Goal: Task Accomplishment & Management: Use online tool/utility

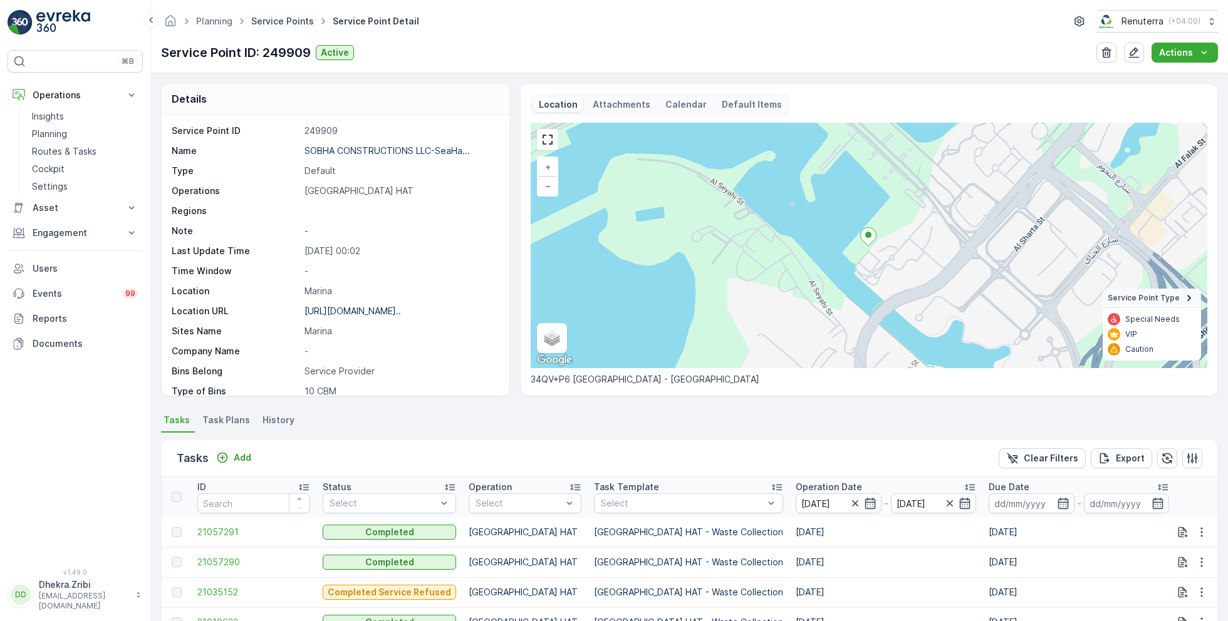
click at [288, 24] on link "Service Points" at bounding box center [282, 21] width 63 height 11
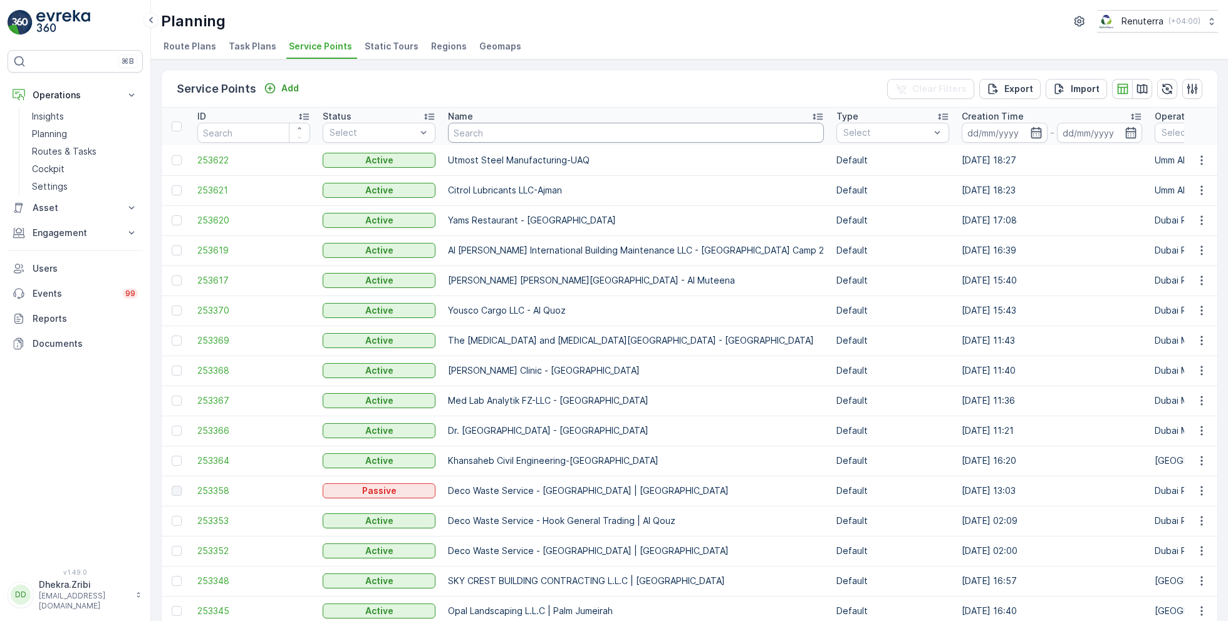
click at [540, 130] on input "text" at bounding box center [636, 133] width 376 height 20
type input "arifco"
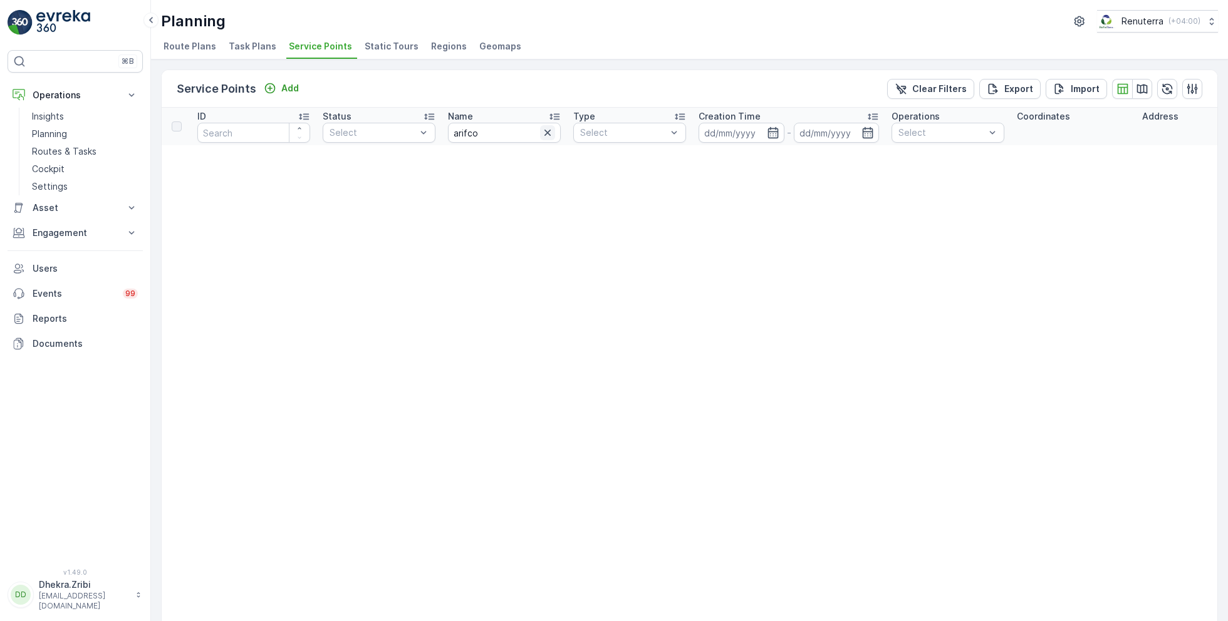
click at [548, 132] on icon "button" at bounding box center [547, 133] width 13 height 13
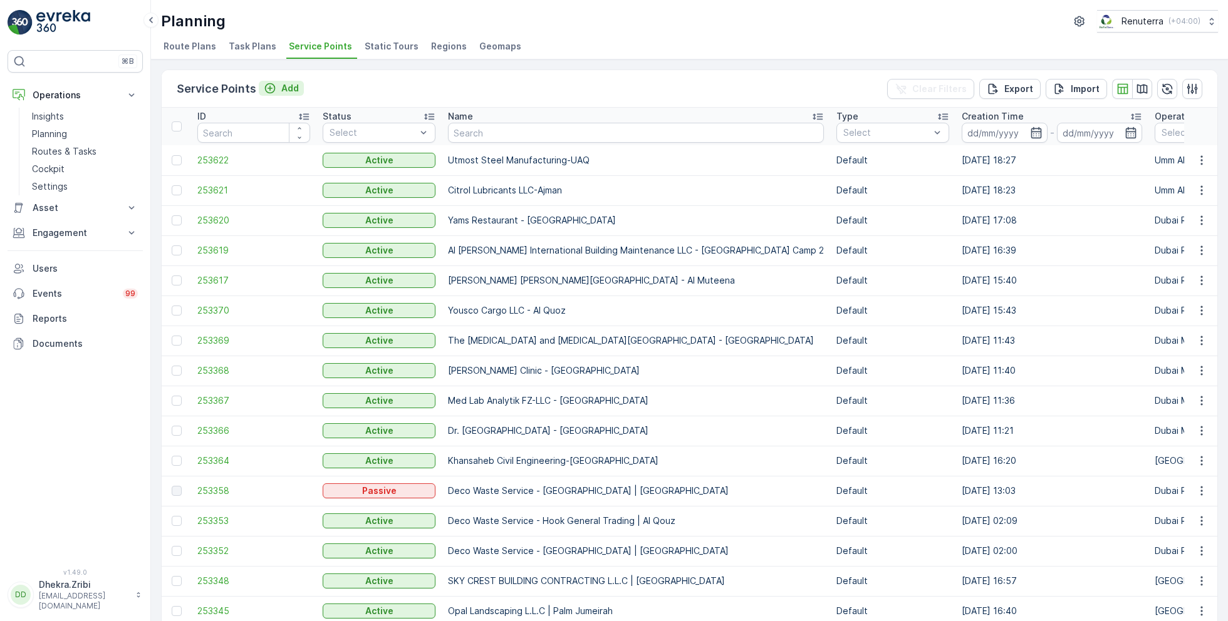
click at [289, 90] on p "Add" at bounding box center [290, 88] width 18 height 13
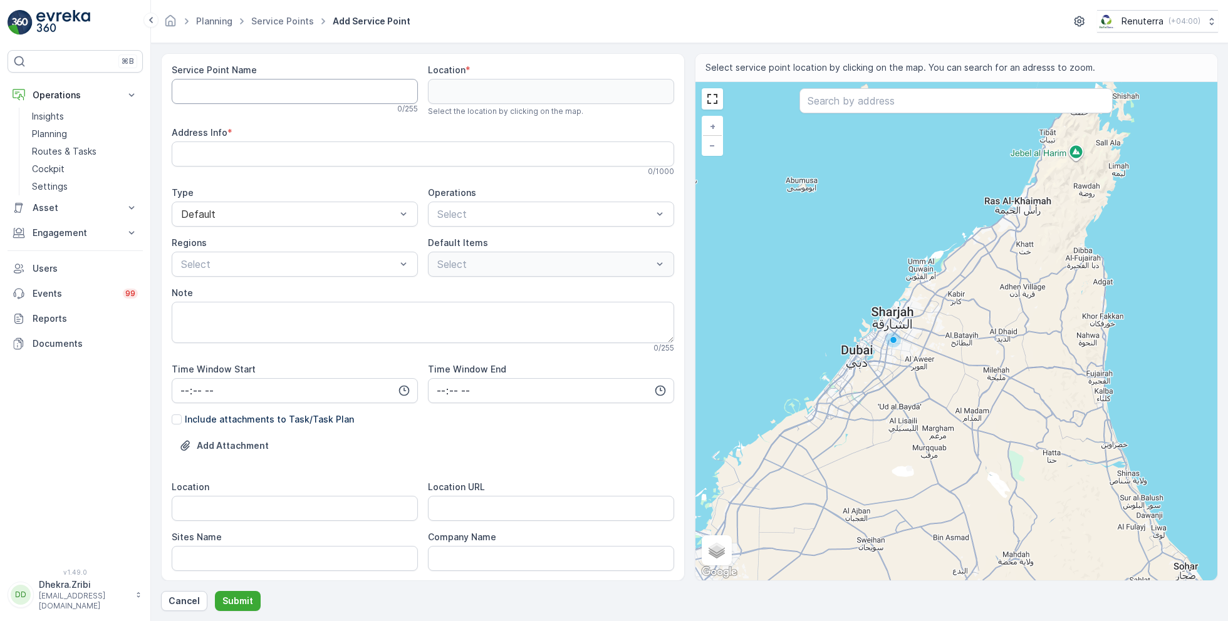
click at [274, 89] on Name "Service Point Name" at bounding box center [295, 91] width 246 height 25
paste Name "[PERSON_NAME] Building Contracting - 115 Debris Lifting | [GEOGRAPHIC_DATA]"
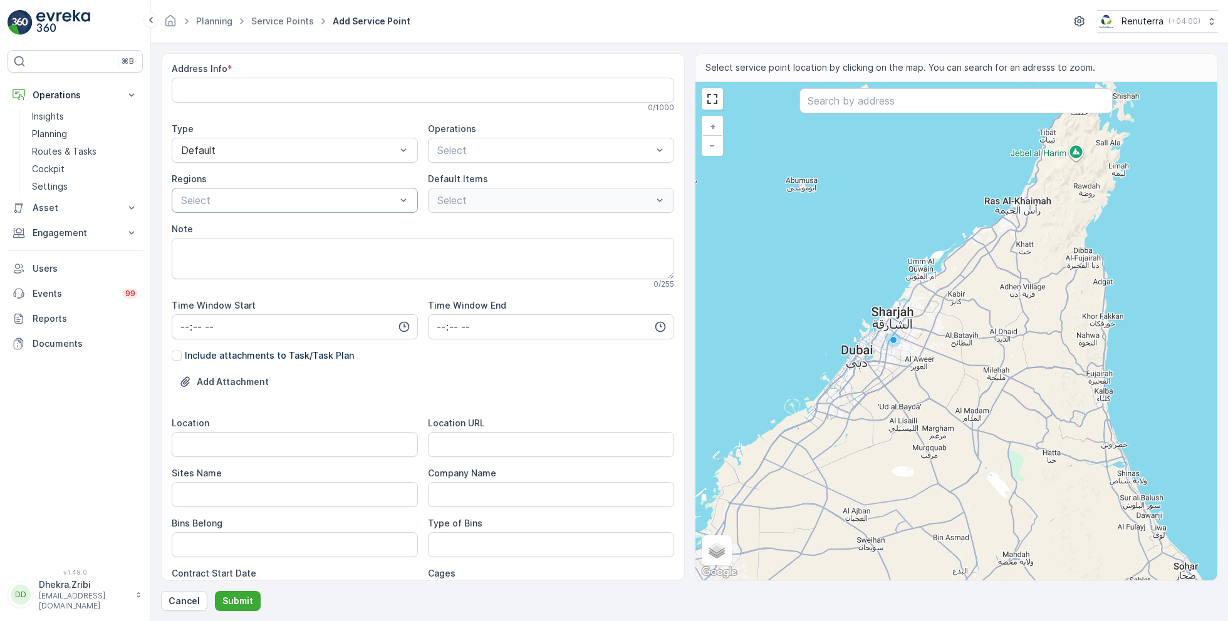
scroll to position [66, 0]
type Name "[PERSON_NAME] Building Contracting - 115 Debris Lifting | [GEOGRAPHIC_DATA]"
click at [469, 150] on div at bounding box center [544, 147] width 217 height 11
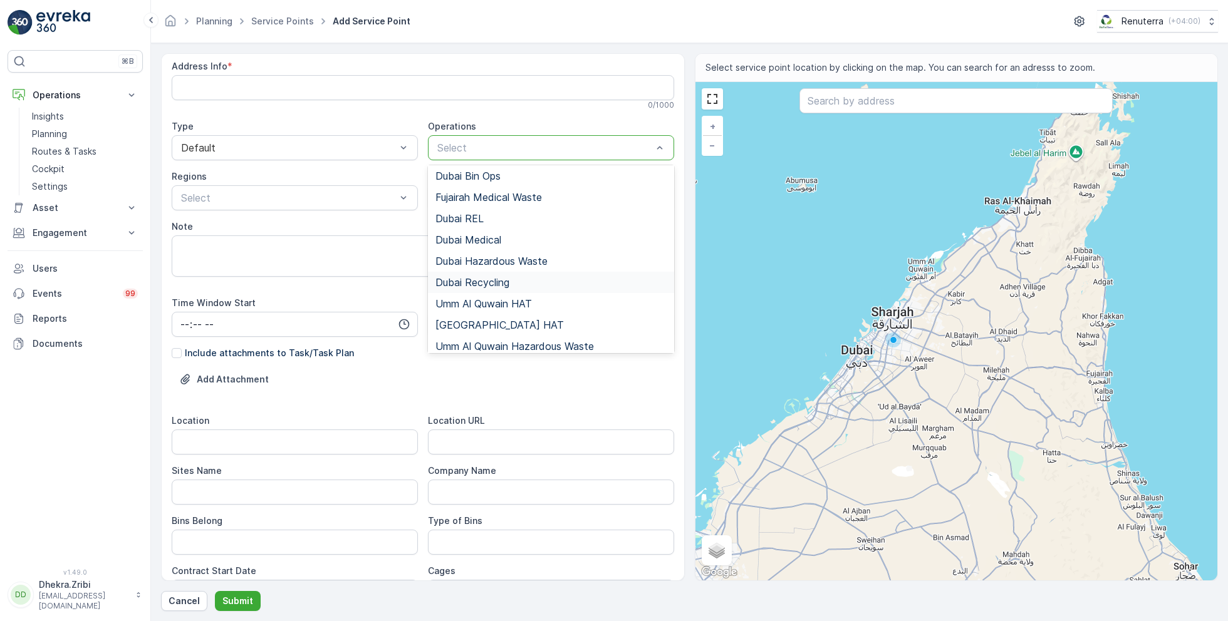
scroll to position [43, 0]
click at [475, 316] on div "[GEOGRAPHIC_DATA] HAT" at bounding box center [551, 326] width 246 height 21
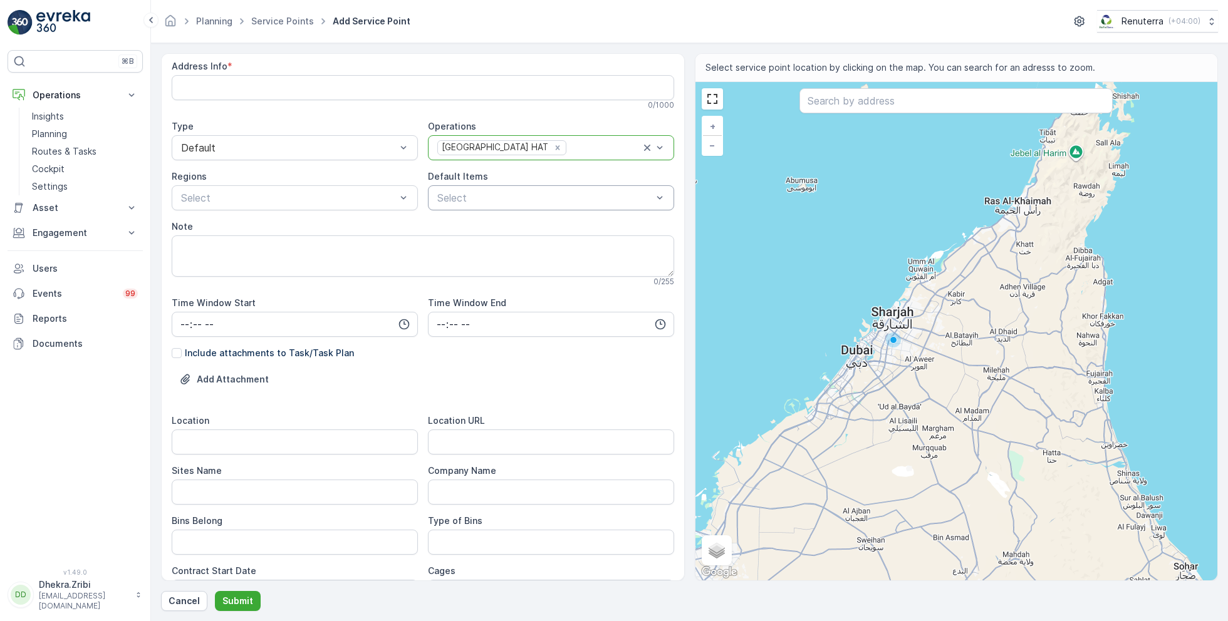
click at [468, 200] on div at bounding box center [544, 197] width 217 height 11
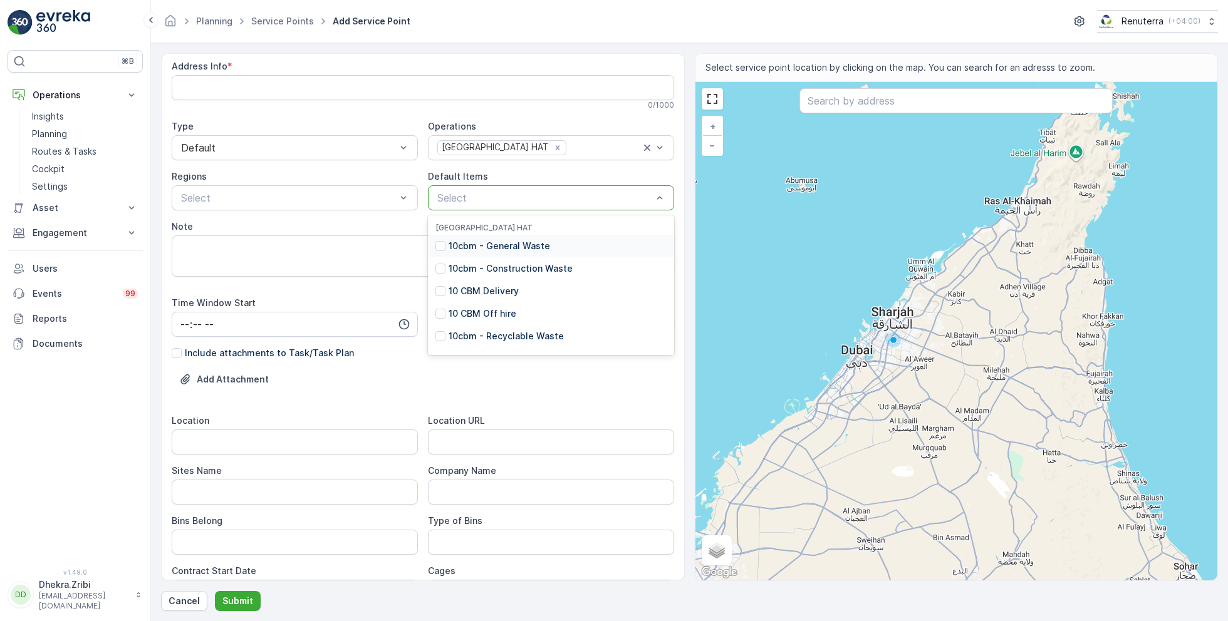
click at [485, 245] on p "10cbm - General Waste" at bounding box center [499, 246] width 101 height 13
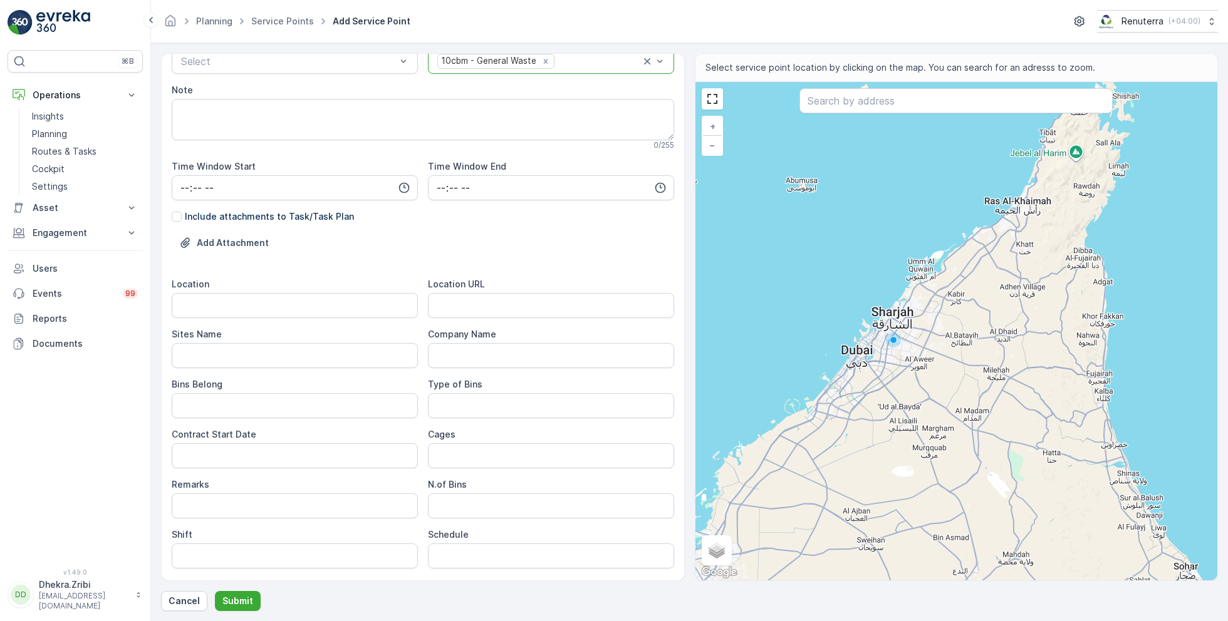
scroll to position [204, 0]
click at [241, 302] on input "Location" at bounding box center [295, 304] width 246 height 25
paste input "Barari"
type input "Barari"
click at [239, 354] on Name "Sites Name" at bounding box center [295, 354] width 246 height 25
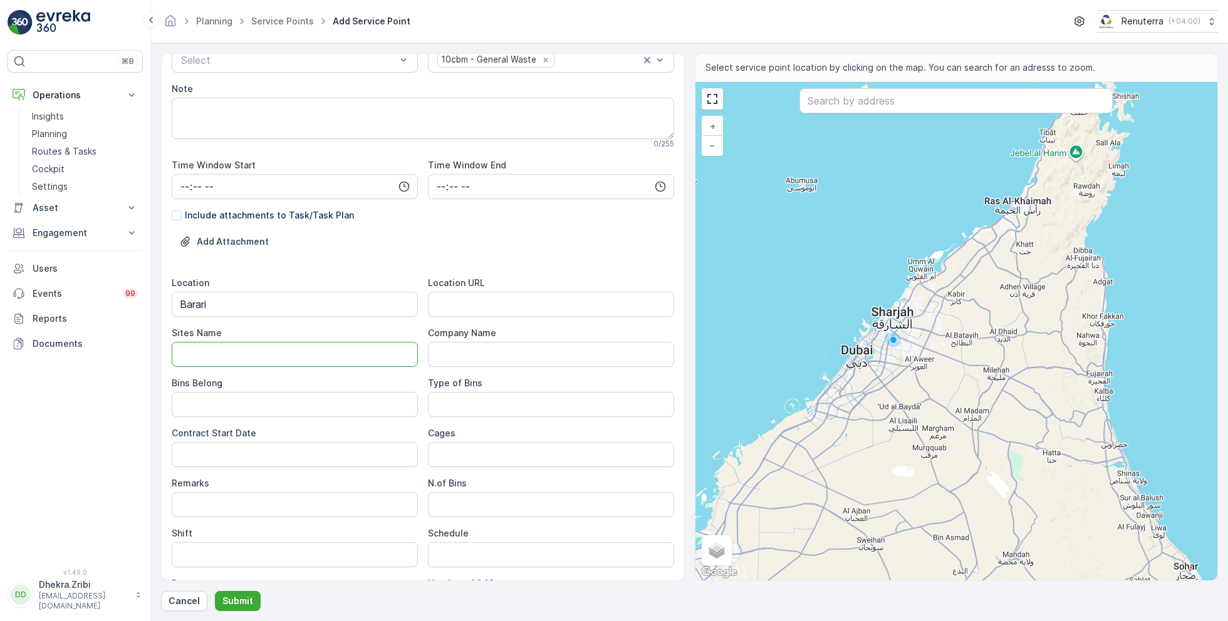
paste Name "Barari"
type Name "Barari"
click at [480, 304] on URL "Location URL" at bounding box center [551, 304] width 246 height 25
paste URL "https://maps.app.goo.gl/Jw7egXqpaFEiqdBSA"
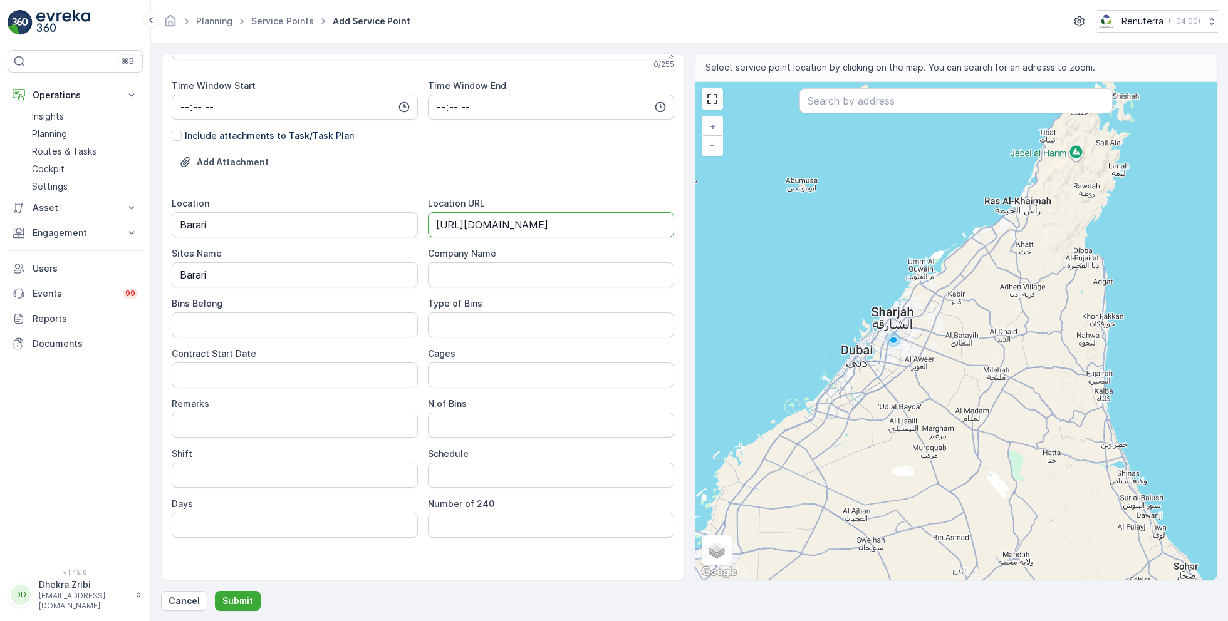
scroll to position [289, 0]
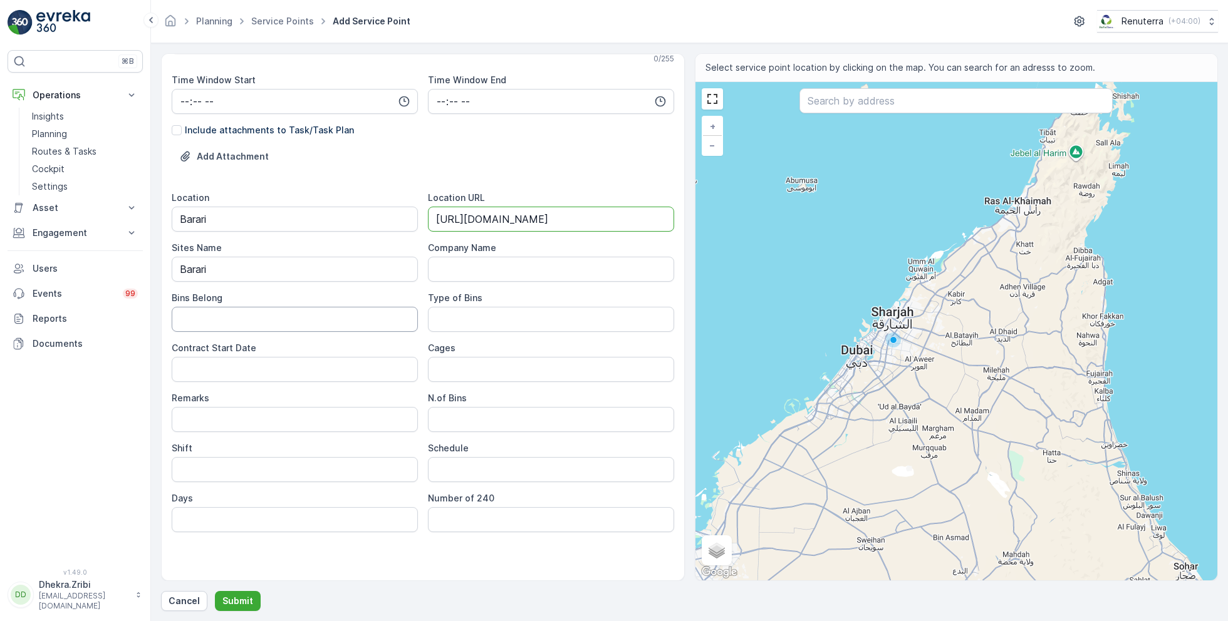
type URL "https://maps.app.goo.gl/Jw7egXqpaFEiqdBSA"
click at [341, 311] on Belong "Bins Belong" at bounding box center [295, 319] width 246 height 25
type Belong "Service Provider"
click at [470, 321] on Bins "Type of Bins" at bounding box center [551, 319] width 246 height 25
type Bins "10 CBM"
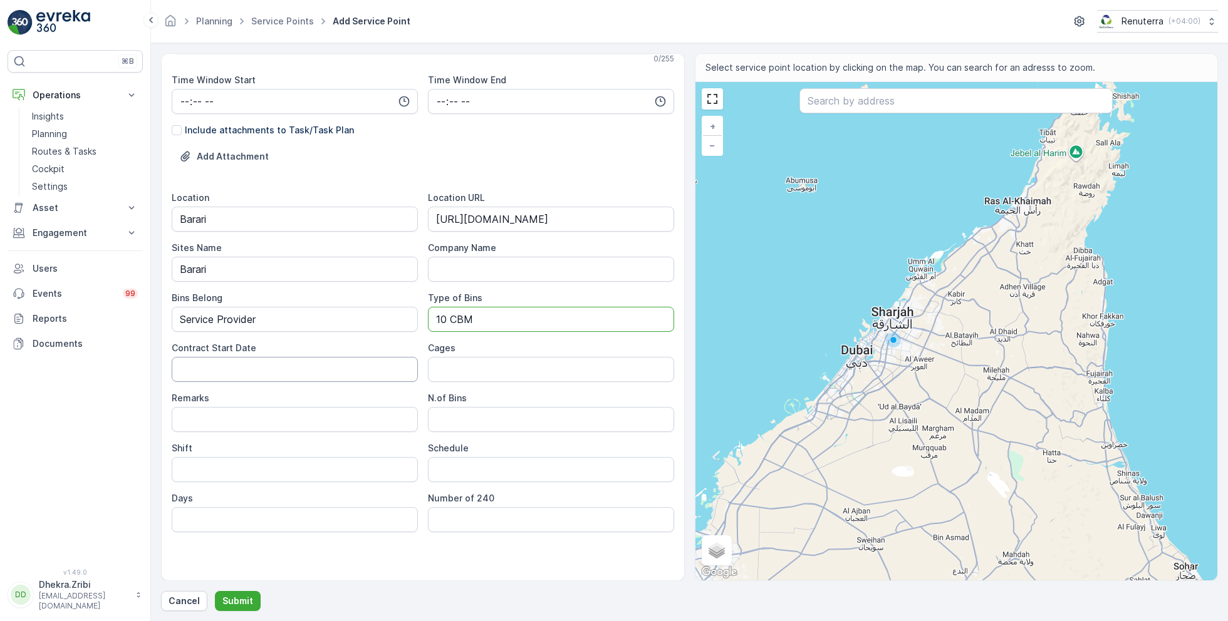
click at [333, 369] on Date "Contract Start Date" at bounding box center [295, 369] width 246 height 25
type Date "25-Aug-2025"
click at [439, 421] on Bins "N.of Bins" at bounding box center [551, 419] width 246 height 25
type Bins "1"
click at [356, 460] on input "Shift" at bounding box center [295, 469] width 246 height 25
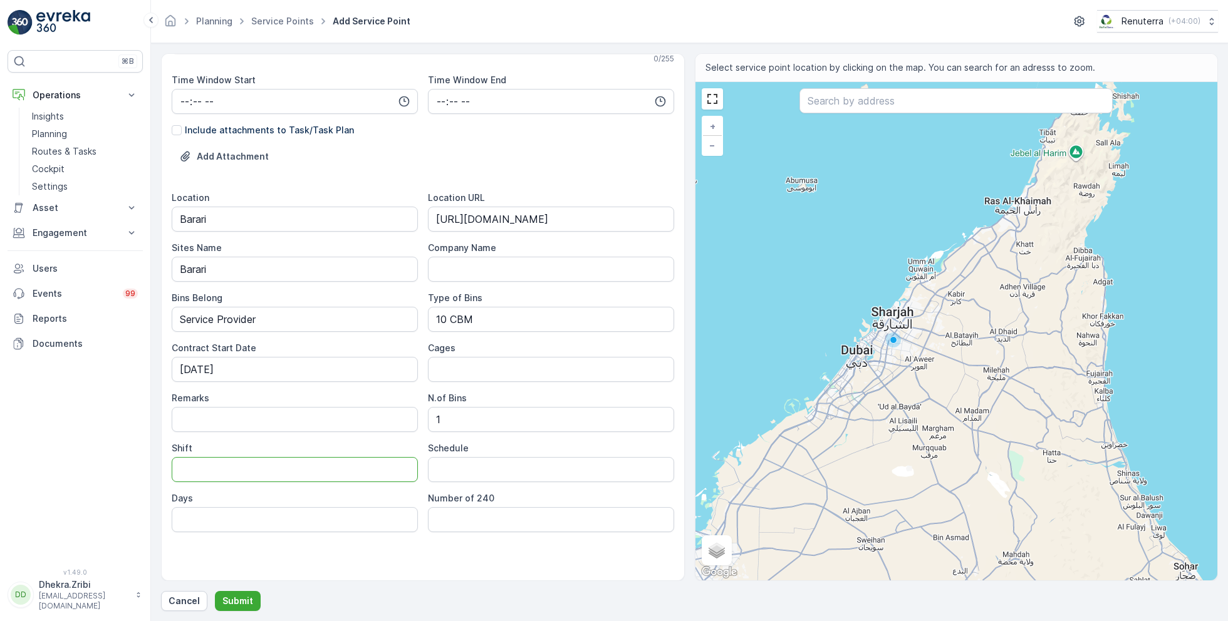
type input "Day Shift"
click at [486, 475] on input "Schedule" at bounding box center [551, 469] width 246 height 25
type input "On Call basis"
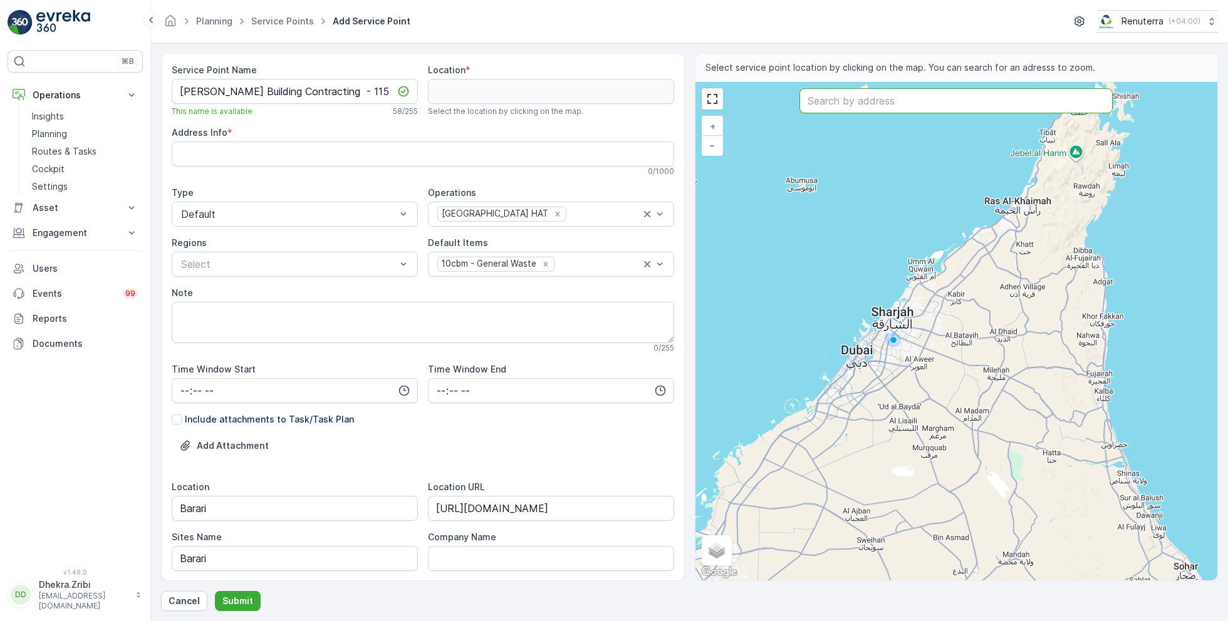
click at [854, 103] on input "text" at bounding box center [955, 100] width 313 height 25
paste input "Lunaria, villa 57"
type input "Lunaria, villa 57"
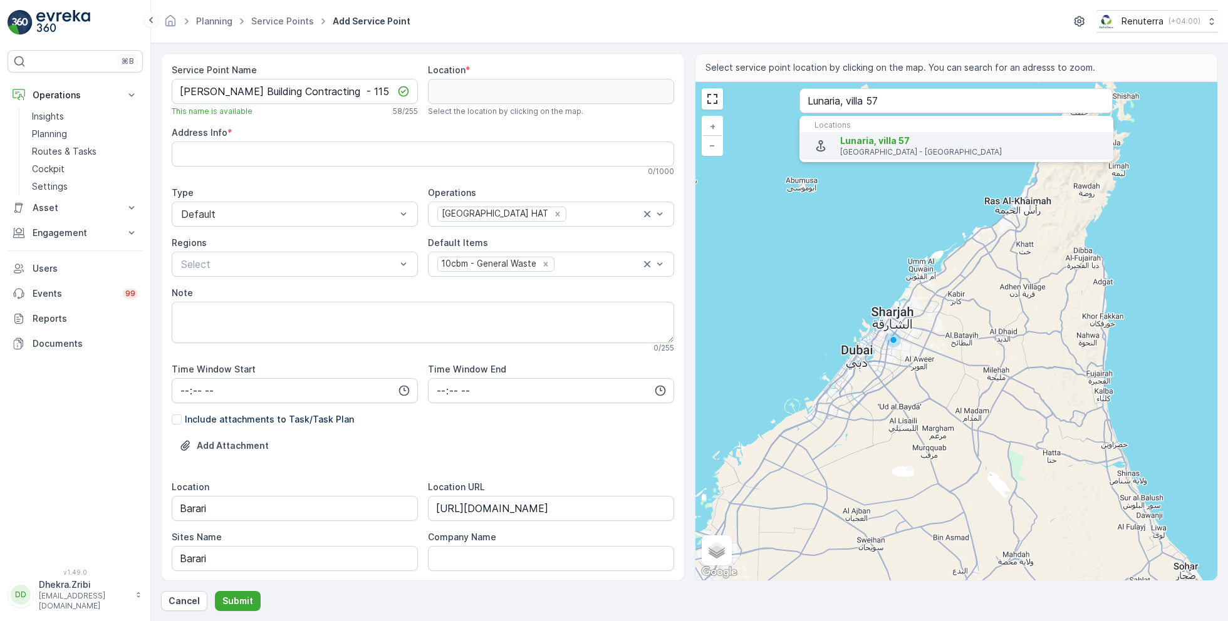
click at [861, 143] on span "Lunaria, villa 57" at bounding box center [875, 140] width 70 height 11
type input "25.1007074,55.3212965"
type Info "4828+2M5 - Al Barari - Dubai - United Arab Emirates"
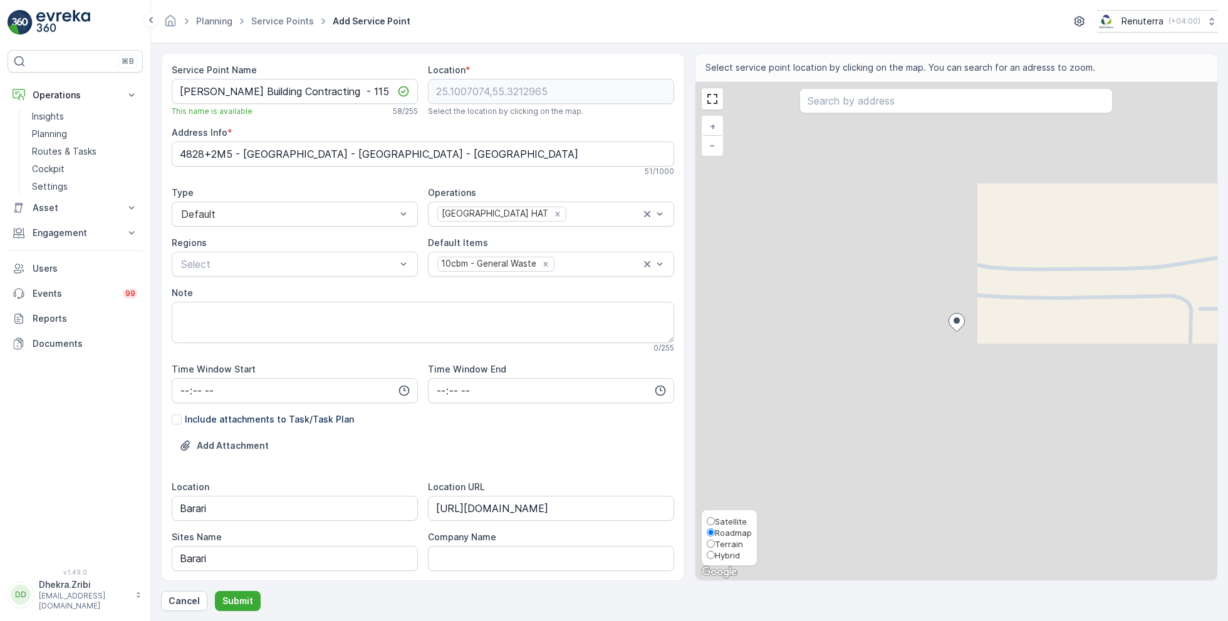
click at [729, 520] on span "Satellite" at bounding box center [731, 522] width 32 height 10
click at [715, 520] on input "Satellite" at bounding box center [711, 521] width 8 height 8
radio input "true"
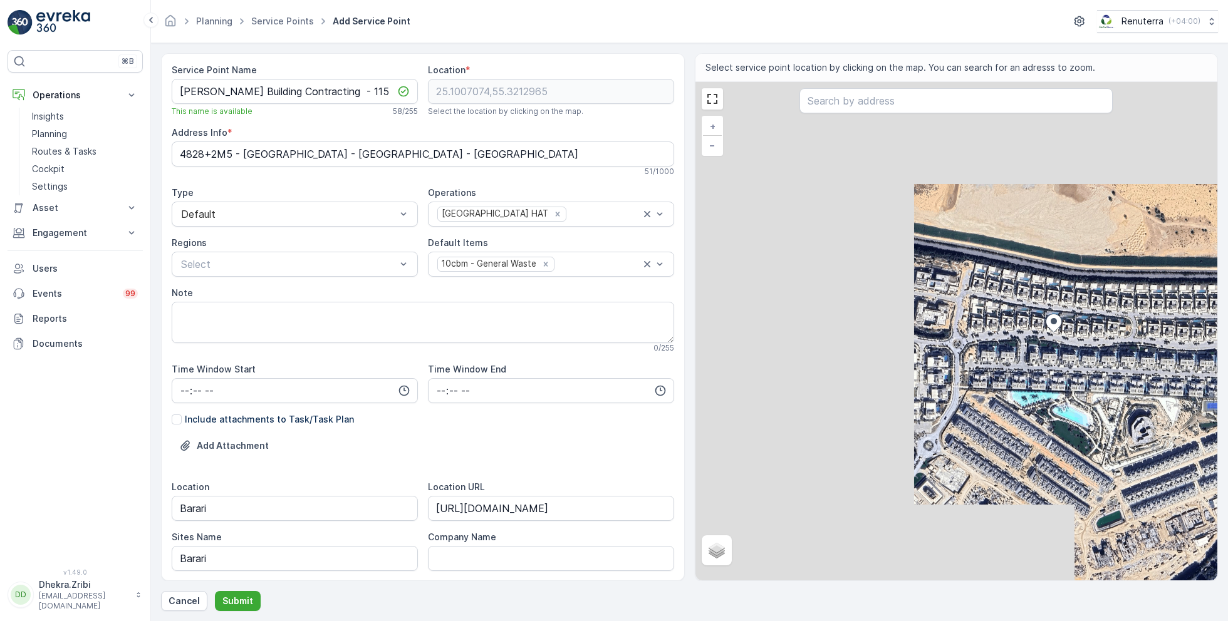
drag, startPoint x: 870, startPoint y: 331, endPoint x: 973, endPoint y: 331, distance: 103.4
click at [973, 331] on div "+ − Satellite Roadmap Terrain Hybrid Leaflet Locations Lunaria, villa 57 Dubai …" at bounding box center [956, 331] width 522 height 499
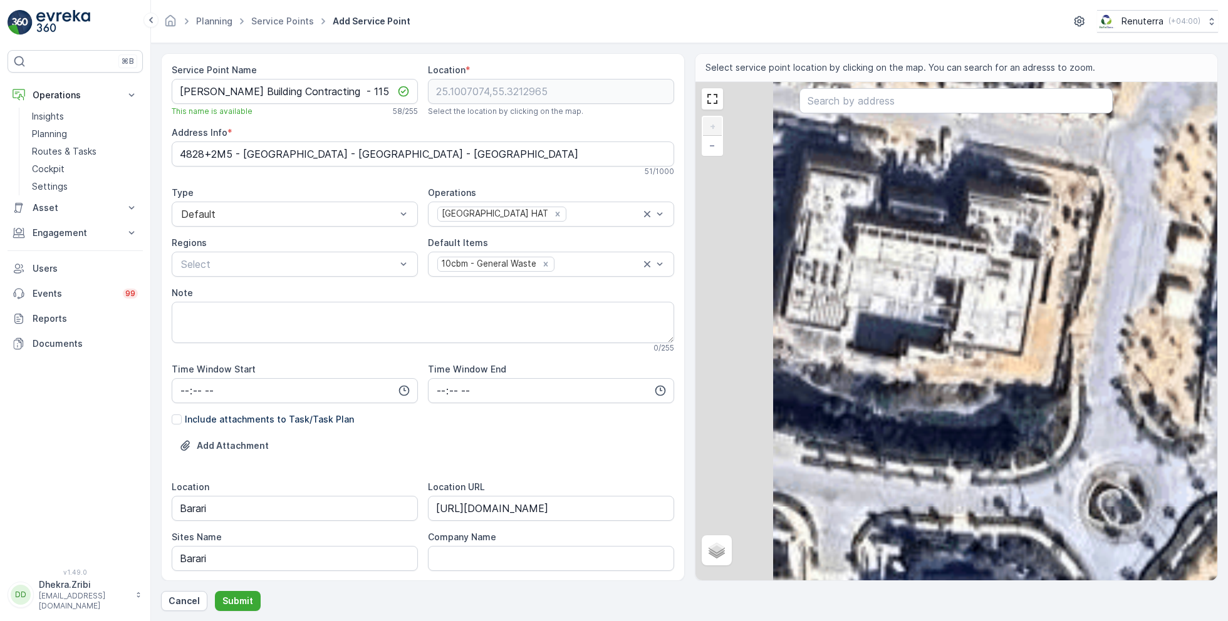
drag, startPoint x: 851, startPoint y: 214, endPoint x: 863, endPoint y: 237, distance: 25.2
click at [863, 237] on div "+ − Satellite Roadmap Terrain Hybrid Leaflet Locations Lunaria, villa 57 Dubai …" at bounding box center [956, 331] width 522 height 499
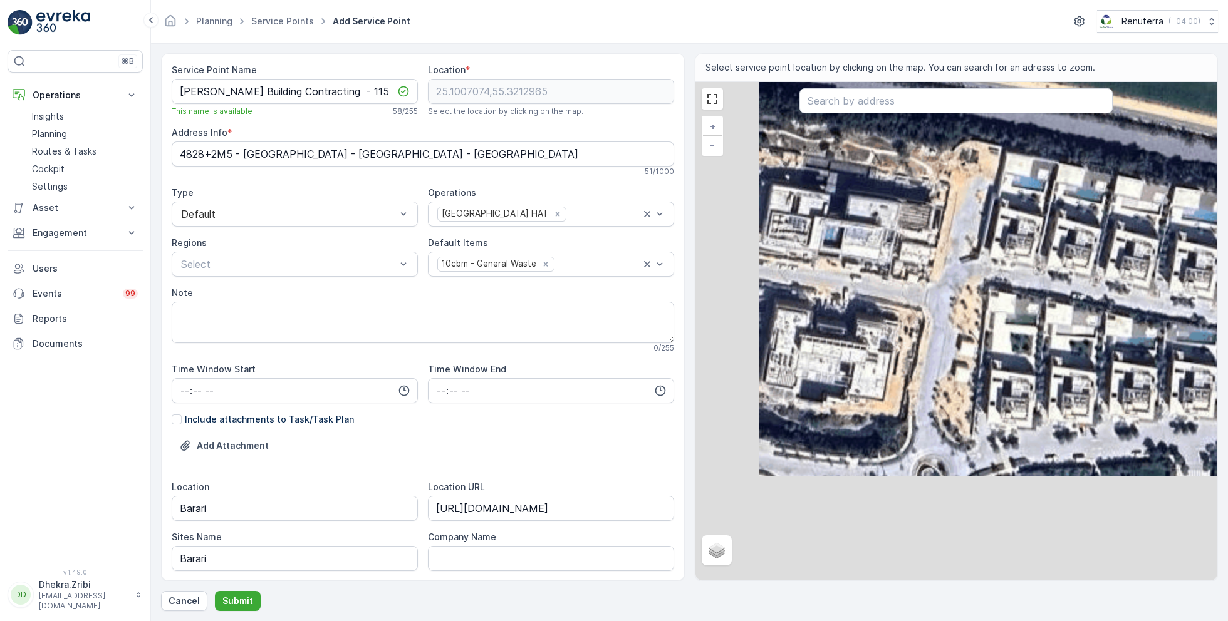
click at [881, 247] on div "+ − Satellite Roadmap Terrain Hybrid Leaflet Locations Lunaria, villa 57 Dubai …" at bounding box center [956, 331] width 522 height 499
type input "25.101407988771687,55.31943389557273"
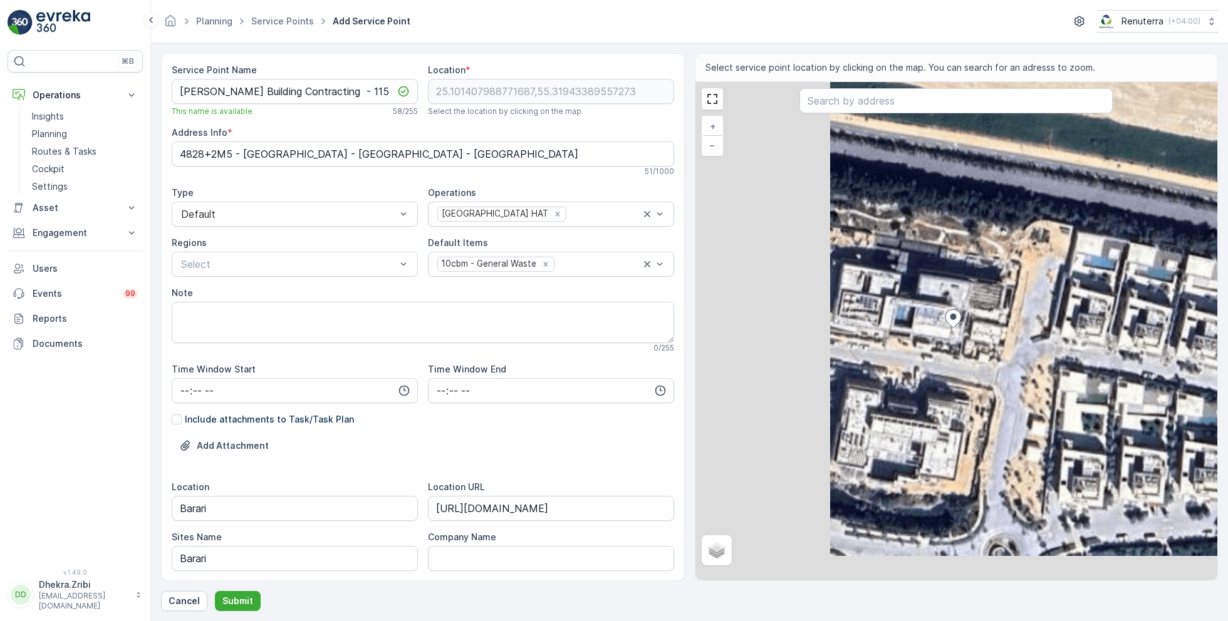
type Info "482C+85C - Al Barari - Dubai - United Arab Emirates"
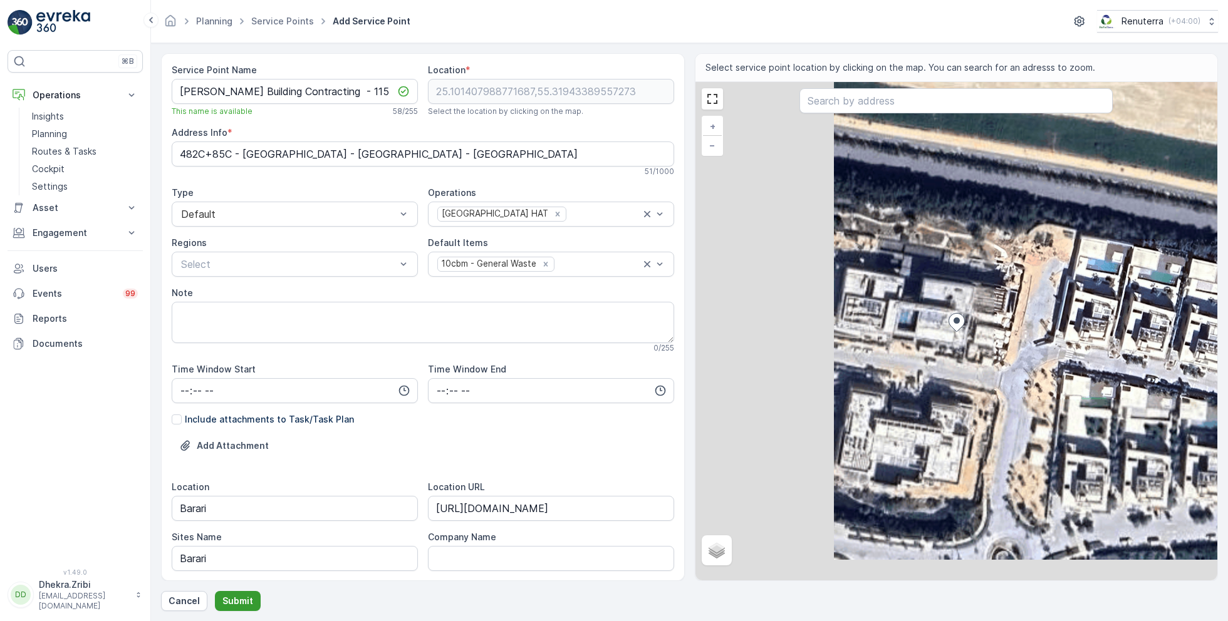
click at [237, 600] on p "Submit" at bounding box center [237, 601] width 31 height 13
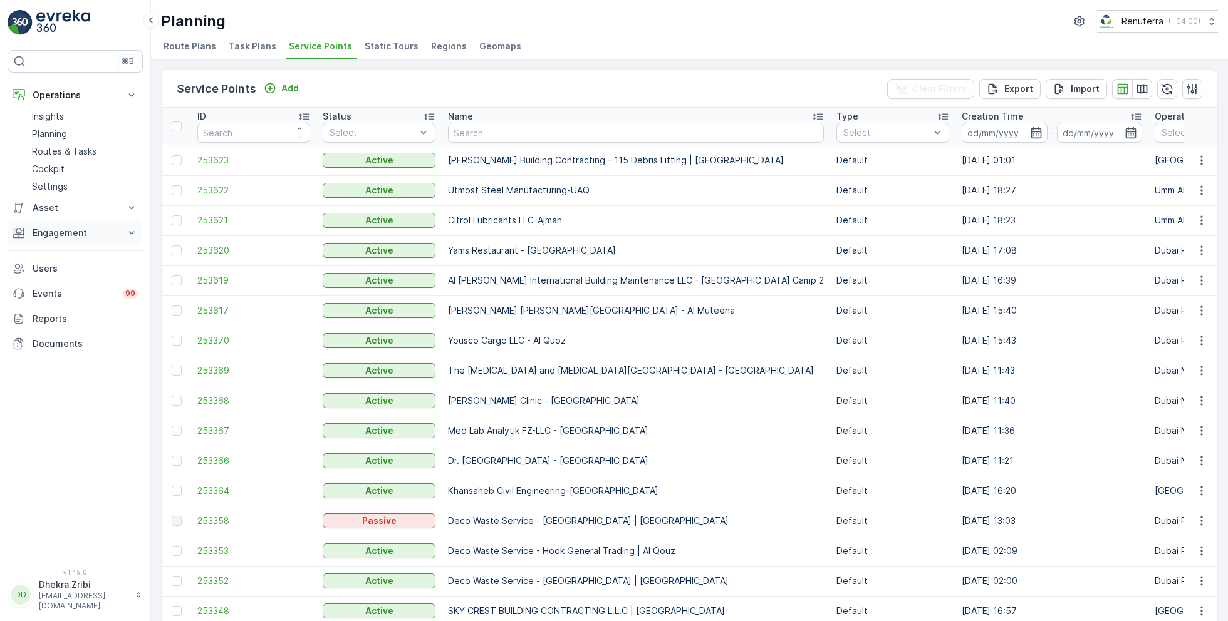
click at [67, 231] on p "Engagement" at bounding box center [75, 233] width 85 height 13
click at [64, 267] on link "Entities" at bounding box center [85, 272] width 116 height 18
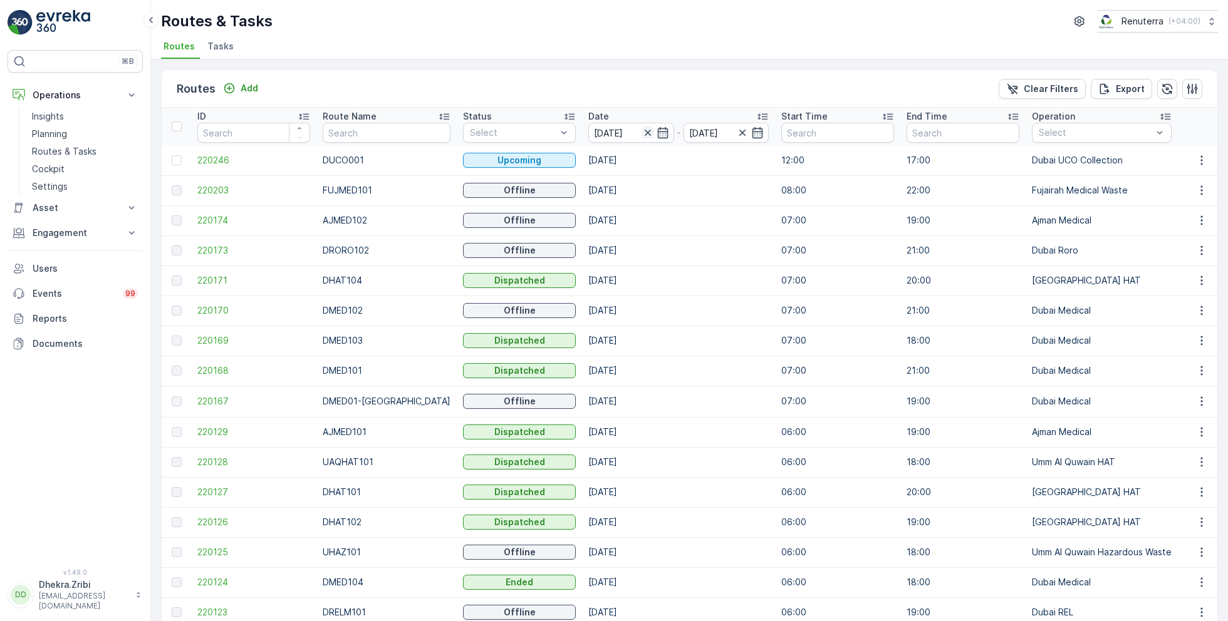
click at [641, 127] on icon "button" at bounding box center [647, 133] width 13 height 13
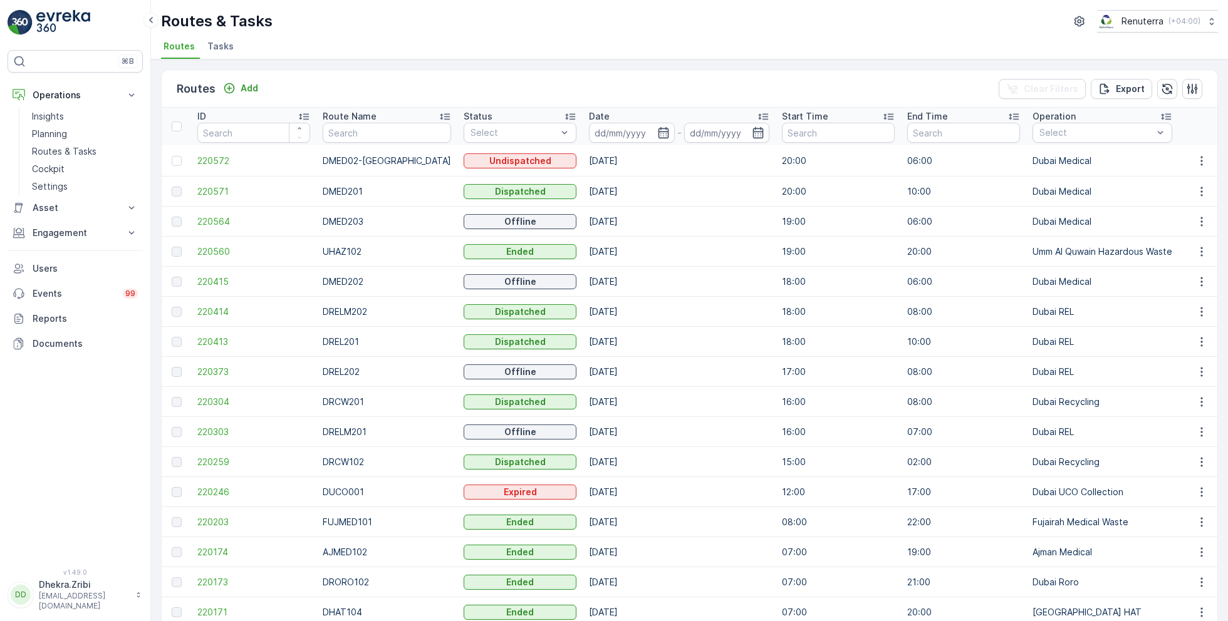
click at [633, 127] on input at bounding box center [632, 133] width 86 height 20
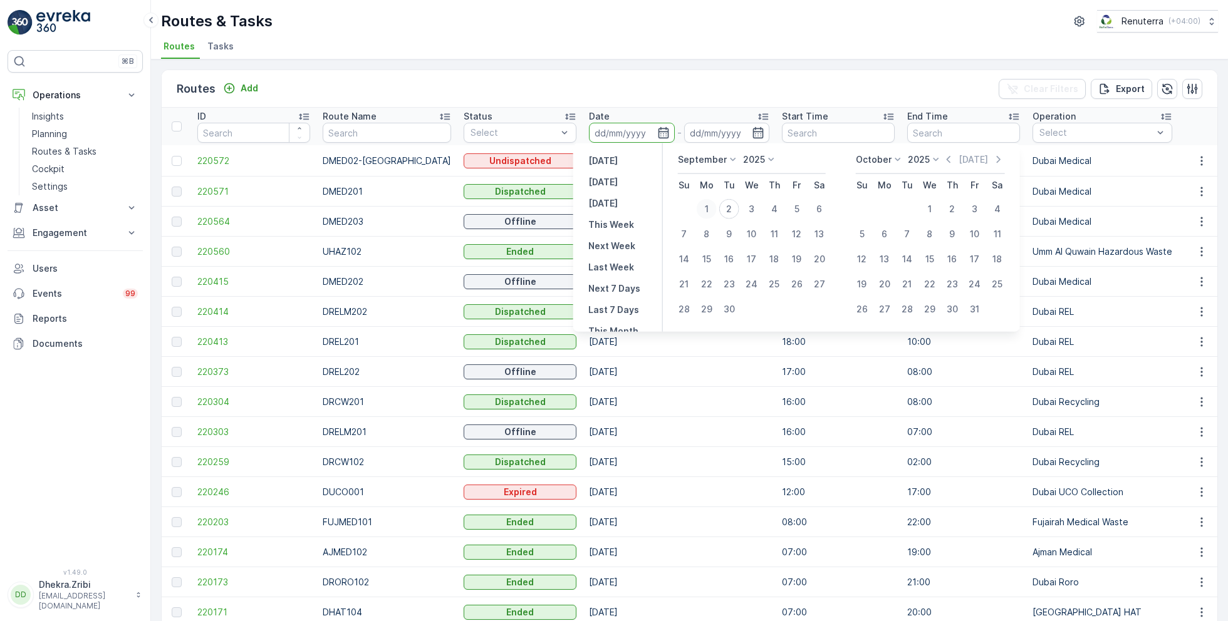
click at [705, 207] on div "1" at bounding box center [707, 209] width 20 height 20
type input "[DATE]"
click at [705, 207] on div "1" at bounding box center [707, 209] width 20 height 20
type input "[DATE]"
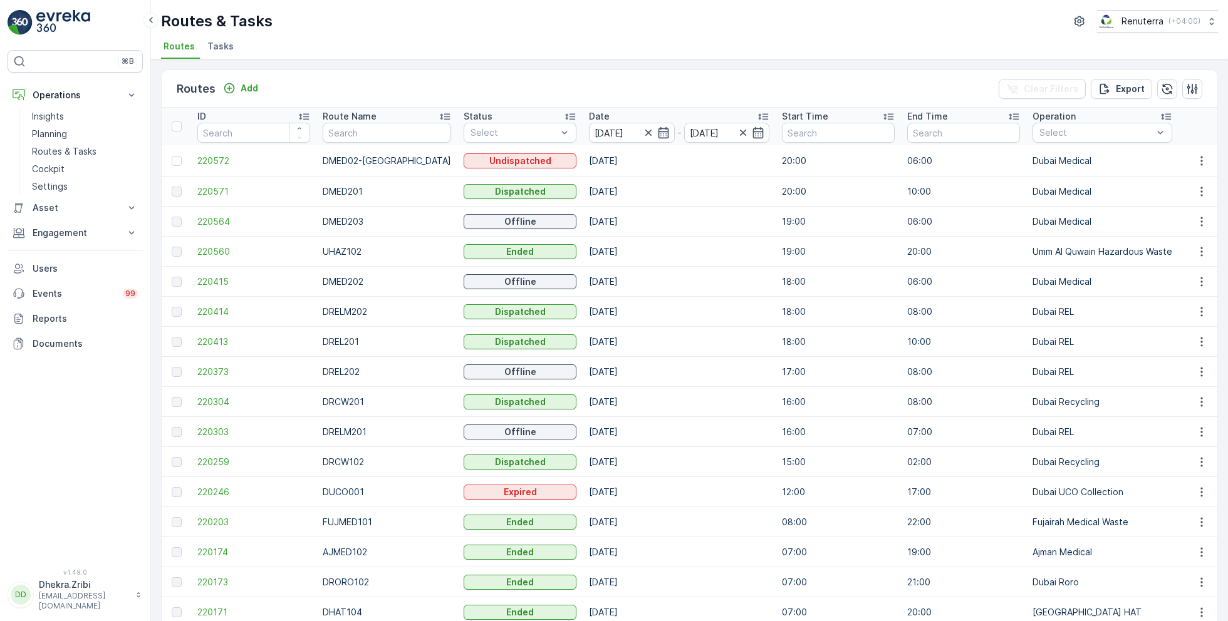
click at [610, 67] on div "Routes Add Clear Filters Export ID Route Name Status Select Date 01.09.2025 - 0…" at bounding box center [689, 341] width 1077 height 562
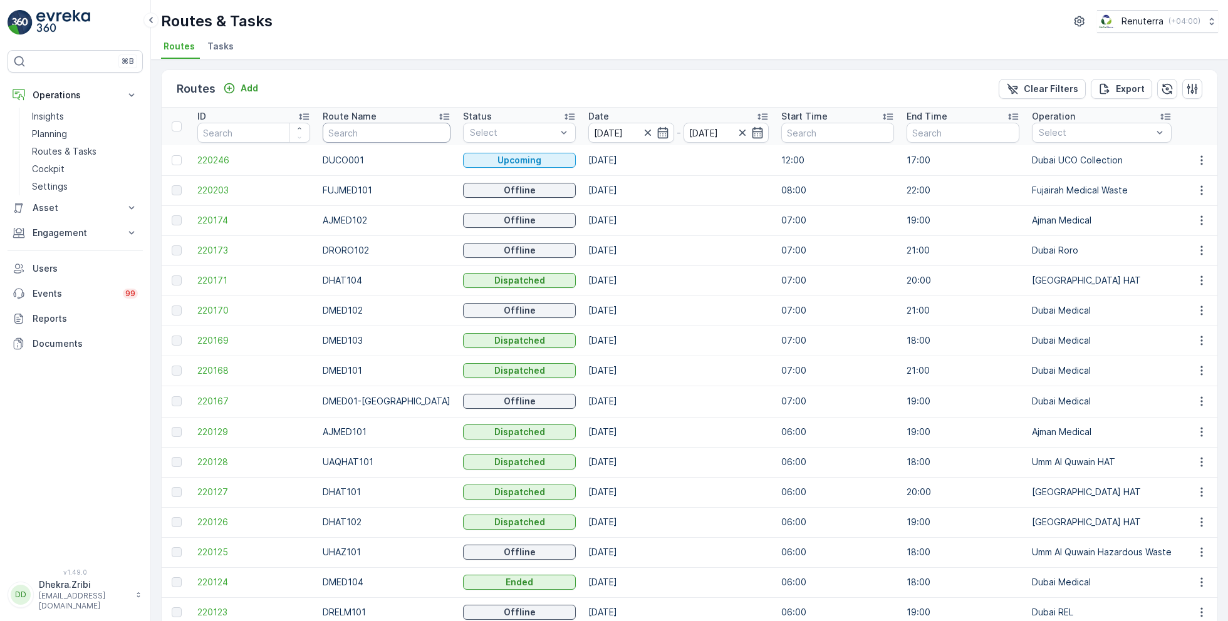
click at [368, 132] on input "text" at bounding box center [387, 133] width 128 height 20
type input "hat"
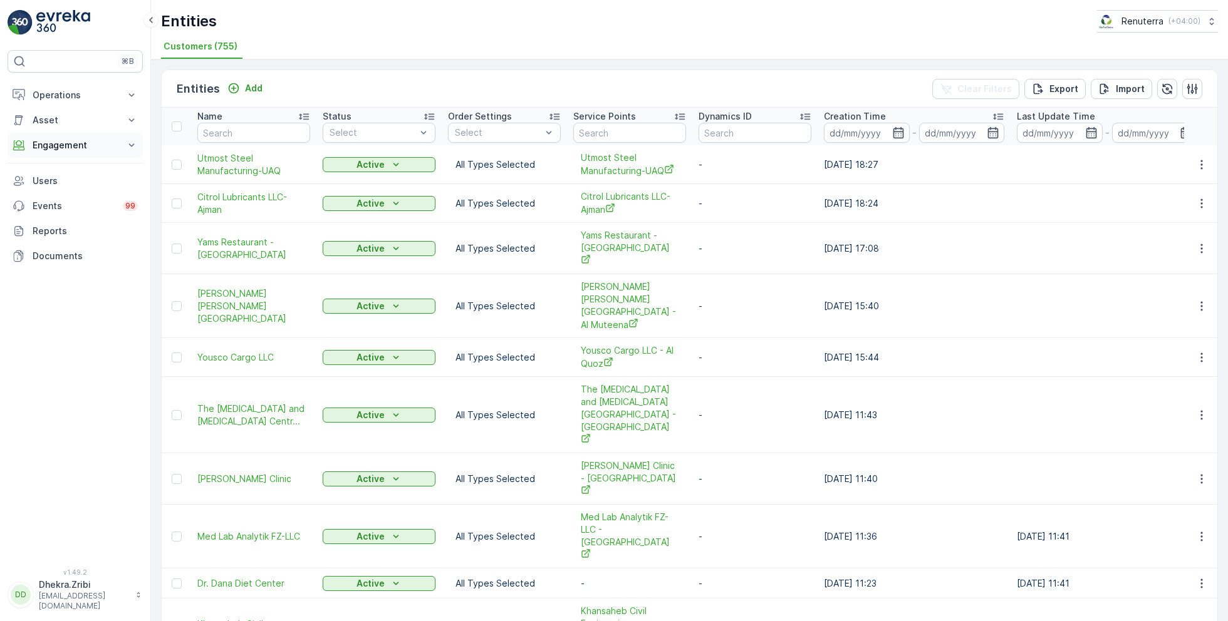
click at [108, 142] on p "Engagement" at bounding box center [75, 145] width 85 height 13
click at [249, 84] on p "Add" at bounding box center [254, 88] width 18 height 13
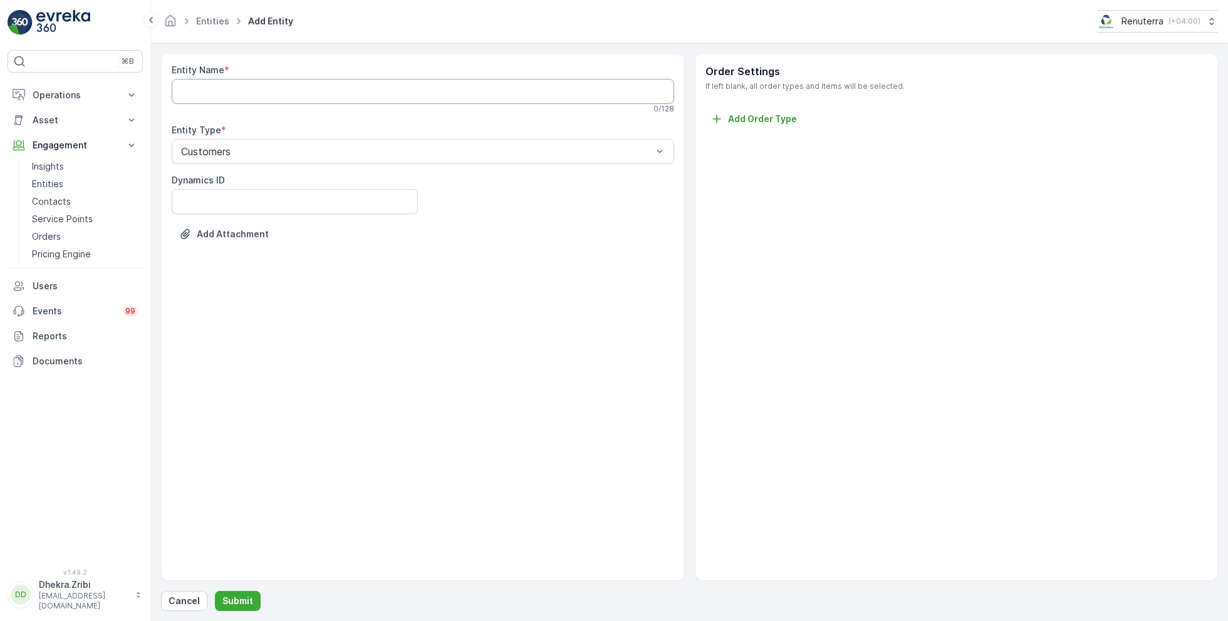
click at [253, 90] on Name "Entity Name" at bounding box center [423, 91] width 502 height 25
paste Name "[PERSON_NAME] Building Contracting - 115 Debris Lifting | [GEOGRAPHIC_DATA]"
type Name "Arifco Building Contracting"
click at [232, 597] on p "Submit" at bounding box center [237, 601] width 31 height 13
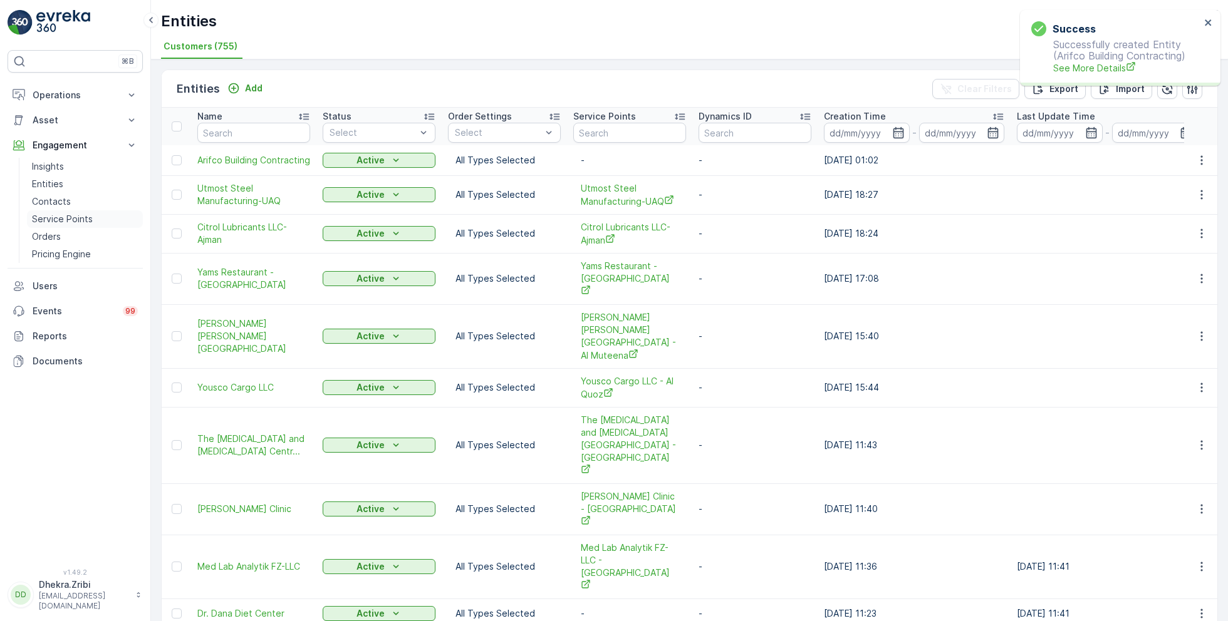
click at [72, 219] on p "Service Points" at bounding box center [62, 219] width 61 height 13
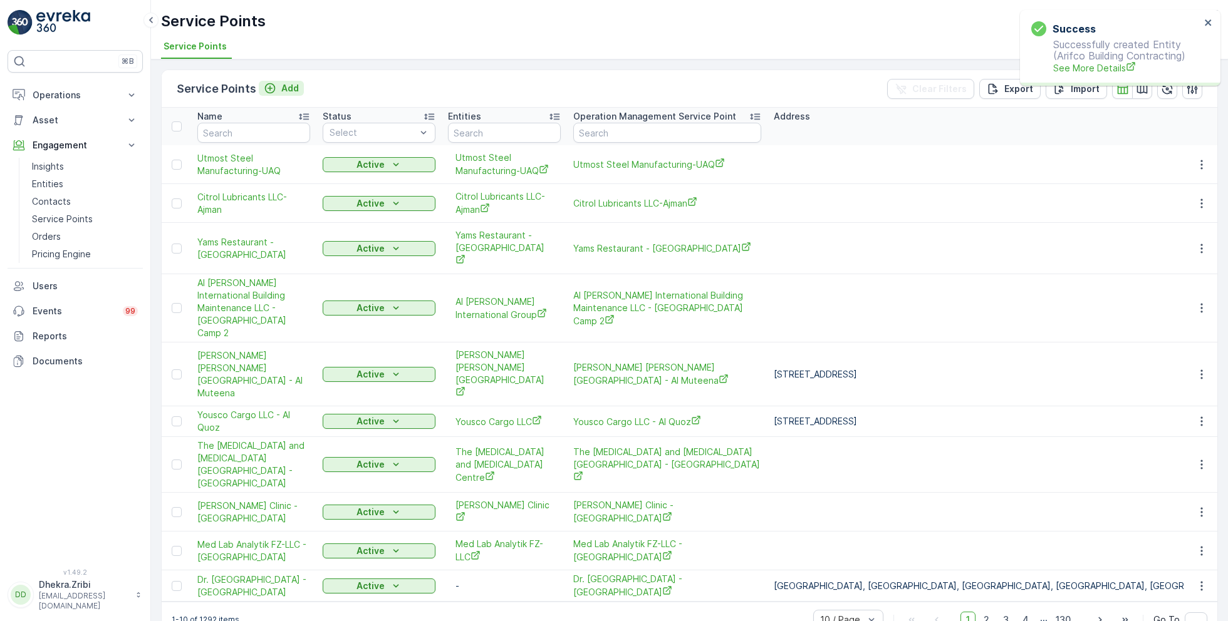
click at [274, 85] on div "Add" at bounding box center [281, 88] width 35 height 13
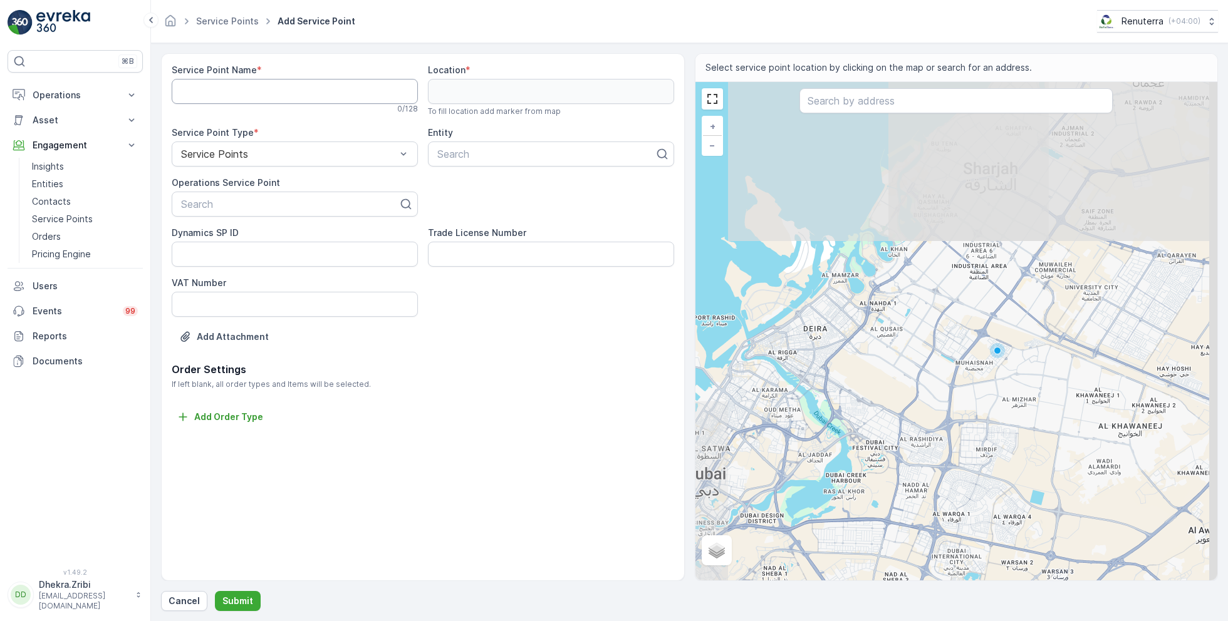
click at [264, 90] on Name "Service Point Name" at bounding box center [295, 91] width 246 height 25
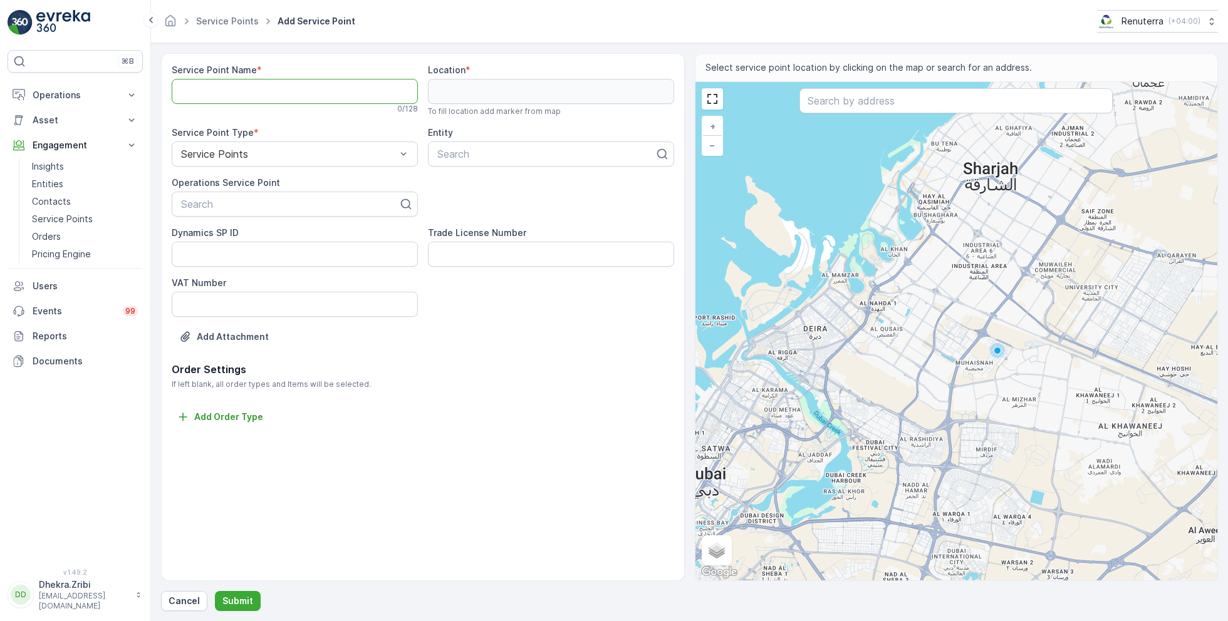
paste Name "[PERSON_NAME] Building Contracting - 115 Debris Lifting | [GEOGRAPHIC_DATA]"
type Name "[PERSON_NAME] Building Contracting - 115 Debris Lifting | [GEOGRAPHIC_DATA]"
click at [322, 206] on div at bounding box center [290, 204] width 220 height 11
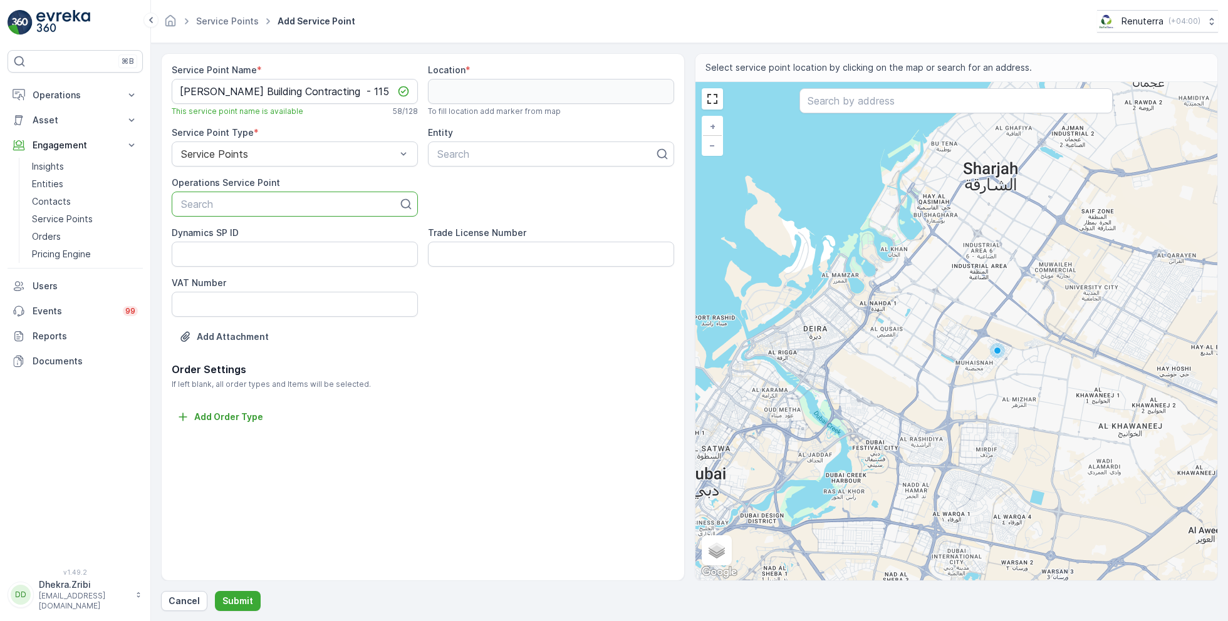
paste input "[PERSON_NAME] Building Contracting - 115 Debris Lifting | [GEOGRAPHIC_DATA]"
type input "[PERSON_NAME] Building Contracting - 115 Debris Lifting | [GEOGRAPHIC_DATA]"
click at [299, 232] on span "[PERSON_NAME] Building Contracting - 115 Debris Lifting | [GEOGRAPHIC_DATA]" at bounding box center [294, 240] width 231 height 23
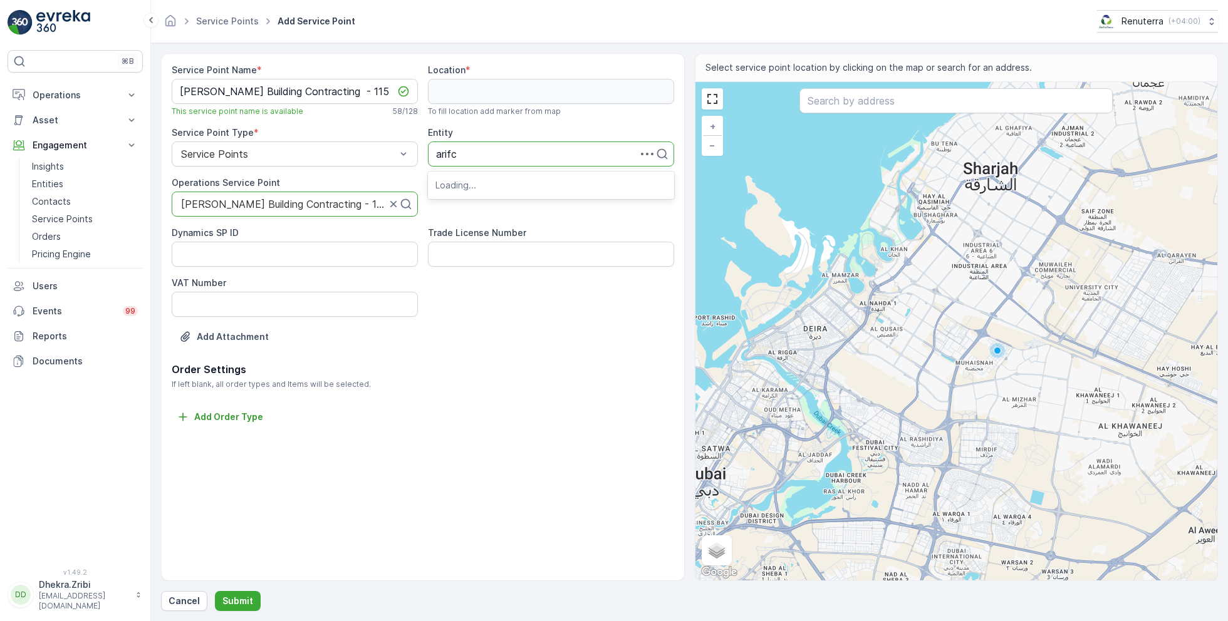
type input "arifco"
click at [504, 187] on span "Arifco Building Contracting" at bounding box center [497, 184] width 125 height 11
click at [854, 105] on input "text" at bounding box center [955, 100] width 313 height 25
paste input "Lunaria, villa 57"
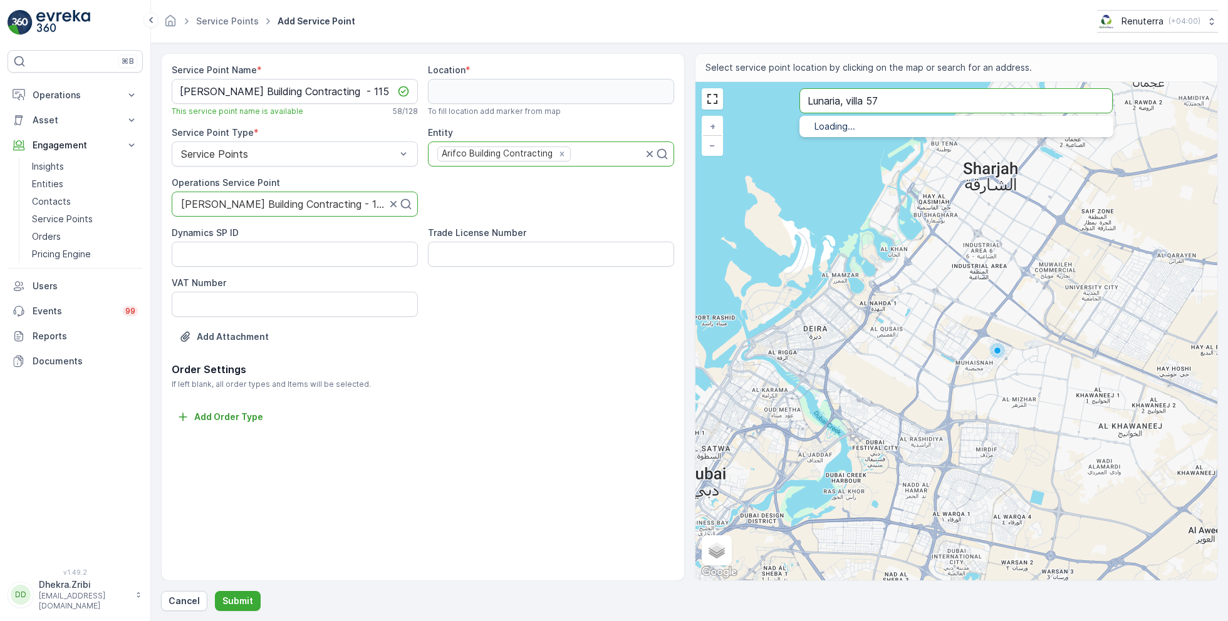
type input "Lunaria, villa 57"
click at [859, 147] on p "Dubai - United Arab Emirates" at bounding box center [971, 152] width 263 height 10
type input "25.1007074,55.3212965"
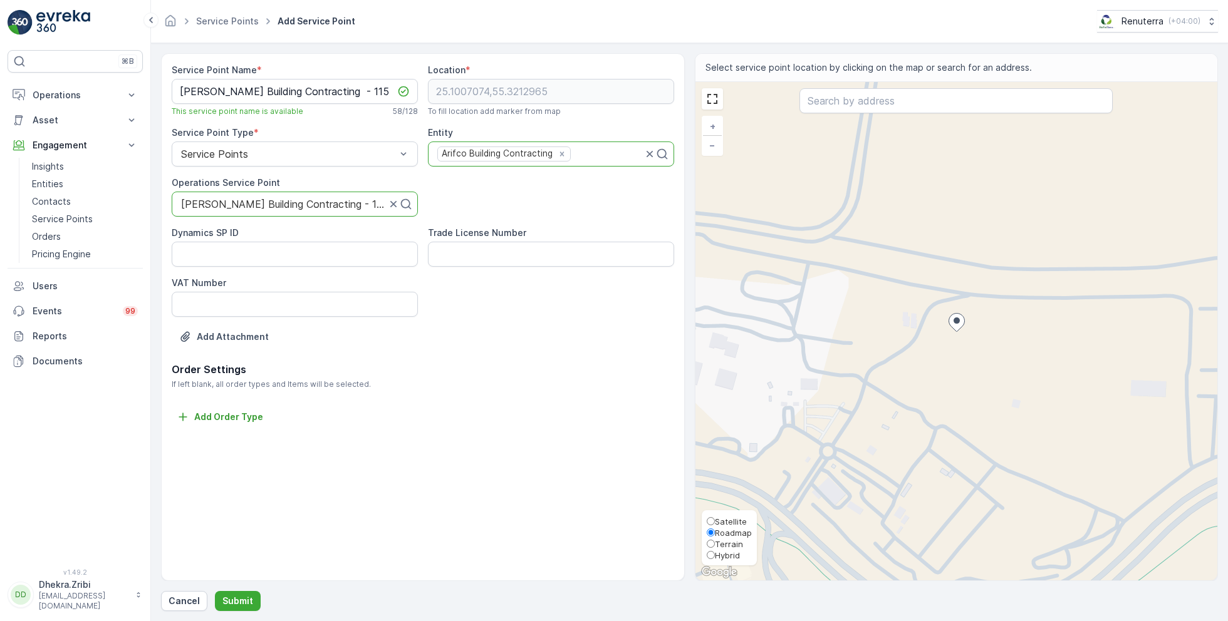
click at [727, 517] on span "Satellite" at bounding box center [731, 522] width 32 height 10
click at [715, 517] on input "Satellite" at bounding box center [711, 521] width 8 height 8
radio input "true"
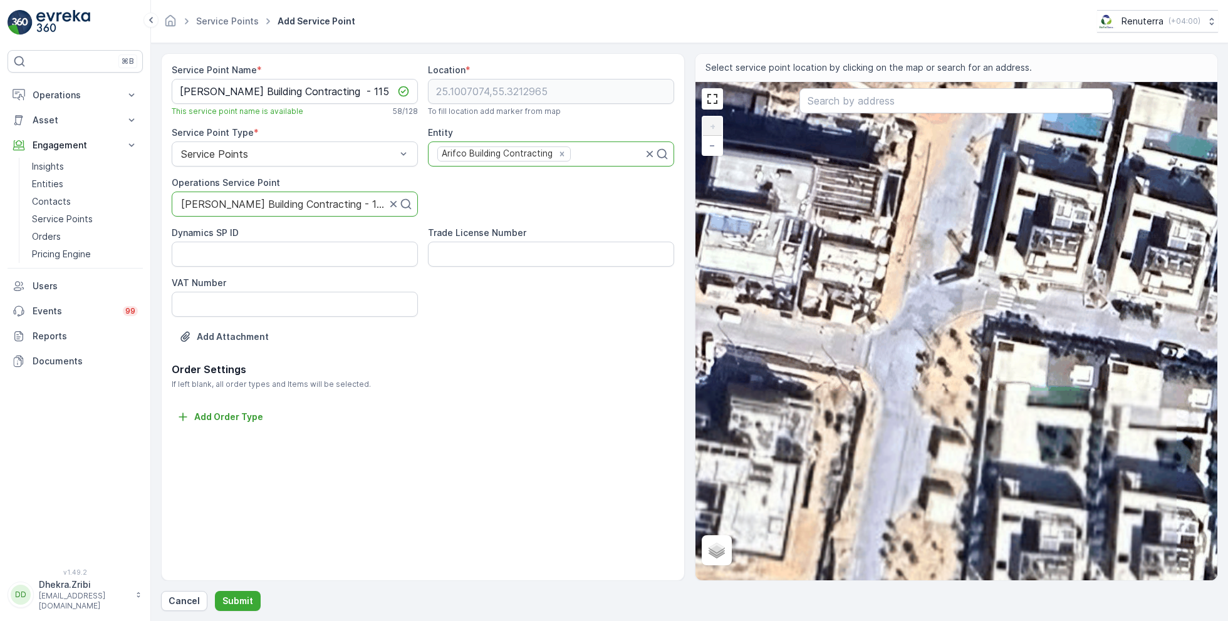
click at [778, 237] on div "+ − Satellite Roadmap Terrain Hybrid Leaflet Locations Lunaria, villa 57 Dubai …" at bounding box center [956, 331] width 522 height 499
type input "25.10144037404619,55.31943012183569"
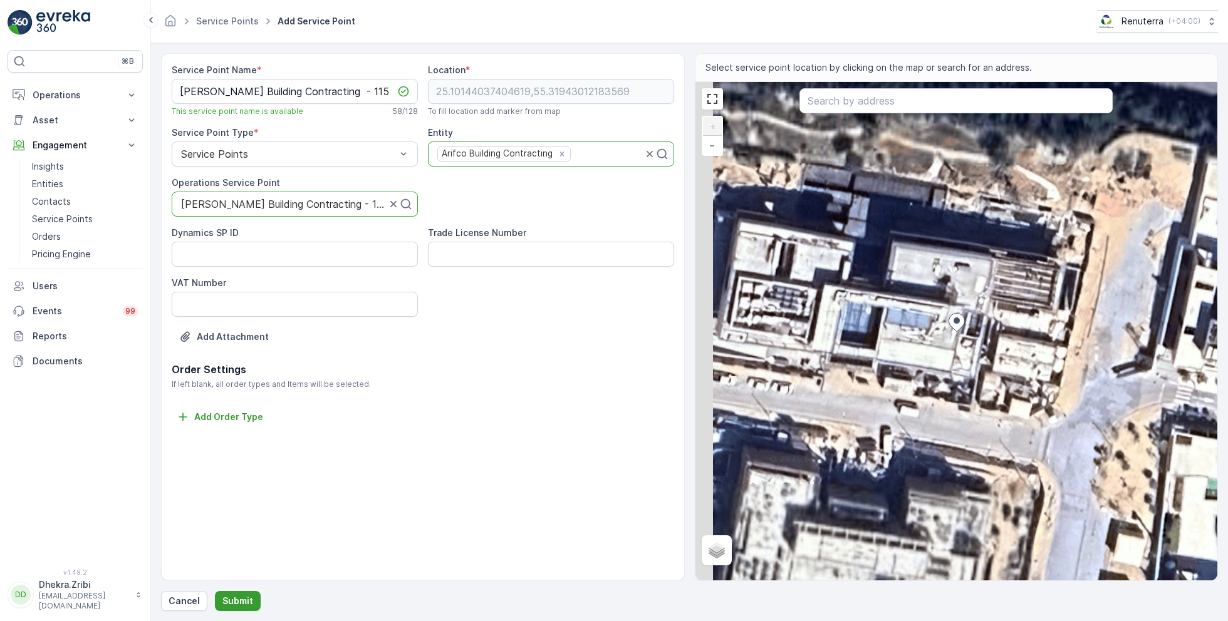
click at [239, 592] on button "Submit" at bounding box center [238, 601] width 46 height 20
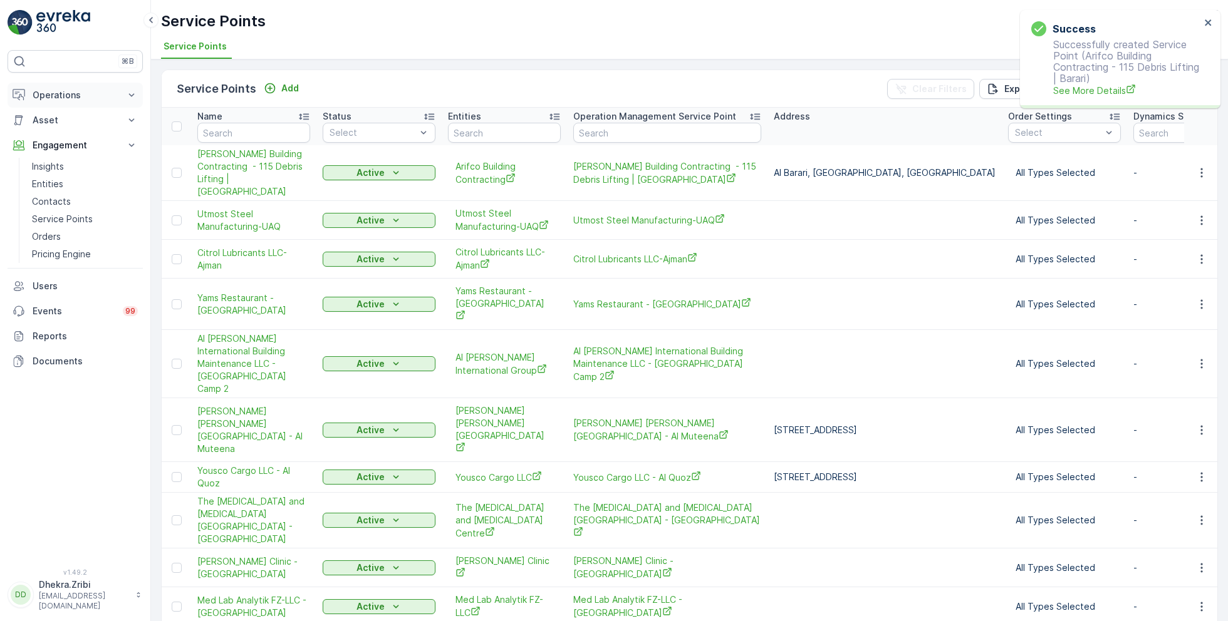
click at [65, 98] on p "Operations" at bounding box center [75, 95] width 85 height 13
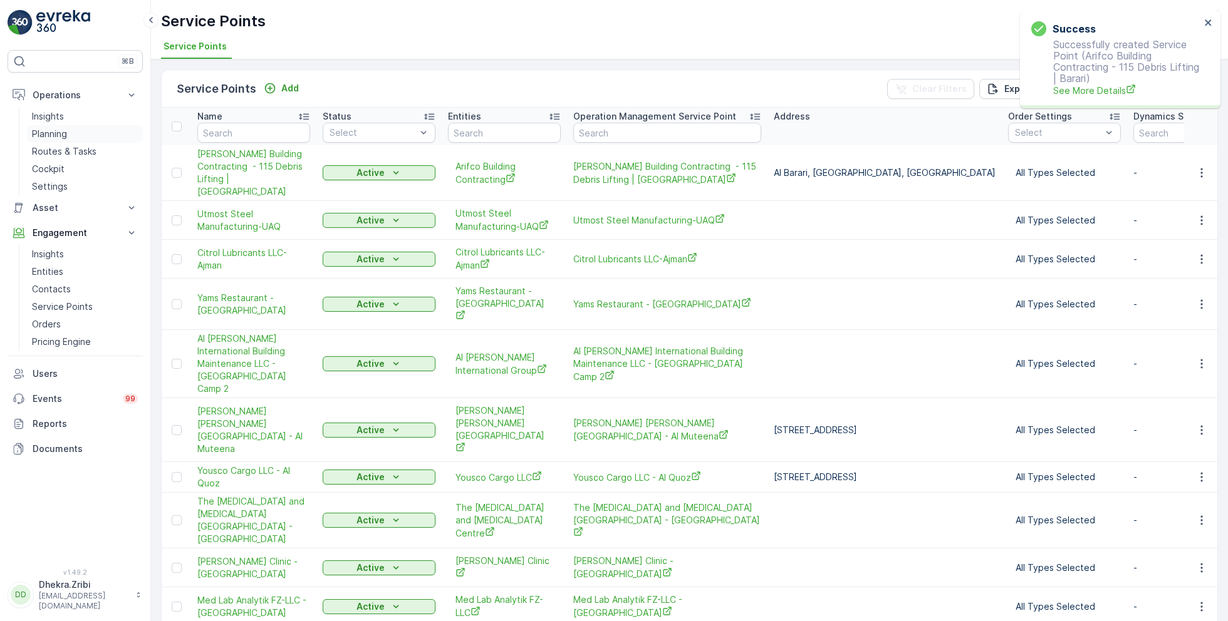
click at [63, 136] on p "Planning" at bounding box center [49, 134] width 35 height 13
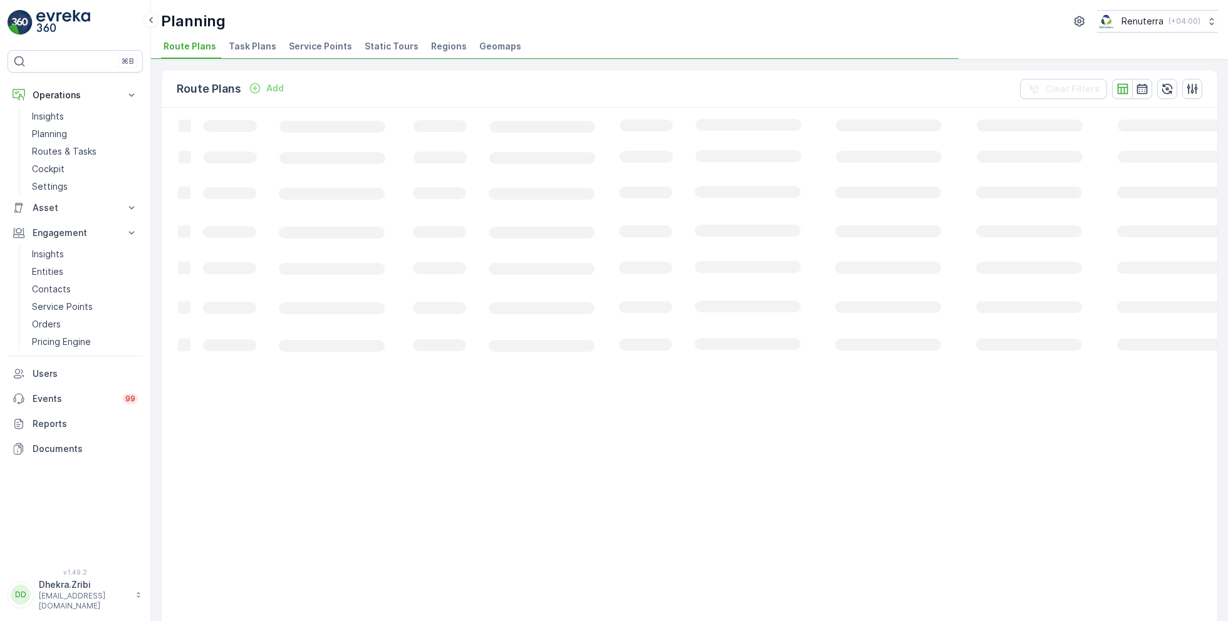
click at [322, 47] on span "Service Points" at bounding box center [320, 46] width 63 height 13
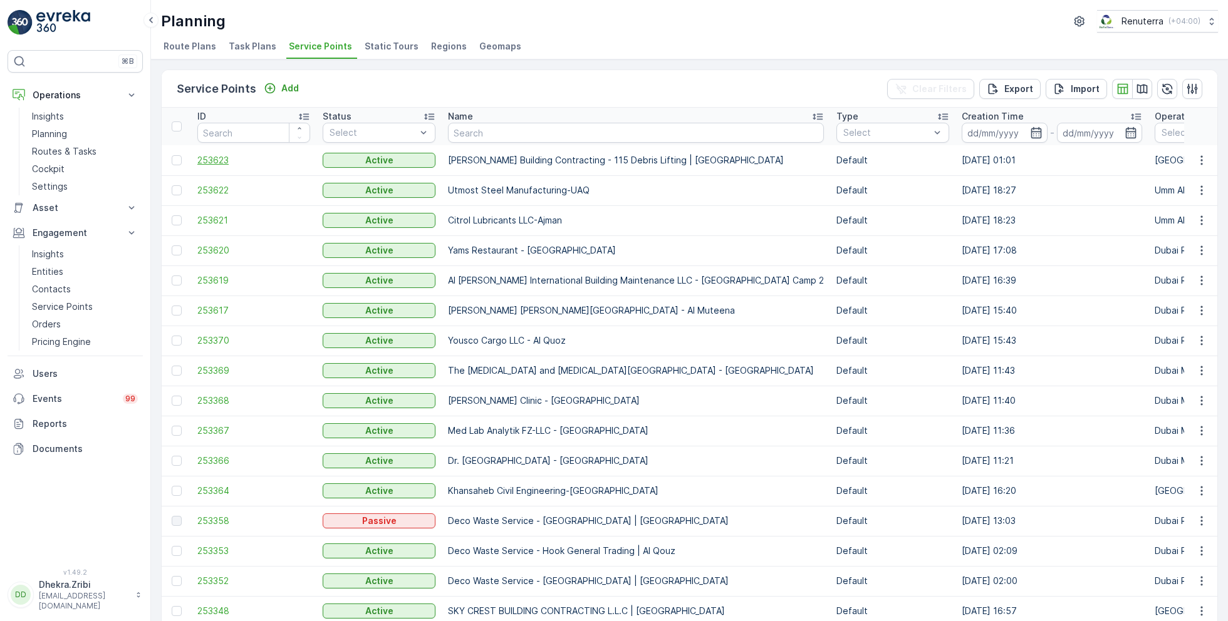
click at [225, 161] on span "253623" at bounding box center [253, 160] width 113 height 13
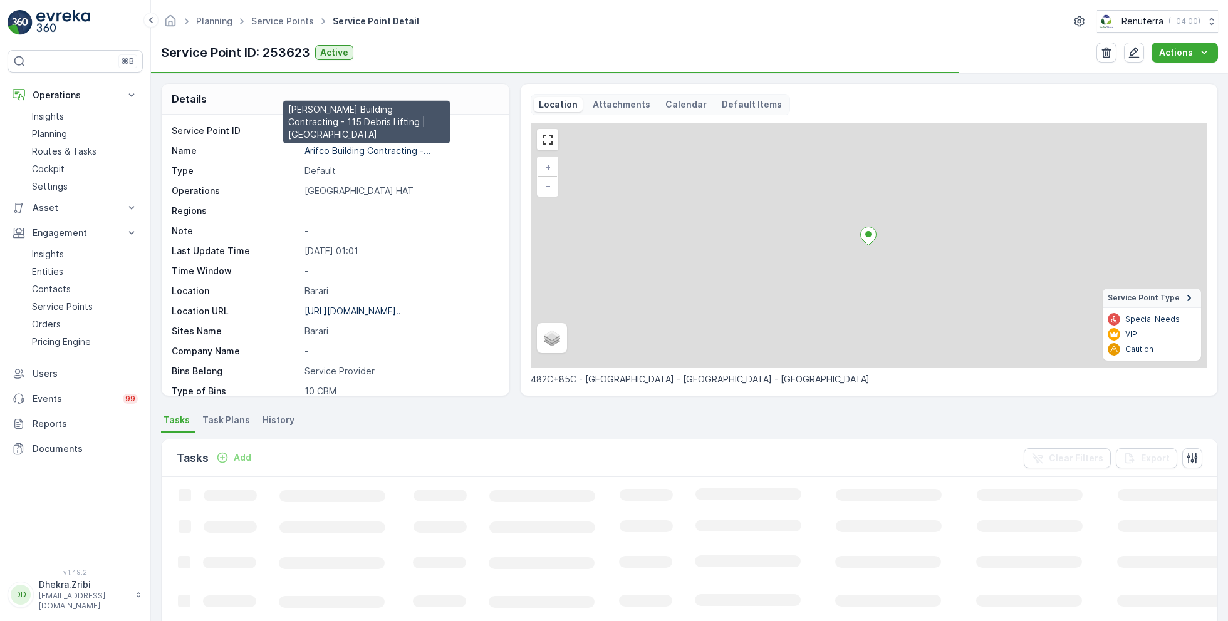
click at [330, 152] on p "Arifco Building Contracting -..." at bounding box center [367, 150] width 127 height 11
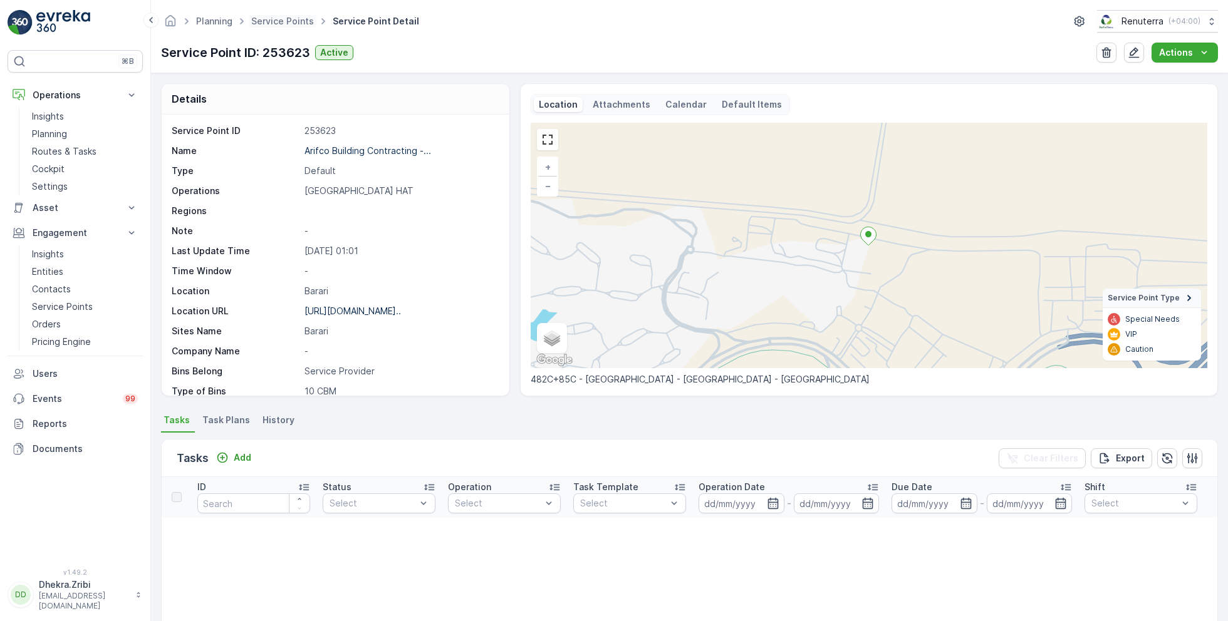
click at [276, 26] on span "Service Points" at bounding box center [283, 21] width 68 height 13
click at [276, 18] on link "Service Points" at bounding box center [282, 21] width 63 height 11
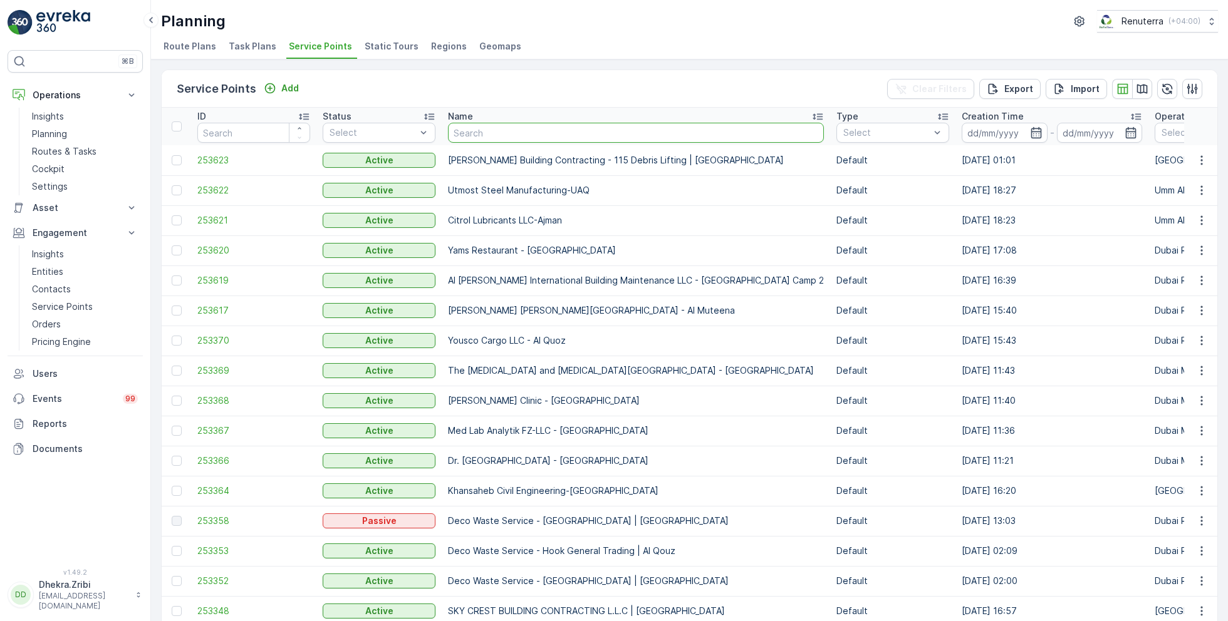
click at [506, 135] on input "text" at bounding box center [636, 133] width 376 height 20
type input "delta"
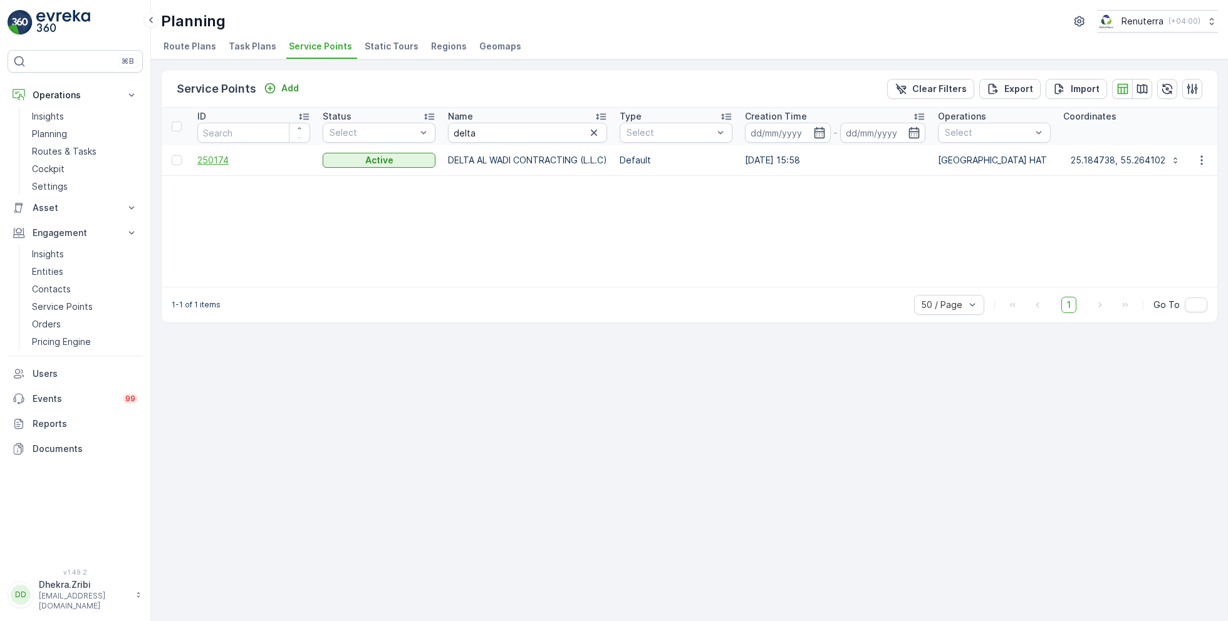
click at [224, 162] on span "250174" at bounding box center [253, 160] width 113 height 13
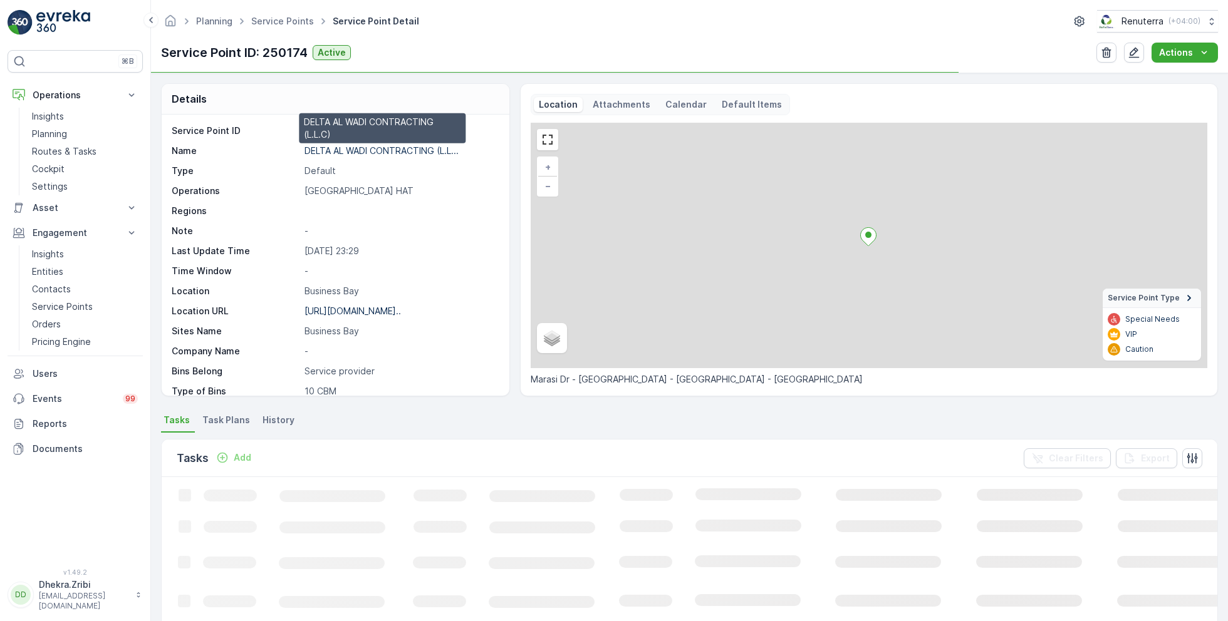
click at [328, 148] on p "DELTA AL WADI CONTRACTING (L.L..." at bounding box center [381, 150] width 154 height 11
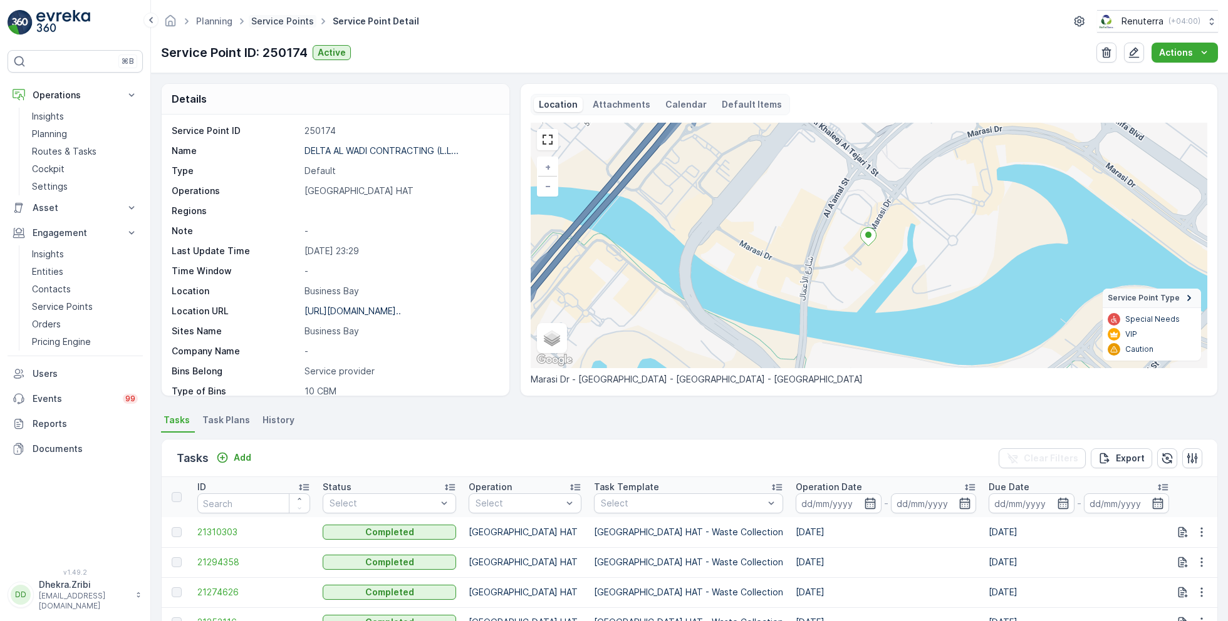
click at [275, 19] on link "Service Points" at bounding box center [282, 21] width 63 height 11
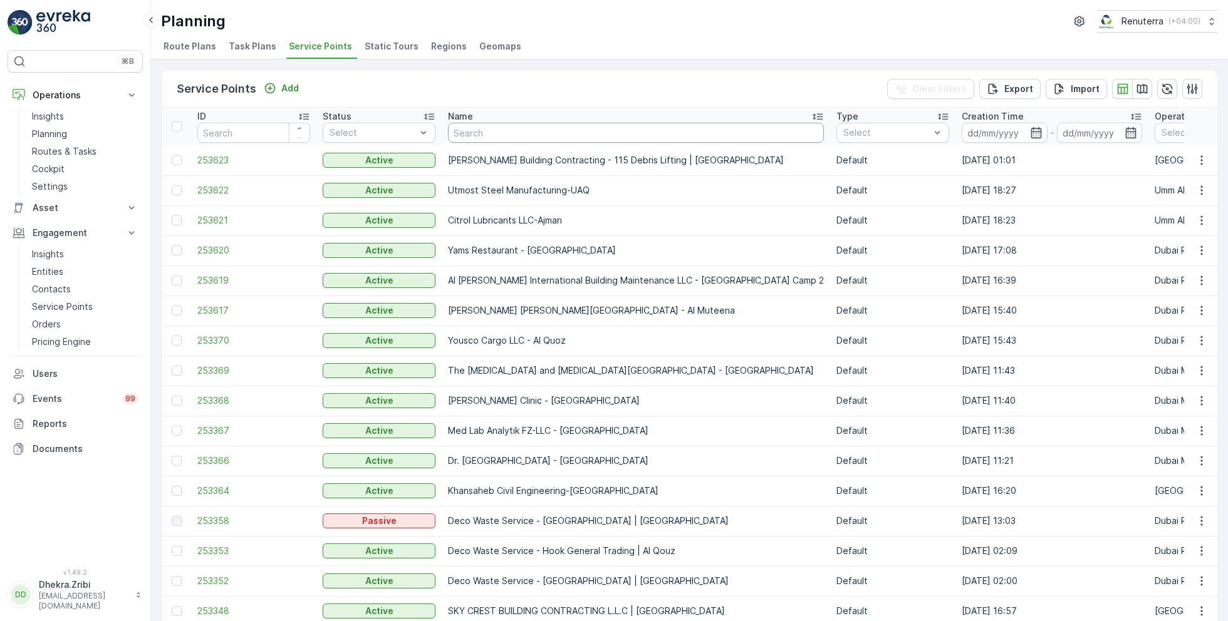
click at [487, 137] on input "text" at bounding box center [636, 133] width 376 height 20
type input "motor"
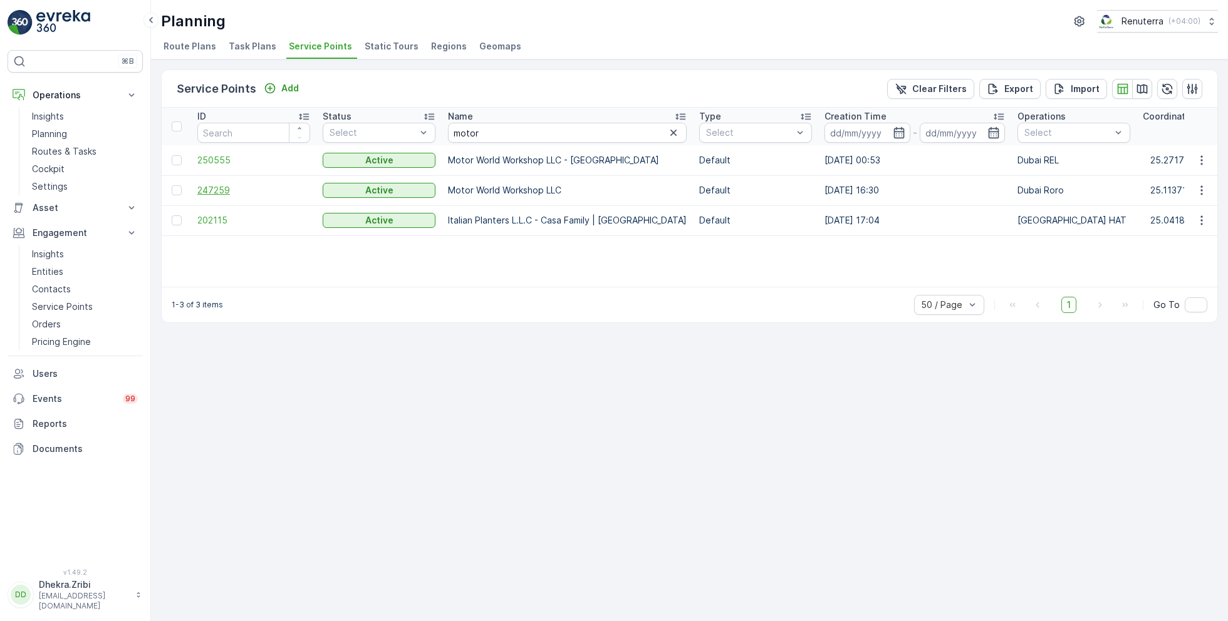
click at [216, 190] on span "247259" at bounding box center [253, 190] width 113 height 13
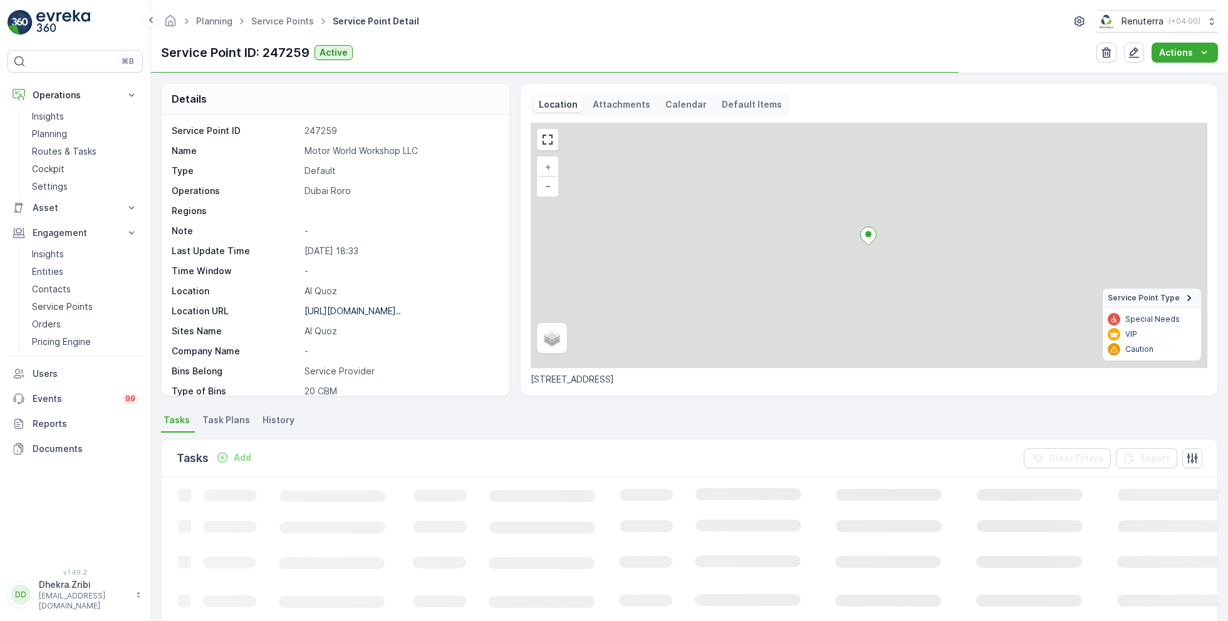
click at [332, 152] on p "Motor World Workshop LLC" at bounding box center [400, 151] width 192 height 13
copy p "Motor World Workshop LLC"
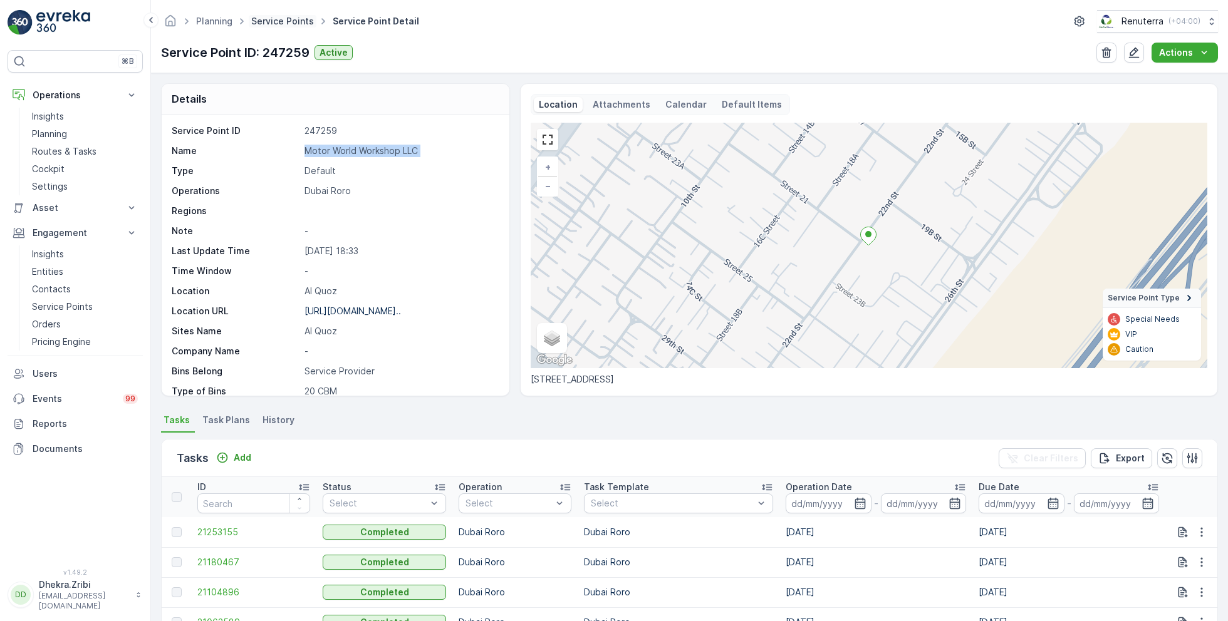
click at [266, 17] on link "Service Points" at bounding box center [282, 21] width 63 height 11
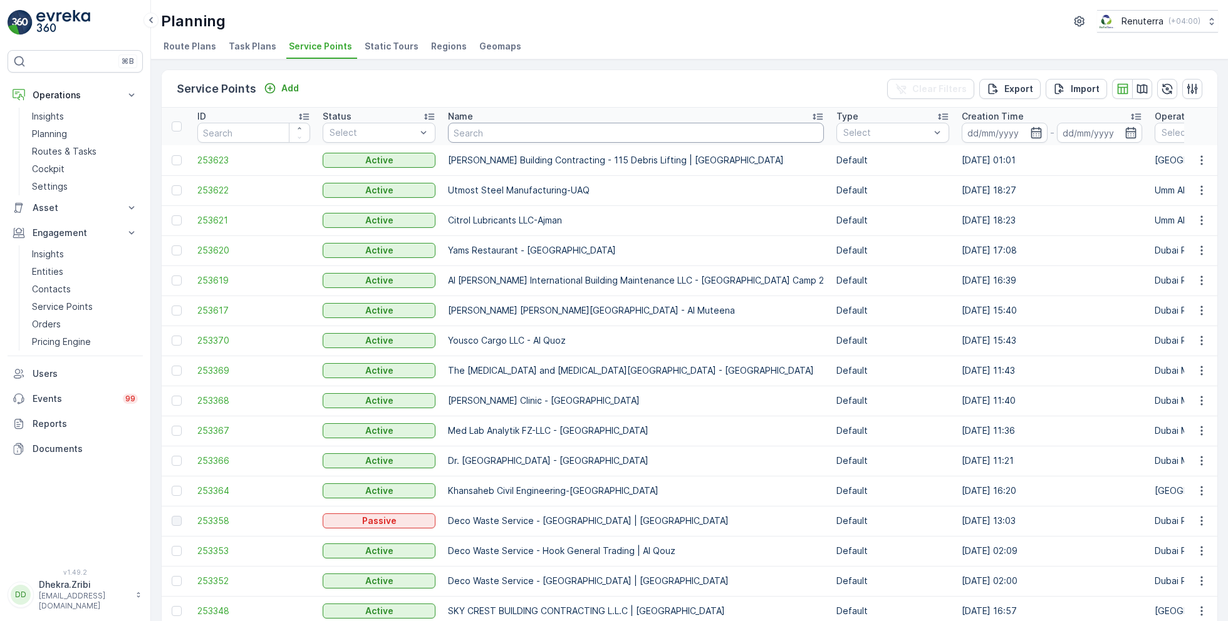
click at [484, 125] on input "text" at bounding box center [636, 133] width 376 height 20
type input "emirates"
click at [484, 125] on input "emirates" at bounding box center [636, 133] width 376 height 20
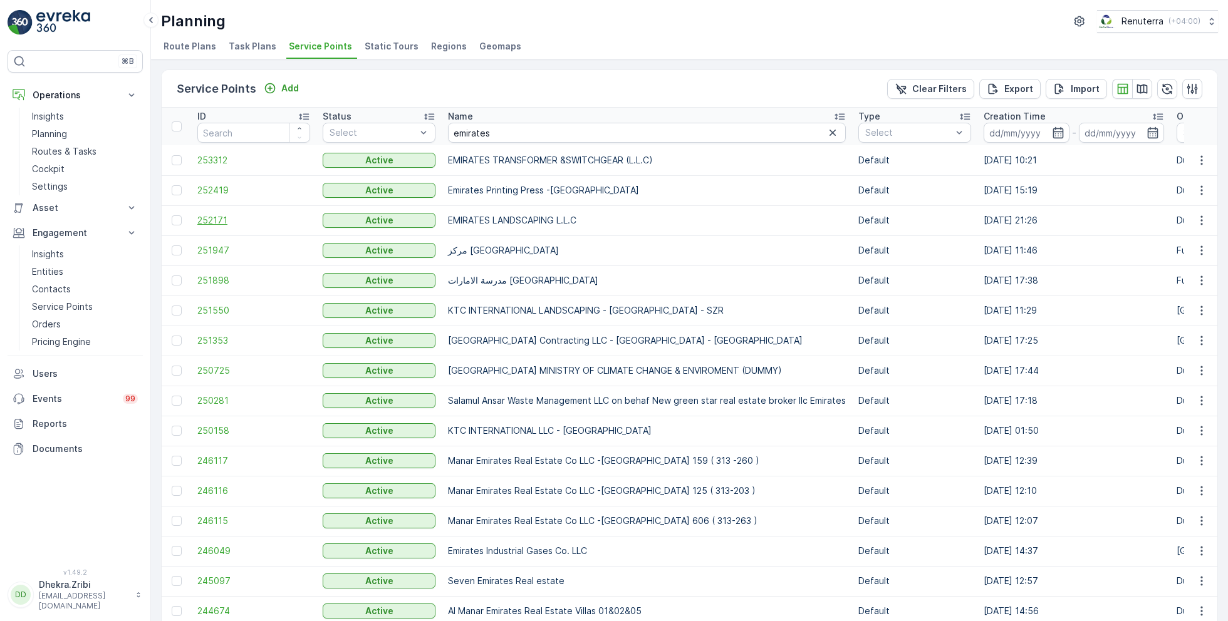
click at [208, 220] on span "252171" at bounding box center [253, 220] width 113 height 13
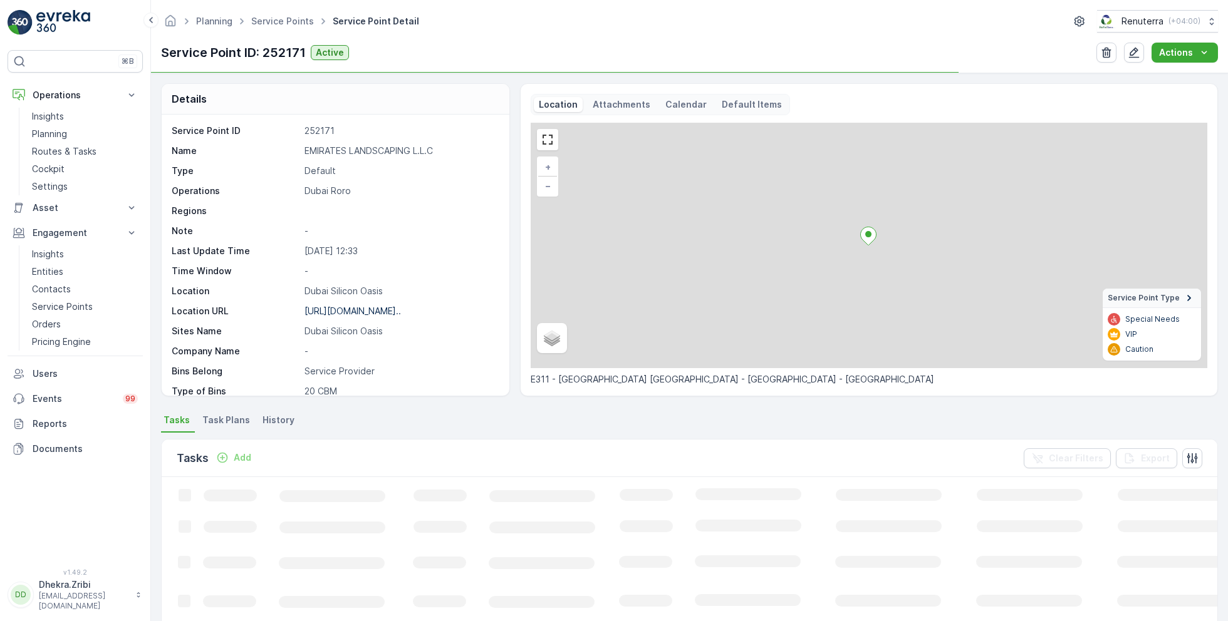
click at [343, 147] on p "EMIRATES LANDSCAPING L.L.C" at bounding box center [400, 151] width 192 height 13
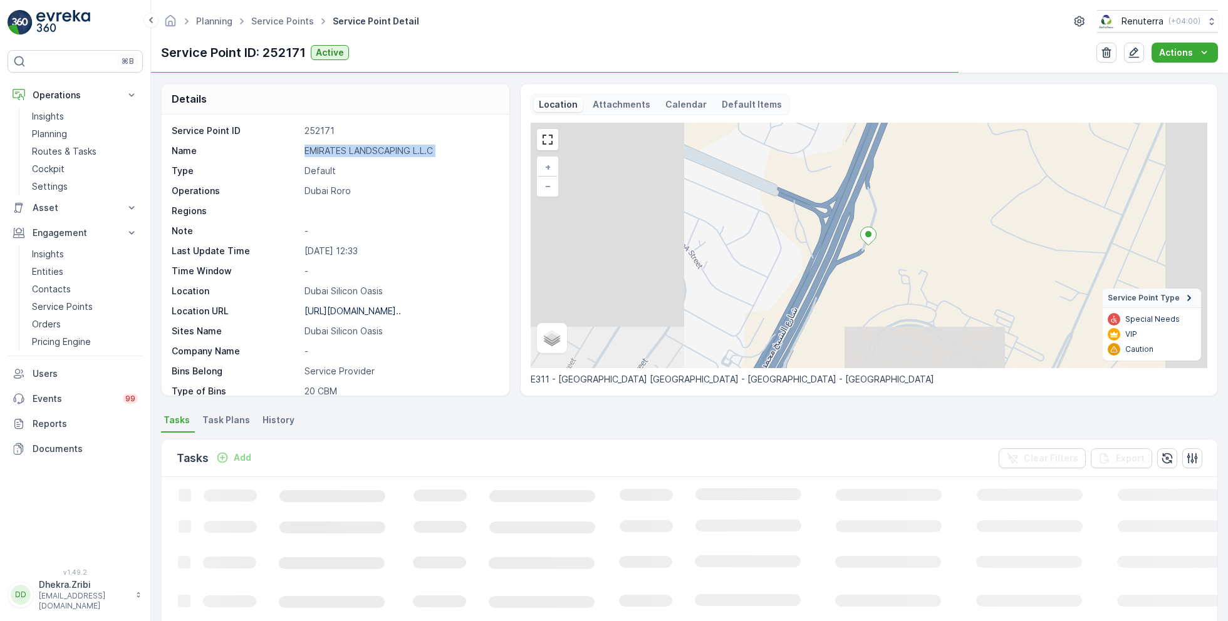
copy p "EMIRATES LANDSCAPING L.L.C"
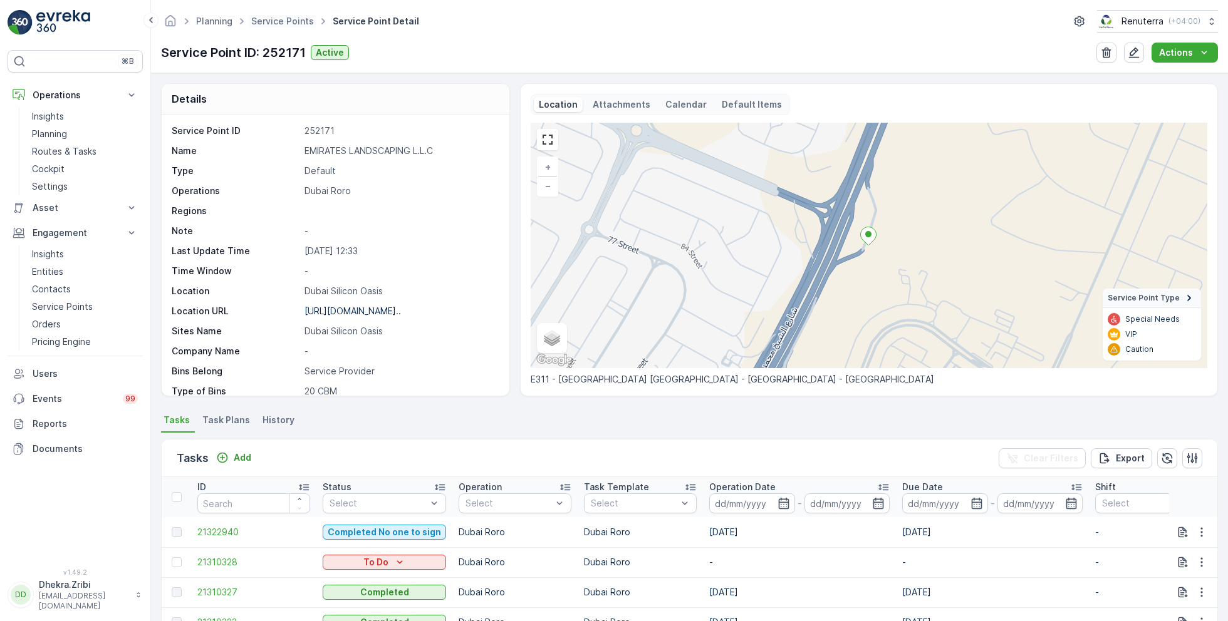
click at [276, 26] on span "Service Points" at bounding box center [283, 21] width 68 height 13
click at [277, 24] on link "Service Points" at bounding box center [282, 21] width 63 height 11
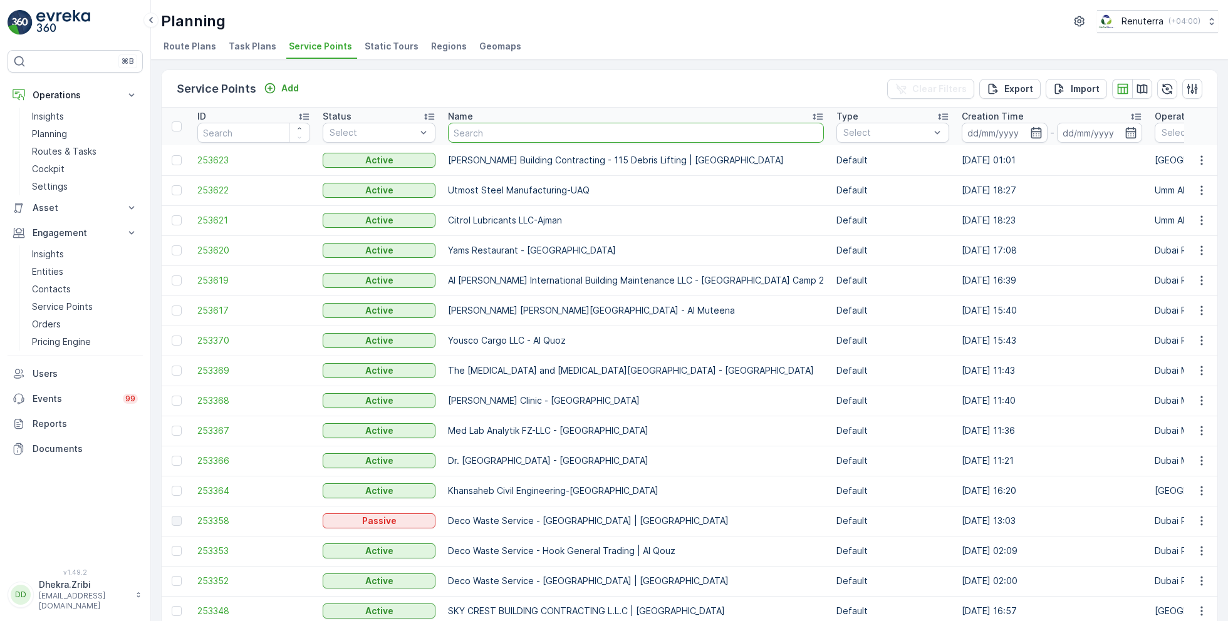
click at [469, 132] on input "text" at bounding box center [636, 133] width 376 height 20
type input "deco"
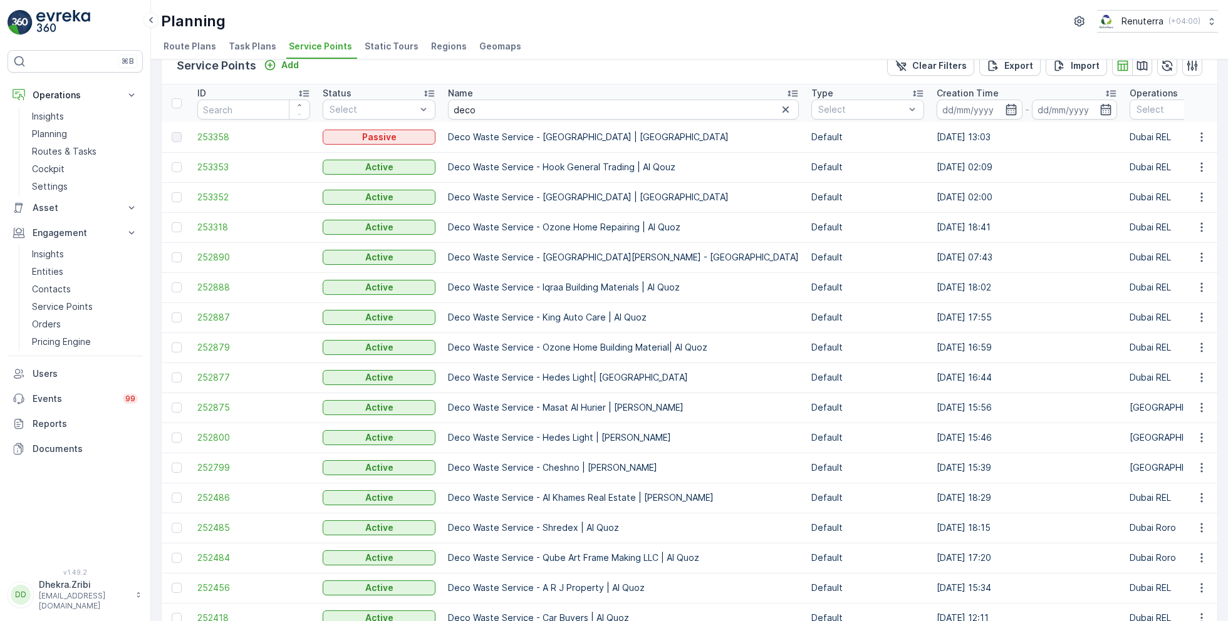
scroll to position [33, 0]
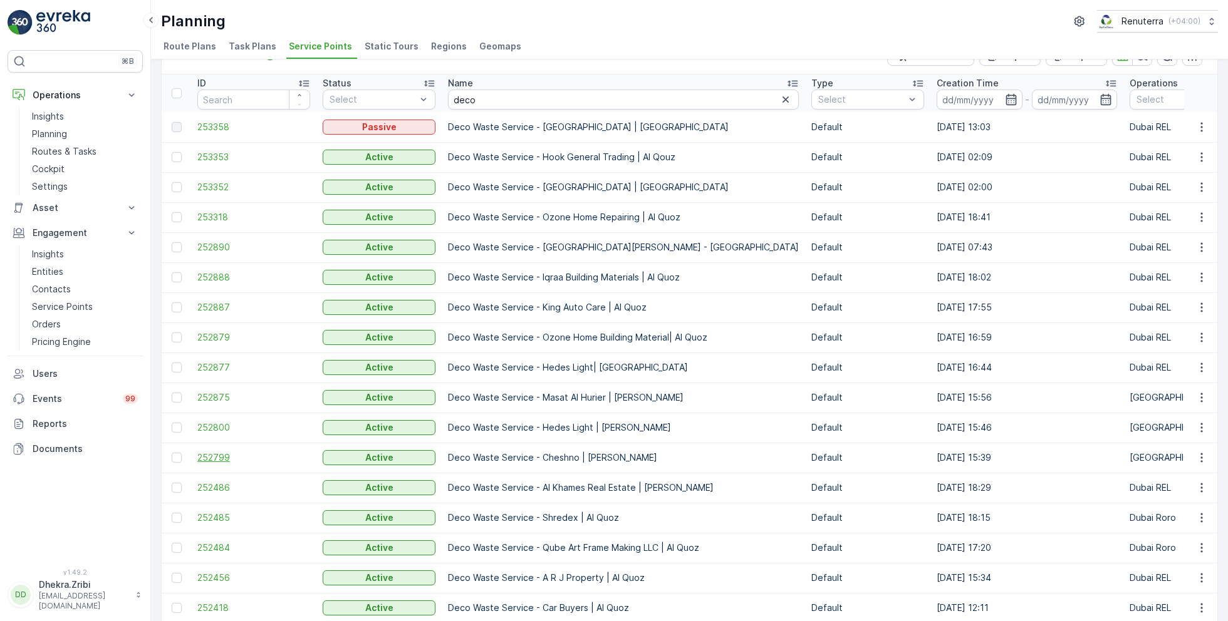
click at [227, 454] on span "252799" at bounding box center [253, 458] width 113 height 13
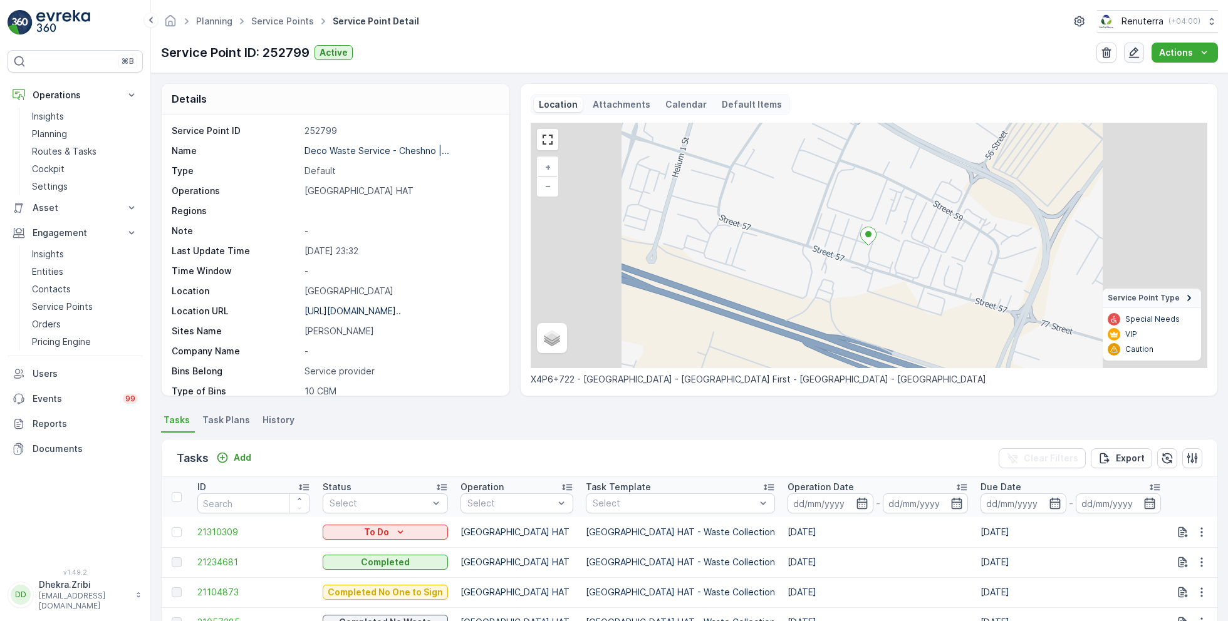
click at [1131, 55] on icon "button" at bounding box center [1134, 53] width 11 height 11
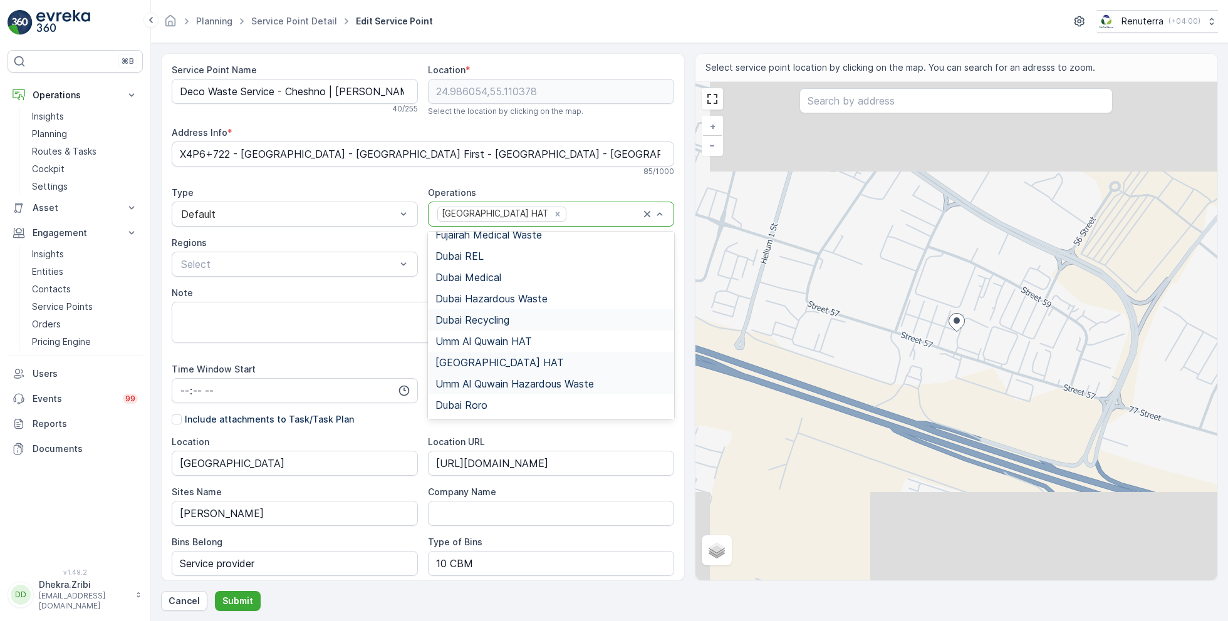
scroll to position [78, 0]
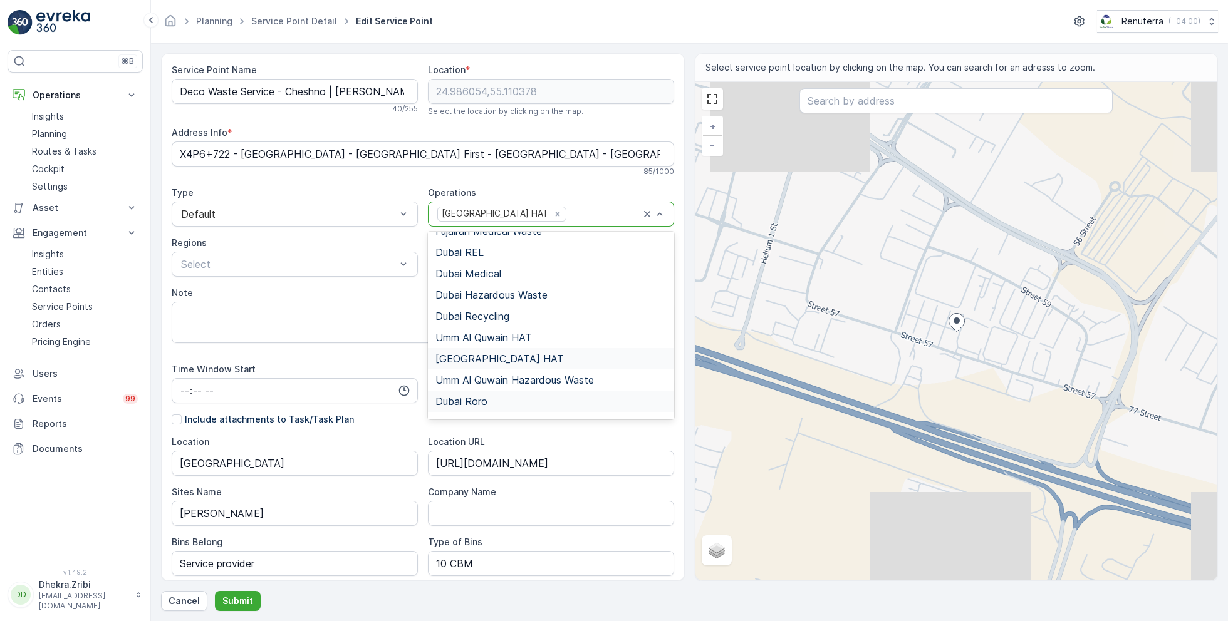
click at [480, 398] on span "Dubai Roro" at bounding box center [461, 401] width 52 height 11
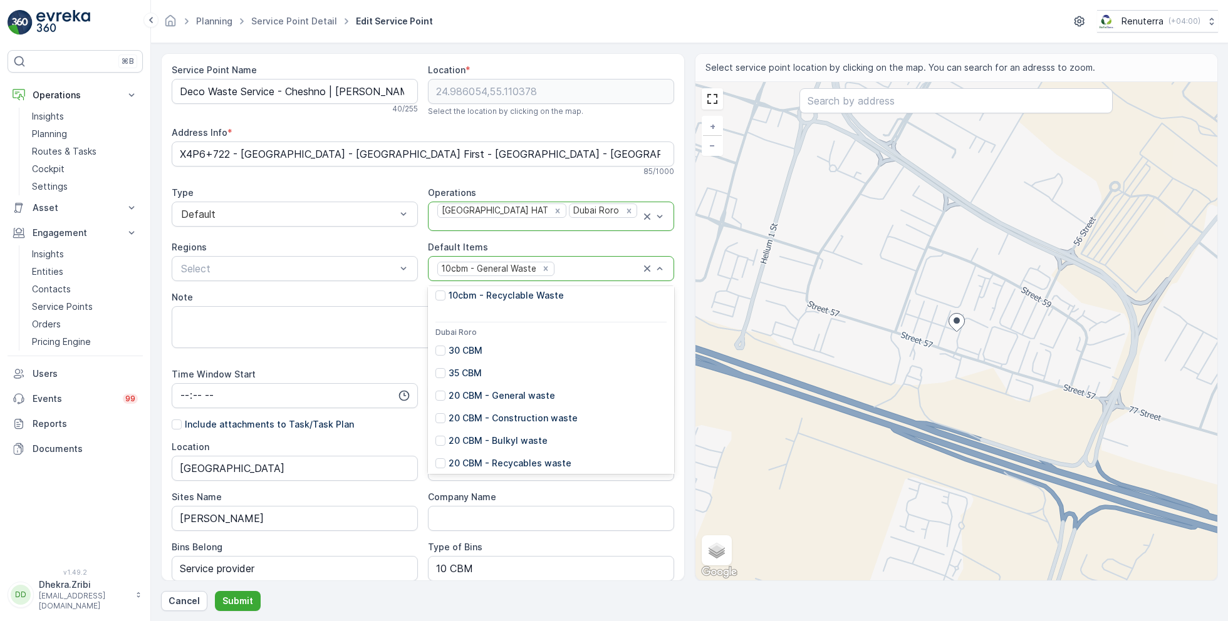
scroll to position [116, 0]
click at [492, 387] on p "20 CBM - General waste" at bounding box center [502, 391] width 106 height 13
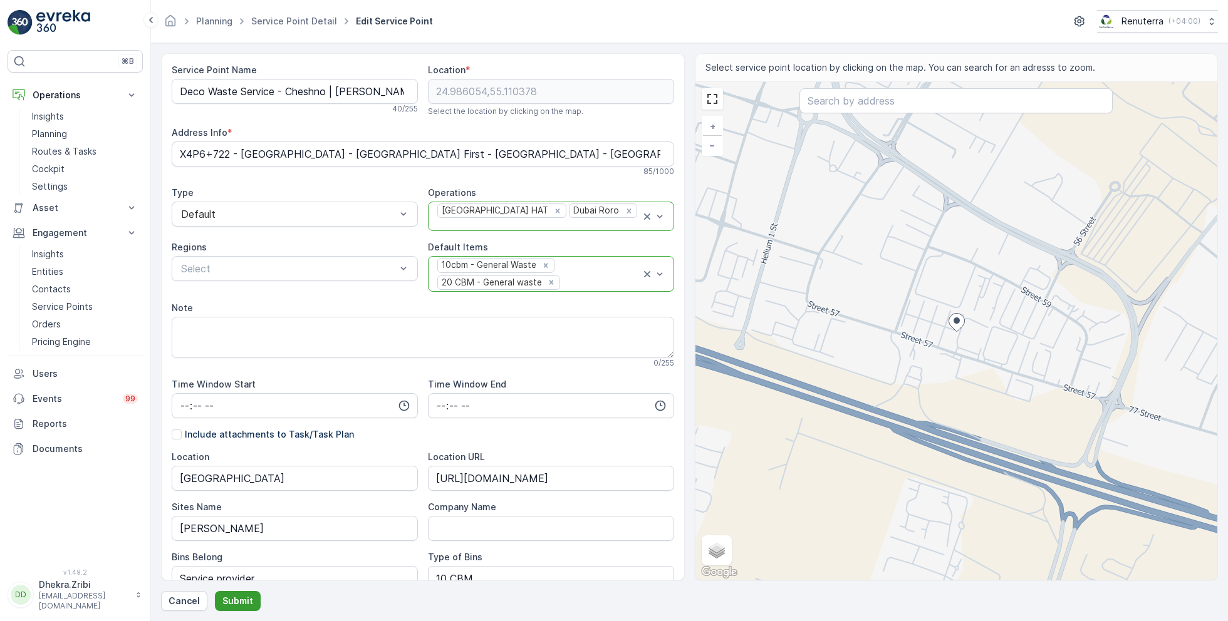
click at [240, 600] on p "Submit" at bounding box center [237, 601] width 31 height 13
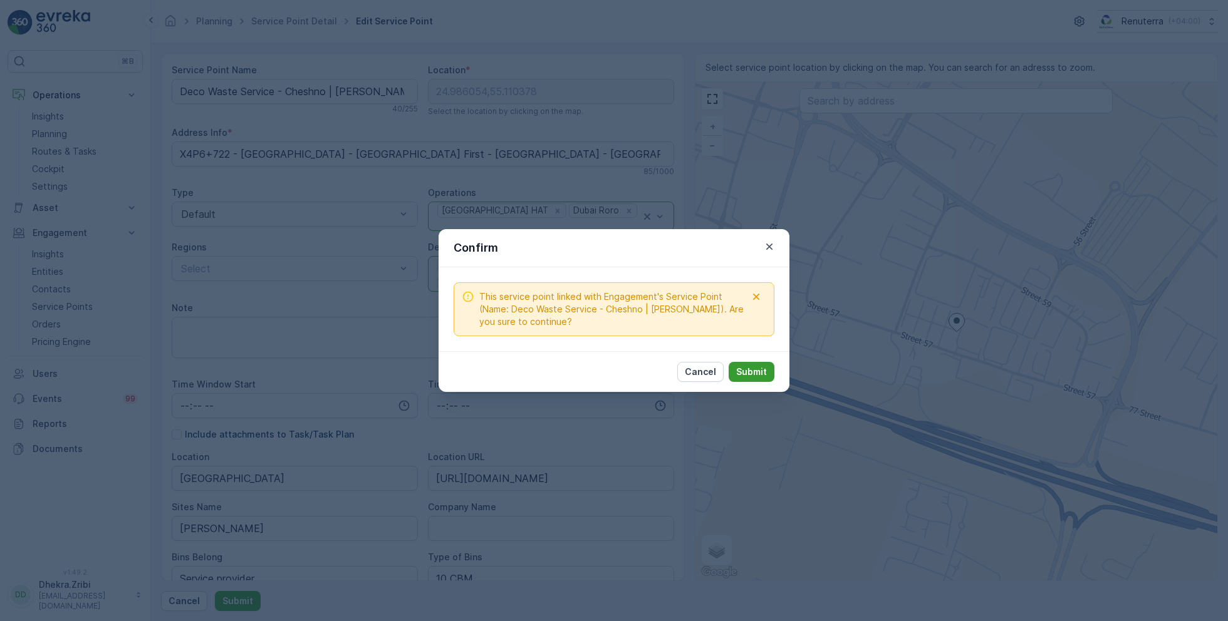
click at [761, 371] on p "Submit" at bounding box center [751, 372] width 31 height 13
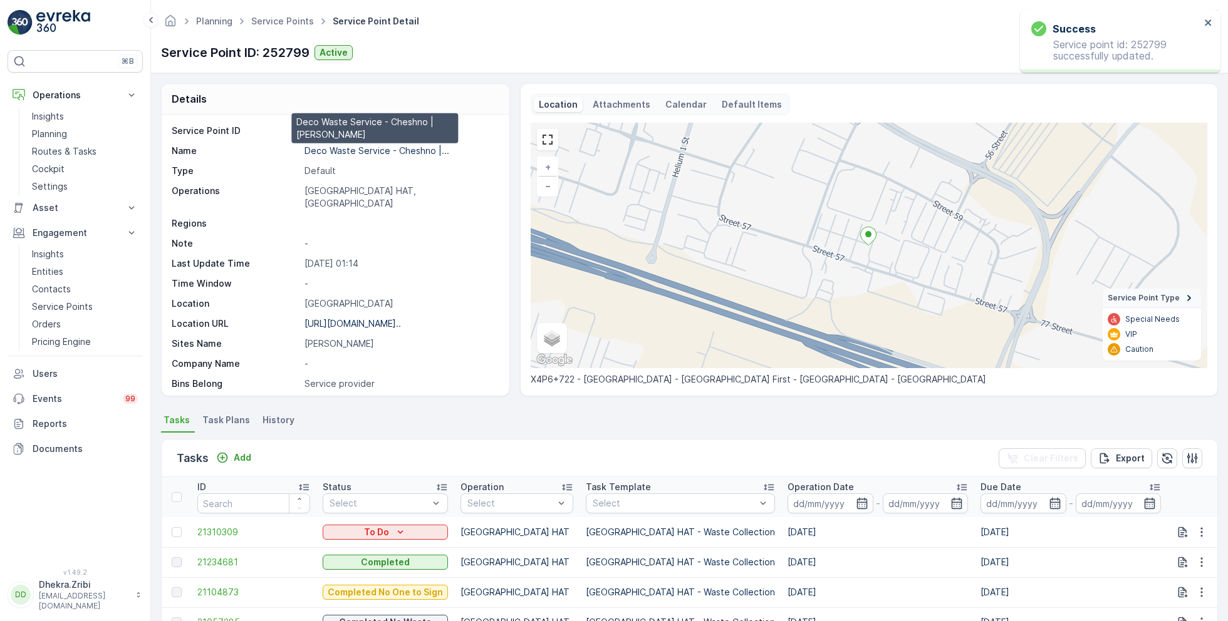
click at [358, 149] on p "Deco Waste Service - Cheshno |..." at bounding box center [376, 150] width 145 height 11
click at [283, 23] on link "Service Points" at bounding box center [282, 21] width 63 height 11
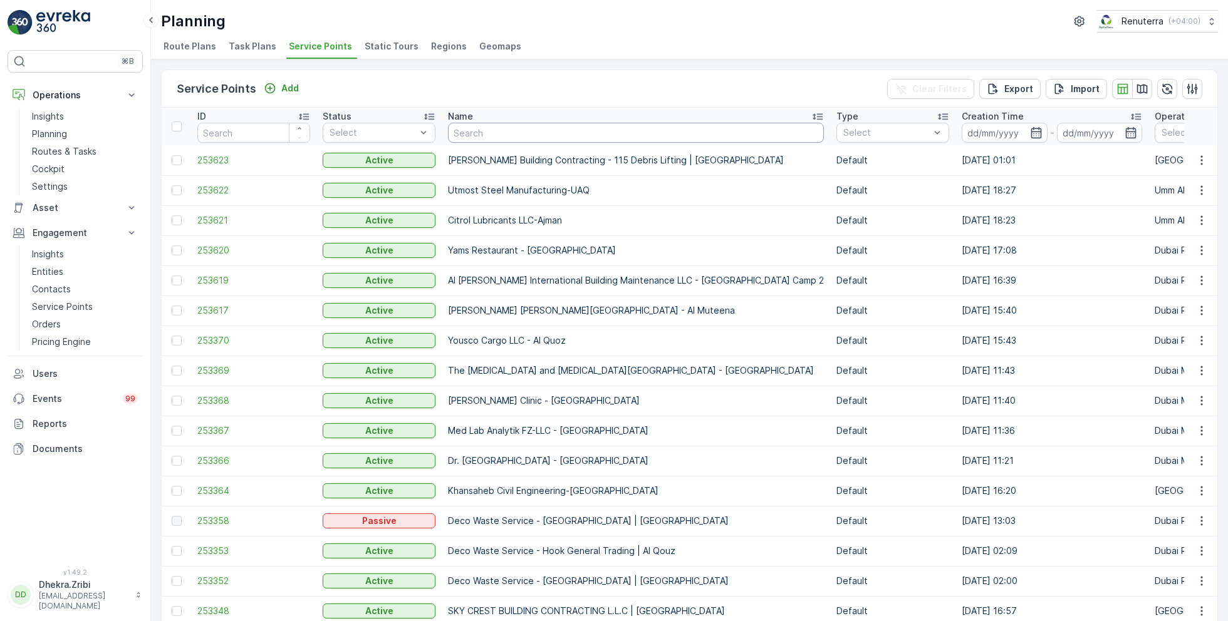
click at [507, 137] on input "text" at bounding box center [636, 133] width 376 height 20
type input "sbk"
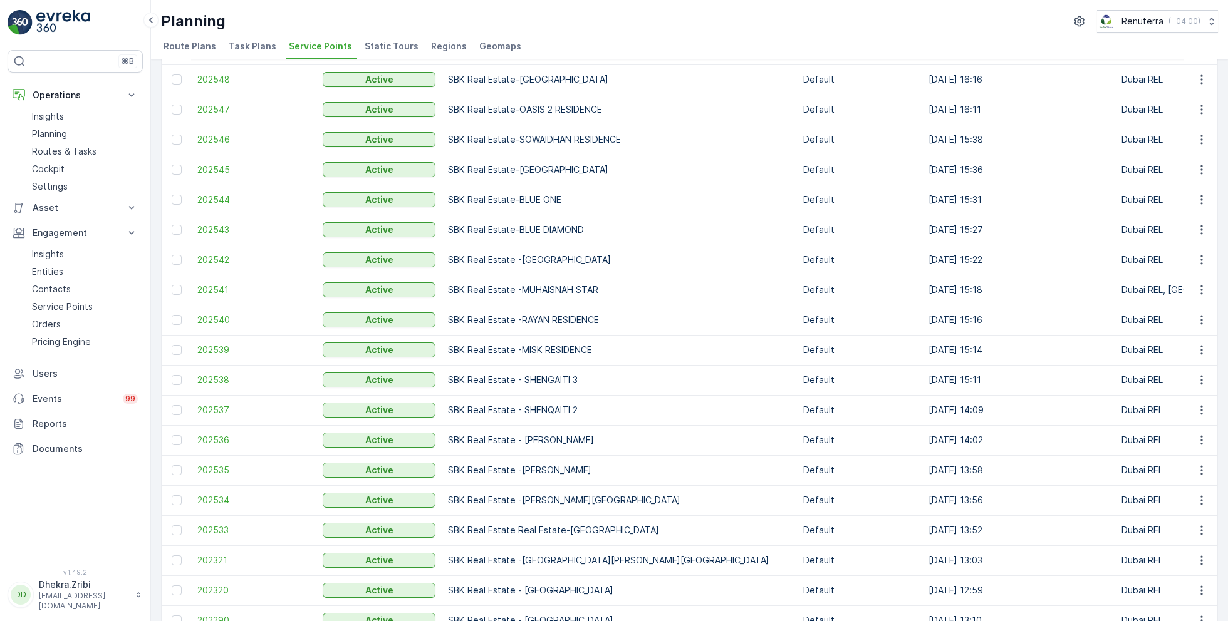
scroll to position [522, 0]
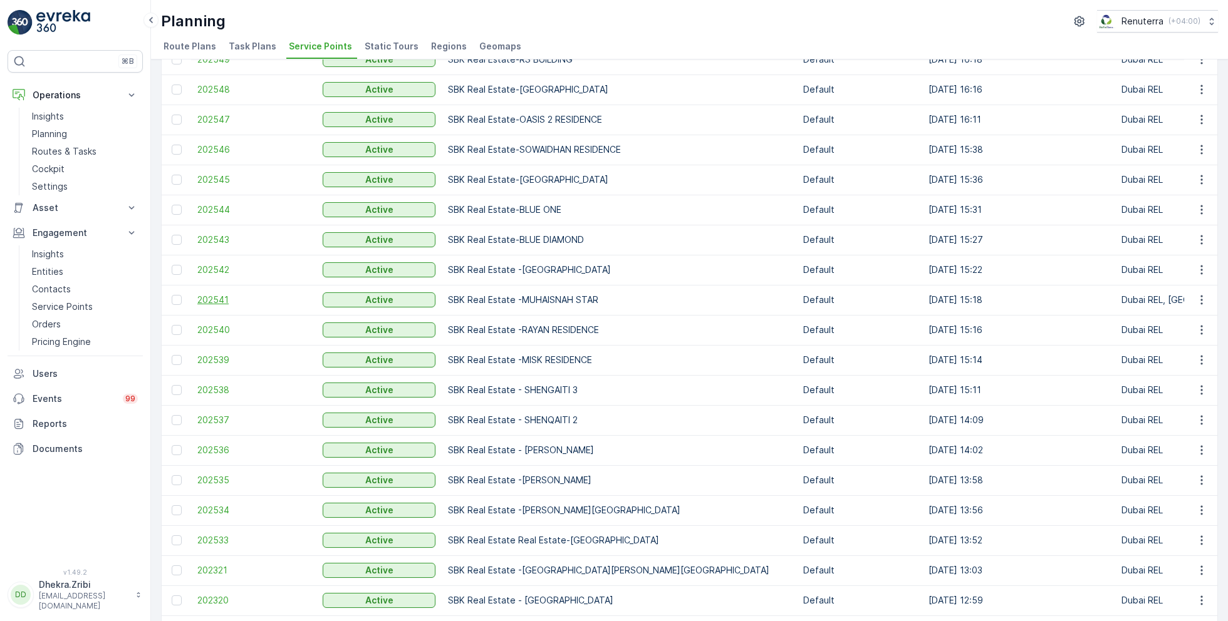
click at [216, 299] on span "202541" at bounding box center [253, 300] width 113 height 13
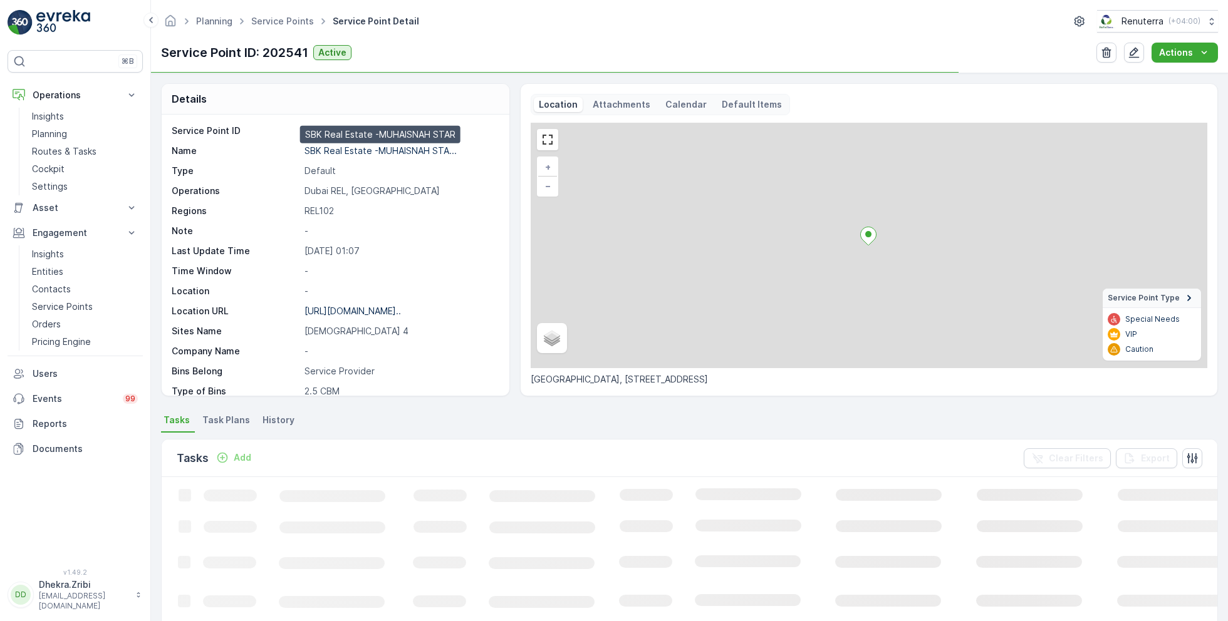
click at [366, 147] on p "SBK Real Estate -MUHAISNAH STA..." at bounding box center [380, 150] width 152 height 11
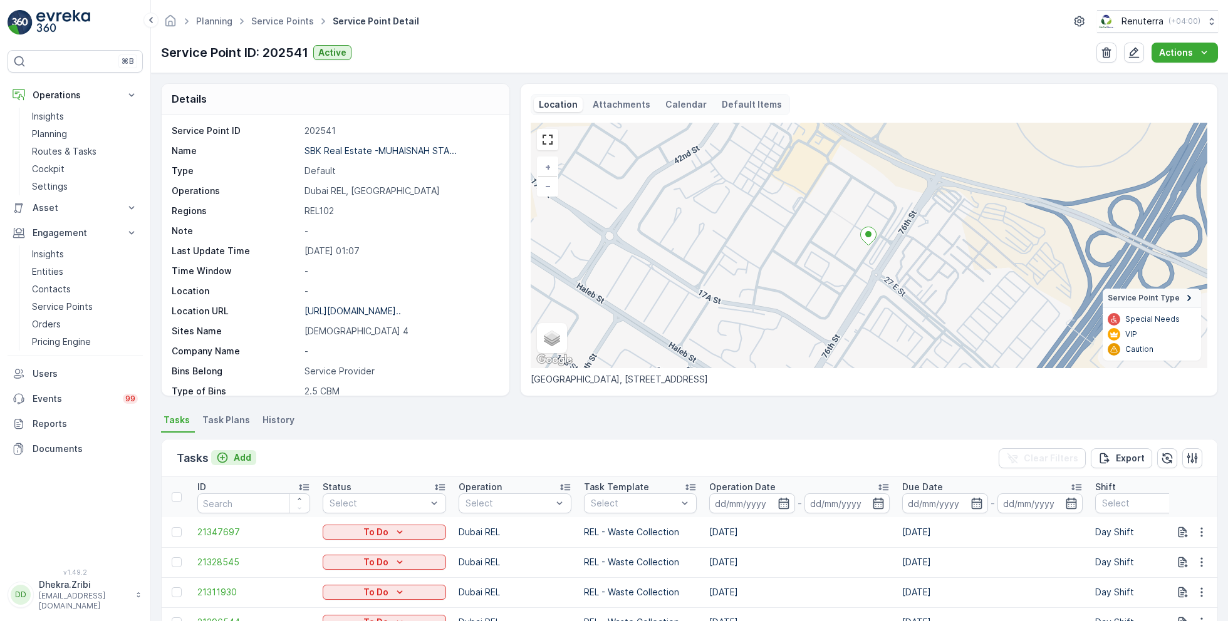
click at [246, 453] on p "Add" at bounding box center [243, 458] width 18 height 13
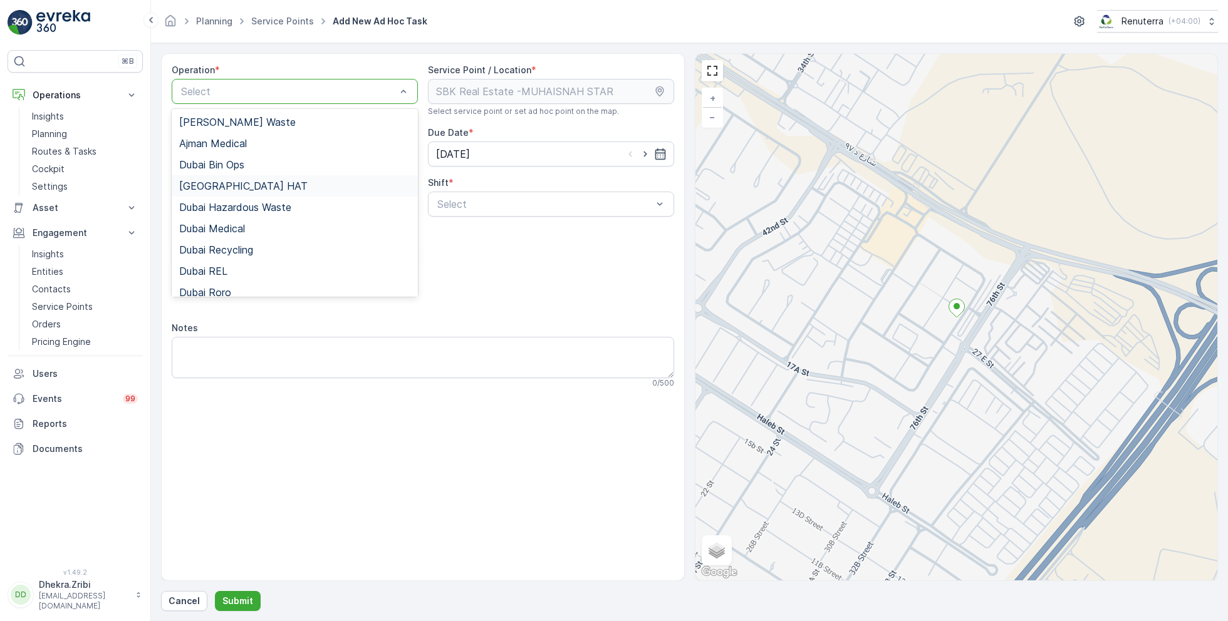
click at [240, 182] on div "Dubai HAT" at bounding box center [294, 185] width 231 height 11
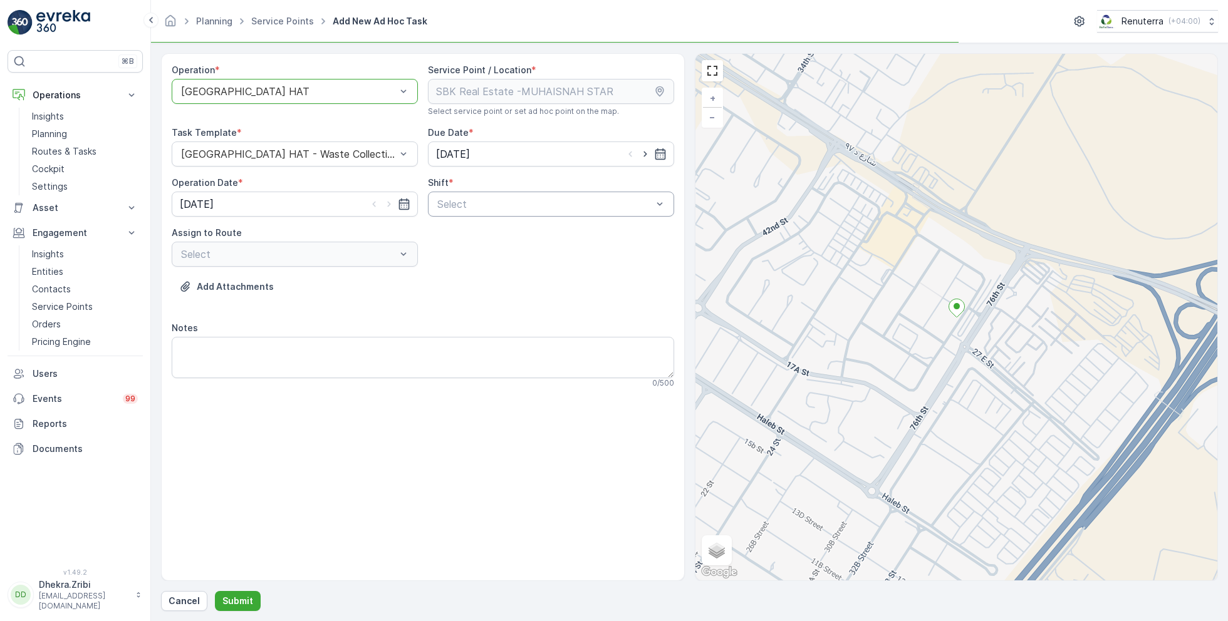
click at [501, 215] on div "Select" at bounding box center [551, 204] width 246 height 25
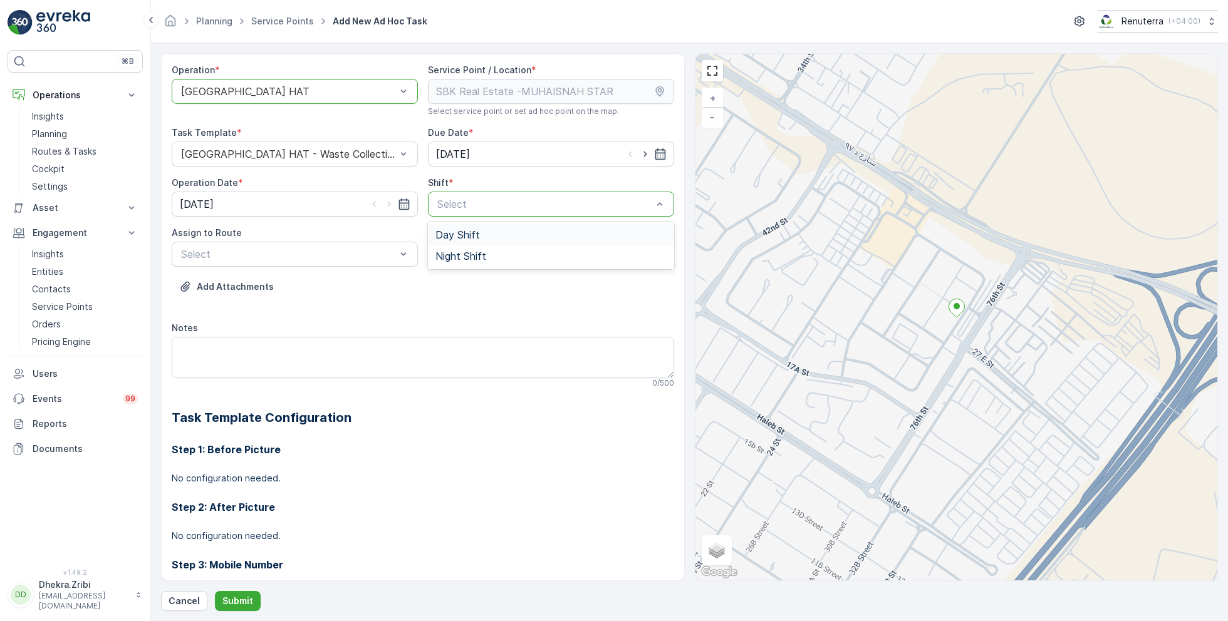
click at [447, 233] on span "Day Shift" at bounding box center [457, 234] width 44 height 11
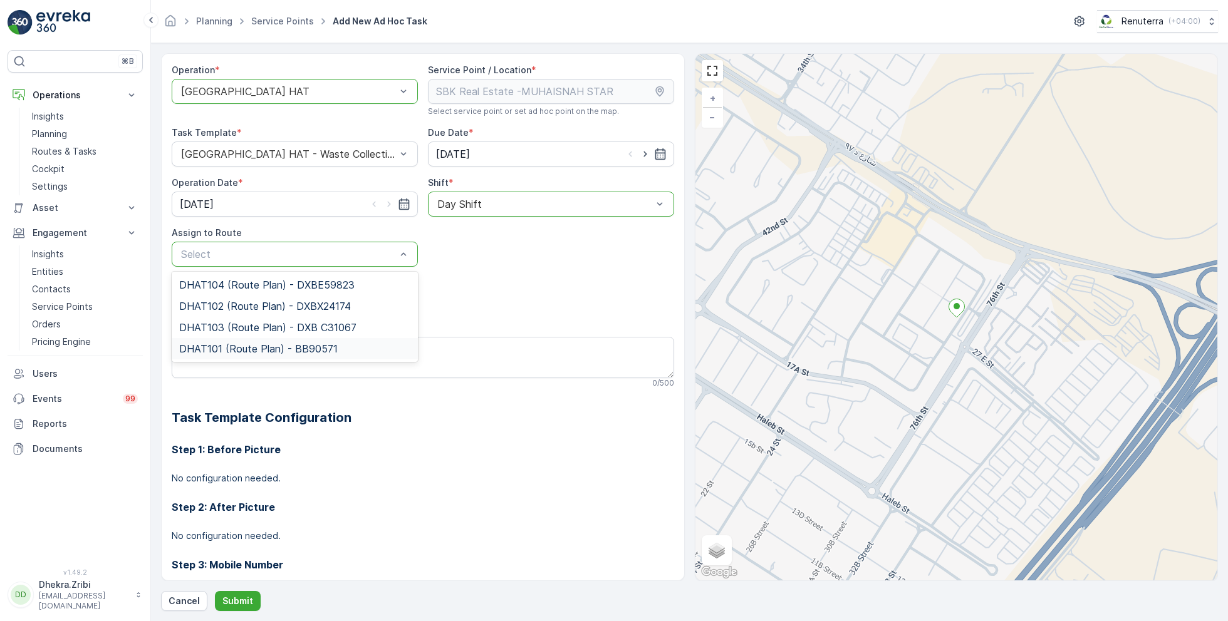
click at [232, 343] on span "DHAT101 (Route Plan) - BB90571" at bounding box center [258, 348] width 158 height 11
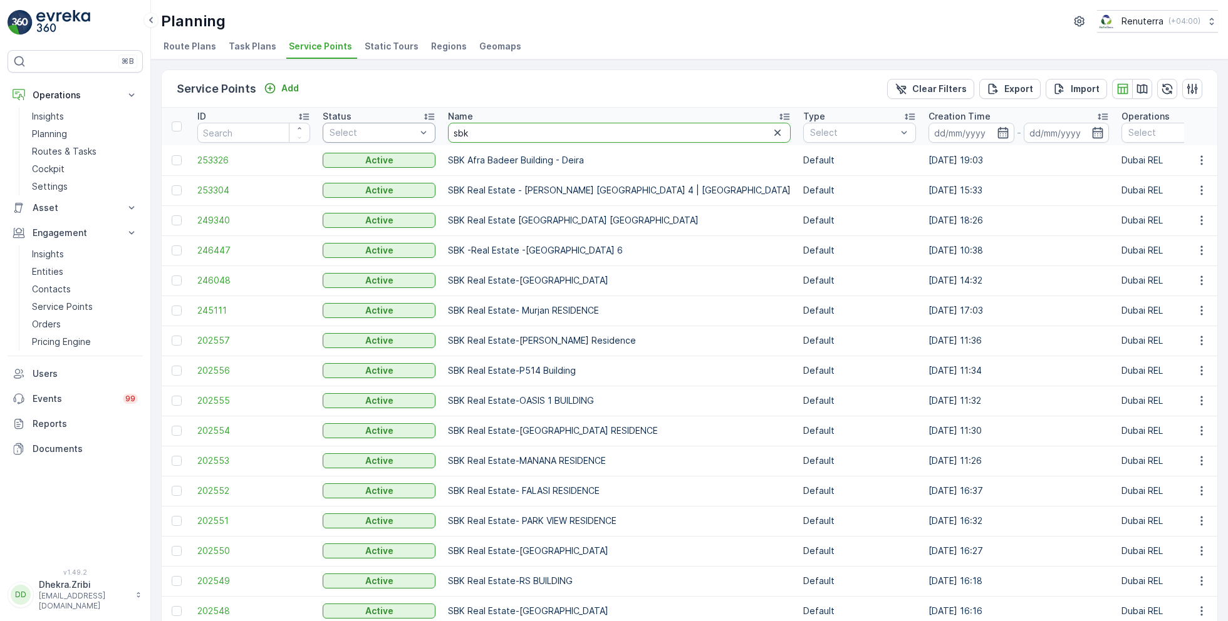
drag, startPoint x: 479, startPoint y: 129, endPoint x: 430, endPoint y: 128, distance: 48.9
paste input "Arifco Building Contracting - 115 Debris Lifting | Barari"
type input "Arifco Building Contracting - 115 Debris Lifting | Barari"
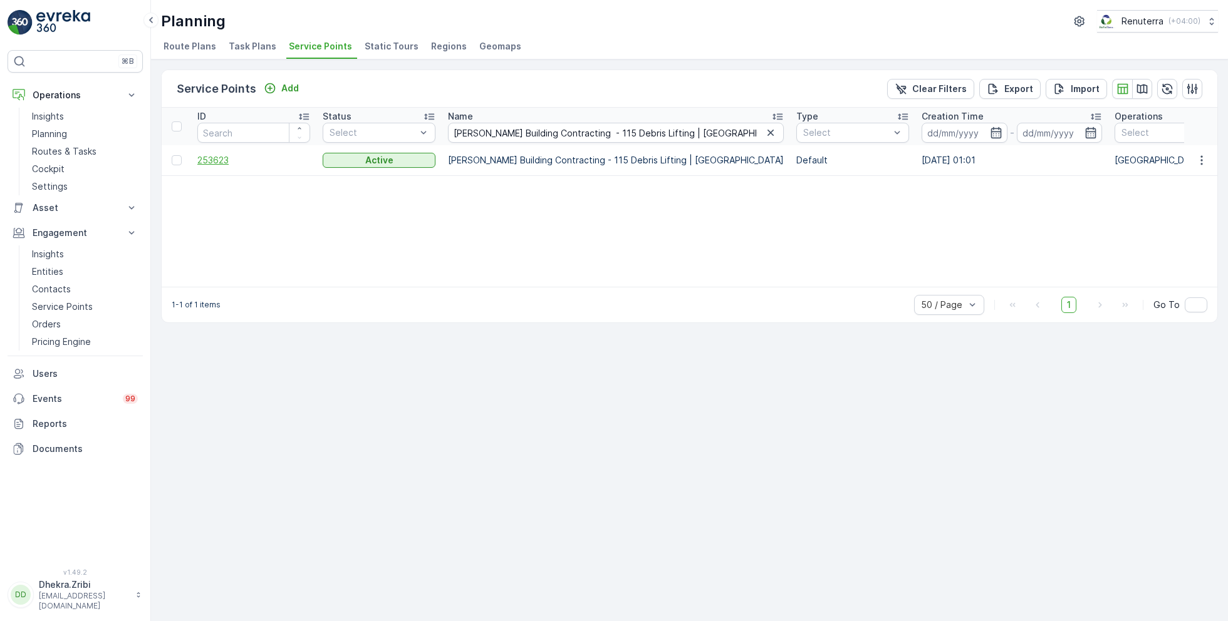
click at [225, 160] on span "253623" at bounding box center [253, 160] width 113 height 13
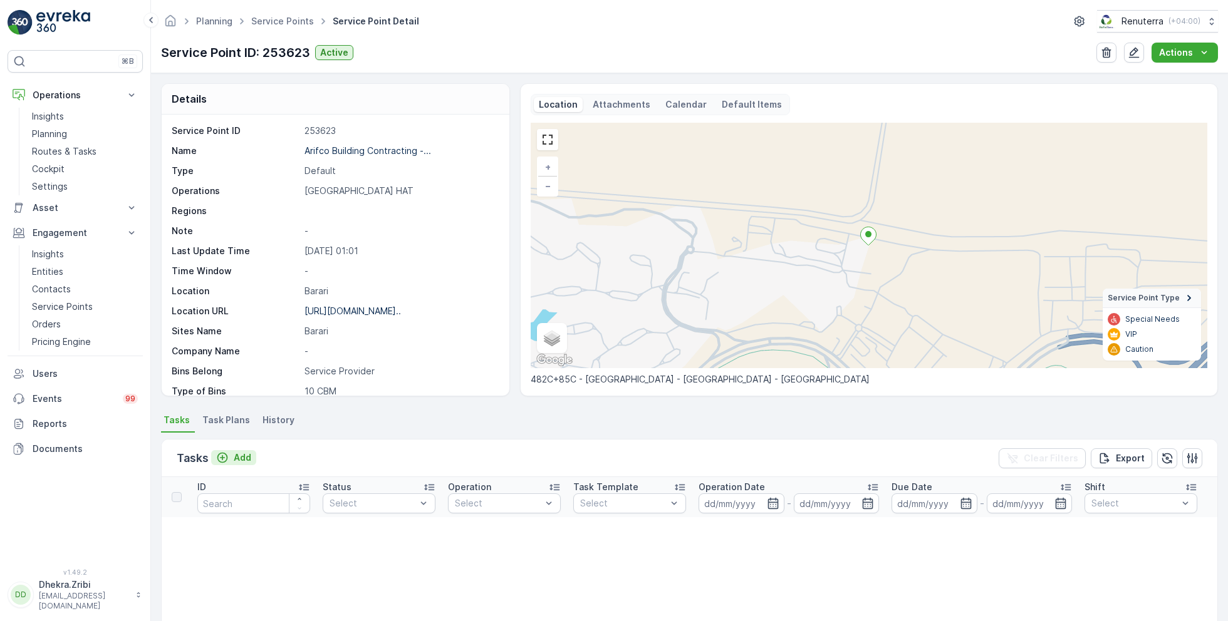
click at [232, 457] on div "Add" at bounding box center [233, 458] width 35 height 13
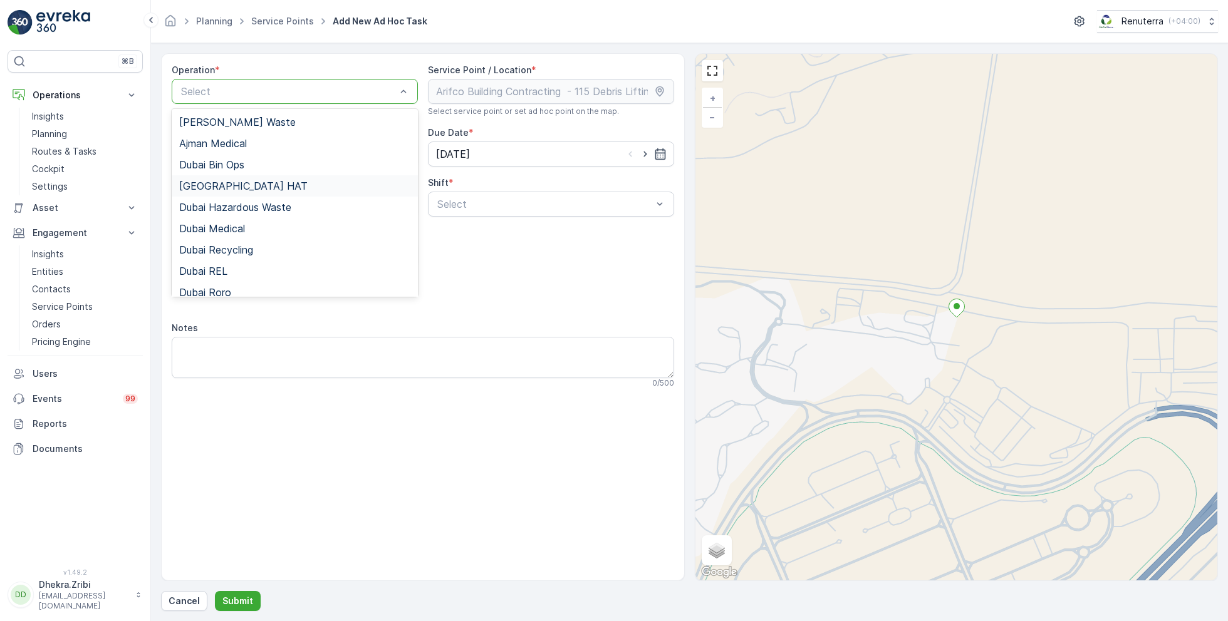
click at [227, 188] on span "Dubai HAT" at bounding box center [243, 185] width 128 height 11
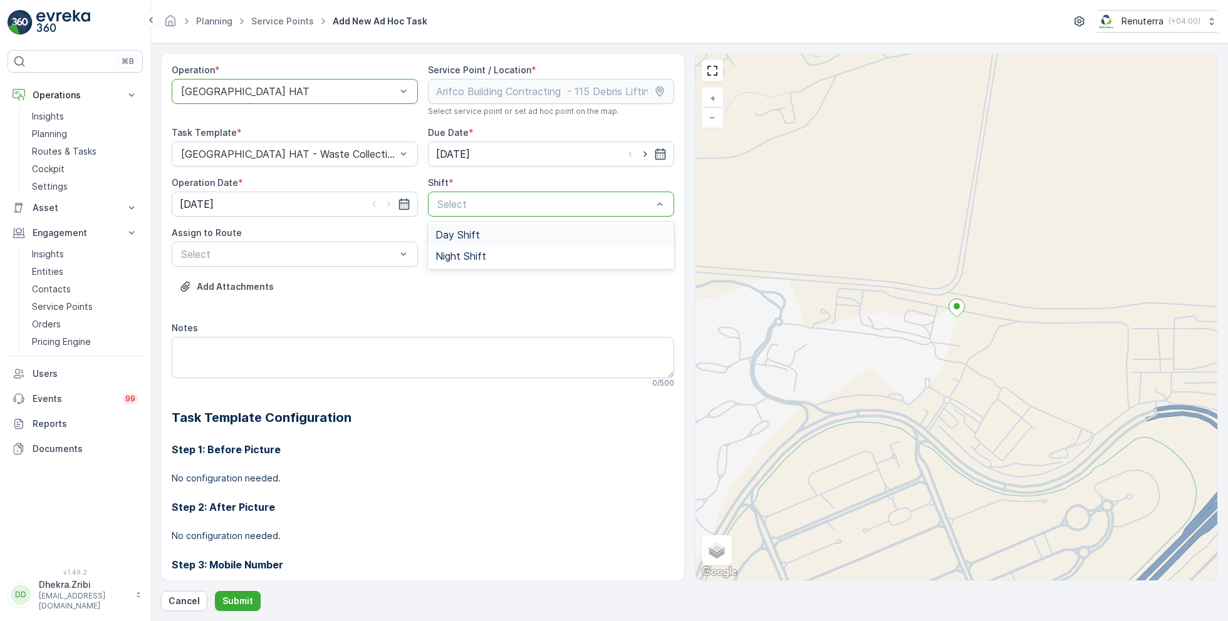
click at [462, 229] on span "Day Shift" at bounding box center [457, 234] width 44 height 11
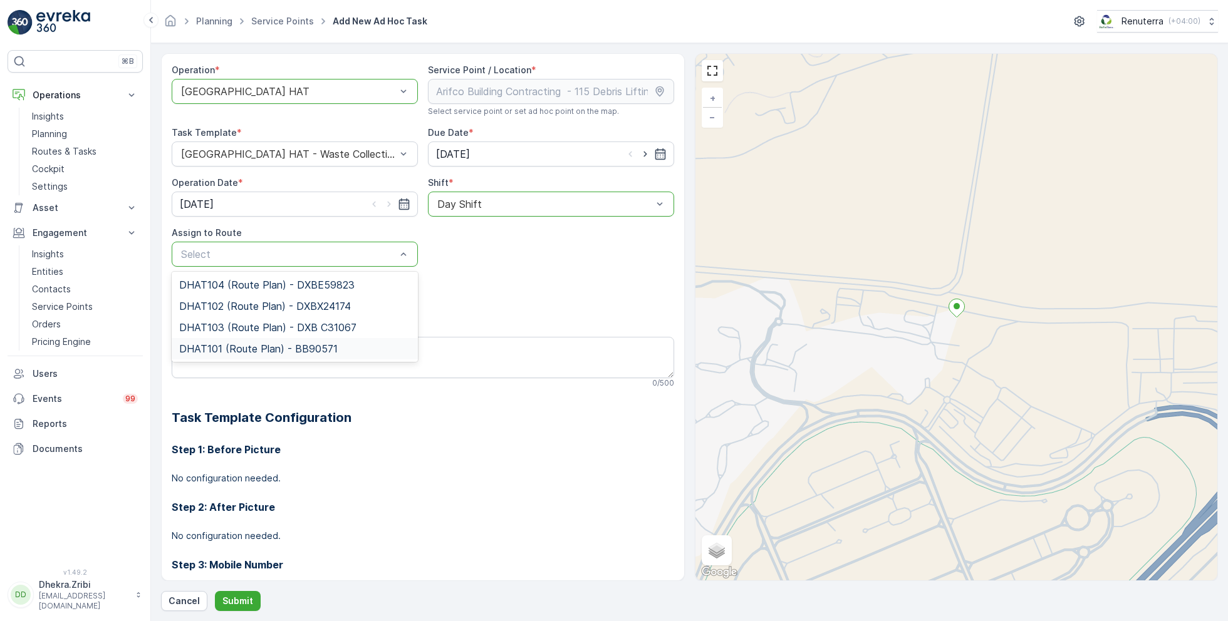
click at [231, 343] on span "DHAT101 (Route Plan) - BB90571" at bounding box center [258, 348] width 158 height 11
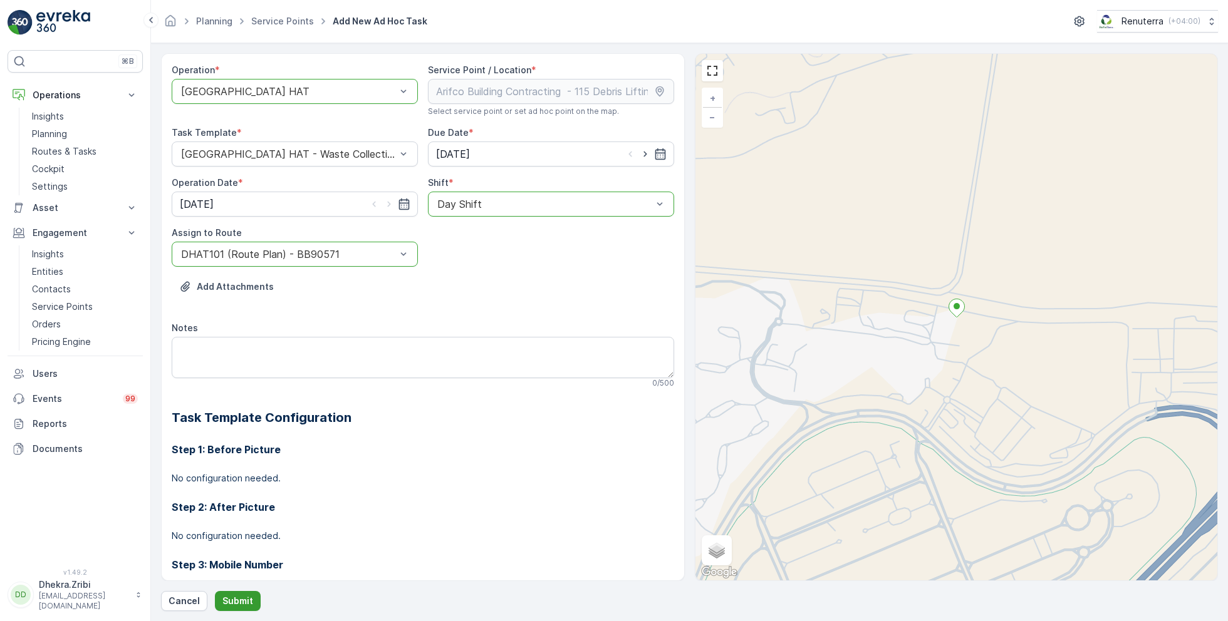
click at [229, 595] on p "Submit" at bounding box center [237, 601] width 31 height 13
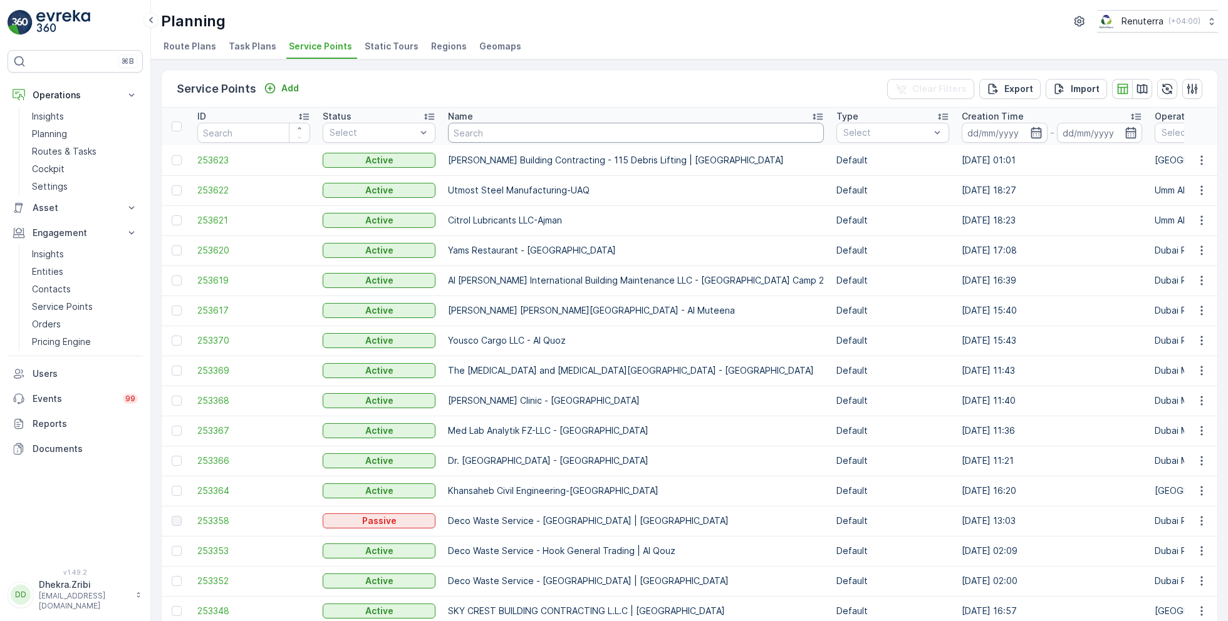
click at [490, 137] on input "text" at bounding box center [636, 133] width 376 height 20
paste input "Deco Waste Service-Al Quoz IFF"
type input "Deco Waste Service-Al Quoz IFF"
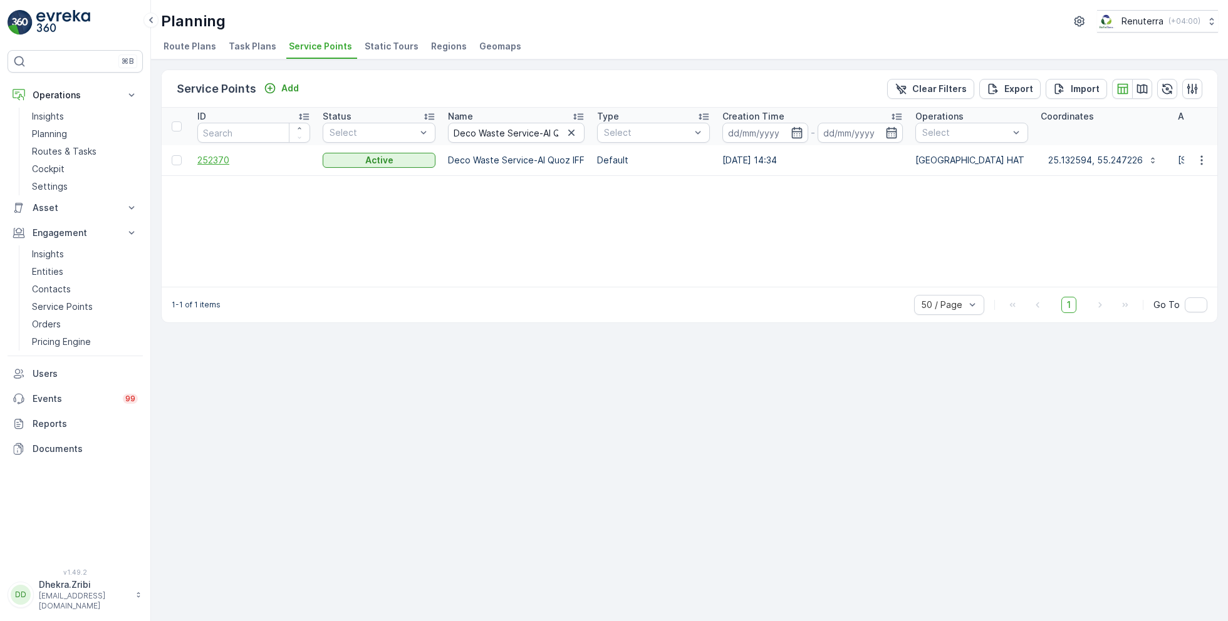
click at [219, 160] on span "252370" at bounding box center [253, 160] width 113 height 13
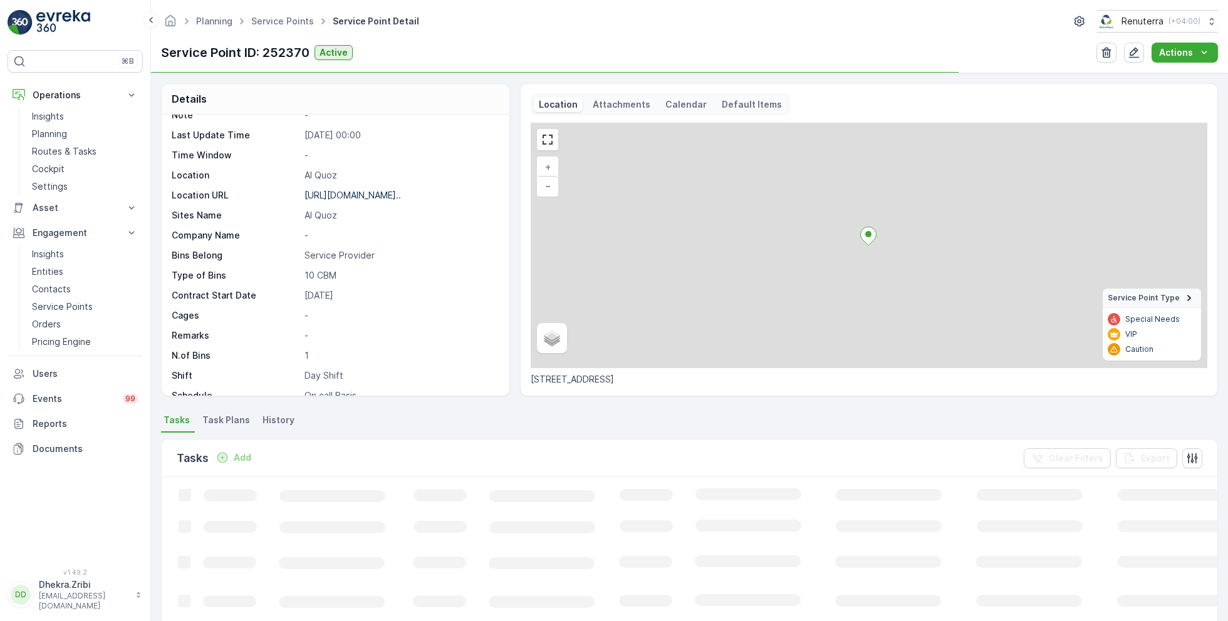
scroll to position [172, 0]
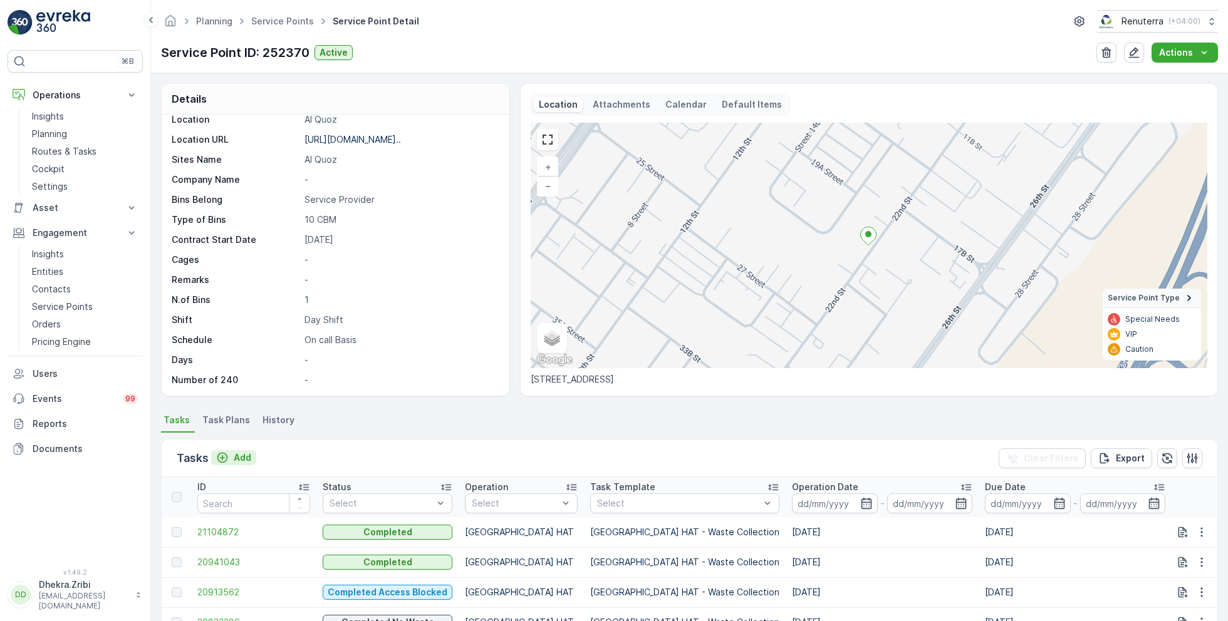
click at [237, 454] on p "Add" at bounding box center [243, 458] width 18 height 13
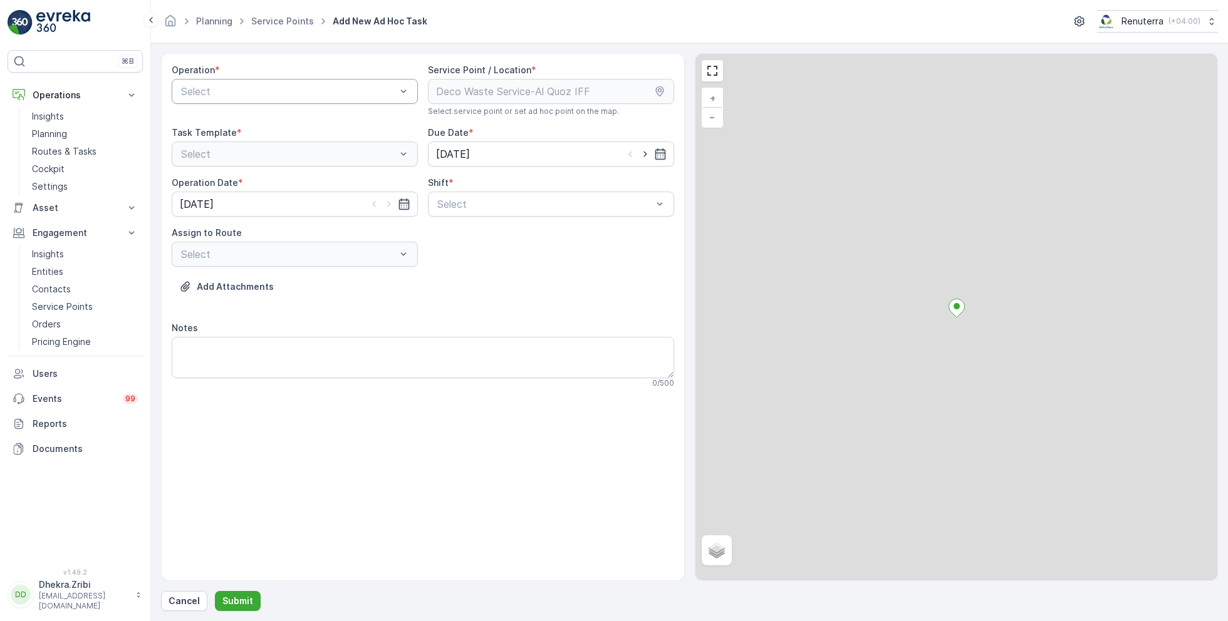
click at [279, 98] on div "Select" at bounding box center [295, 91] width 246 height 25
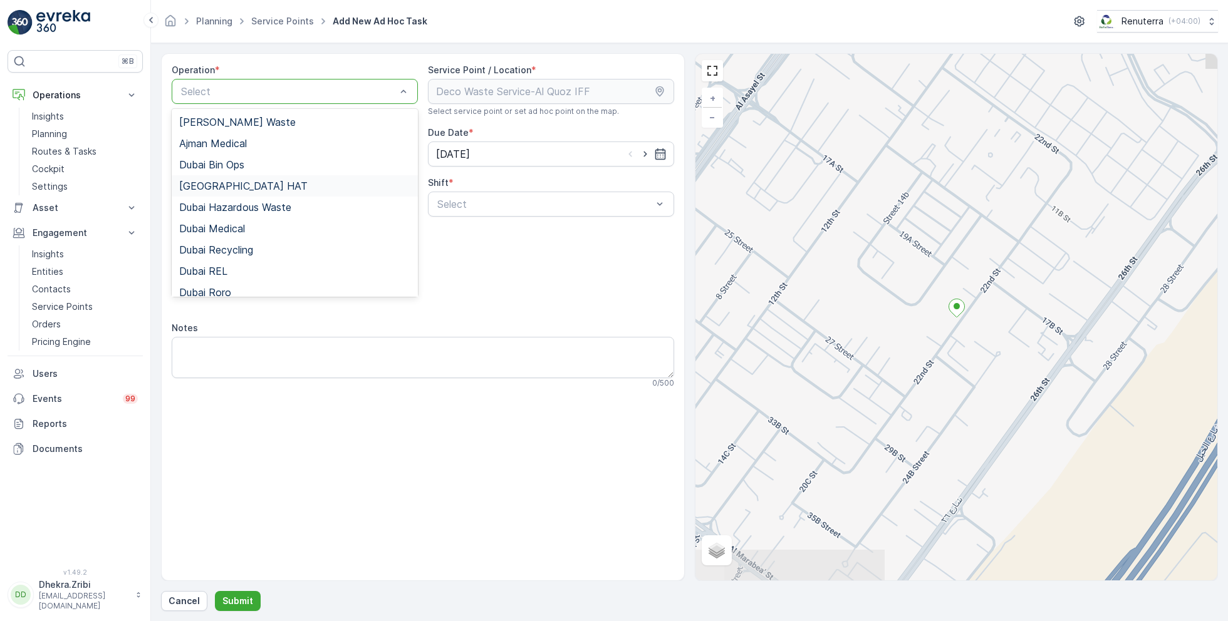
click at [239, 187] on div "Dubai HAT" at bounding box center [294, 185] width 231 height 11
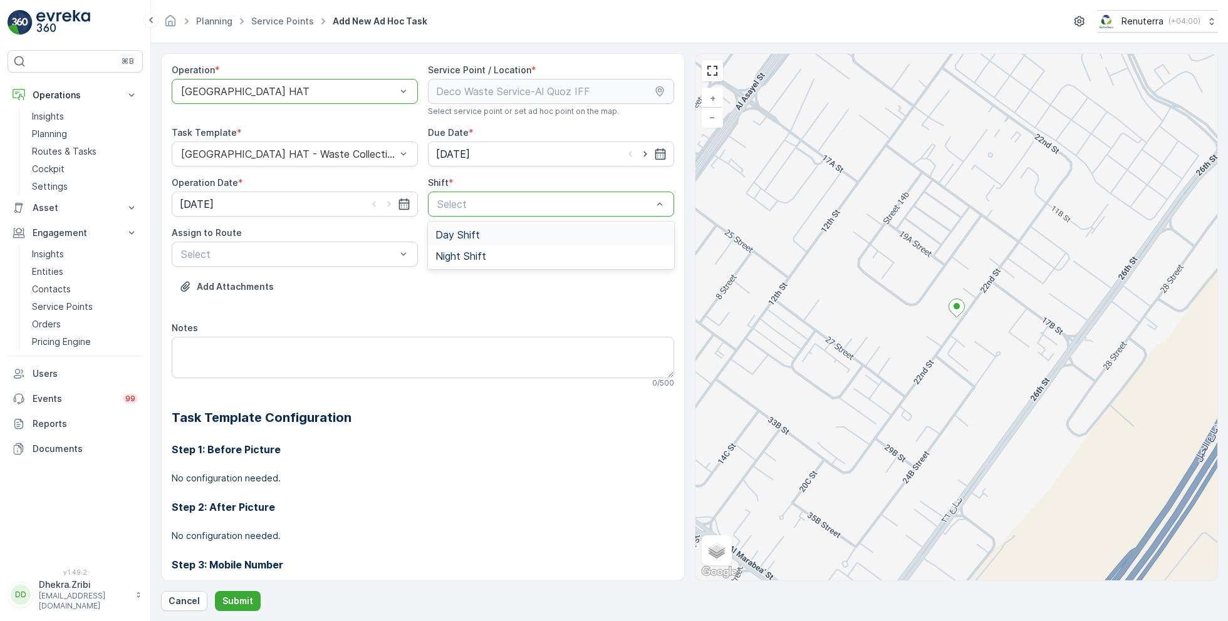
click at [457, 239] on span "Day Shift" at bounding box center [457, 234] width 44 height 11
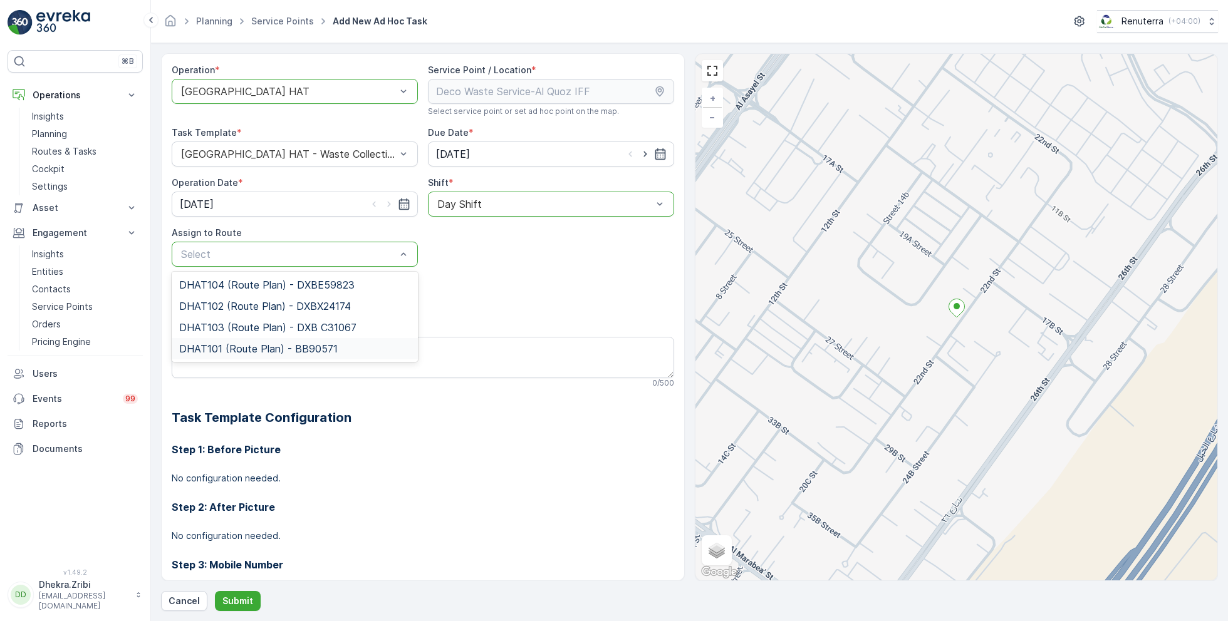
click at [251, 350] on span "DHAT101 (Route Plan) - BB90571" at bounding box center [258, 348] width 158 height 11
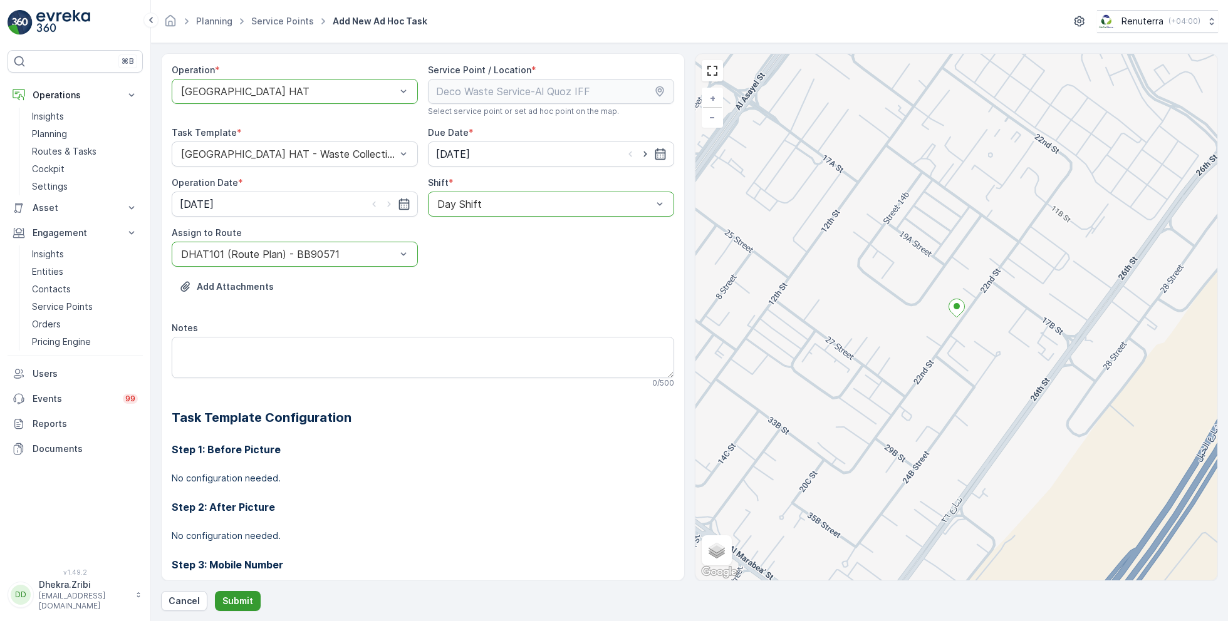
click at [231, 595] on p "Submit" at bounding box center [237, 601] width 31 height 13
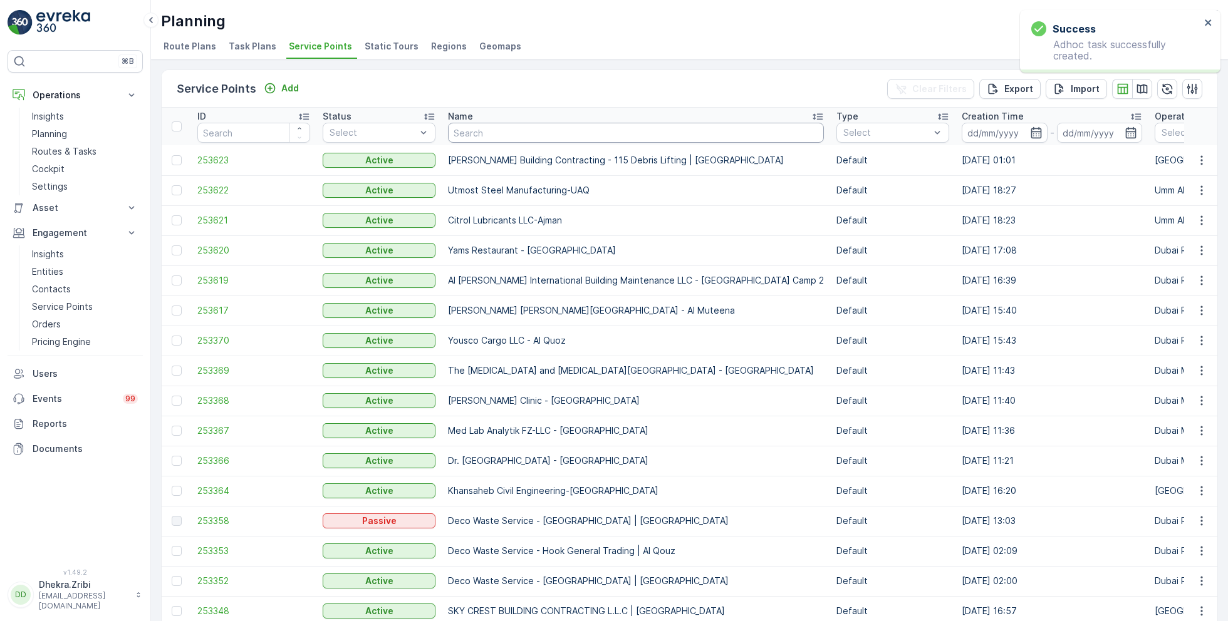
click at [506, 133] on input "text" at bounding box center [636, 133] width 376 height 20
paste input "Besix Construct LLC- BAA"
type input "Besix Construct LLC- BAA"
click at [505, 133] on input "Besix Construct LLC- BAA" at bounding box center [636, 133] width 376 height 20
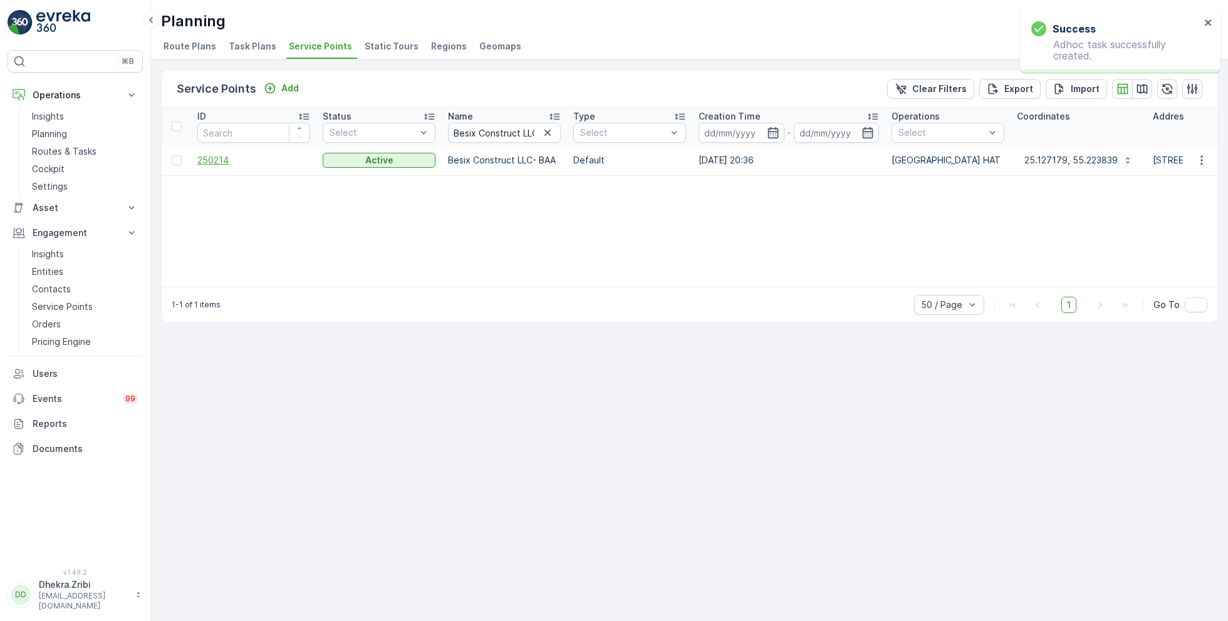
click at [216, 160] on span "250214" at bounding box center [253, 160] width 113 height 13
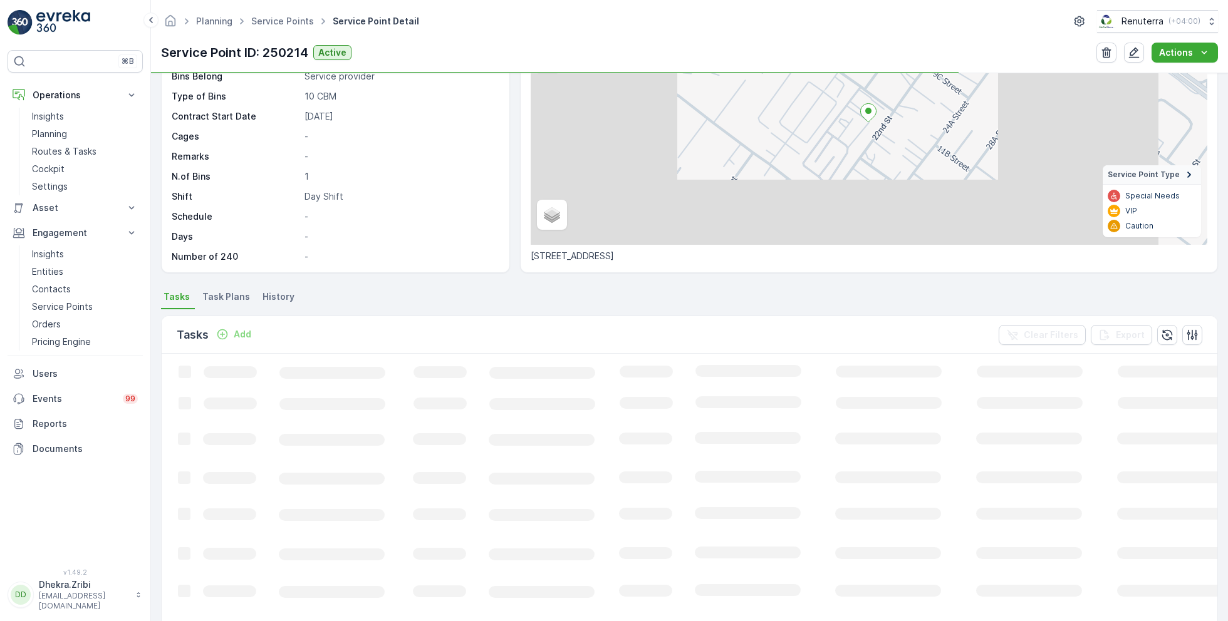
scroll to position [156, 0]
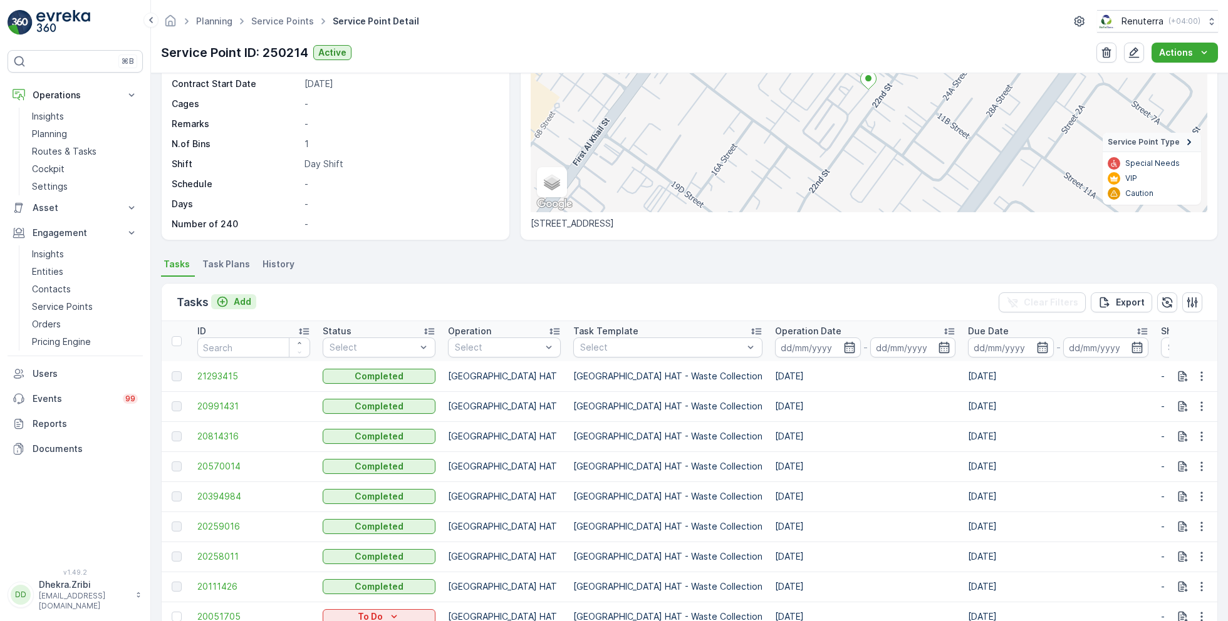
click at [237, 301] on p "Add" at bounding box center [243, 302] width 18 height 13
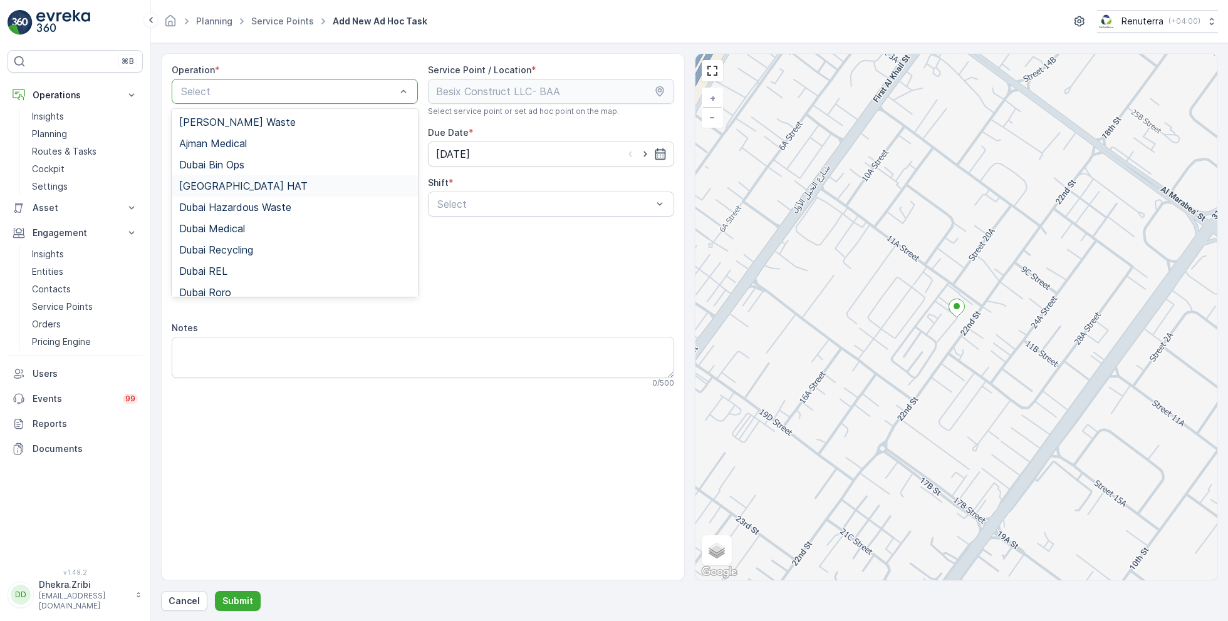
click at [233, 182] on div "Dubai HAT" at bounding box center [294, 185] width 231 height 11
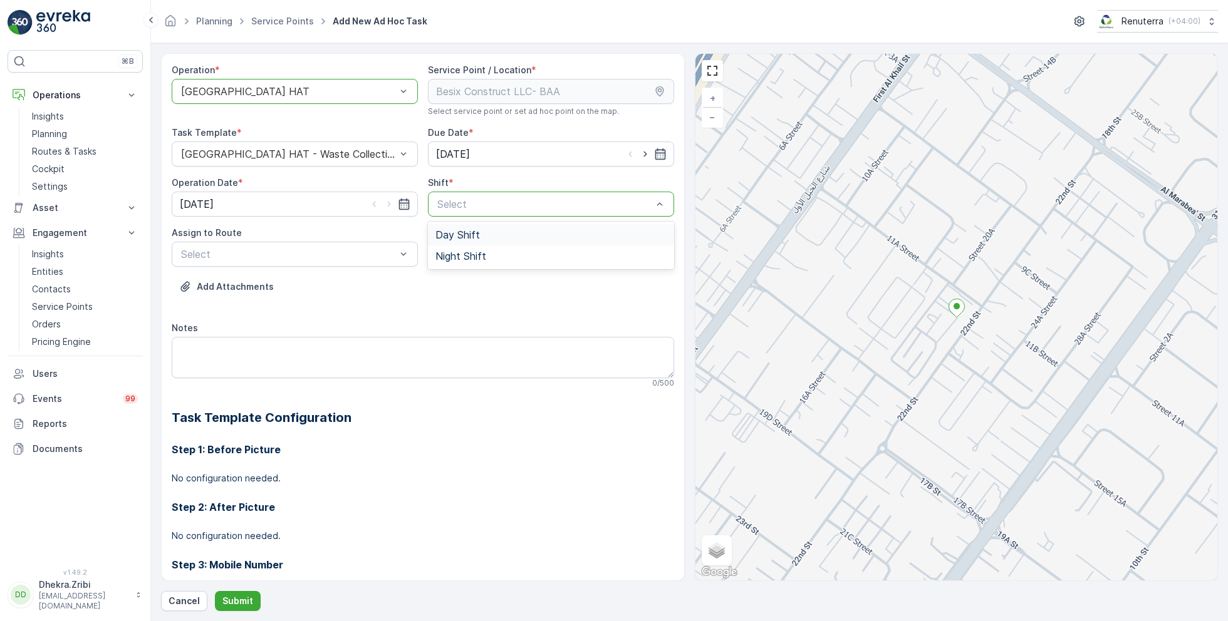
click at [449, 232] on span "Day Shift" at bounding box center [457, 234] width 44 height 11
click at [345, 244] on div "Select" at bounding box center [295, 254] width 246 height 25
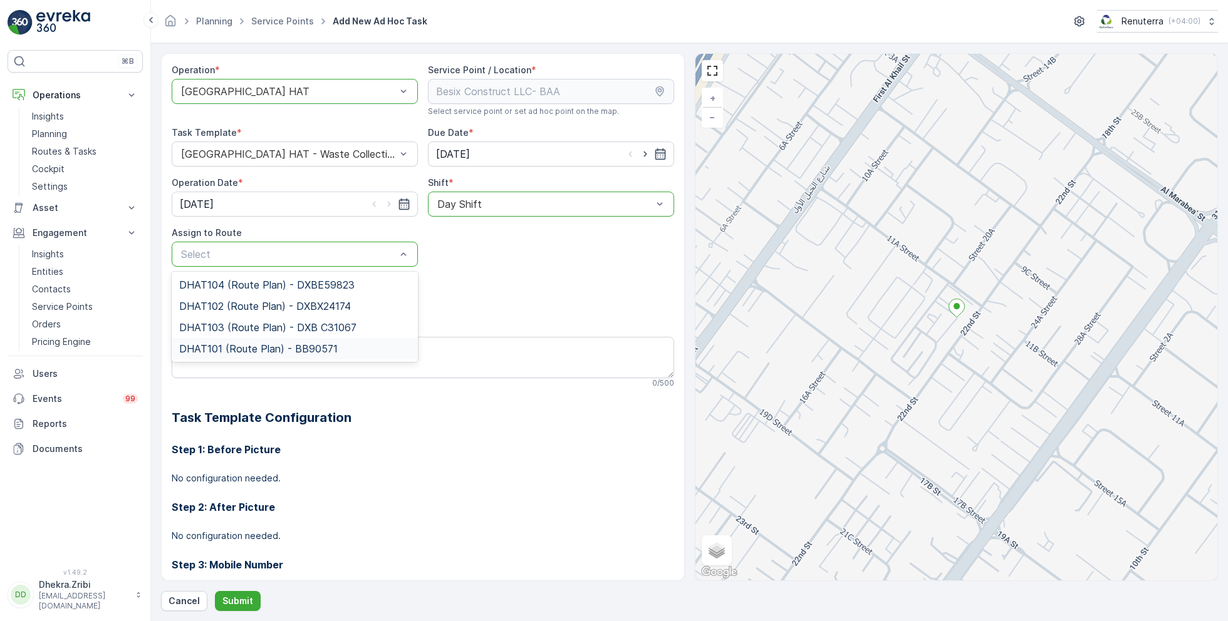
click at [231, 341] on div "DHAT101 (Route Plan) - BB90571" at bounding box center [295, 348] width 246 height 21
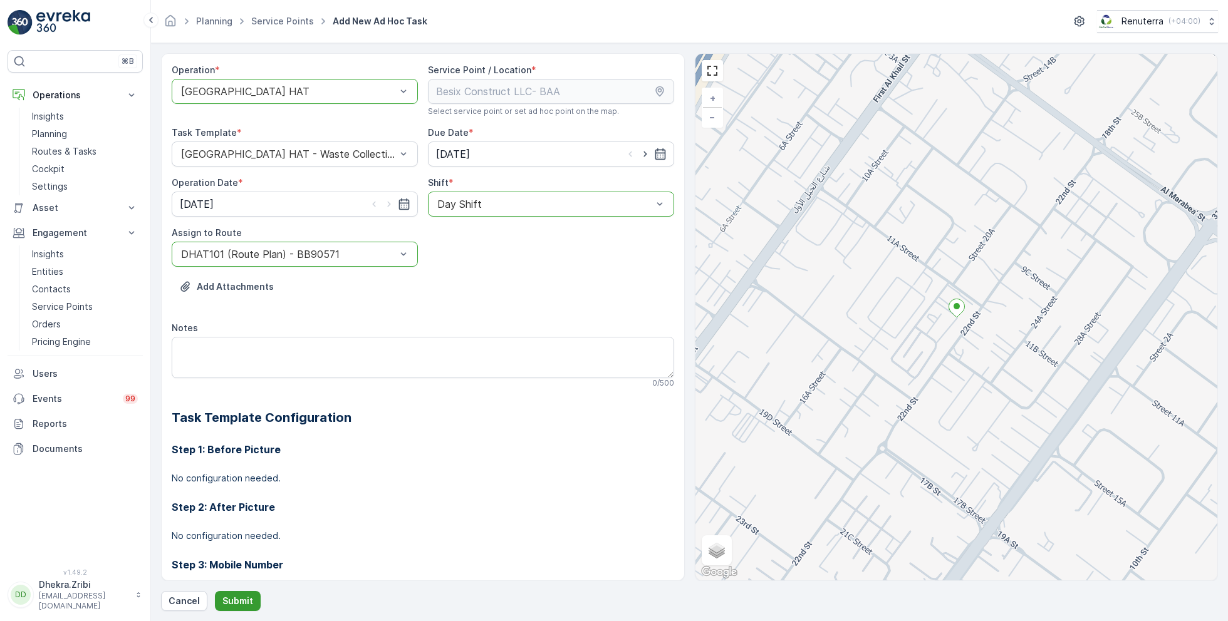
click at [236, 592] on button "Submit" at bounding box center [238, 601] width 46 height 20
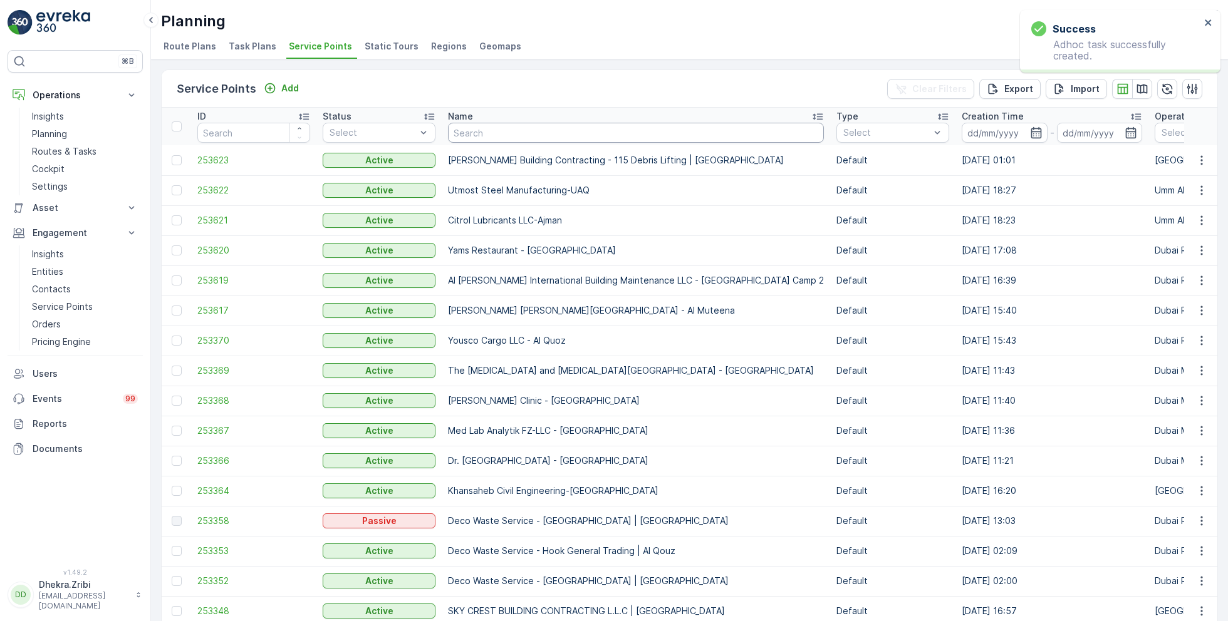
click at [504, 133] on input "text" at bounding box center [636, 133] width 376 height 20
paste input "Reliable Properties LLC-Al Qusais"
type input "Reliable Properties LLC-Al Qusais"
click at [502, 134] on input "Reliable Properties LLC-Al Qusais" at bounding box center [636, 133] width 376 height 20
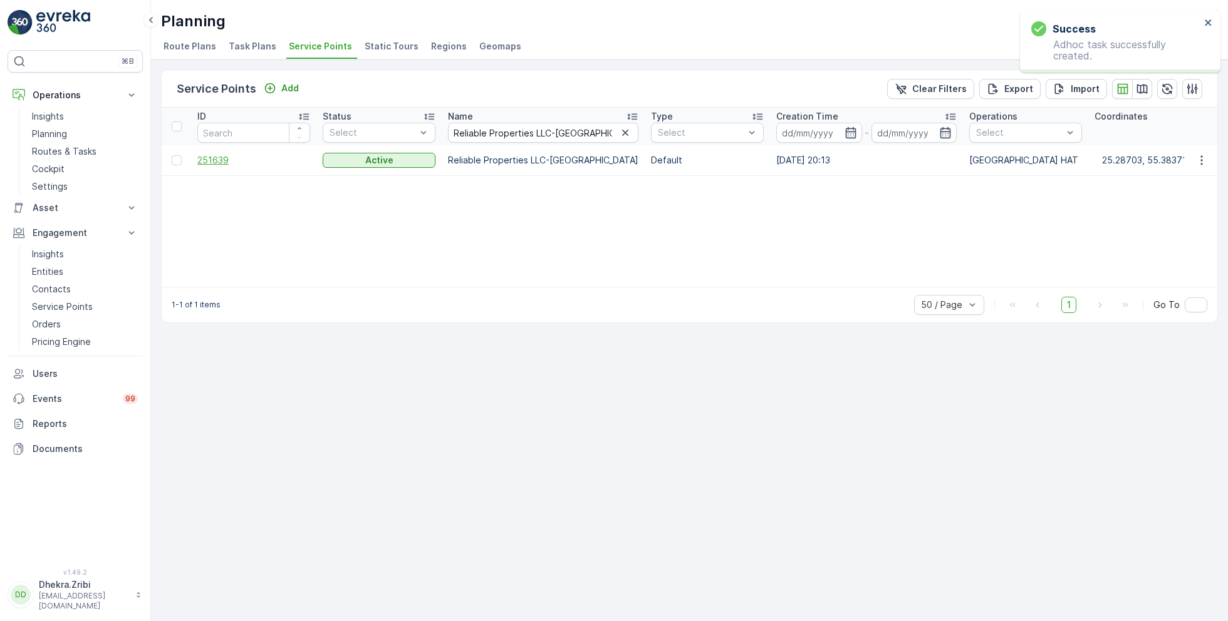
click at [222, 161] on span "251639" at bounding box center [253, 160] width 113 height 13
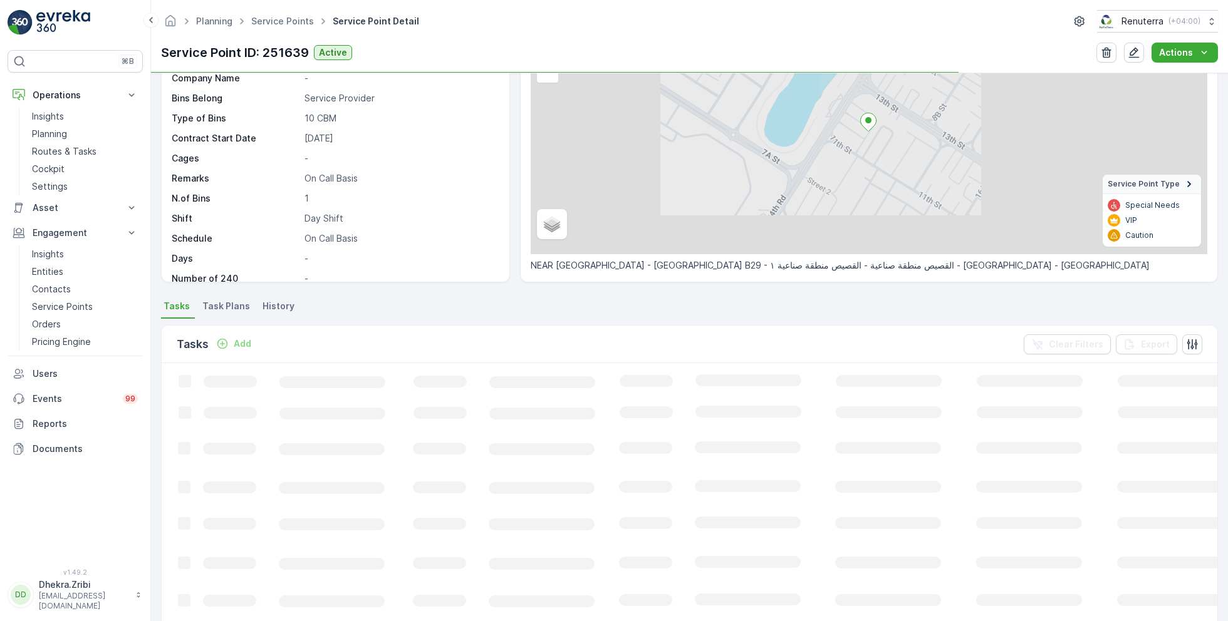
scroll to position [120, 0]
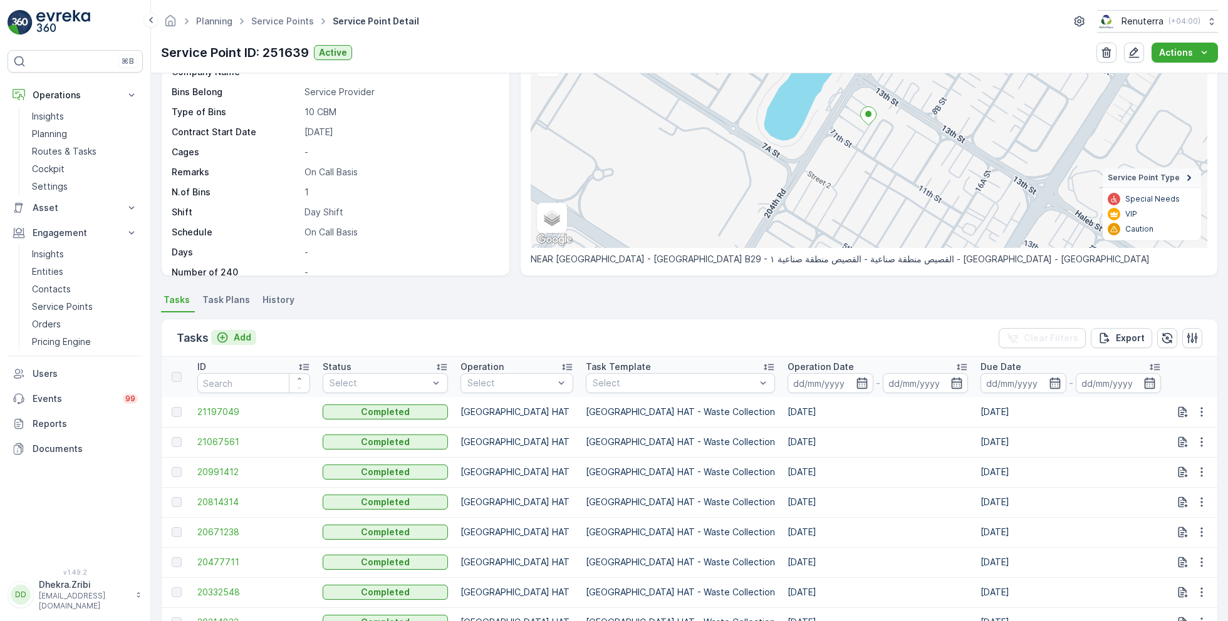
click at [236, 336] on p "Add" at bounding box center [243, 337] width 18 height 13
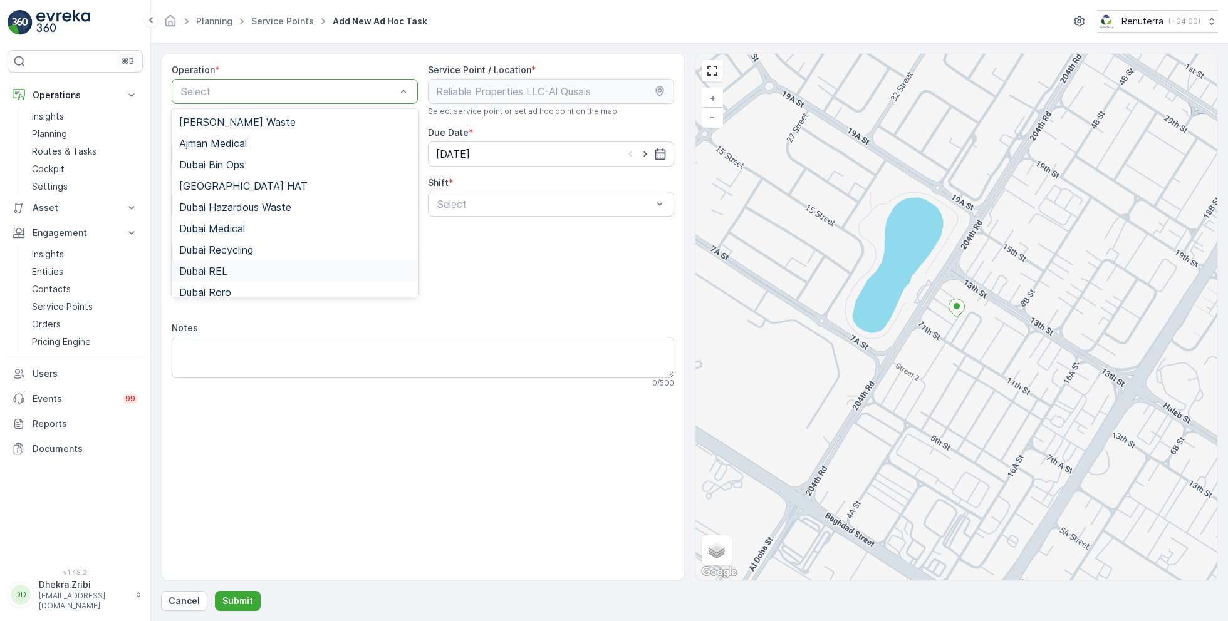
click at [223, 271] on span "Dubai REL" at bounding box center [203, 271] width 48 height 11
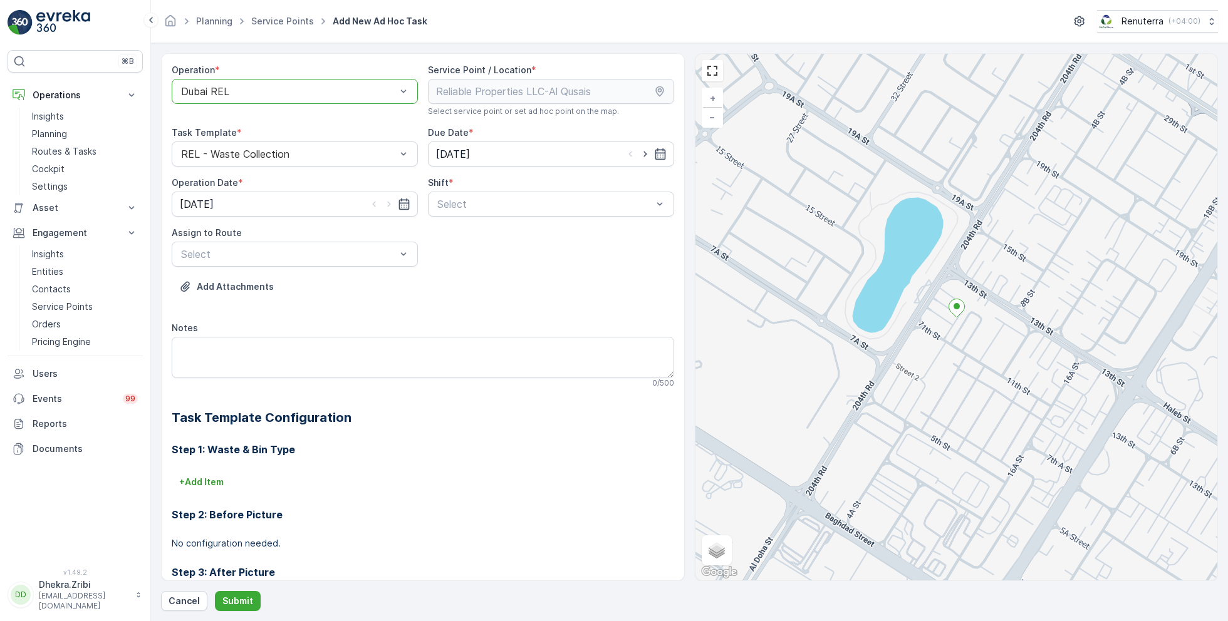
click at [333, 91] on div at bounding box center [288, 91] width 217 height 11
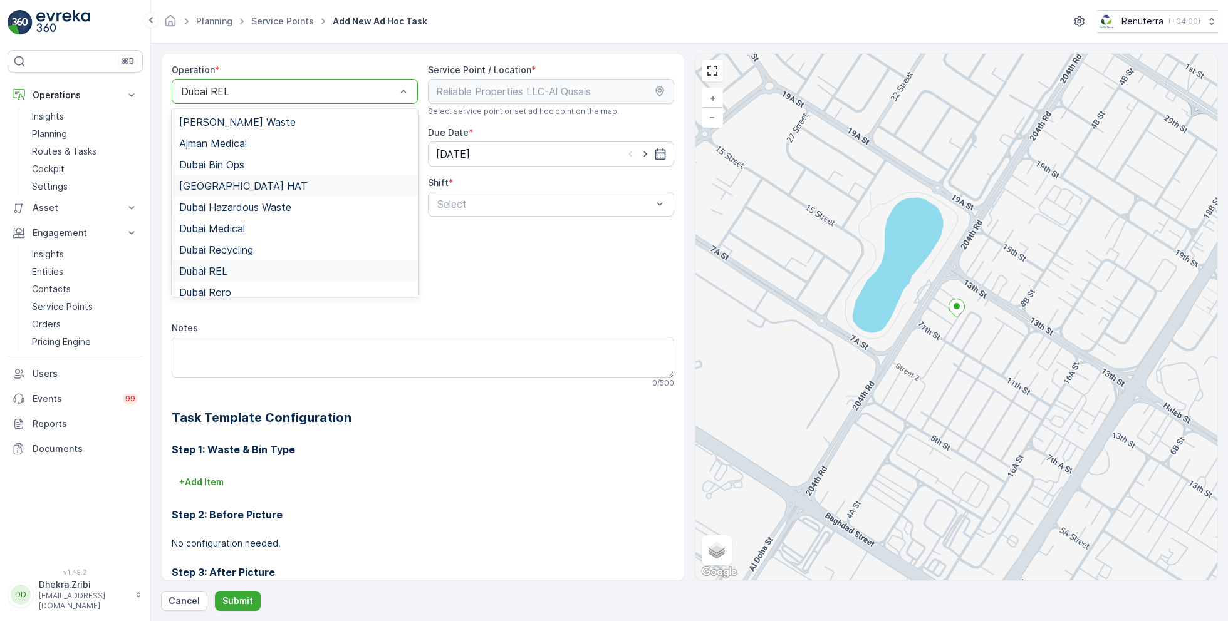
click at [234, 185] on div "Dubai HAT" at bounding box center [294, 185] width 231 height 11
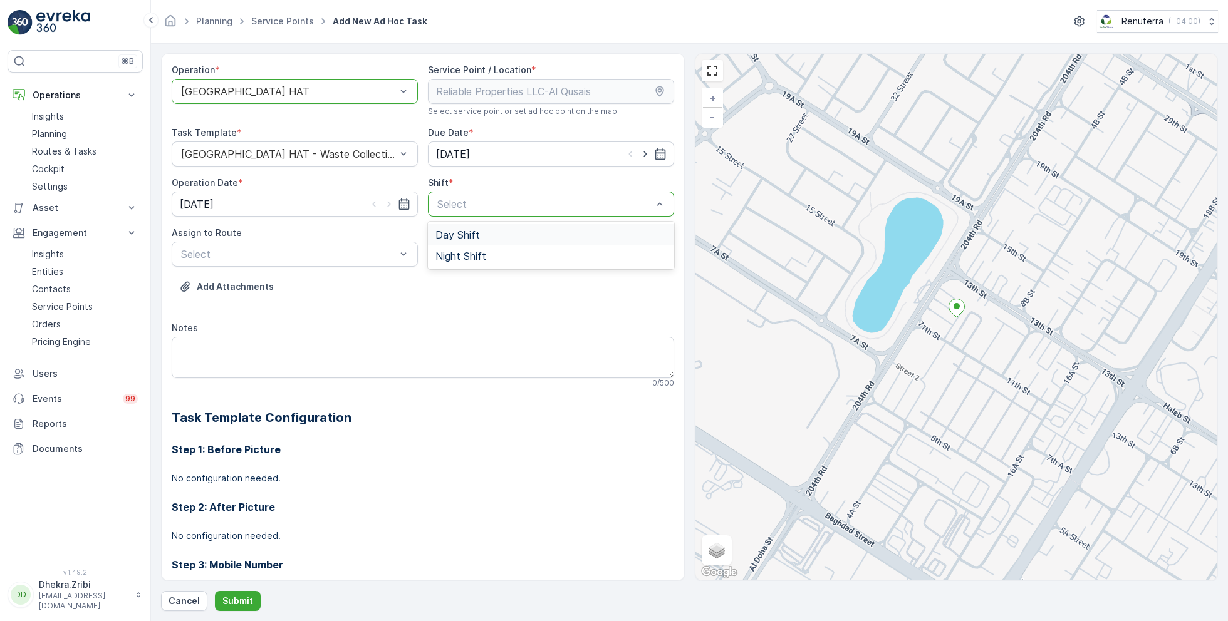
click at [460, 229] on span "Day Shift" at bounding box center [457, 234] width 44 height 11
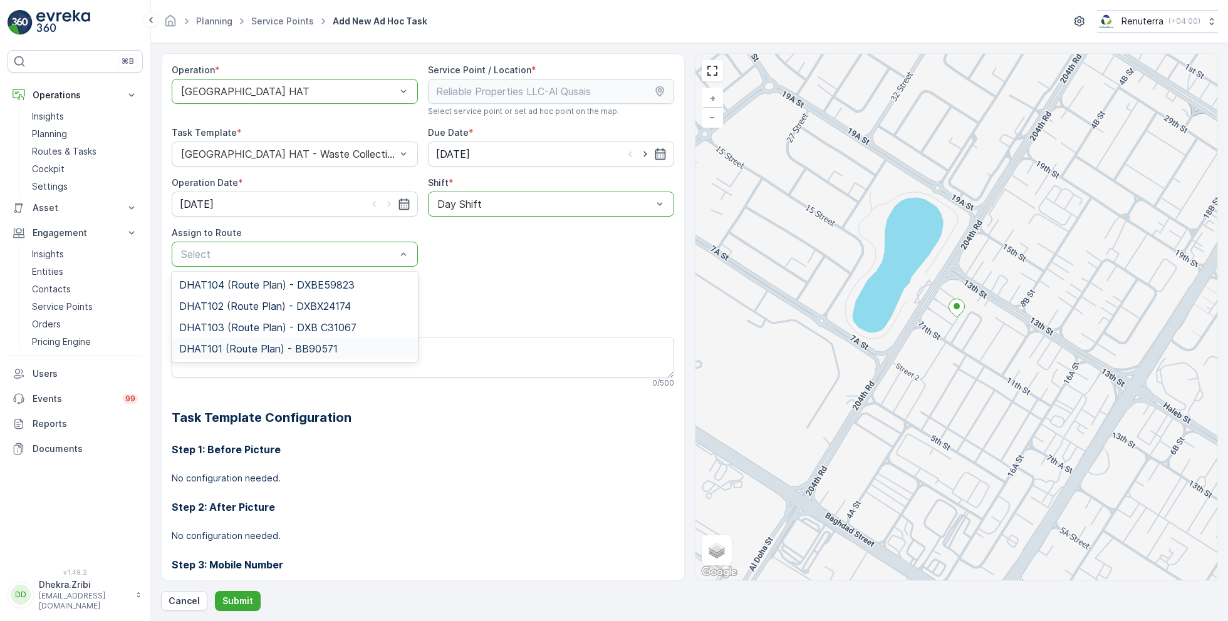
click at [264, 345] on span "DHAT101 (Route Plan) - BB90571" at bounding box center [258, 348] width 158 height 11
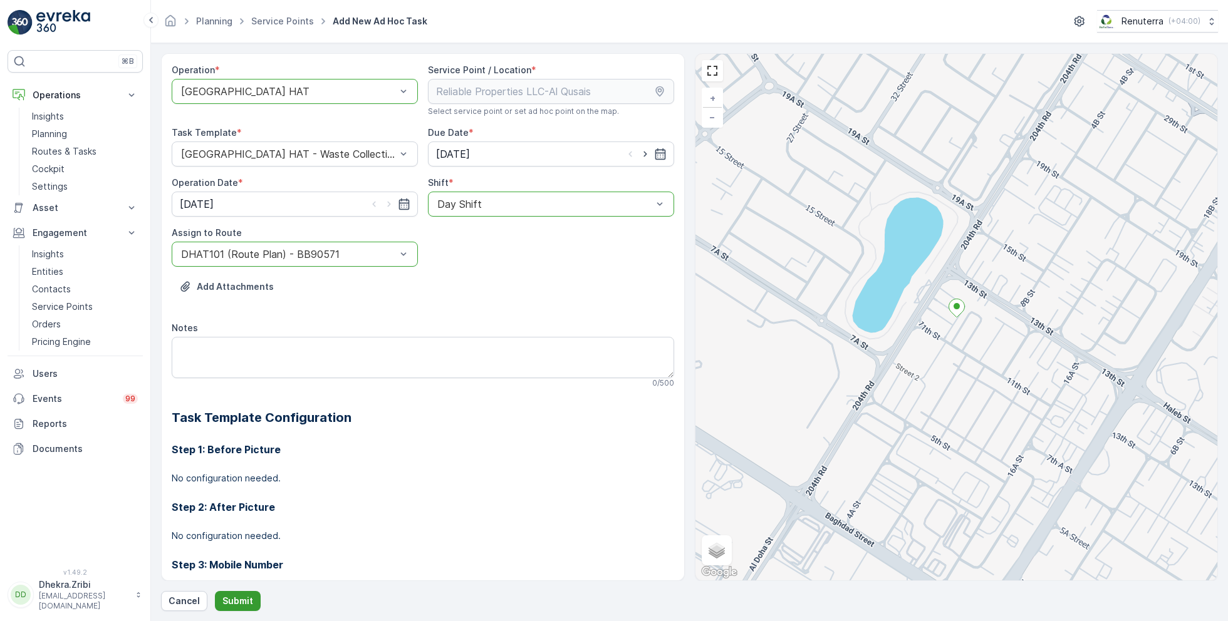
click at [244, 594] on button "Submit" at bounding box center [238, 601] width 46 height 20
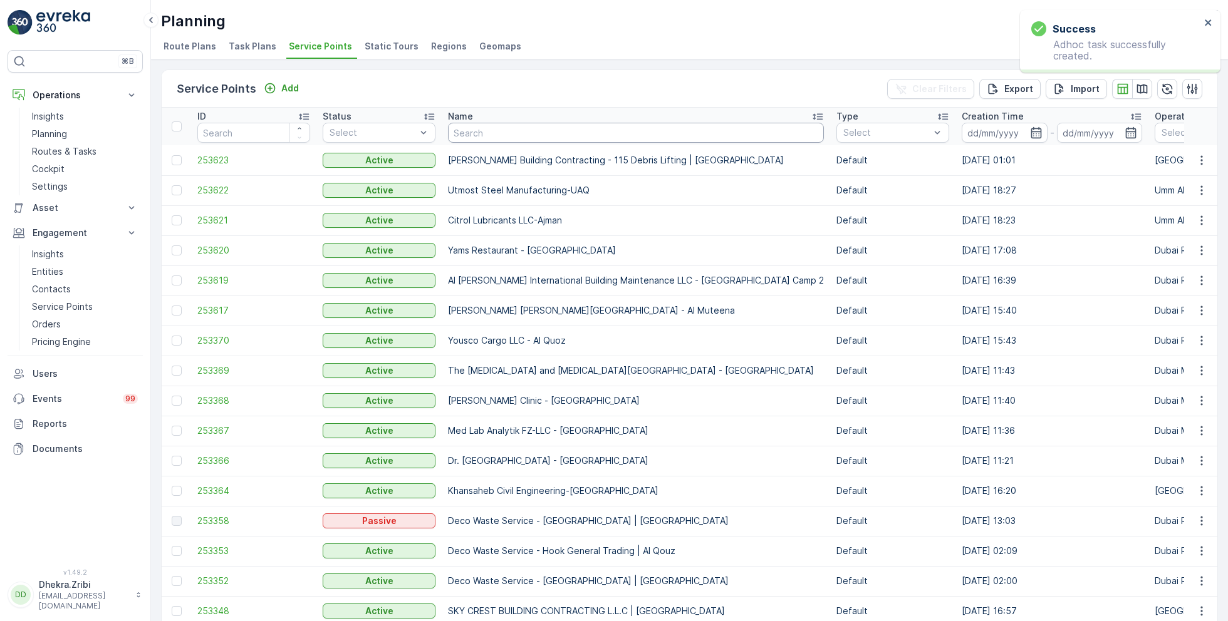
click at [482, 130] on input "text" at bounding box center [636, 133] width 376 height 20
paste input "SOBHA CONSTRUCTIONS LLC - RIVERSIDE CRESCENT Module 1 | Ras Al Khor"
type input "SOBHA CONSTRUCTIONS LLC - RIVERSIDE CRESCENT Module 1 | Ras Al Khor"
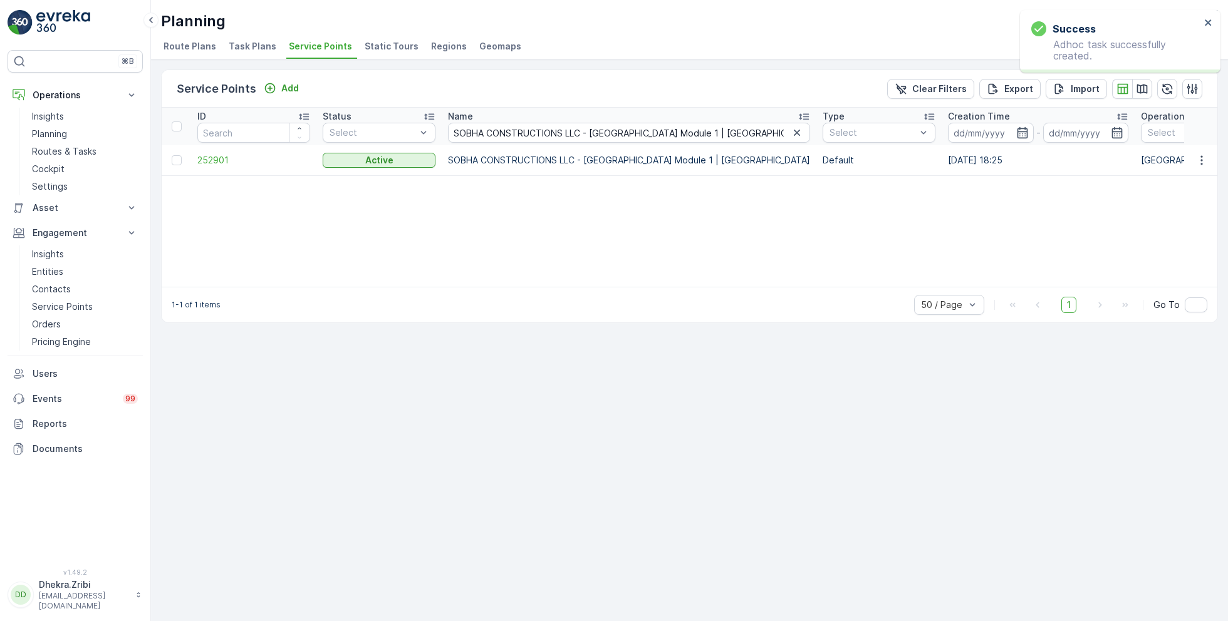
click at [217, 166] on td "252901" at bounding box center [253, 160] width 125 height 30
click at [215, 155] on span "252901" at bounding box center [253, 160] width 113 height 13
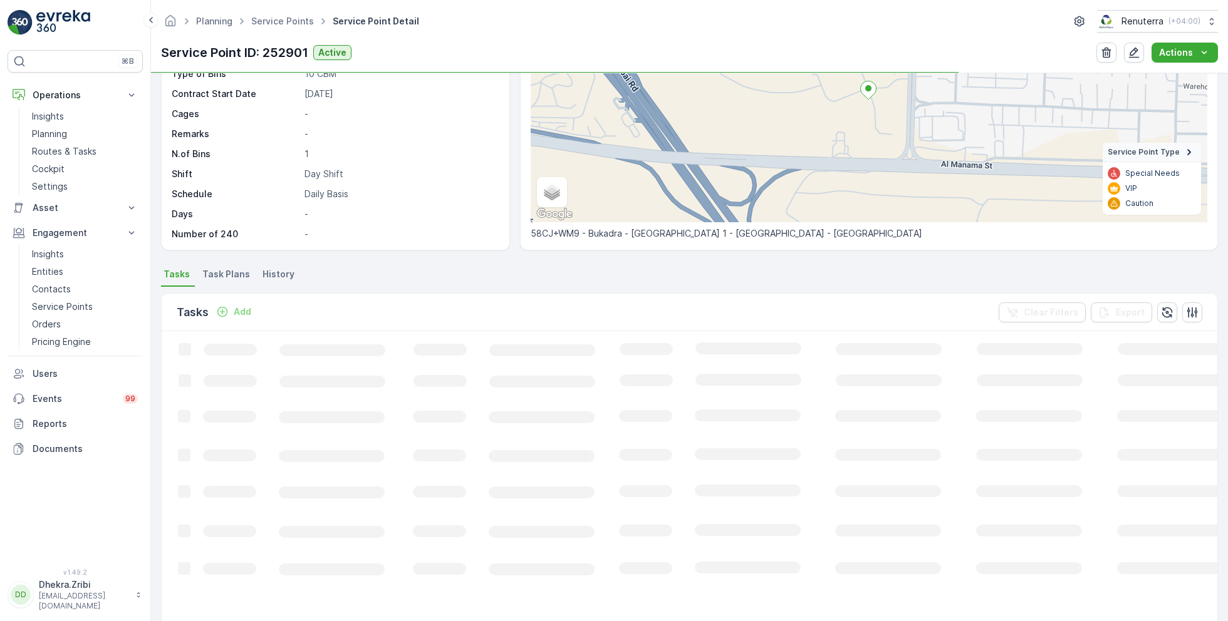
scroll to position [148, 0]
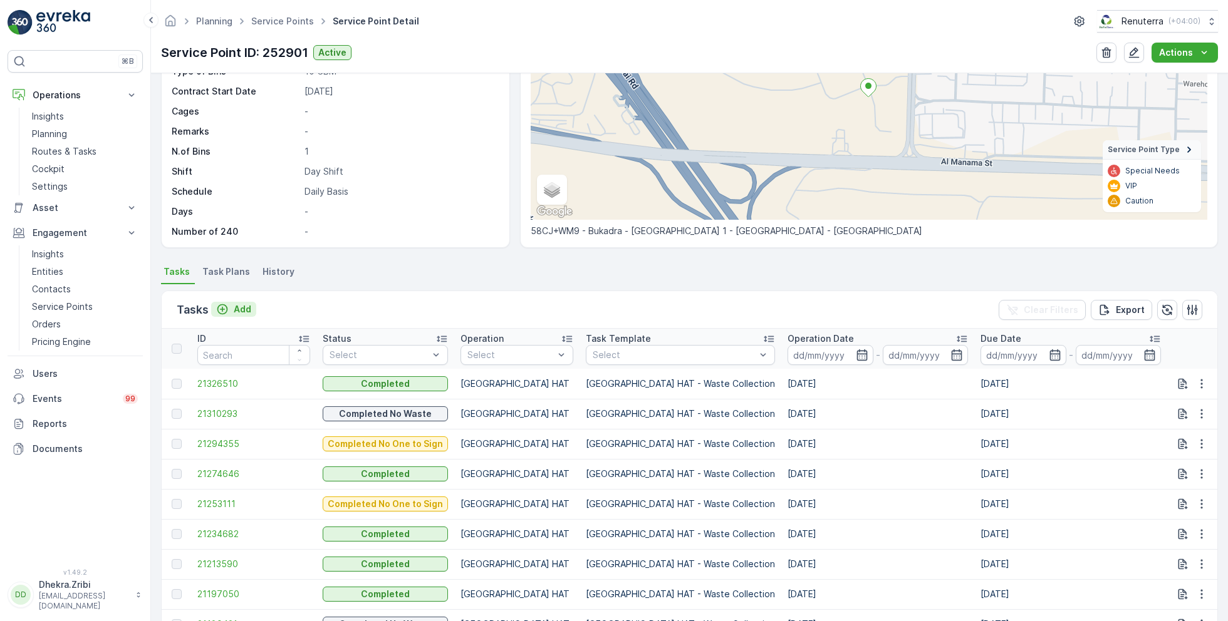
click at [241, 306] on p "Add" at bounding box center [243, 309] width 18 height 13
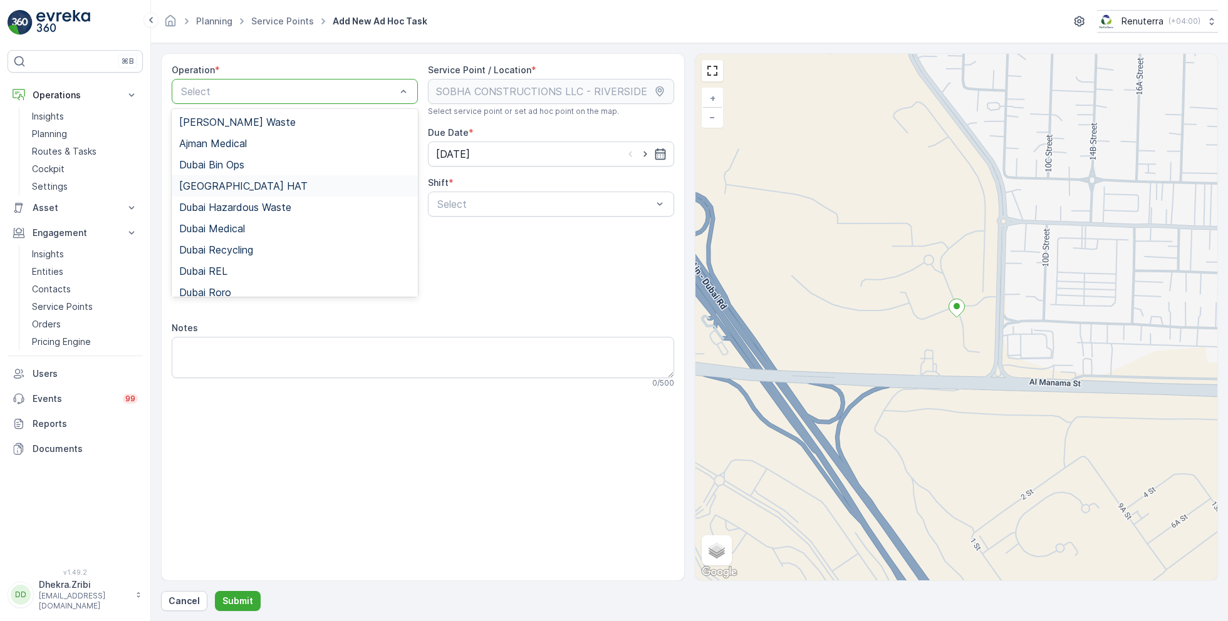
click at [239, 184] on div "Dubai HAT" at bounding box center [294, 185] width 231 height 11
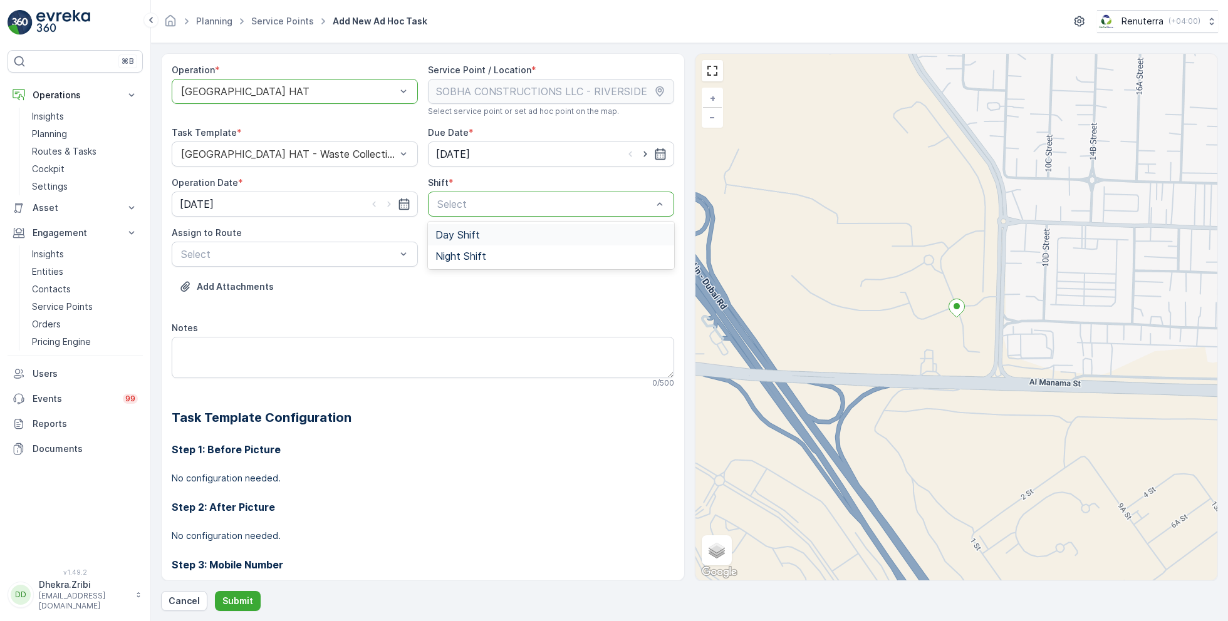
click at [452, 234] on span "Day Shift" at bounding box center [457, 234] width 44 height 11
click at [356, 245] on div "Select" at bounding box center [295, 254] width 246 height 25
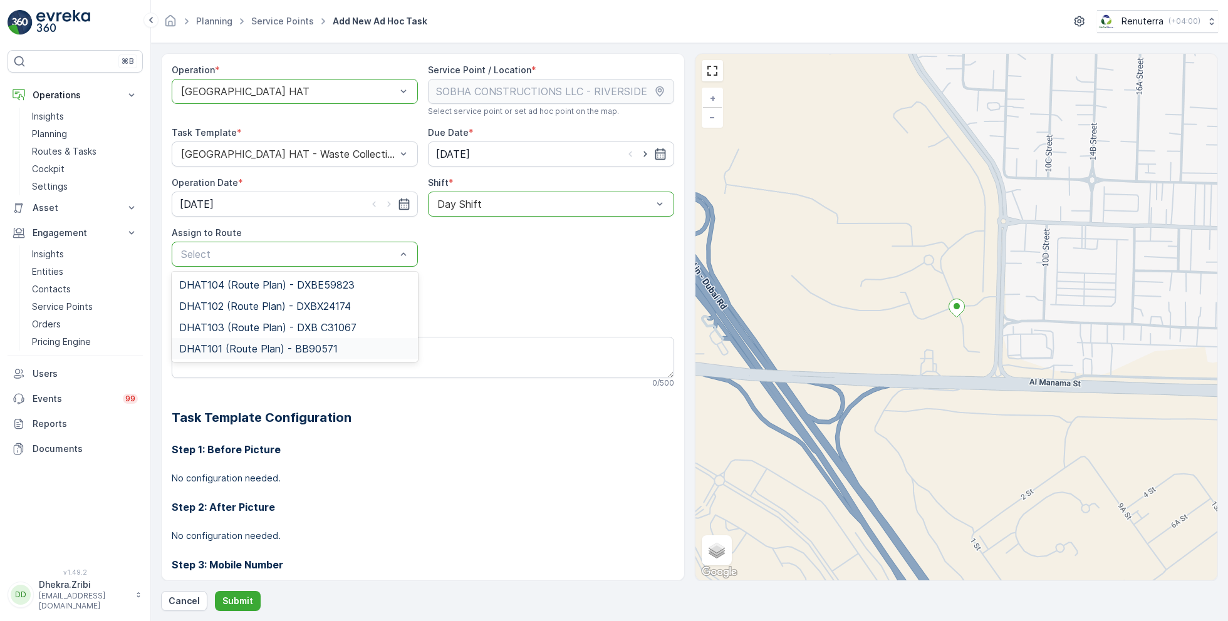
click at [236, 343] on span "DHAT101 (Route Plan) - BB90571" at bounding box center [258, 348] width 158 height 11
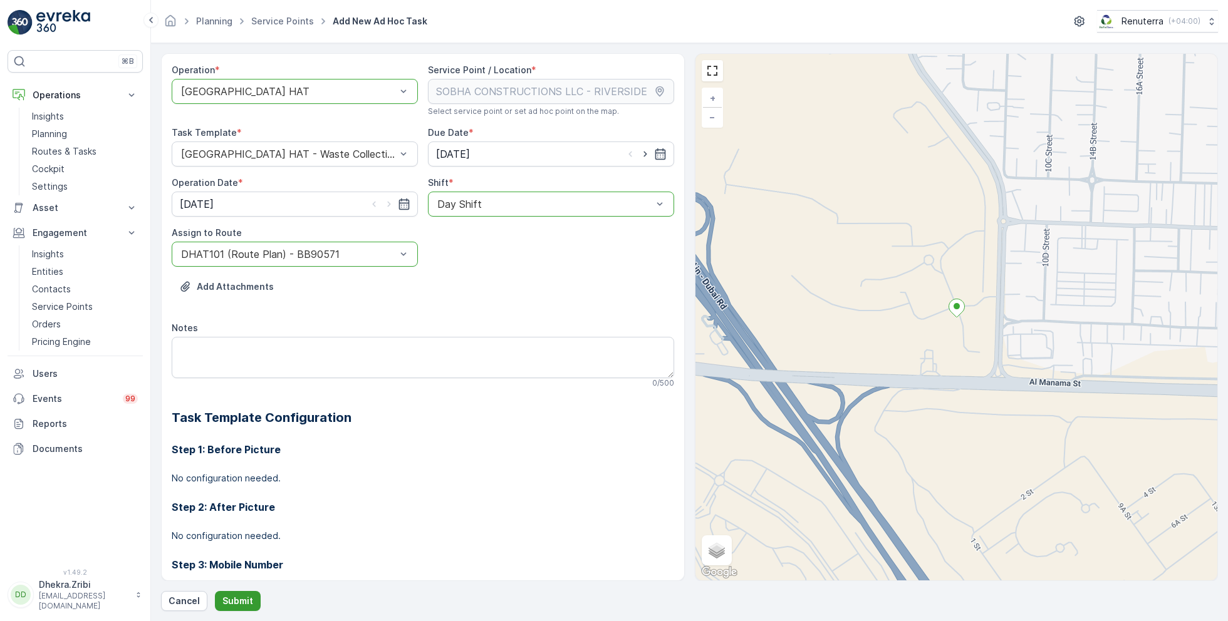
click at [233, 598] on p "Submit" at bounding box center [237, 601] width 31 height 13
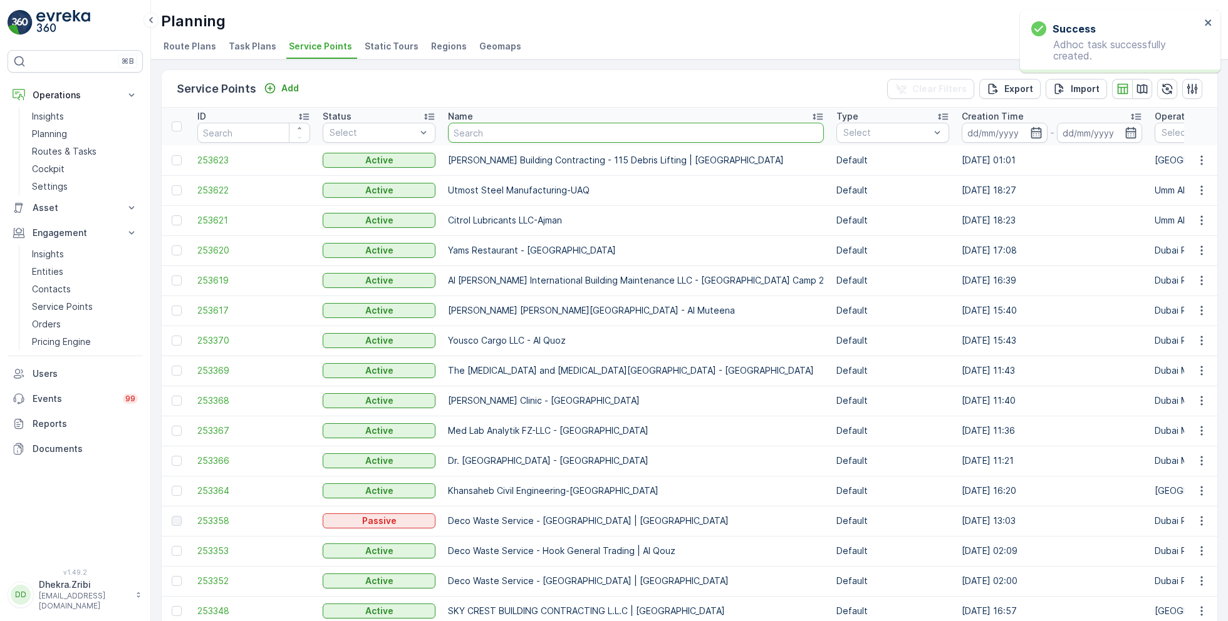
click at [478, 136] on input "text" at bounding box center [636, 133] width 376 height 20
paste input "OTTO BUILDING CONTRACTING L.L.C"
type input "OTTO BUILDING CONTRACTING L.L.C"
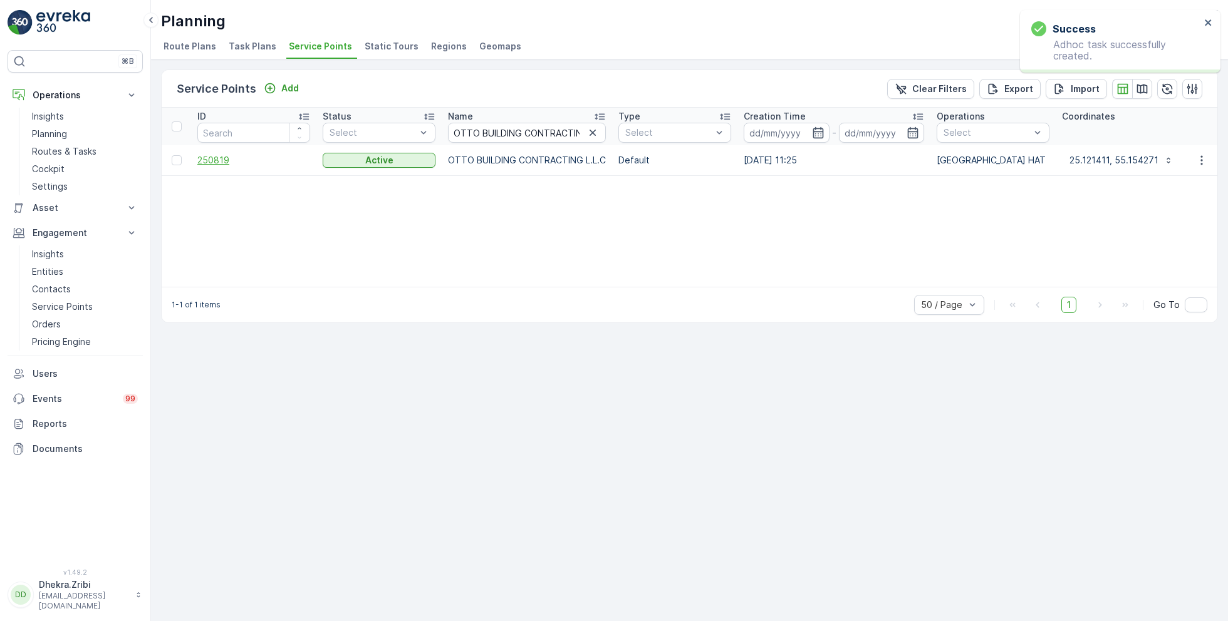
click at [222, 160] on span "250819" at bounding box center [253, 160] width 113 height 13
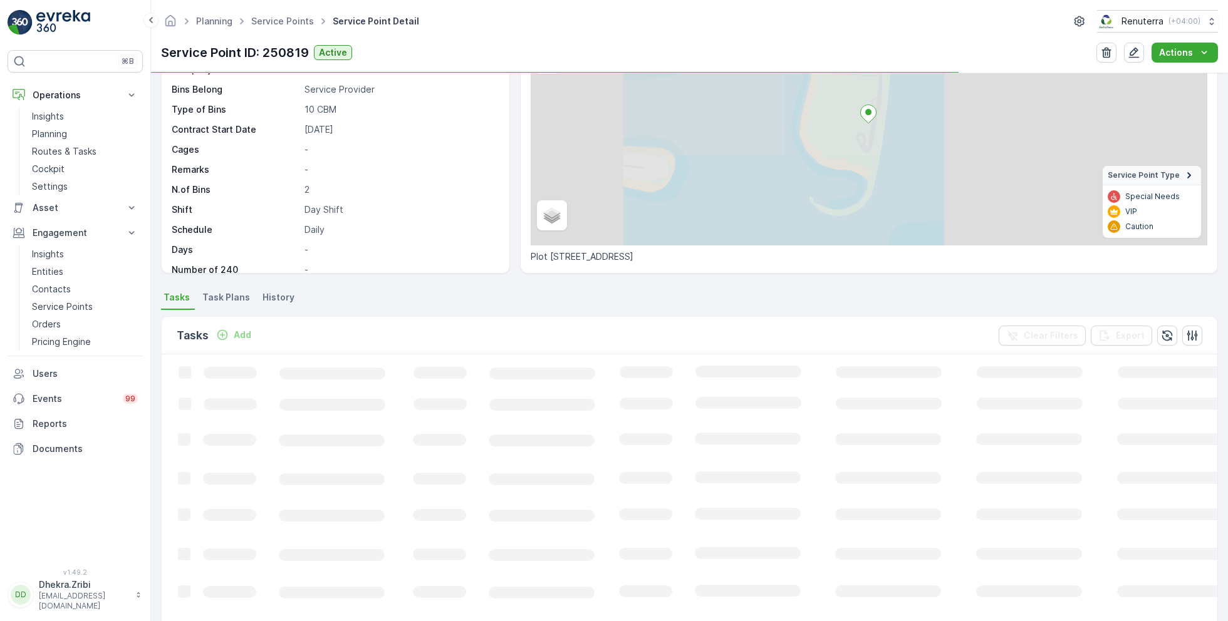
scroll to position [128, 0]
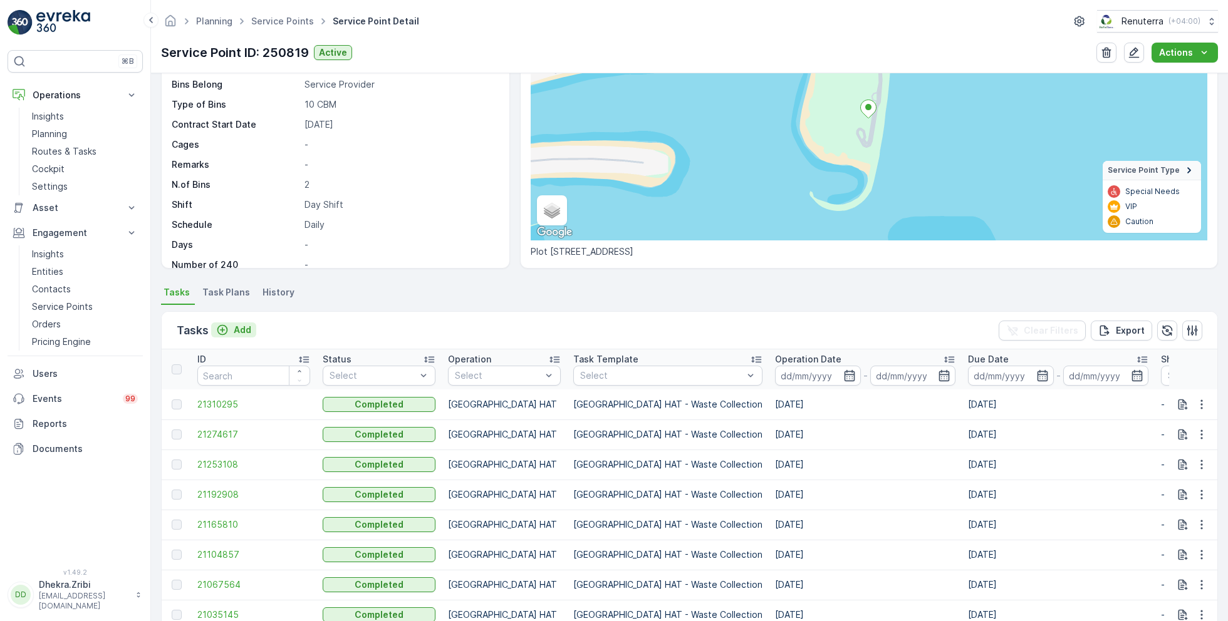
click at [238, 326] on p "Add" at bounding box center [243, 330] width 18 height 13
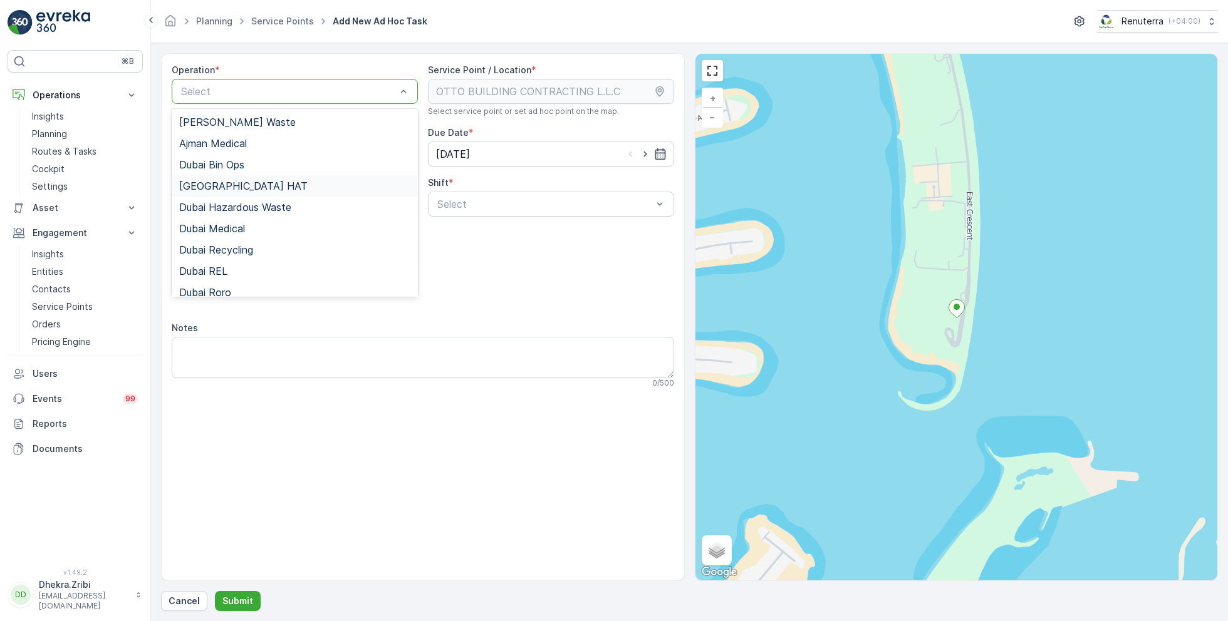
click at [229, 187] on span "Dubai HAT" at bounding box center [243, 185] width 128 height 11
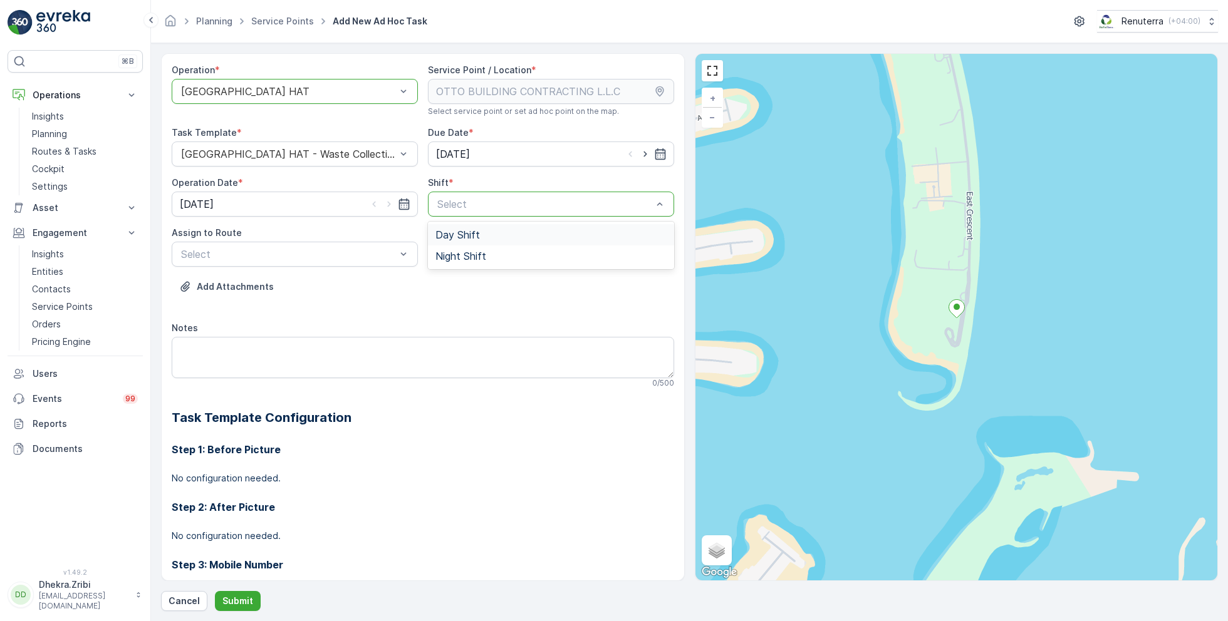
click at [454, 236] on span "Day Shift" at bounding box center [457, 234] width 44 height 11
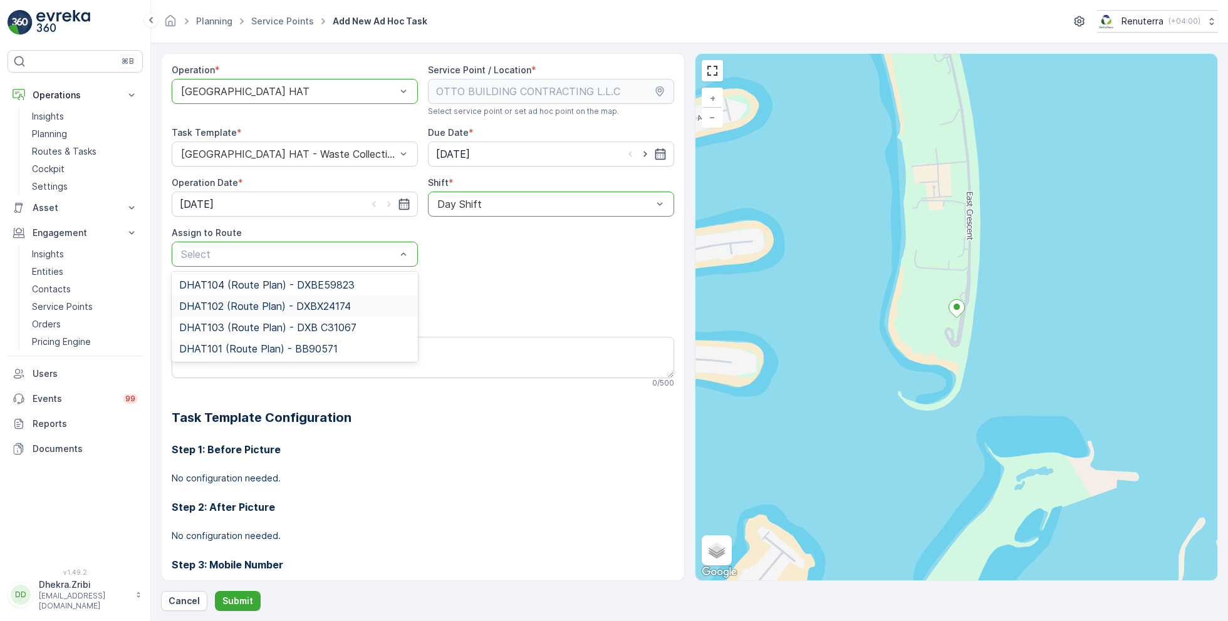
click at [247, 308] on span "DHAT102 (Route Plan) - DXBX24174" at bounding box center [265, 306] width 172 height 11
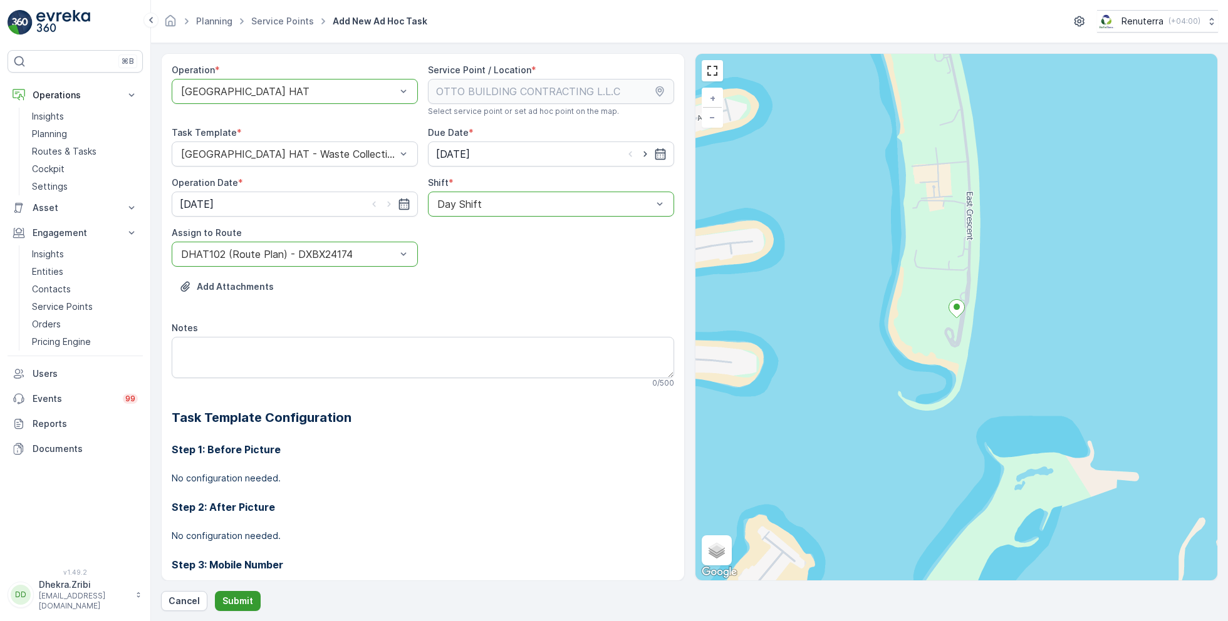
click at [237, 600] on p "Submit" at bounding box center [237, 601] width 31 height 13
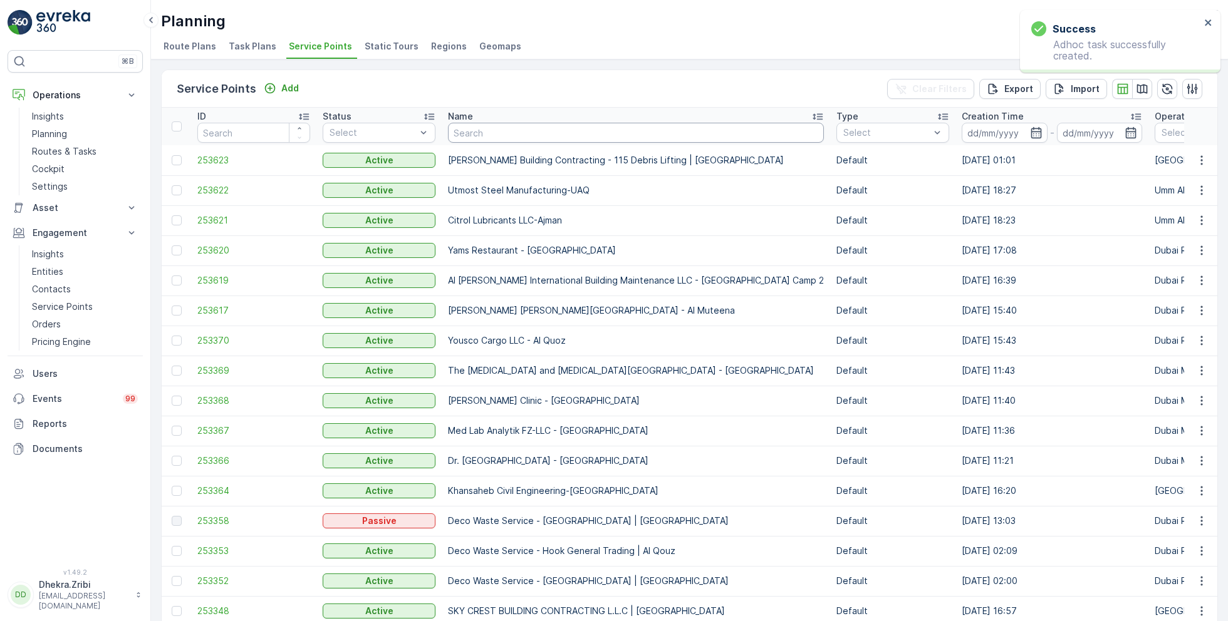
click at [500, 137] on input "text" at bounding box center [636, 133] width 376 height 20
paste input "Dr Soliman Fakeeh Academic Medical Centre"
type input "Dr Soliman Fakeeh Academic Medical Centre"
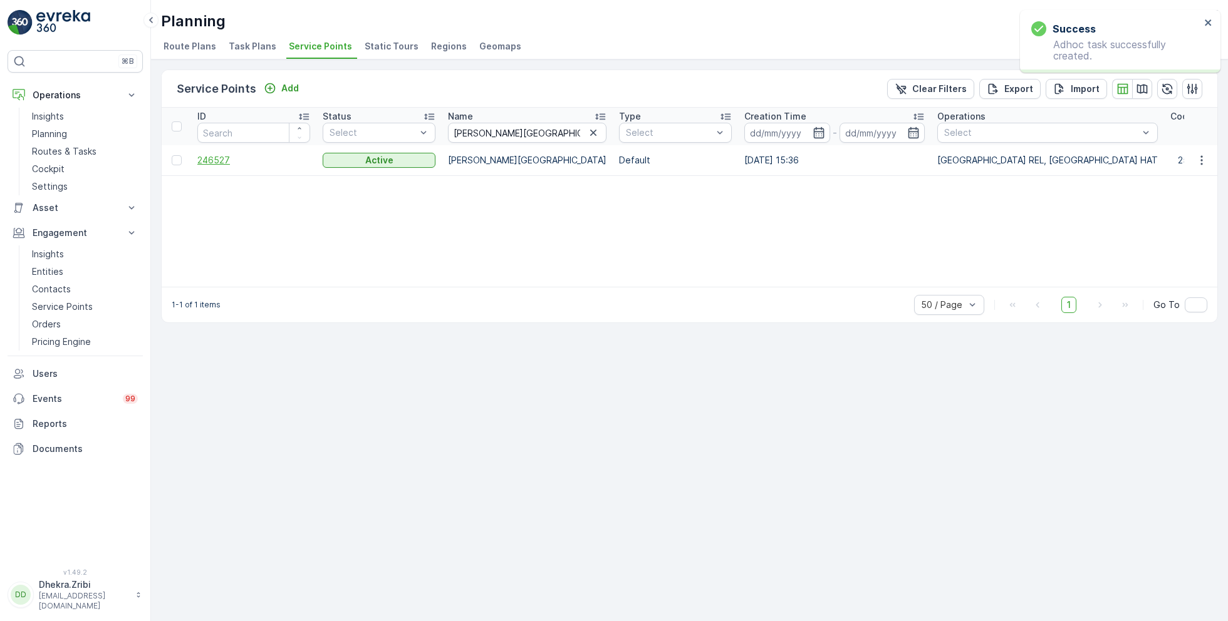
click at [217, 154] on span "246527" at bounding box center [253, 160] width 113 height 13
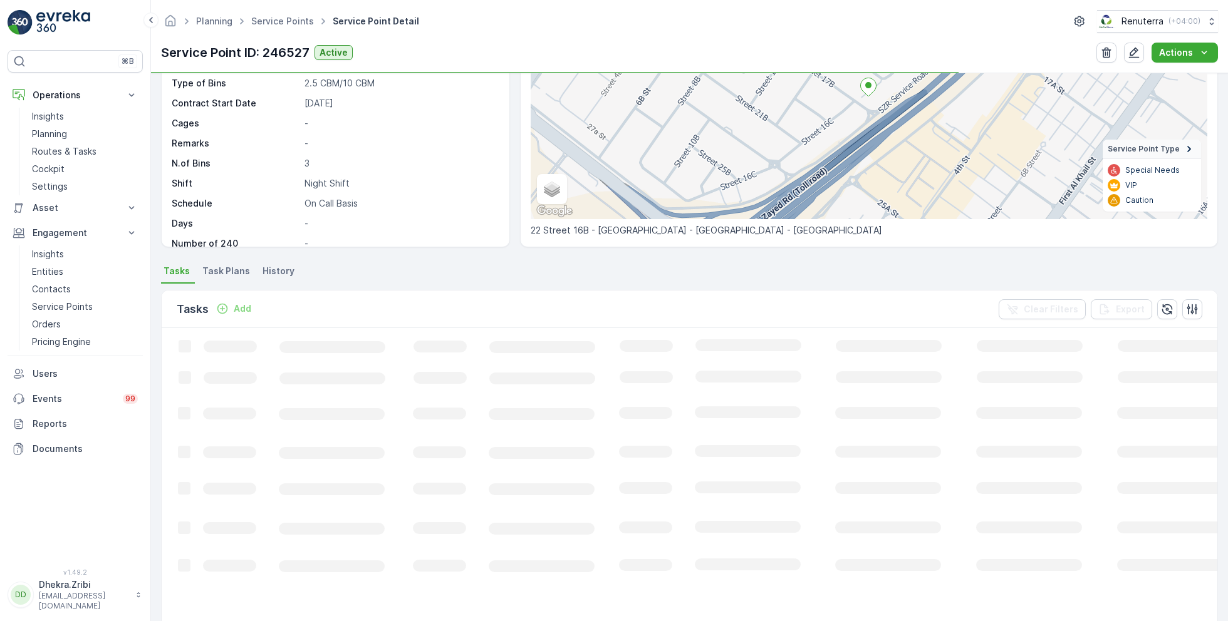
scroll to position [153, 0]
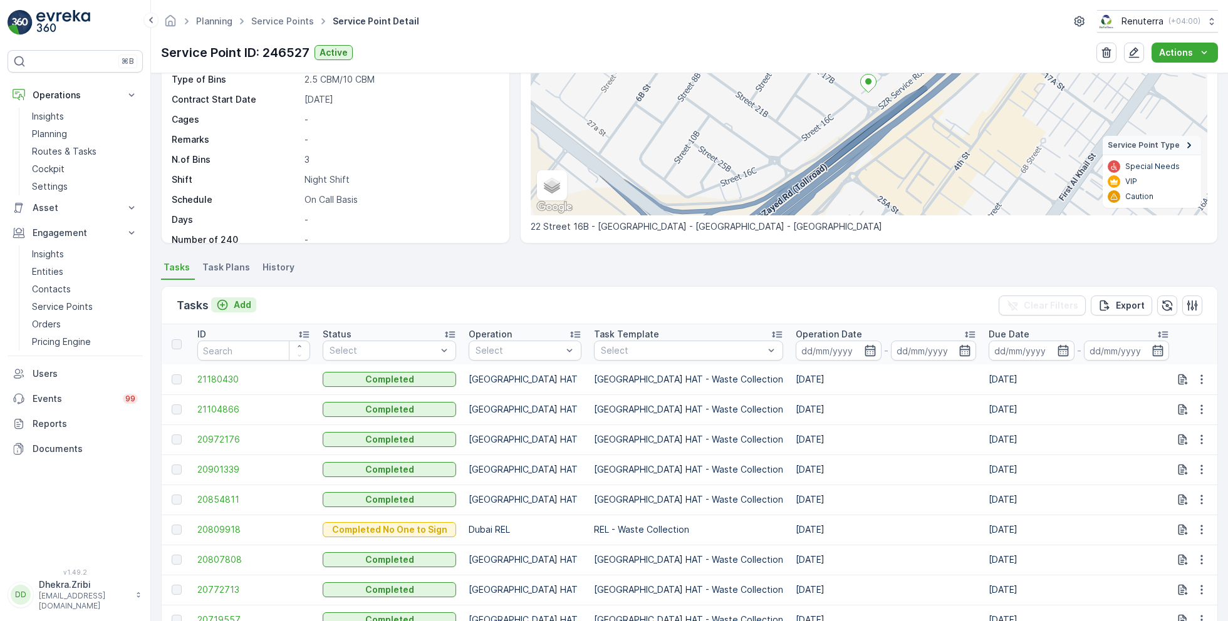
click at [239, 302] on p "Add" at bounding box center [243, 305] width 18 height 13
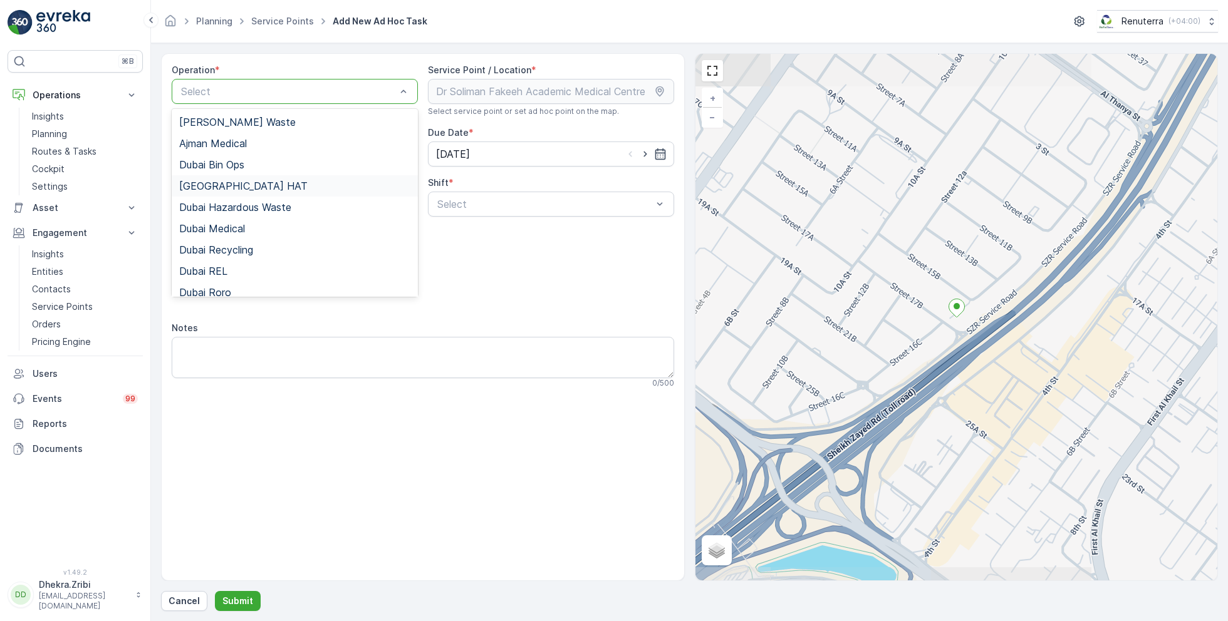
click at [227, 189] on span "Dubai HAT" at bounding box center [243, 185] width 128 height 11
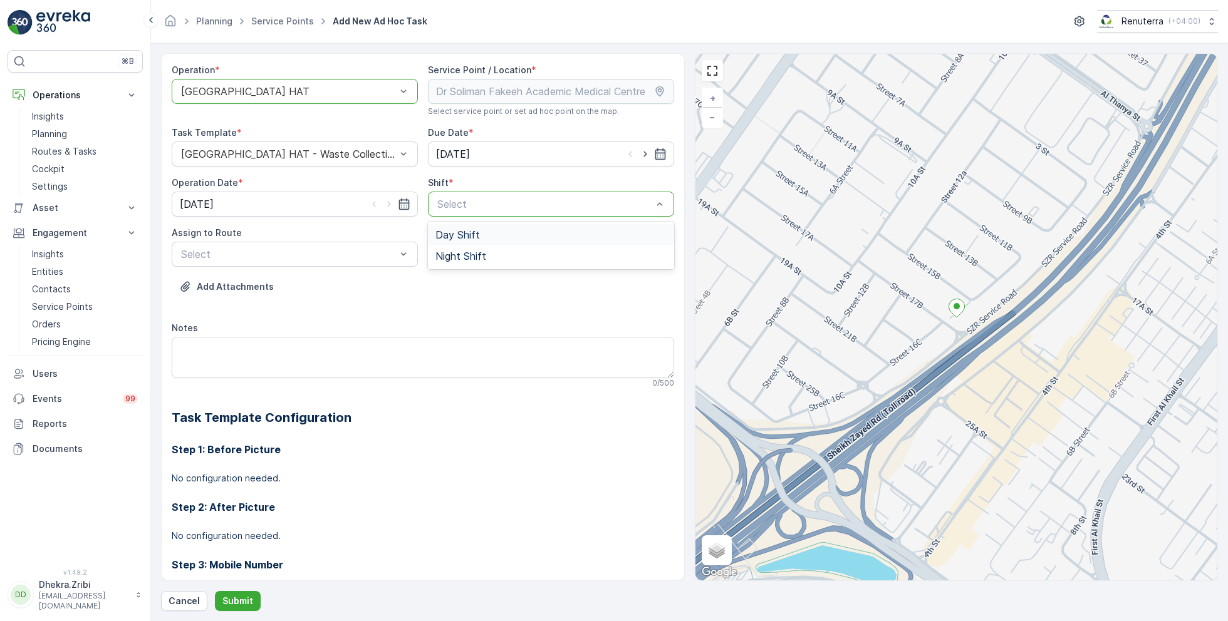
click at [457, 234] on span "Day Shift" at bounding box center [457, 234] width 44 height 11
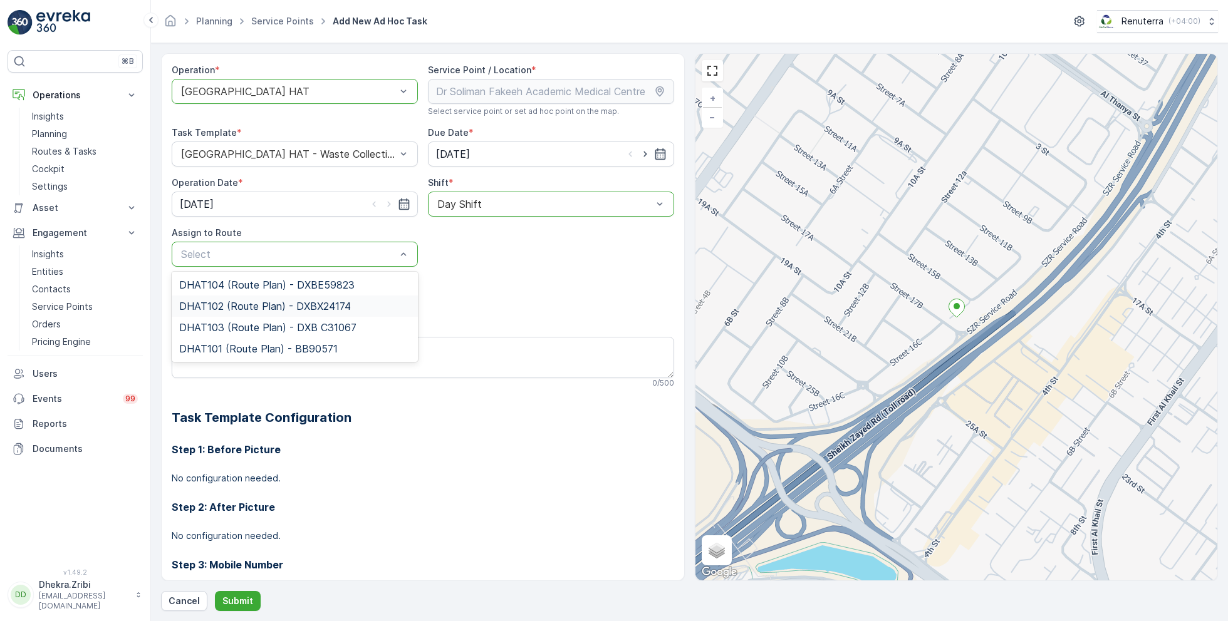
click at [237, 303] on span "DHAT102 (Route Plan) - DXBX24174" at bounding box center [265, 306] width 172 height 11
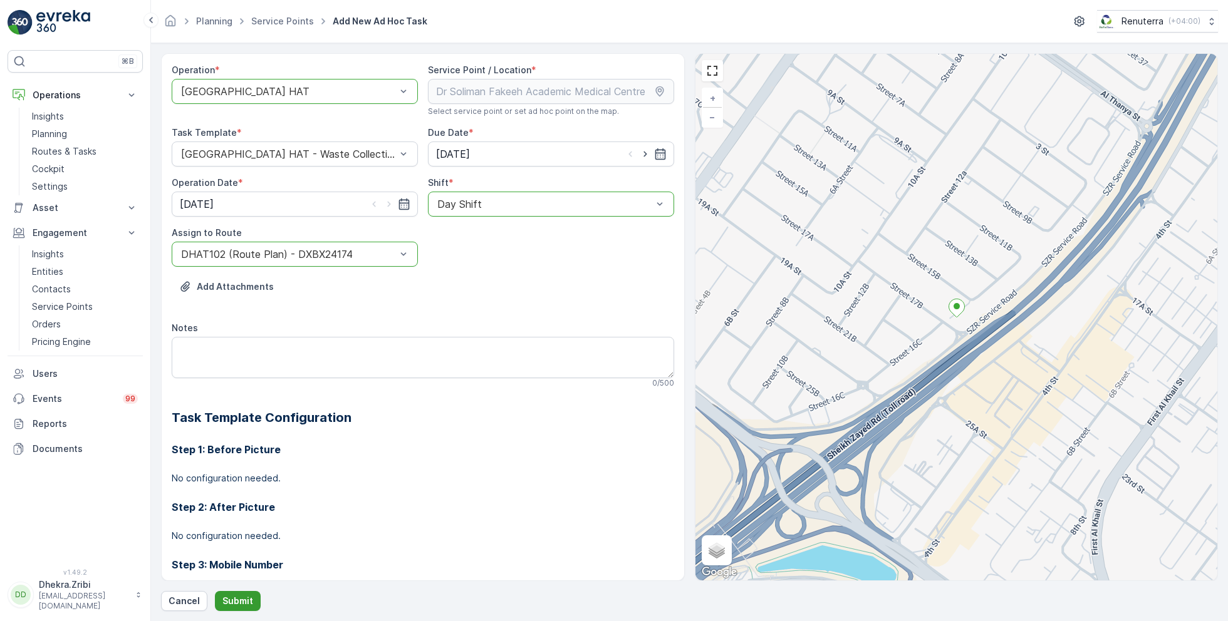
click at [239, 598] on p "Submit" at bounding box center [237, 601] width 31 height 13
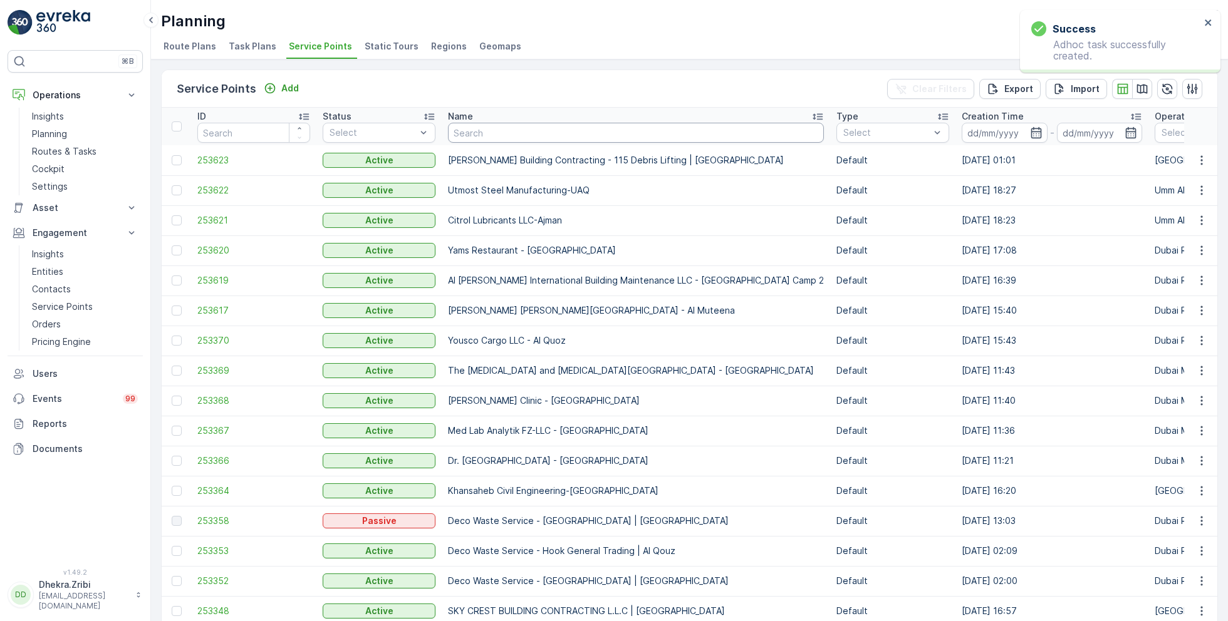
click at [526, 130] on input "text" at bounding box center [636, 133] width 376 height 20
paste input "Al Serh Al Kabeer Construction LLC - Al Barsha"
type input "Al Serh Al Kabeer Construction LLC - Al Barsha"
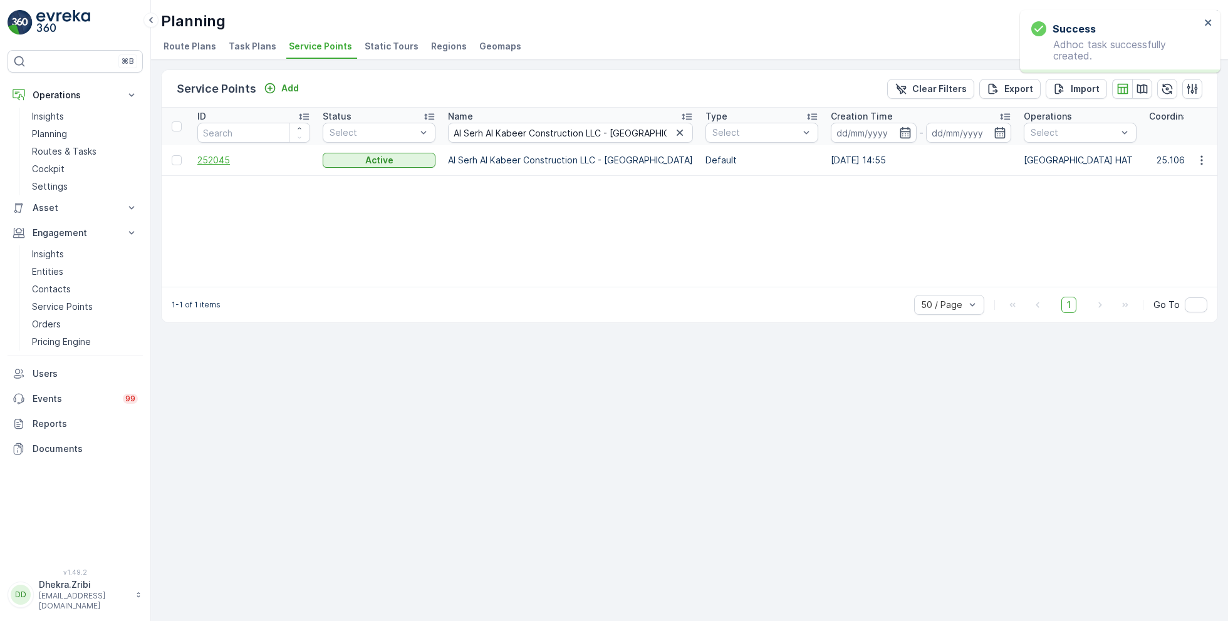
click at [221, 162] on span "252045" at bounding box center [253, 160] width 113 height 13
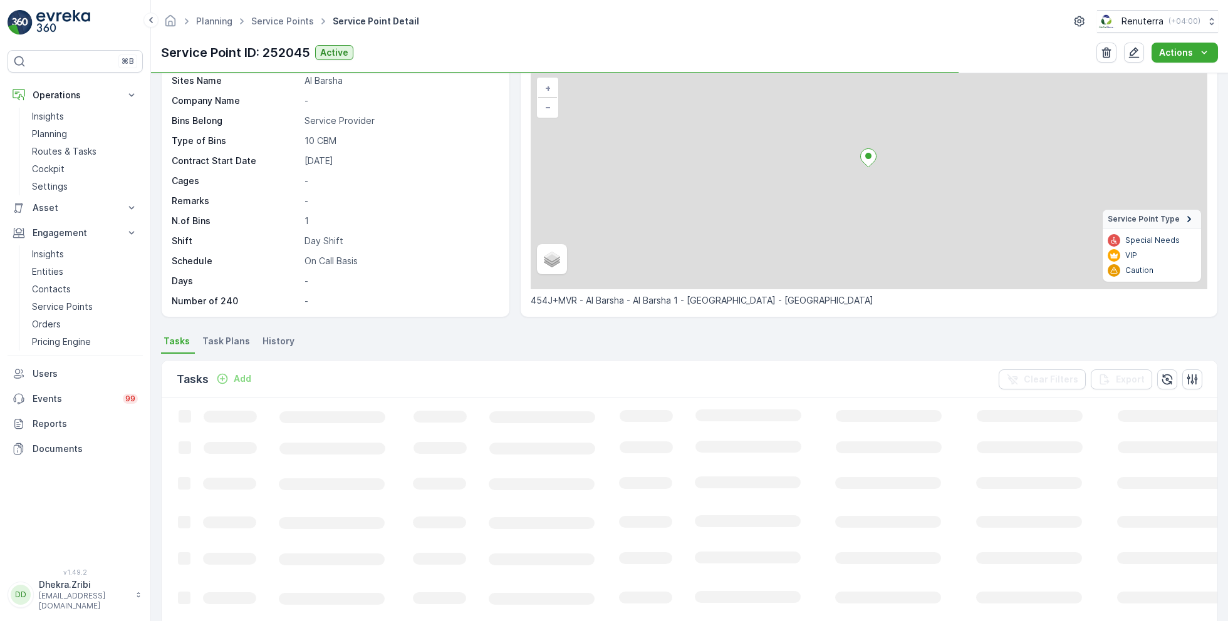
scroll to position [128, 0]
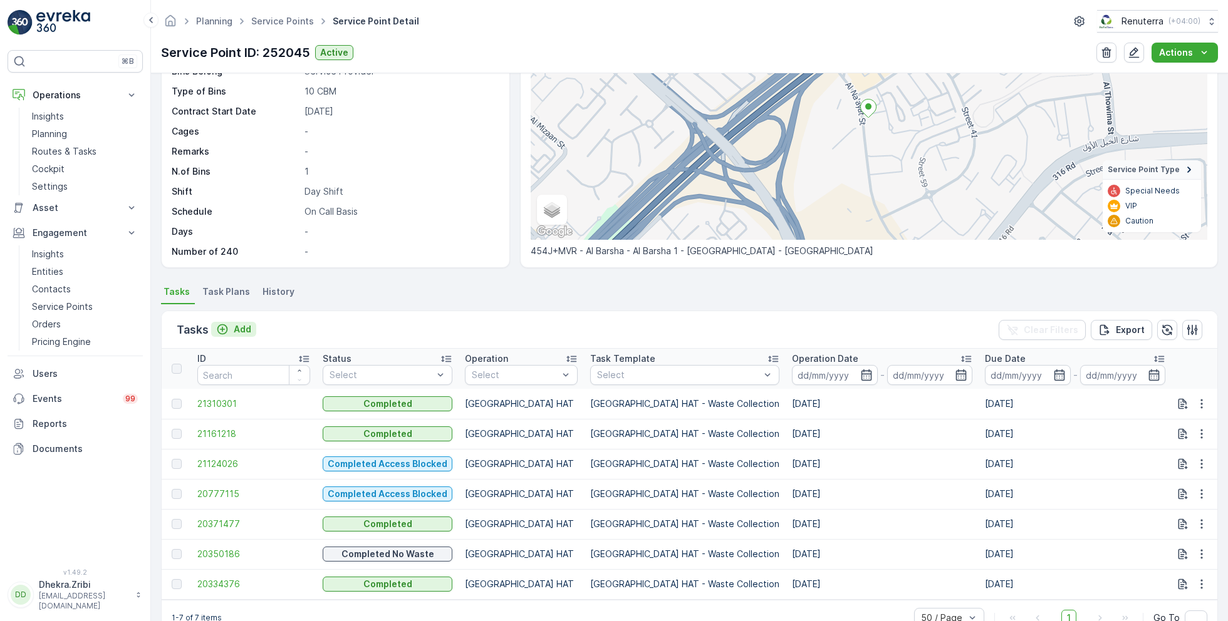
click at [239, 328] on p "Add" at bounding box center [243, 329] width 18 height 13
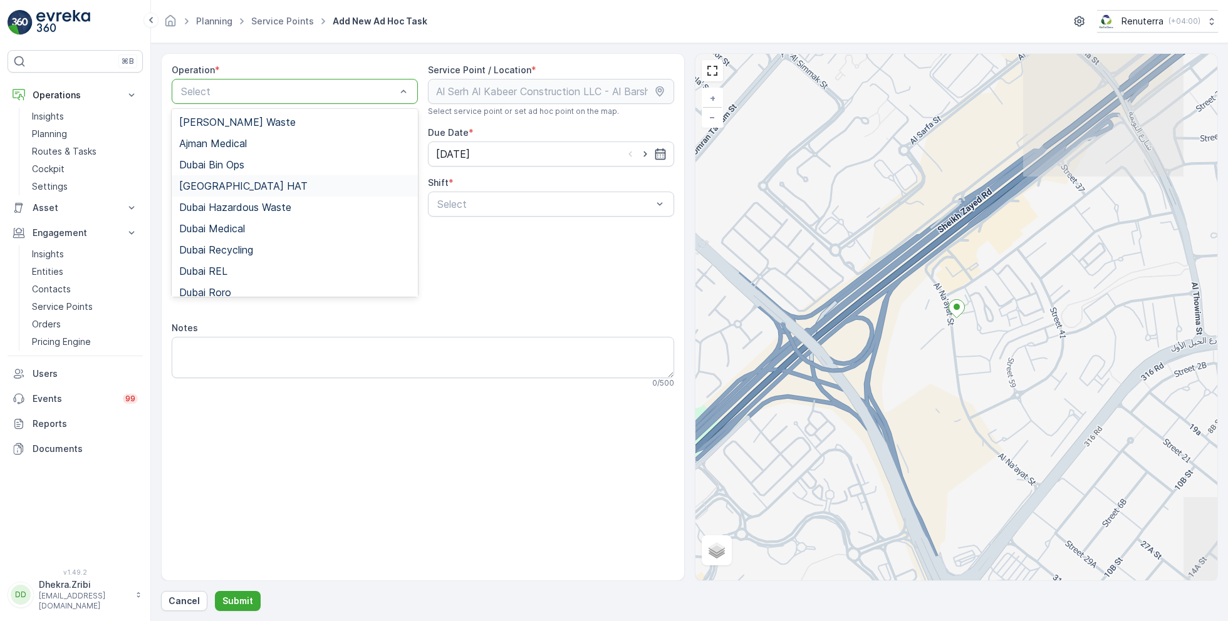
click at [236, 186] on div "Dubai HAT" at bounding box center [294, 185] width 231 height 11
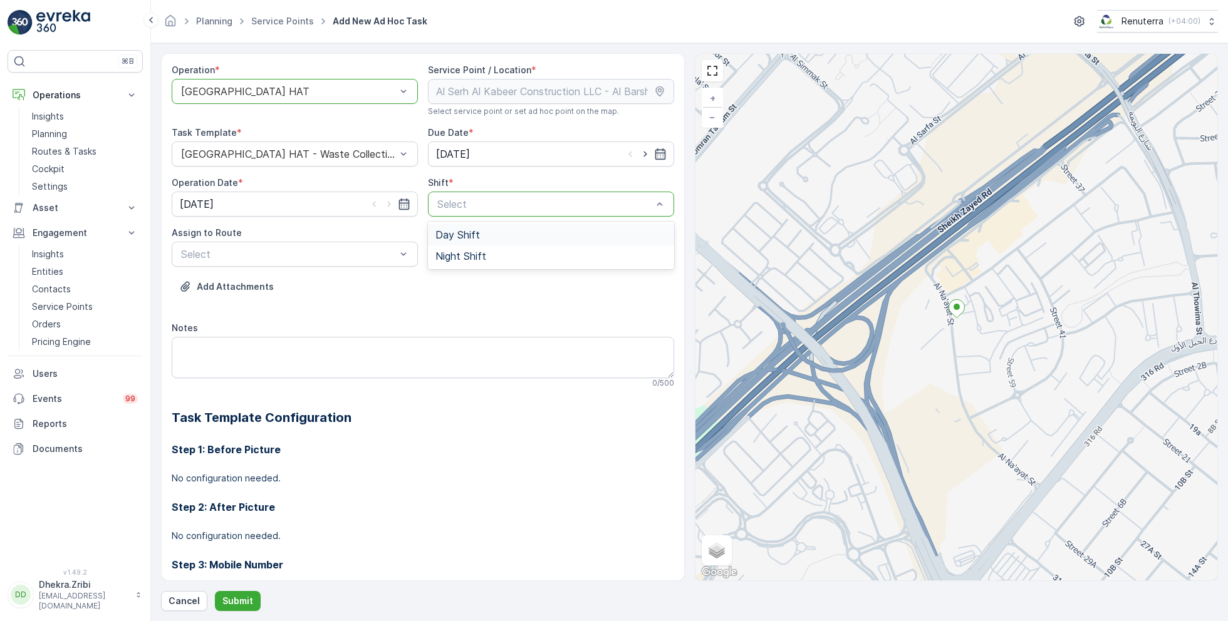
click at [459, 236] on span "Day Shift" at bounding box center [457, 234] width 44 height 11
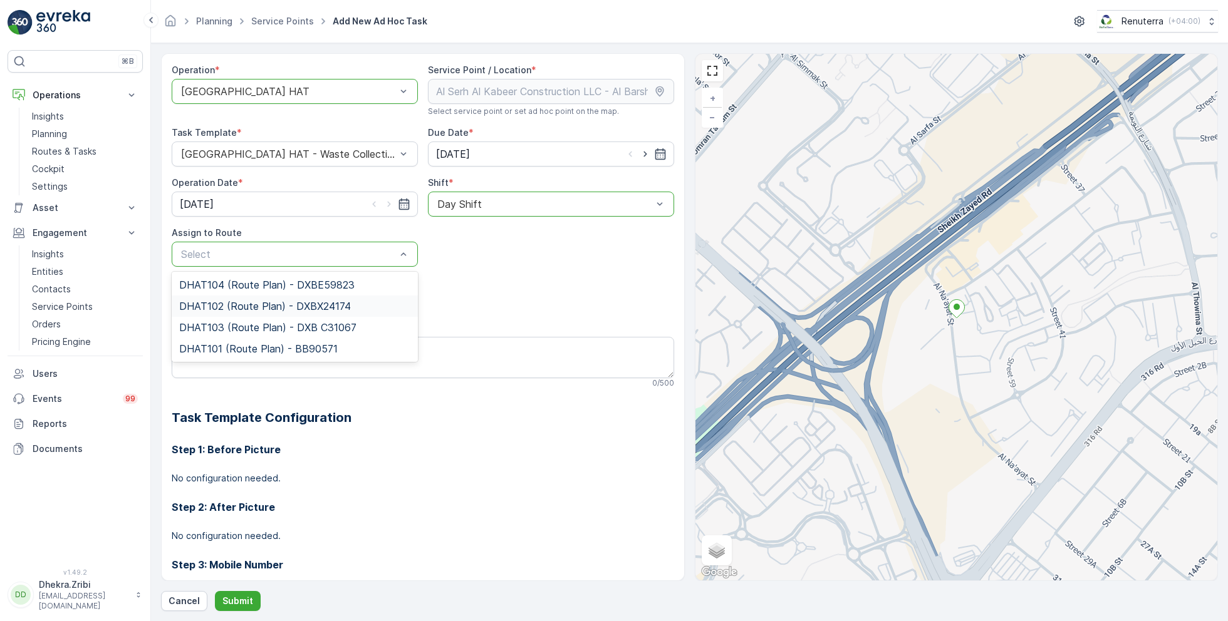
click at [261, 309] on span "DHAT102 (Route Plan) - DXBX24174" at bounding box center [265, 306] width 172 height 11
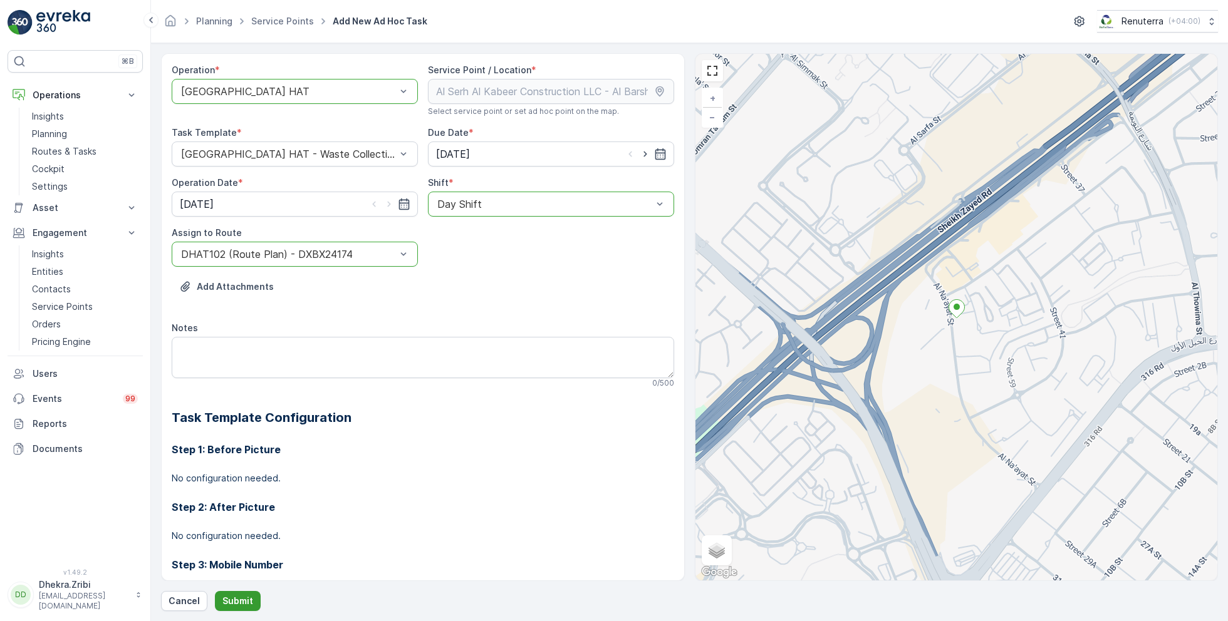
click at [233, 603] on p "Submit" at bounding box center [237, 601] width 31 height 13
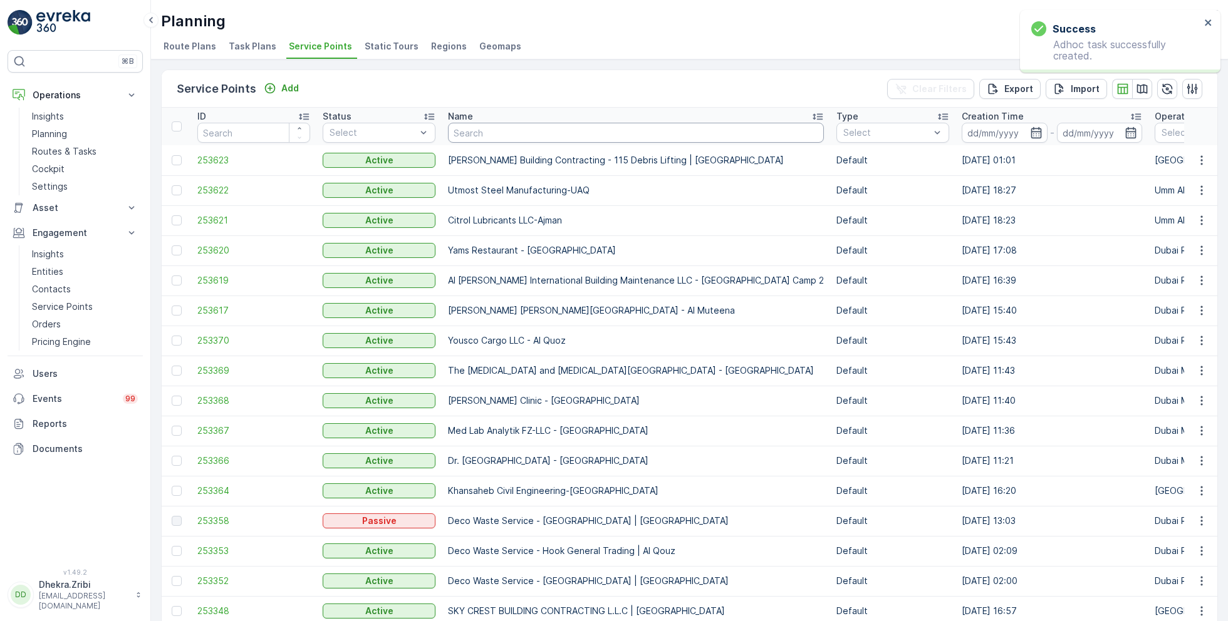
click at [482, 134] on input "text" at bounding box center [636, 133] width 376 height 20
paste input "Al Serh Al Kabeer Construction LLC - JVC"
type input "Al Serh Al Kabeer Construction LLC - JVC"
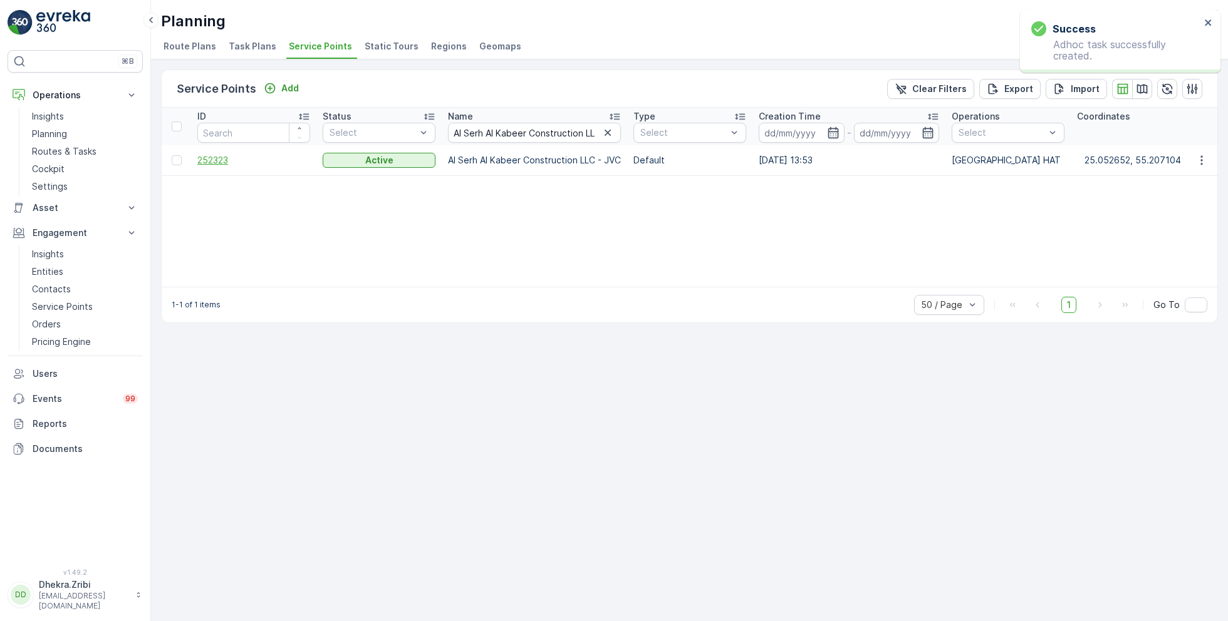
click at [222, 156] on span "252323" at bounding box center [253, 160] width 113 height 13
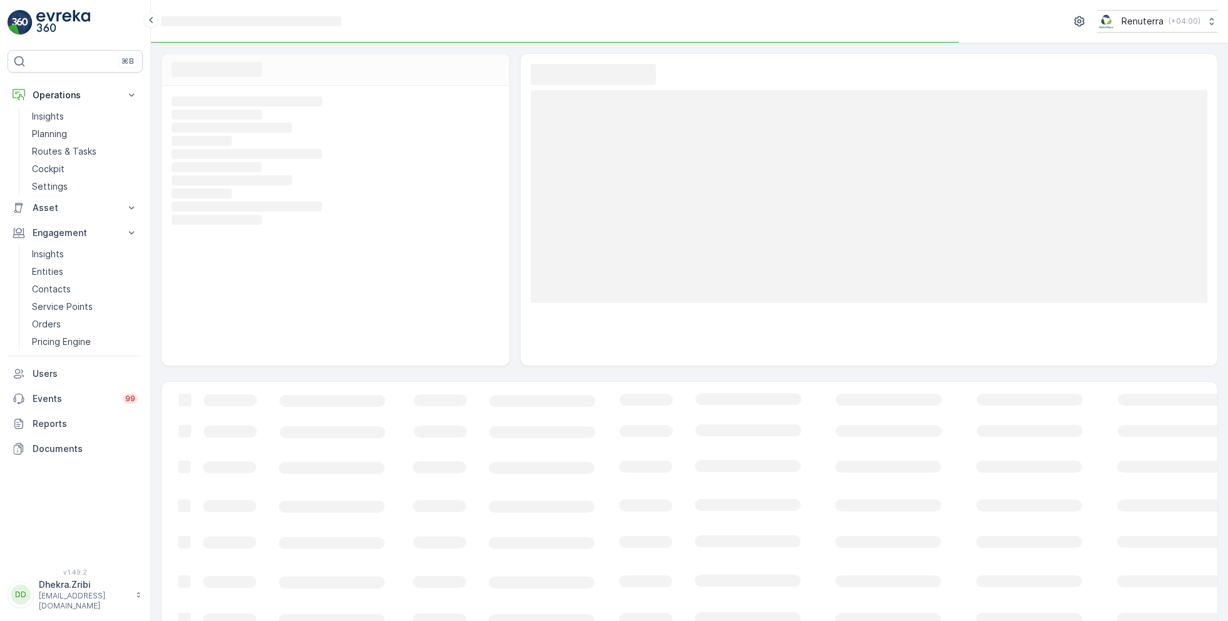
scroll to position [20, 0]
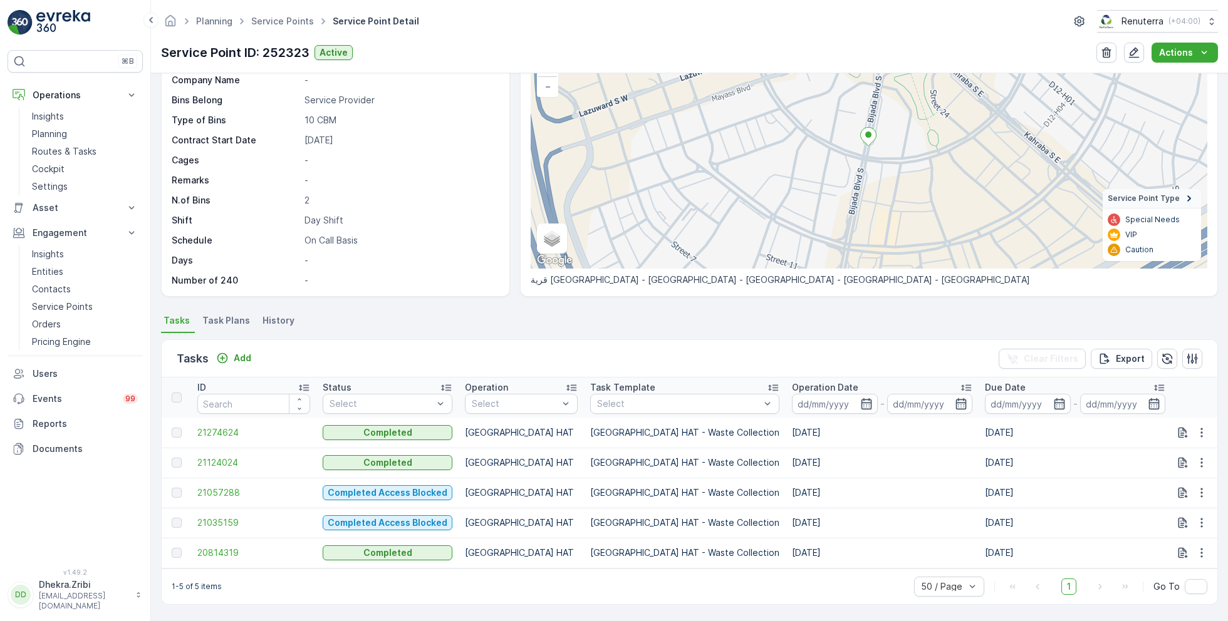
scroll to position [104, 0]
click at [234, 357] on p "Add" at bounding box center [243, 358] width 18 height 13
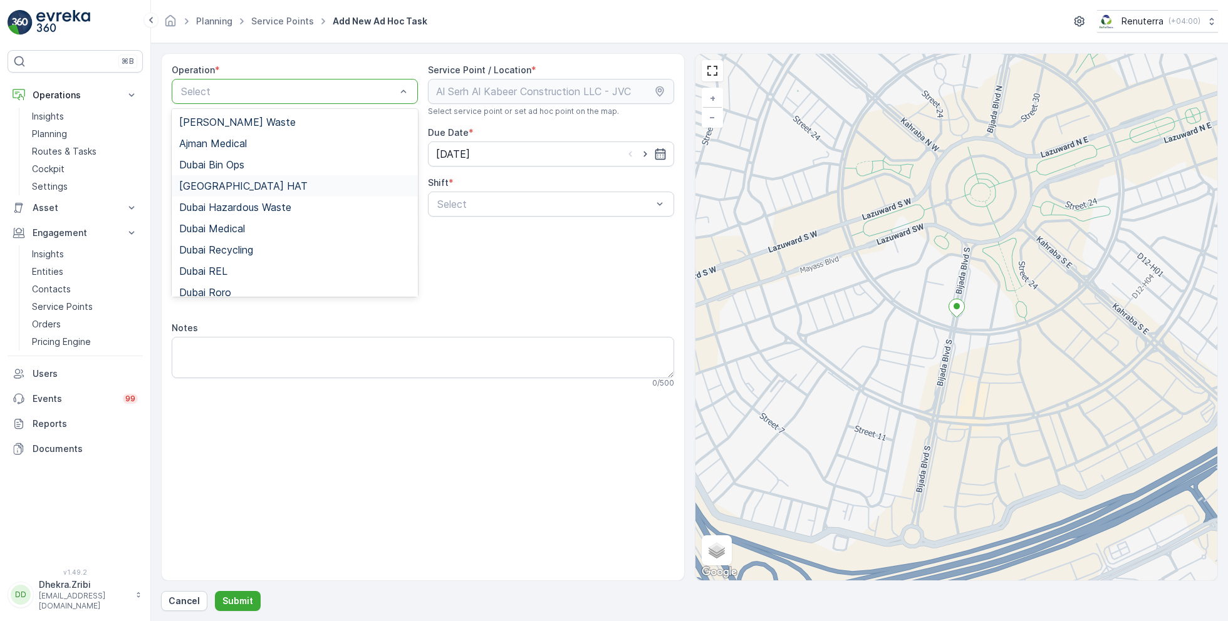
click at [235, 186] on div "Dubai HAT" at bounding box center [294, 185] width 231 height 11
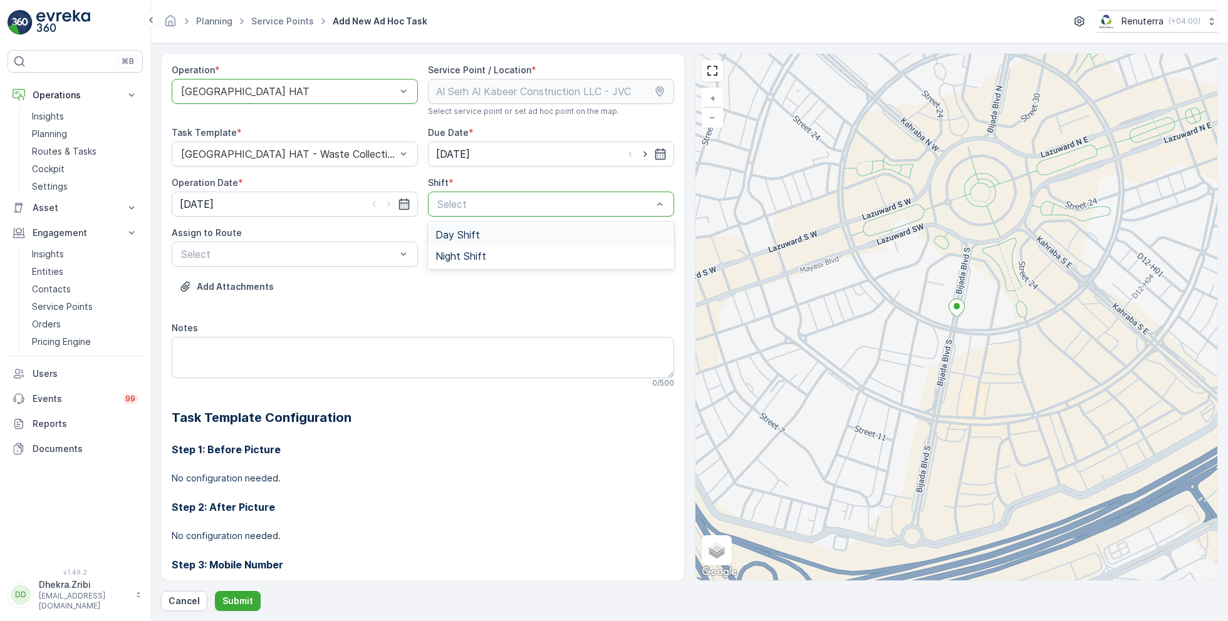
click at [467, 229] on span "Day Shift" at bounding box center [457, 234] width 44 height 11
click at [366, 242] on div "Select" at bounding box center [295, 254] width 246 height 25
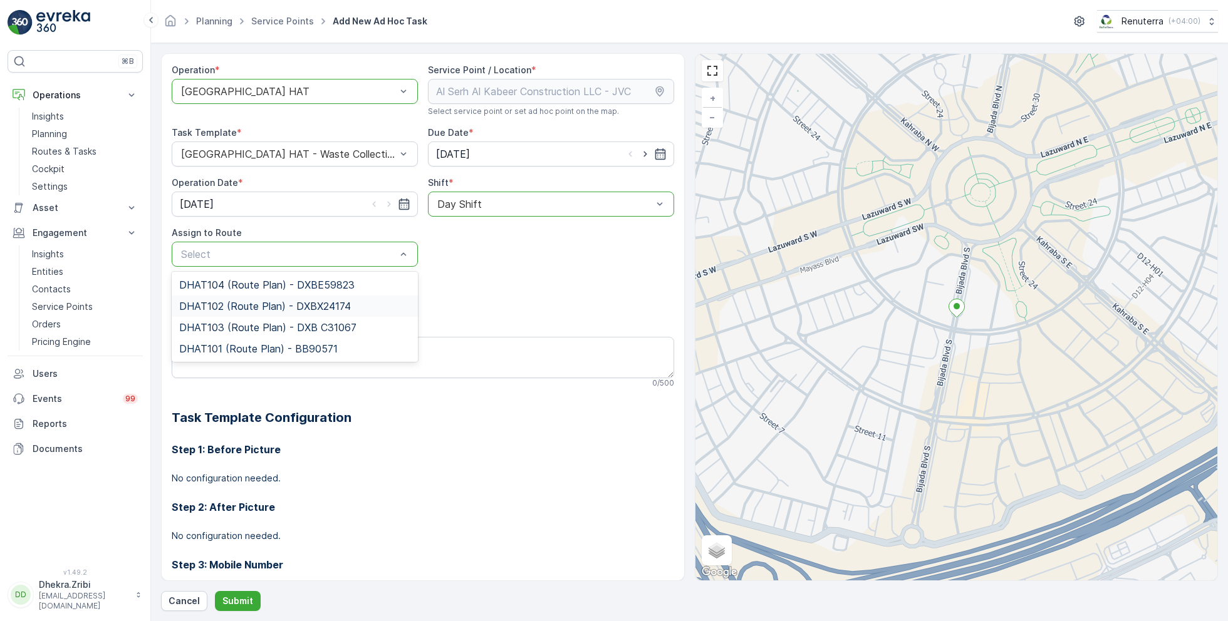
click at [267, 303] on span "DHAT102 (Route Plan) - DXBX24174" at bounding box center [265, 306] width 172 height 11
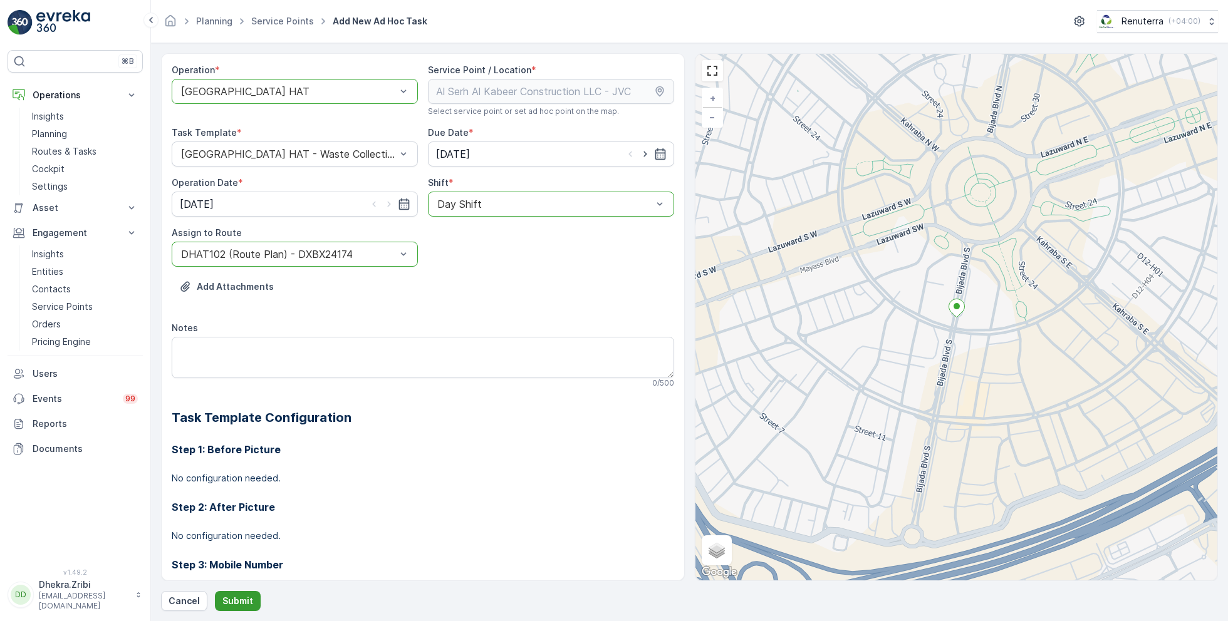
click at [237, 601] on p "Submit" at bounding box center [237, 601] width 31 height 13
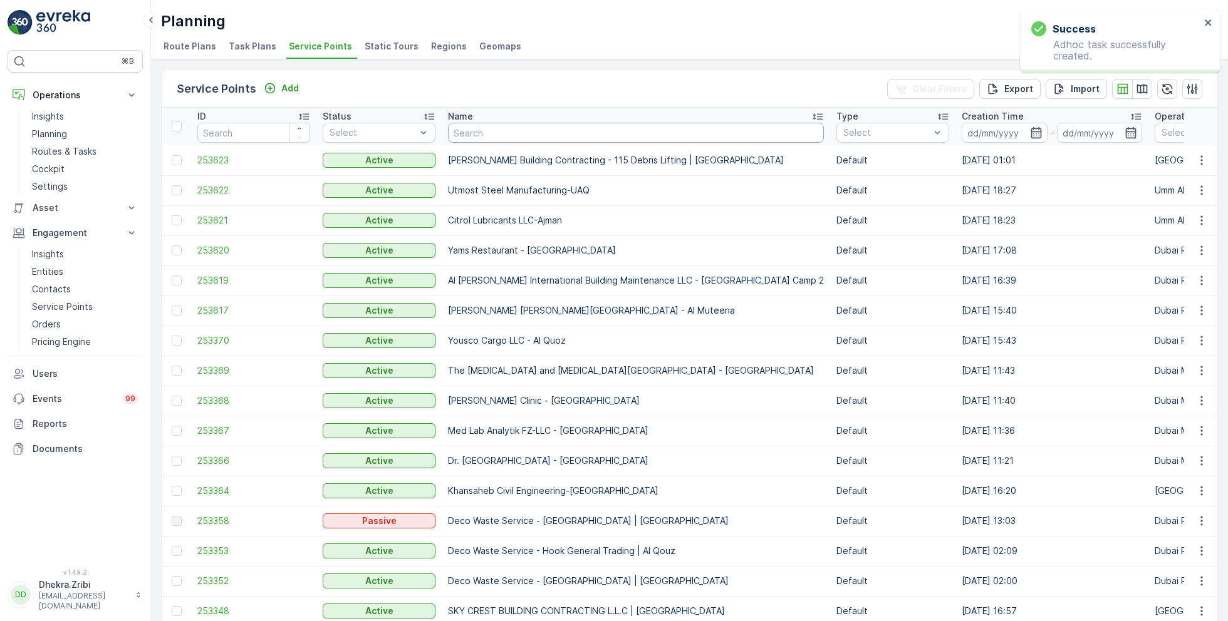
click at [504, 129] on input "text" at bounding box center [636, 133] width 376 height 20
paste input "NABC Building Contracting - DWC"
type input "NABC Building Contracting - DWC"
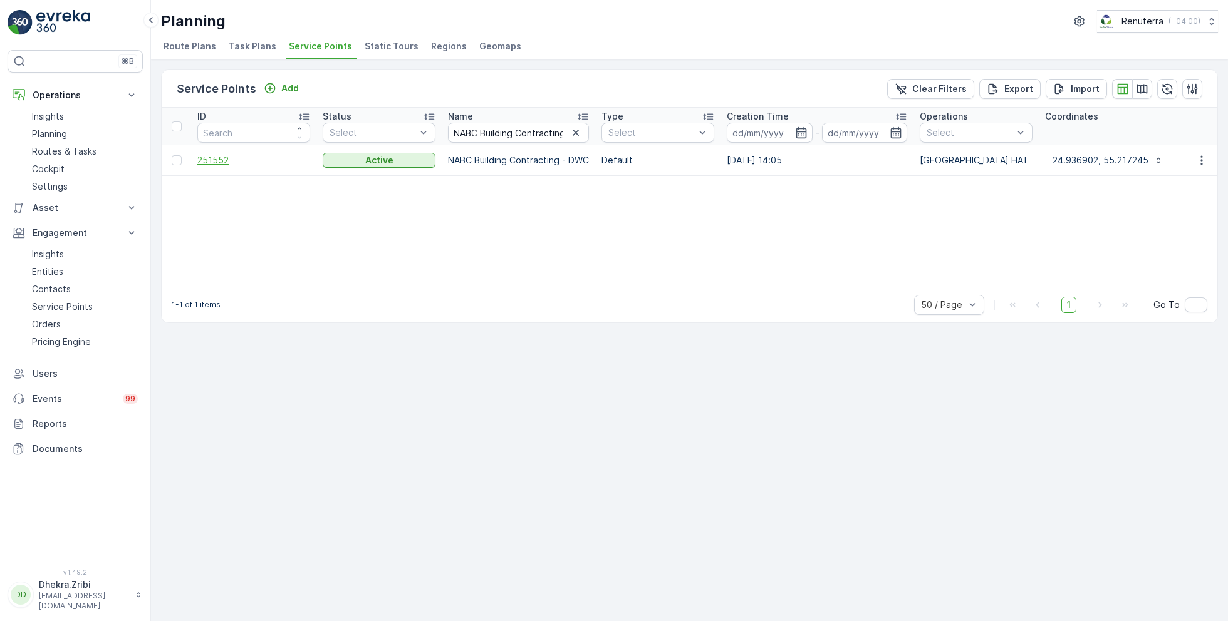
click at [225, 162] on span "251552" at bounding box center [253, 160] width 113 height 13
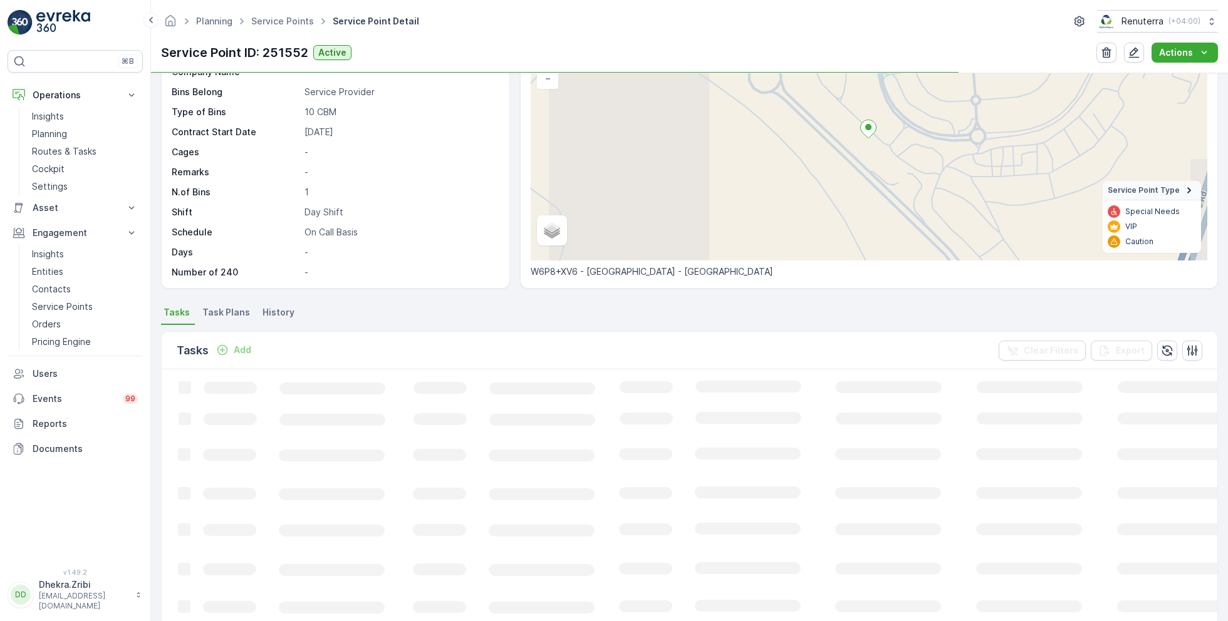
scroll to position [126, 0]
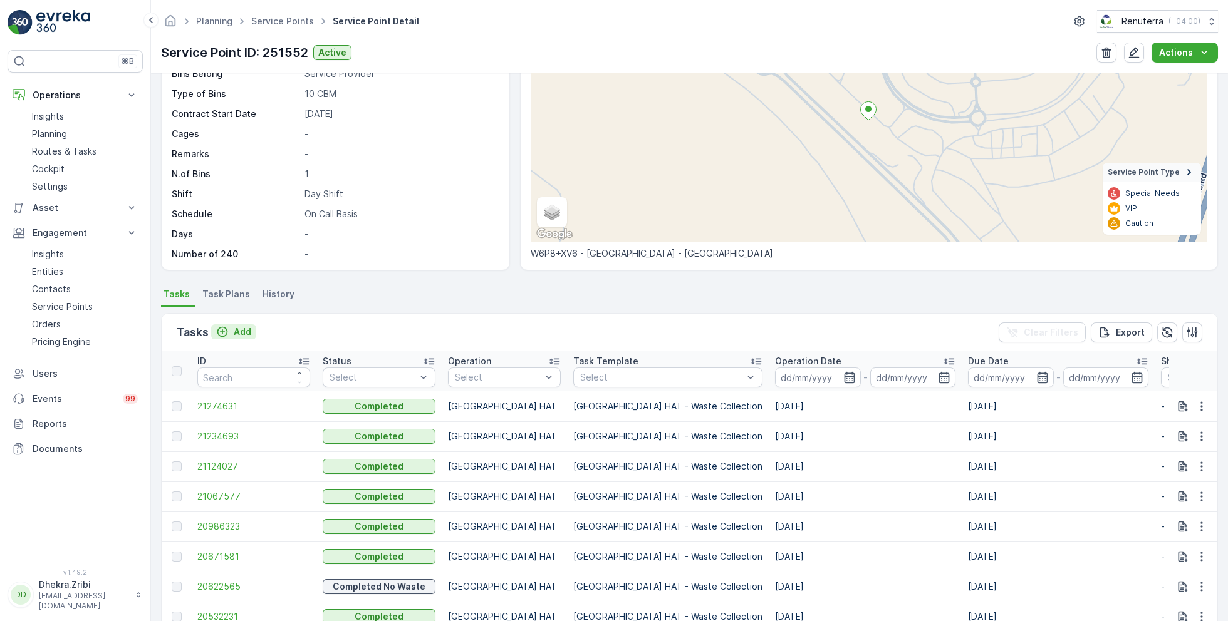
click at [239, 328] on p "Add" at bounding box center [243, 332] width 18 height 13
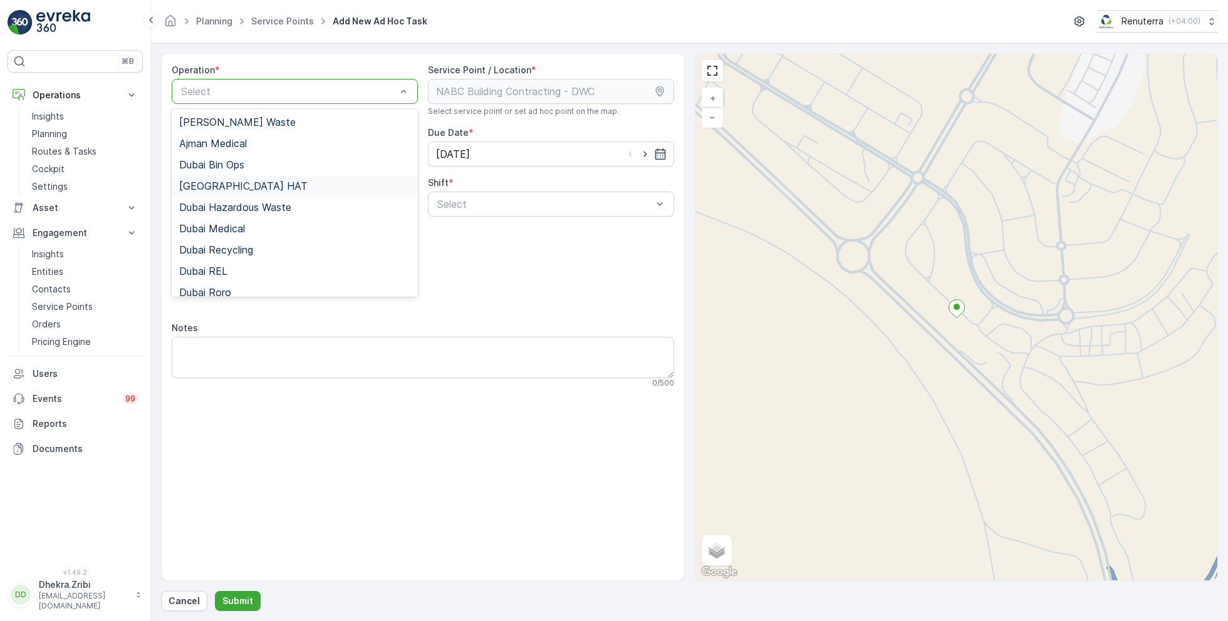
click at [221, 183] on span "Dubai HAT" at bounding box center [243, 185] width 128 height 11
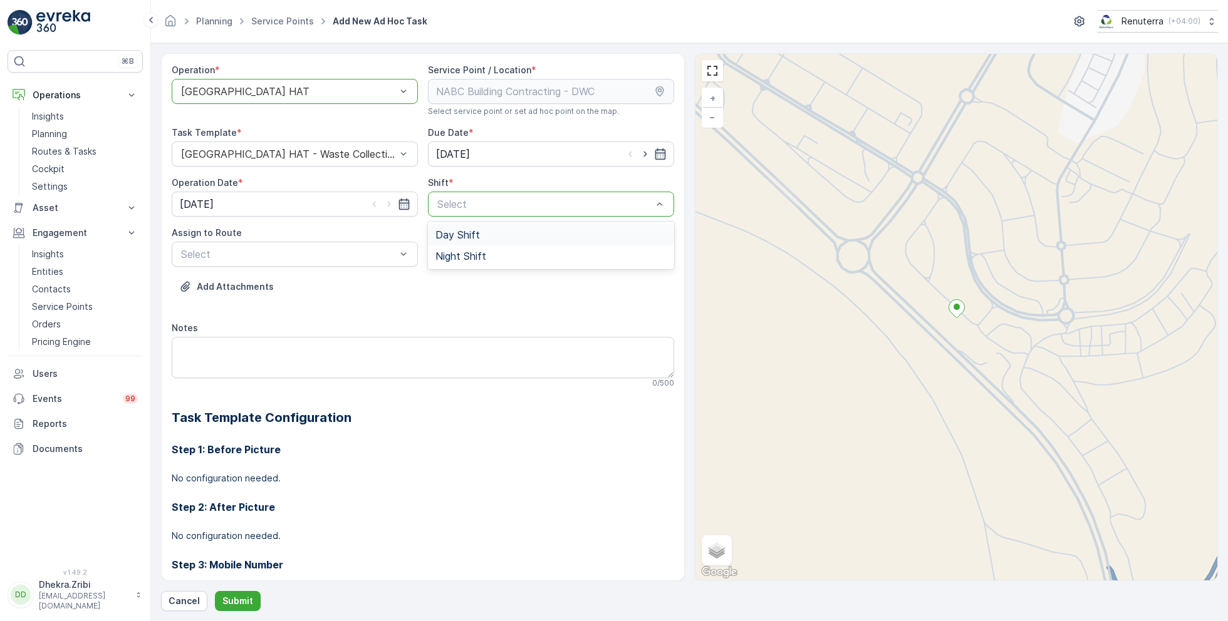
click at [459, 231] on span "Day Shift" at bounding box center [457, 234] width 44 height 11
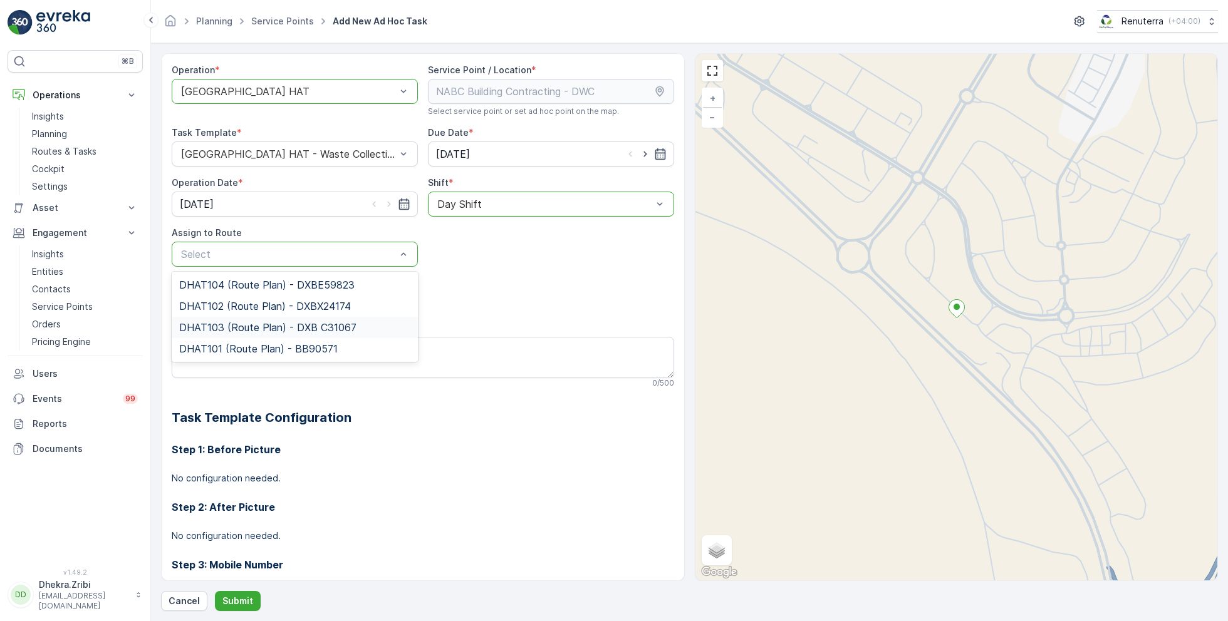
click at [252, 323] on span "DHAT103 (Route Plan) - DXB C31067" at bounding box center [267, 327] width 177 height 11
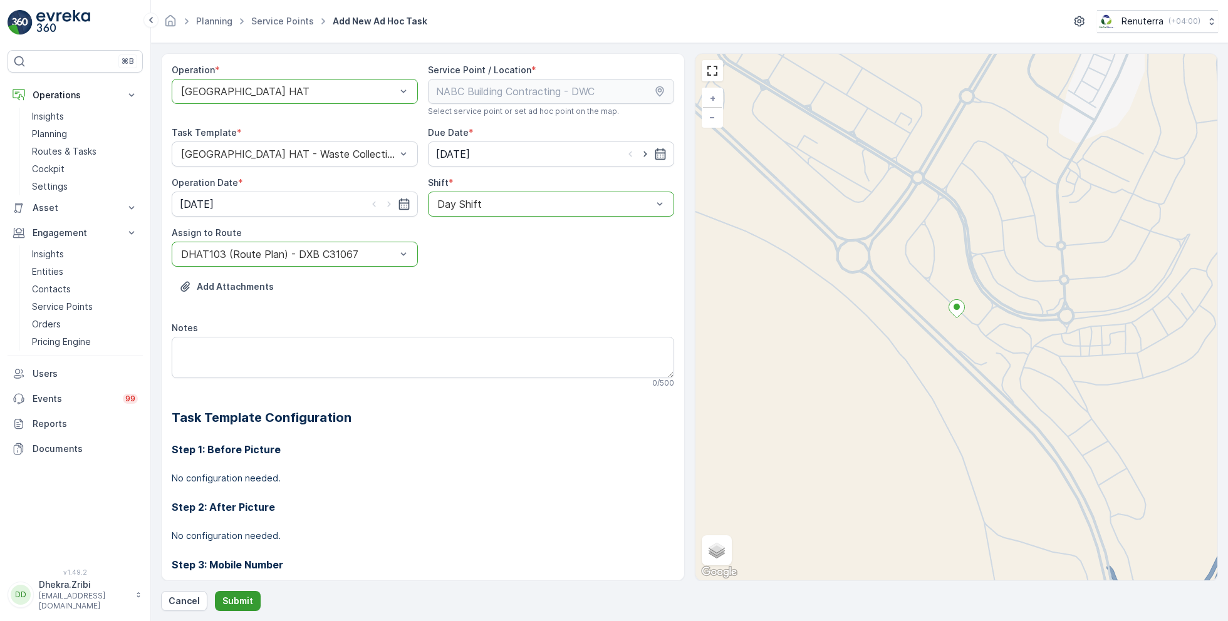
click at [230, 598] on p "Submit" at bounding box center [237, 601] width 31 height 13
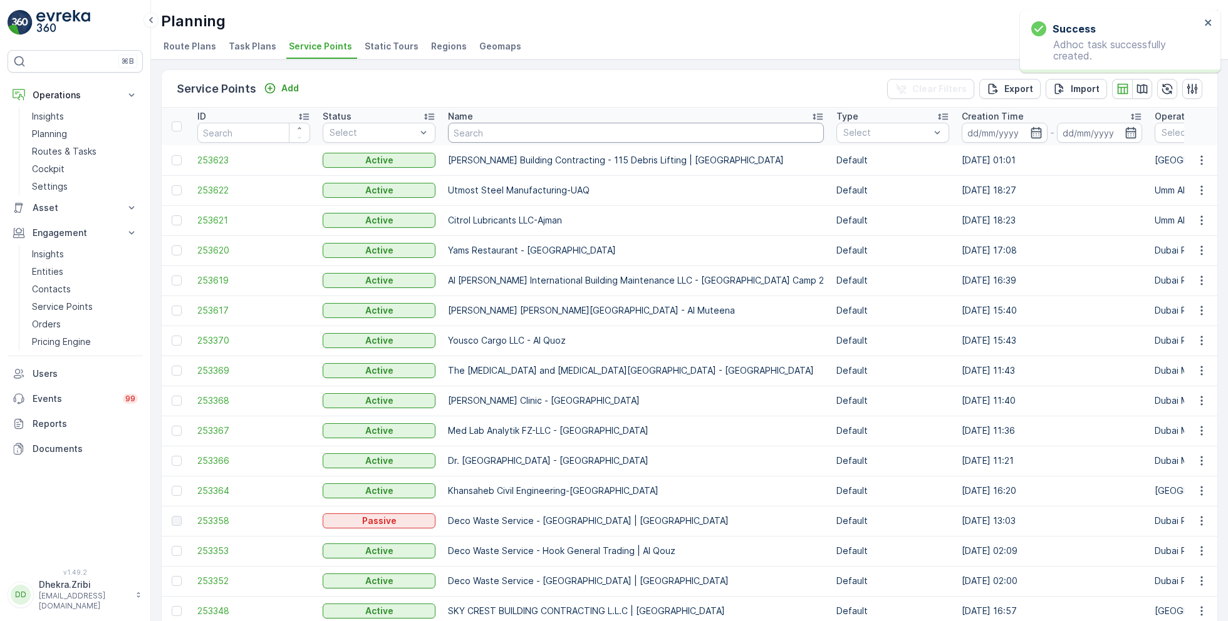
click at [517, 135] on input "text" at bounding box center [636, 133] width 376 height 20
paste input "Dubox precast products industrial LLC"
type input "Dubox precast products industrial LLC"
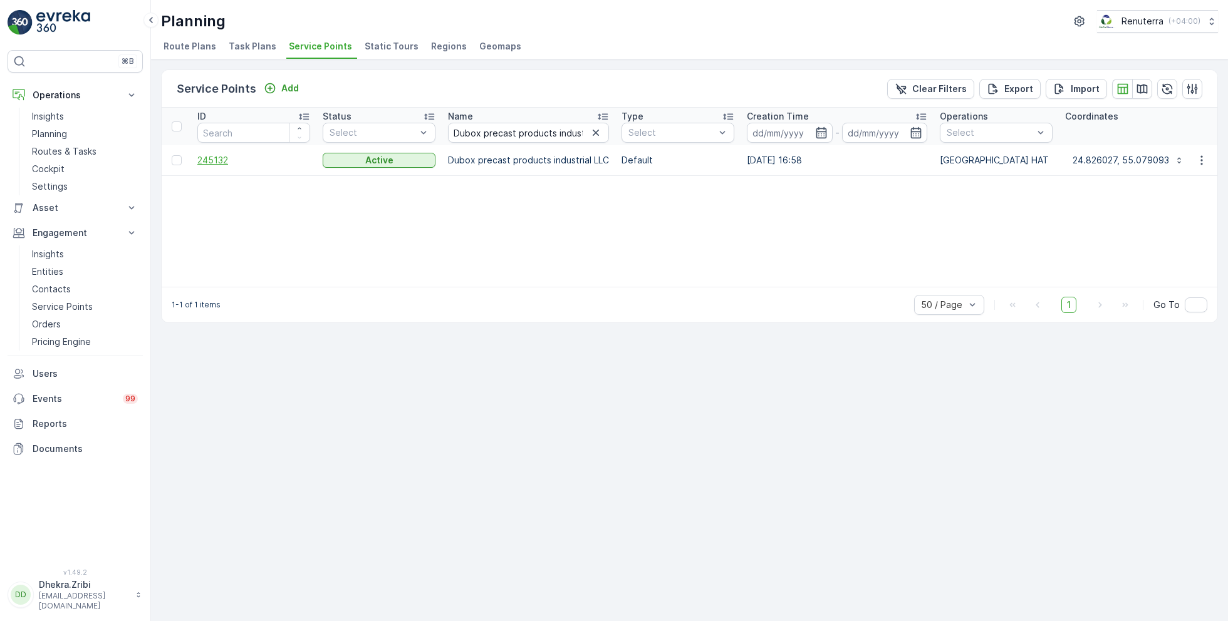
click at [229, 158] on span "245132" at bounding box center [253, 160] width 113 height 13
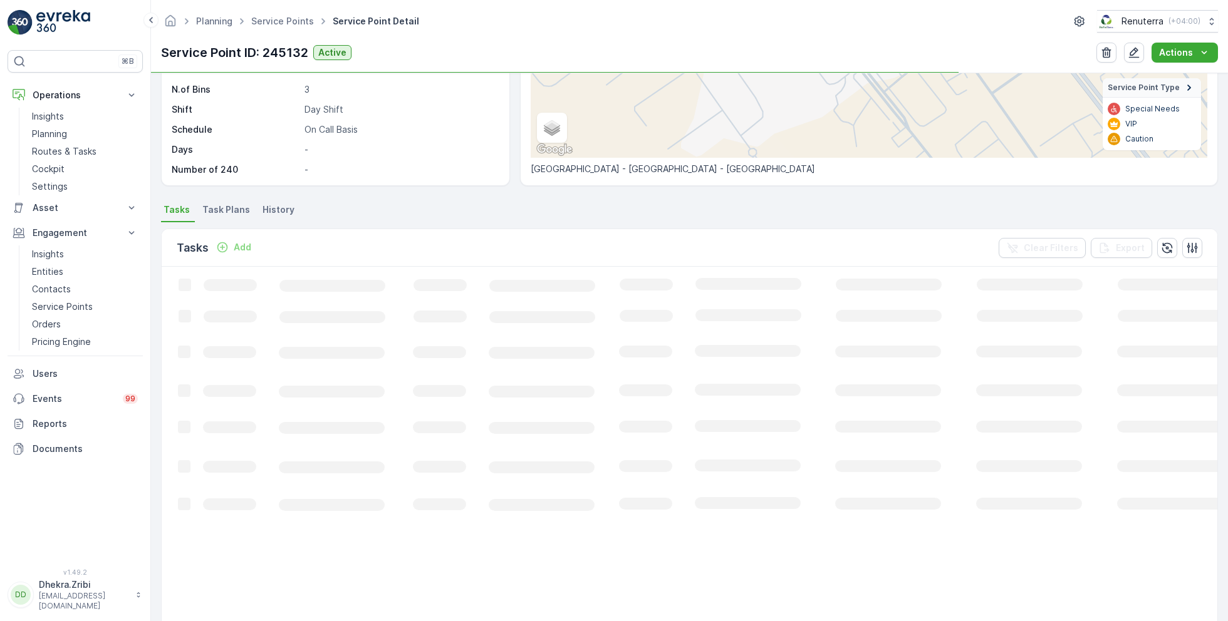
scroll to position [219, 0]
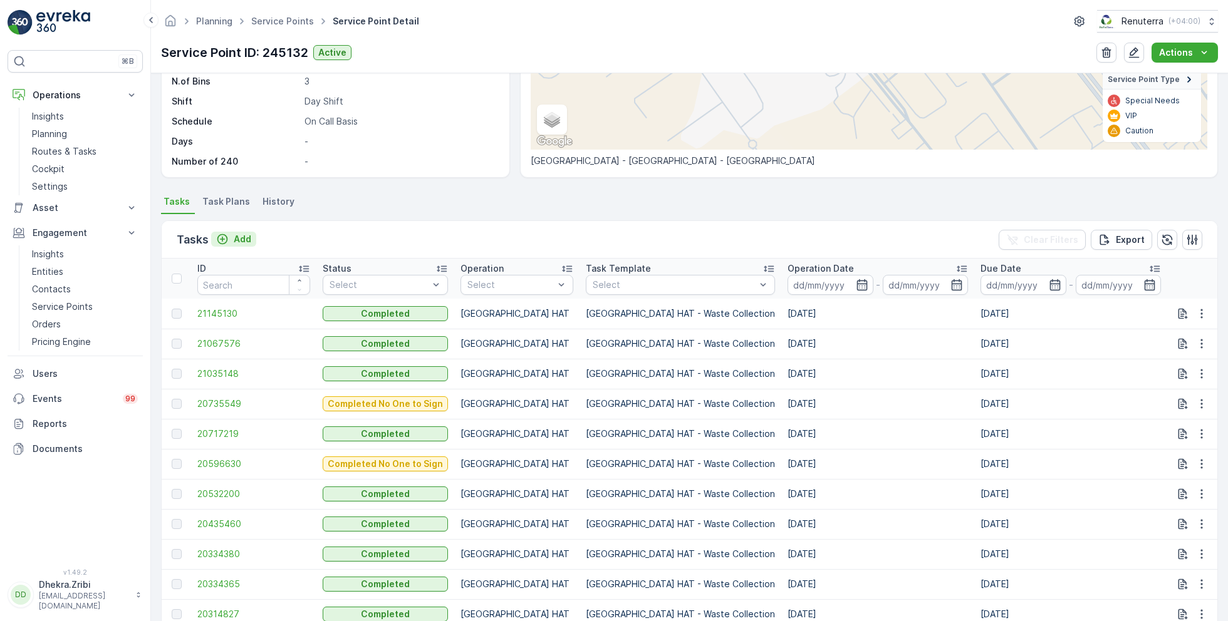
click at [241, 235] on p "Add" at bounding box center [243, 239] width 18 height 13
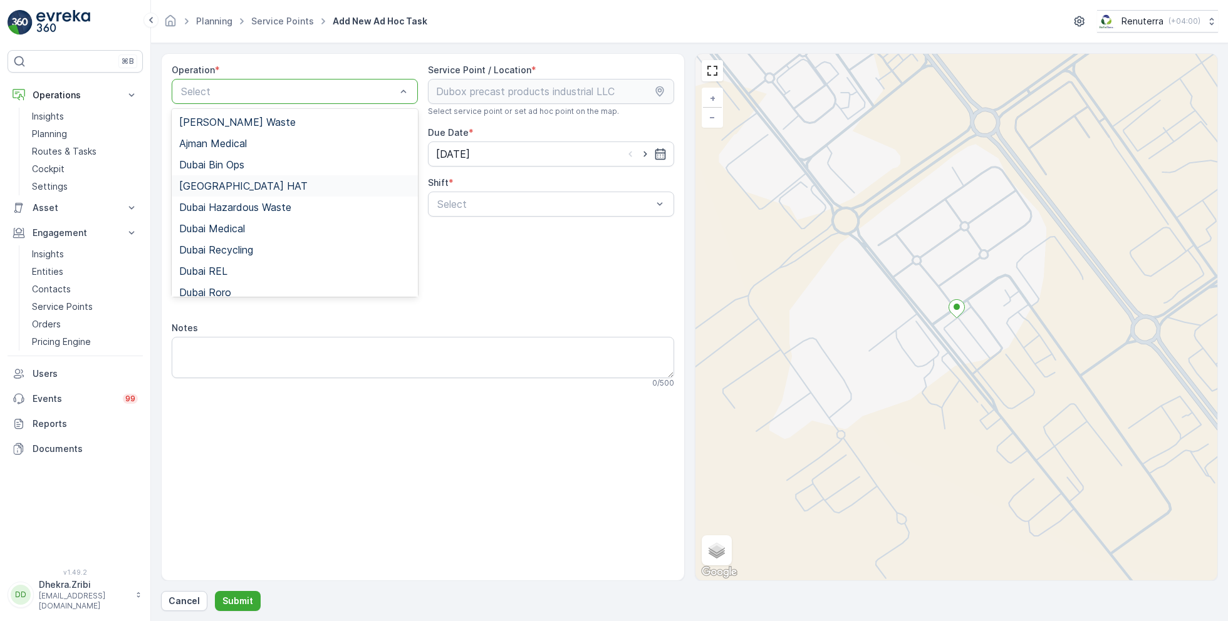
click at [226, 181] on span "Dubai HAT" at bounding box center [243, 185] width 128 height 11
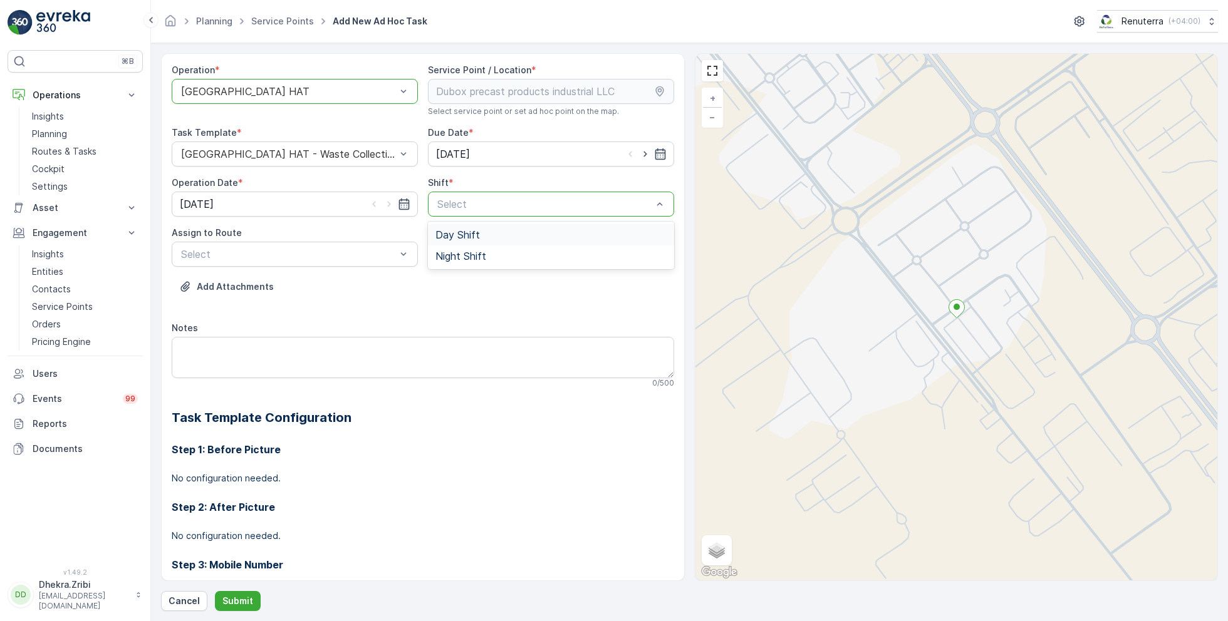
click at [463, 236] on span "Day Shift" at bounding box center [457, 234] width 44 height 11
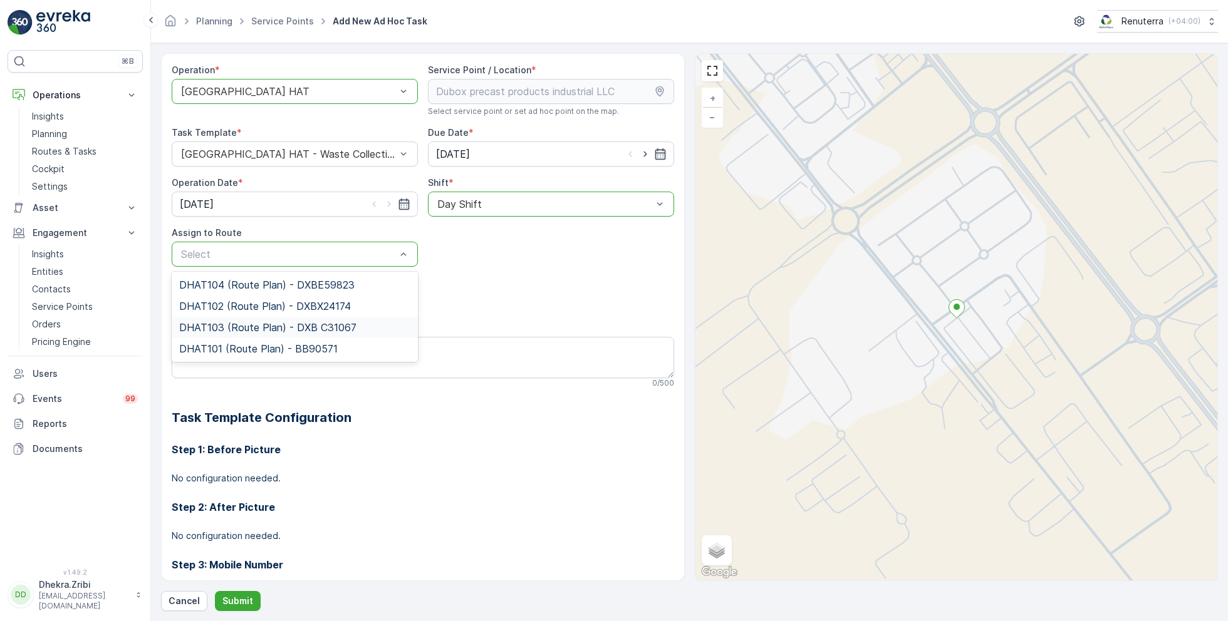
click at [245, 324] on span "DHAT103 (Route Plan) - DXB C31067" at bounding box center [267, 327] width 177 height 11
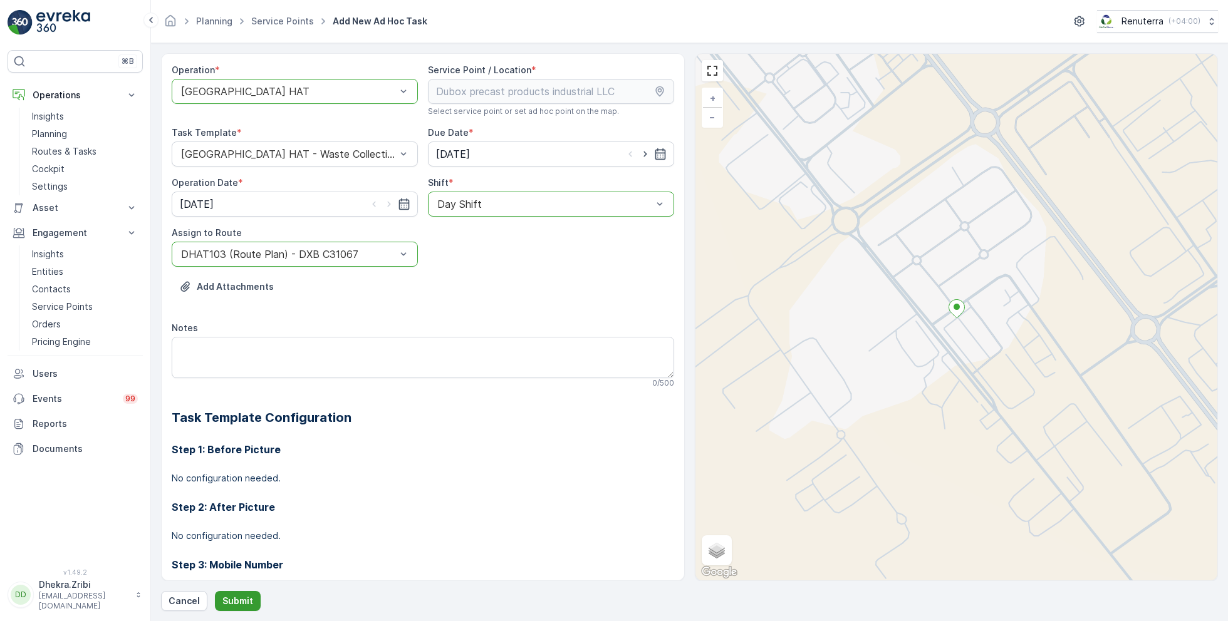
click at [237, 594] on button "Submit" at bounding box center [238, 601] width 46 height 20
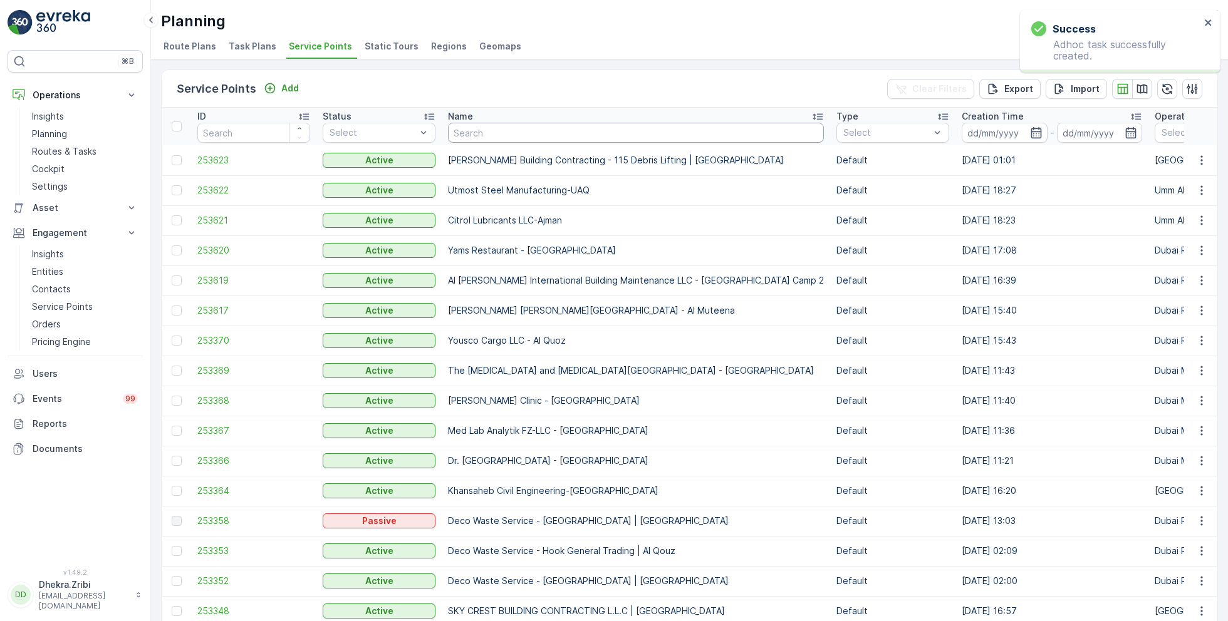
click at [506, 132] on input "text" at bounding box center [636, 133] width 376 height 20
paste input "Modern Building Contracting LLC"
type input "Modern Building Contracting LLC"
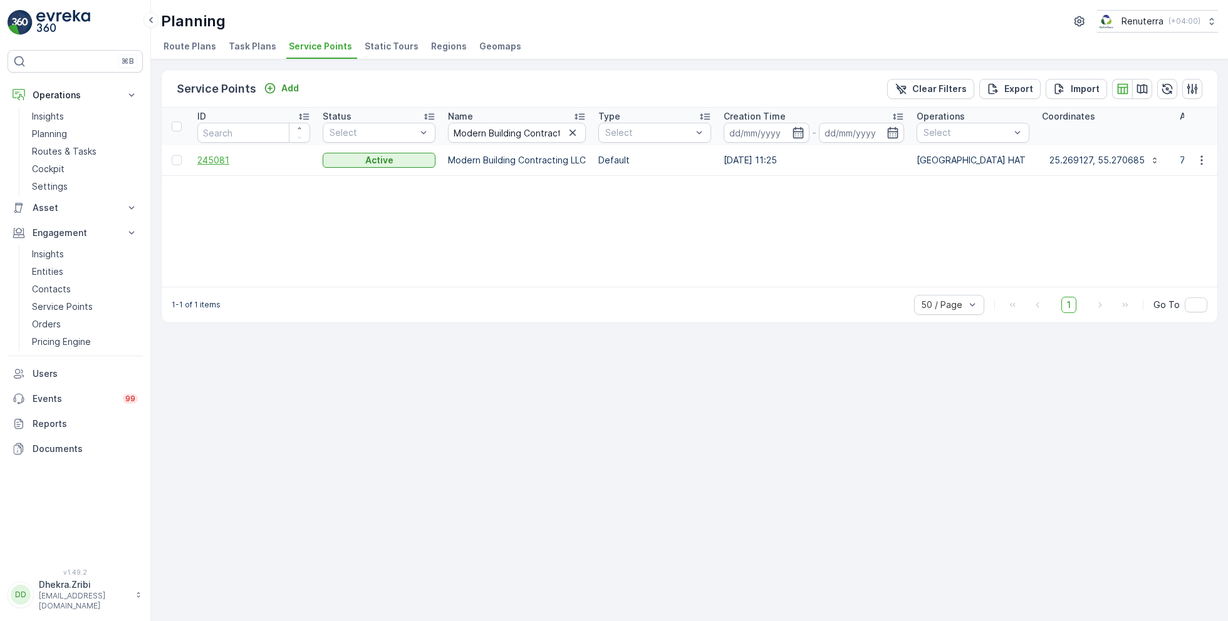
click at [208, 163] on span "245081" at bounding box center [253, 160] width 113 height 13
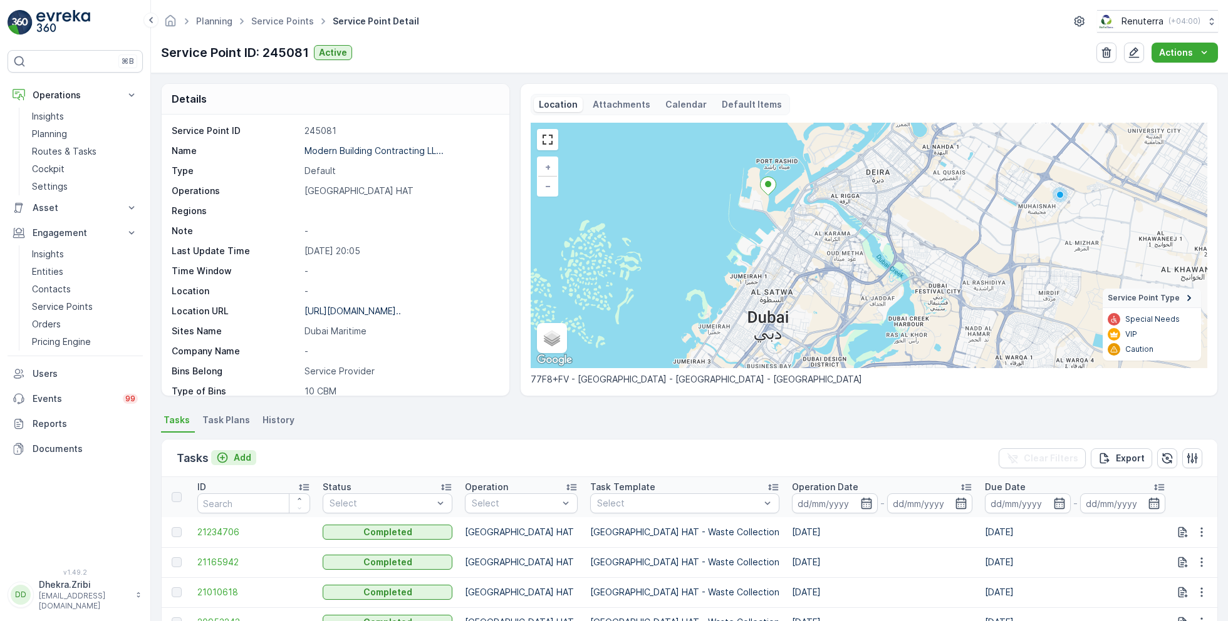
click at [238, 457] on p "Add" at bounding box center [243, 458] width 18 height 13
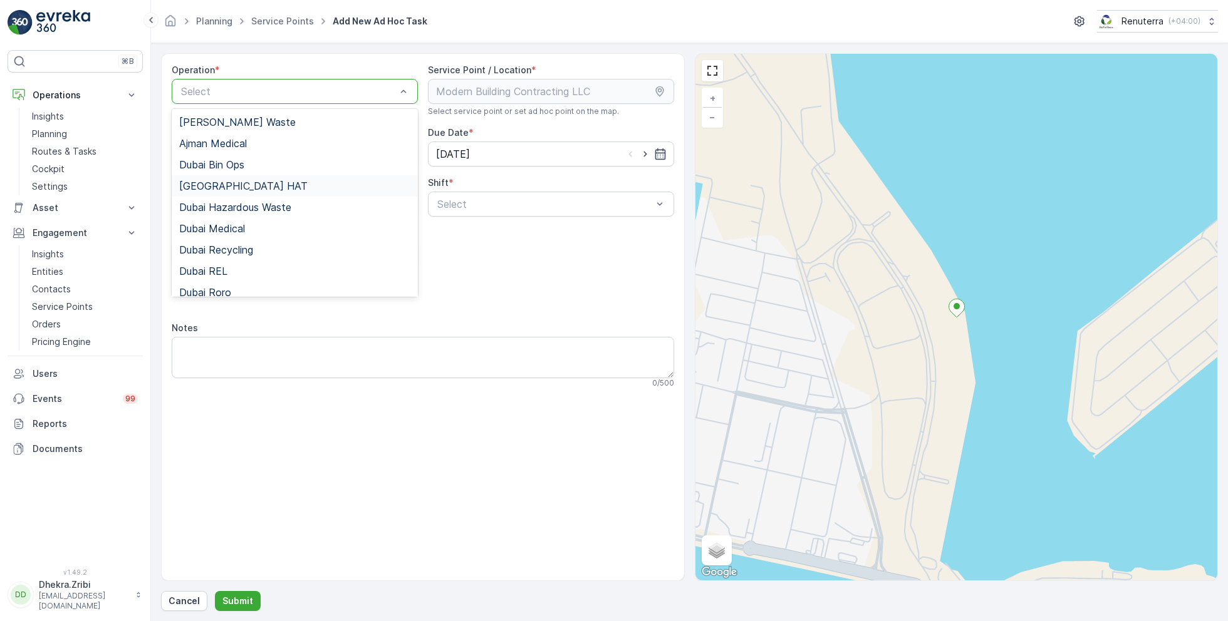
click at [232, 182] on div "Dubai HAT" at bounding box center [294, 185] width 231 height 11
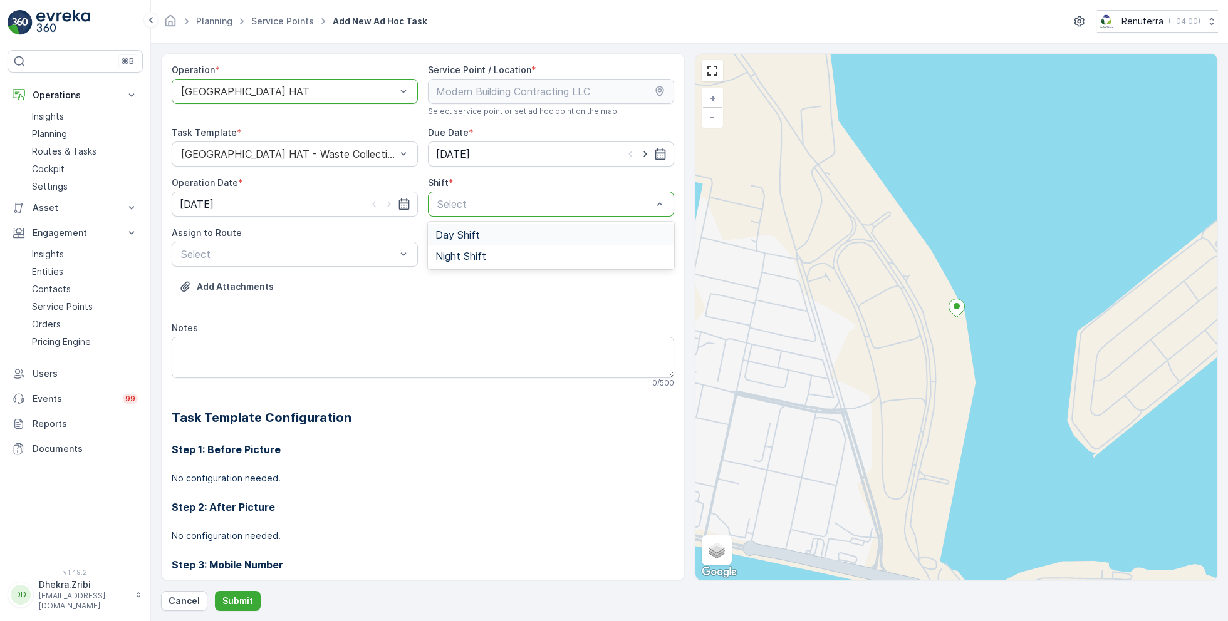
click at [453, 236] on span "Day Shift" at bounding box center [457, 234] width 44 height 11
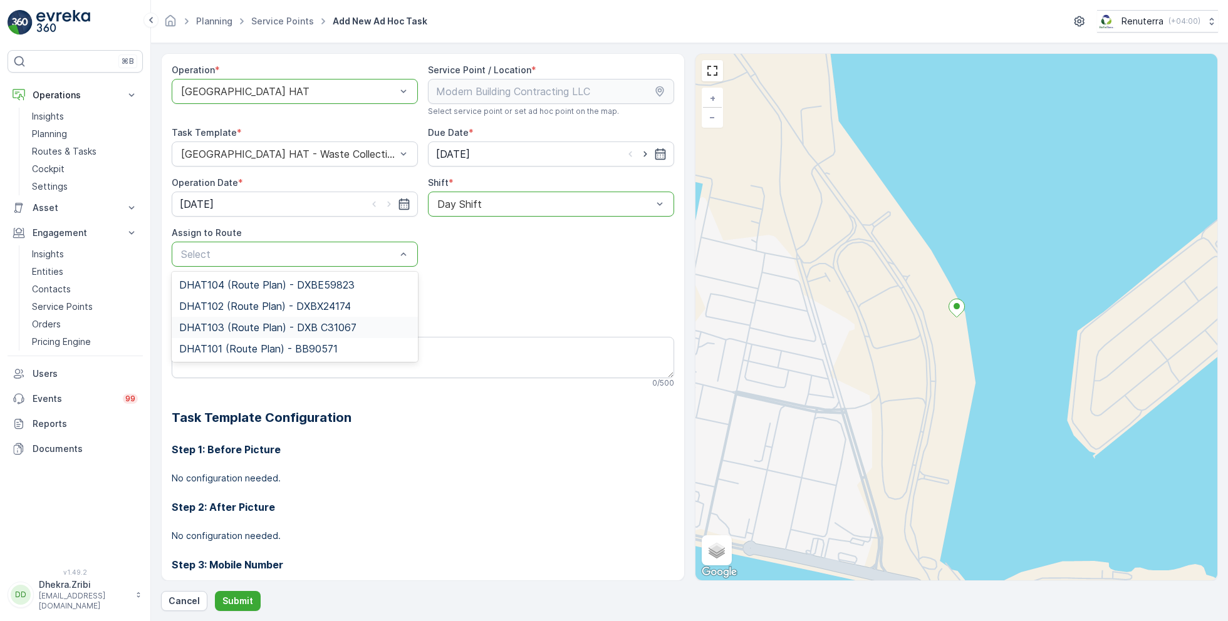
click at [251, 326] on span "DHAT103 (Route Plan) - DXB C31067" at bounding box center [267, 327] width 177 height 11
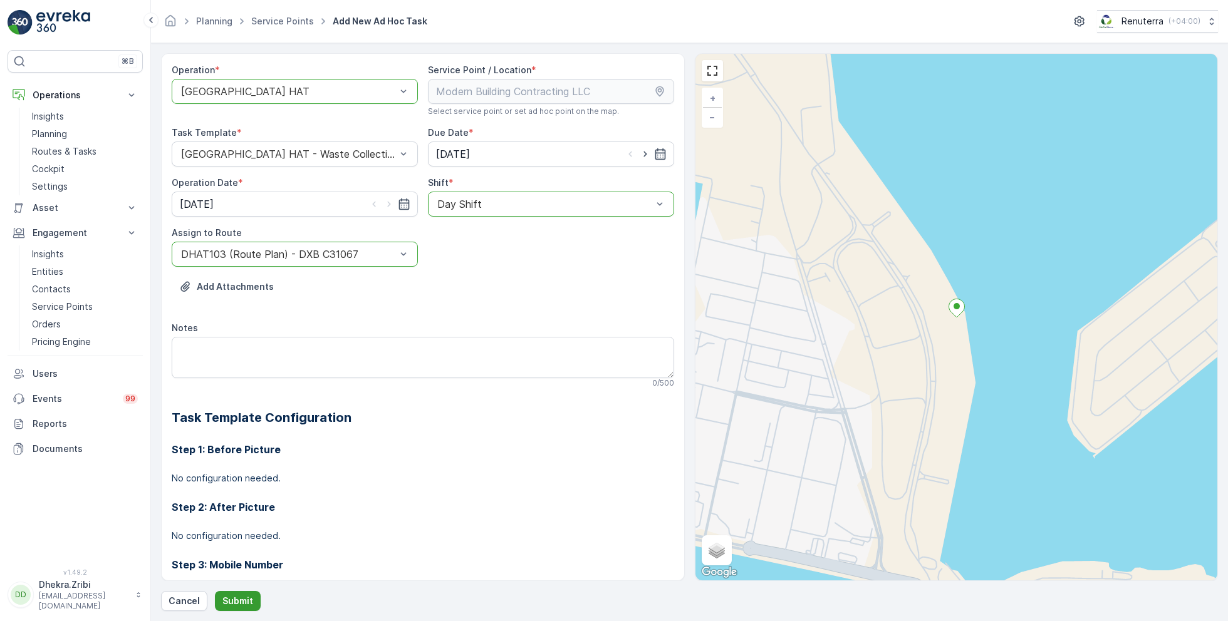
click at [234, 600] on p "Submit" at bounding box center [237, 601] width 31 height 13
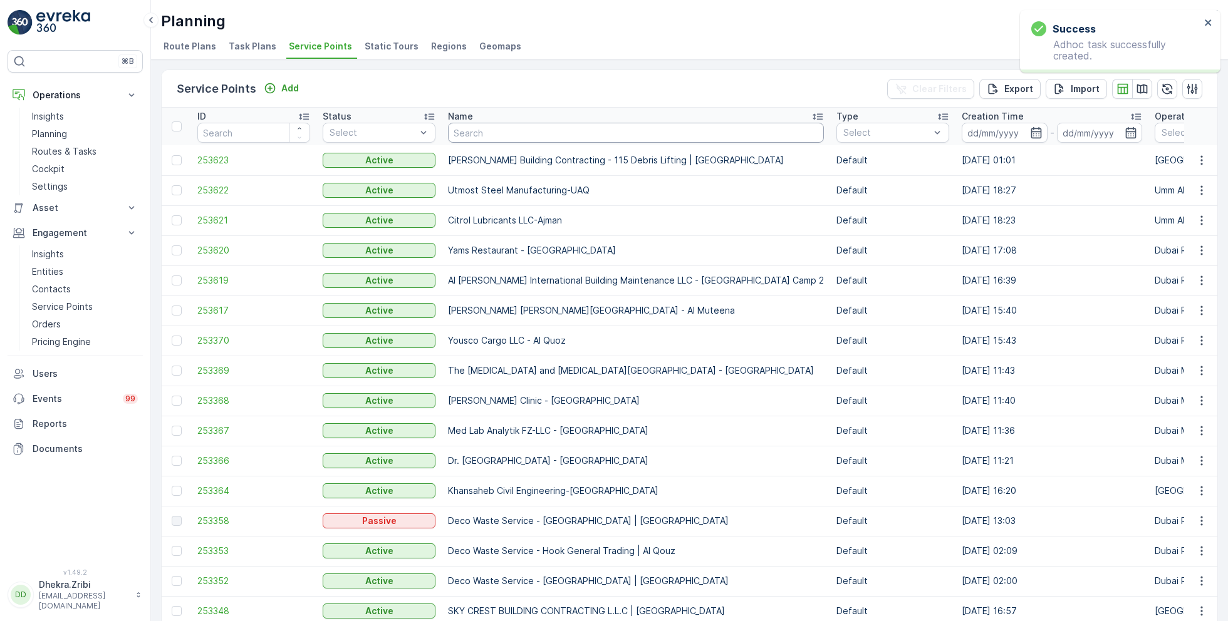
click at [489, 135] on input "text" at bounding box center [636, 133] width 376 height 20
paste input "DELTA AL WADI CONTRACTING (L.L.C)"
type input "DELTA AL WADI CONTRACTING (L.L.C)"
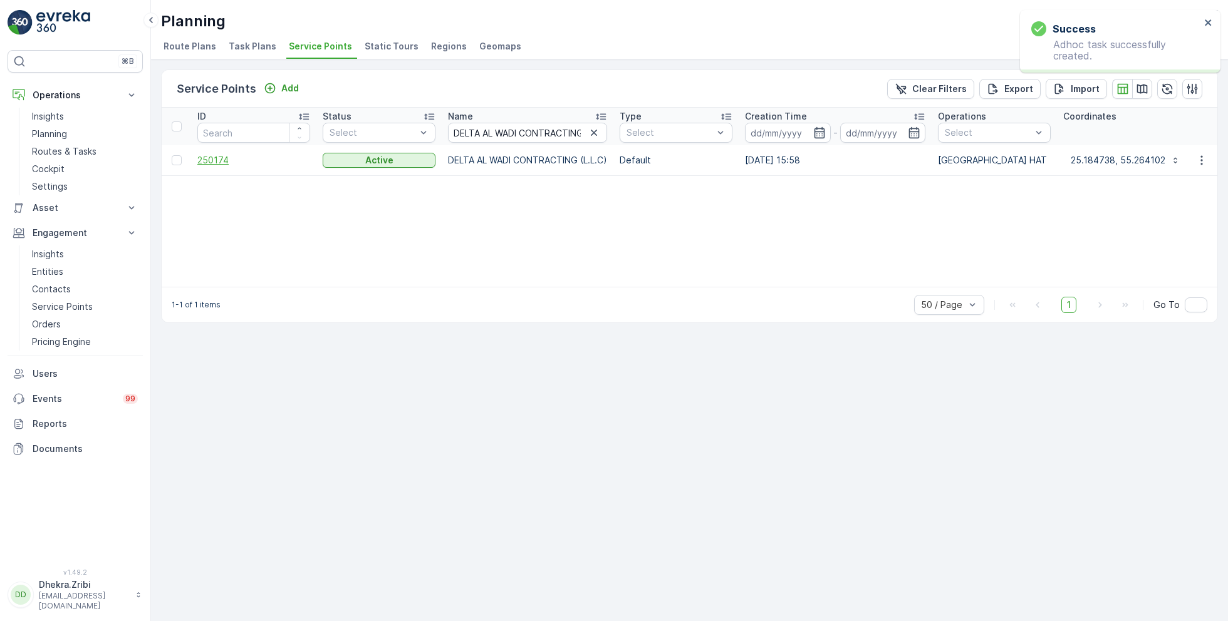
click at [226, 158] on span "250174" at bounding box center [253, 160] width 113 height 13
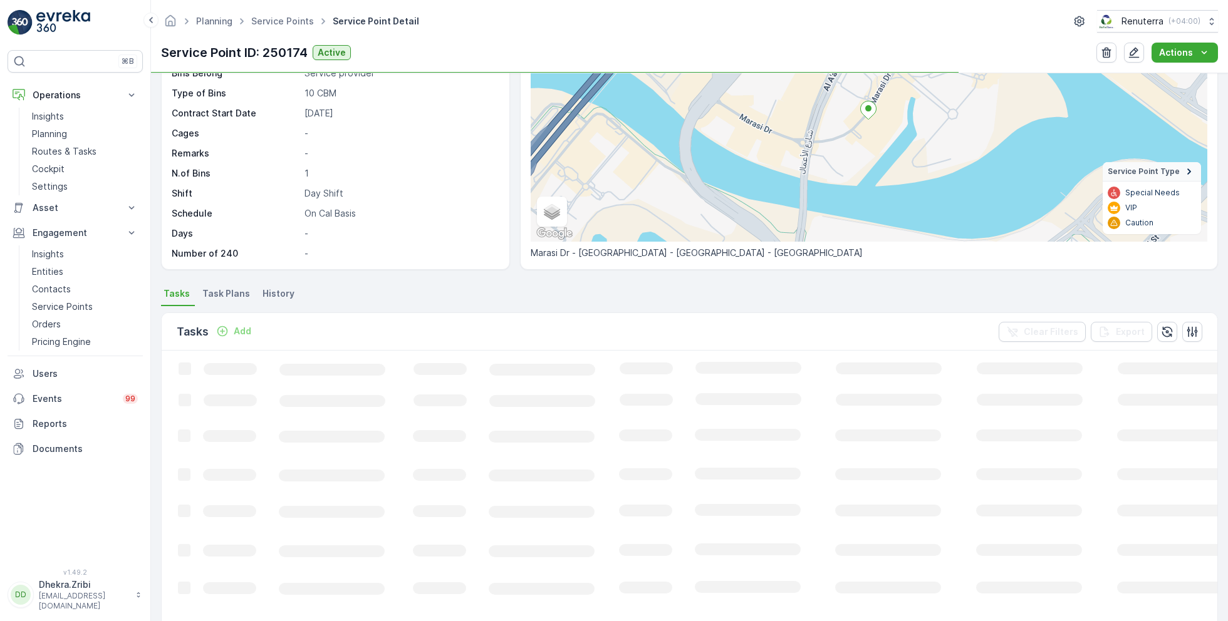
scroll to position [128, 0]
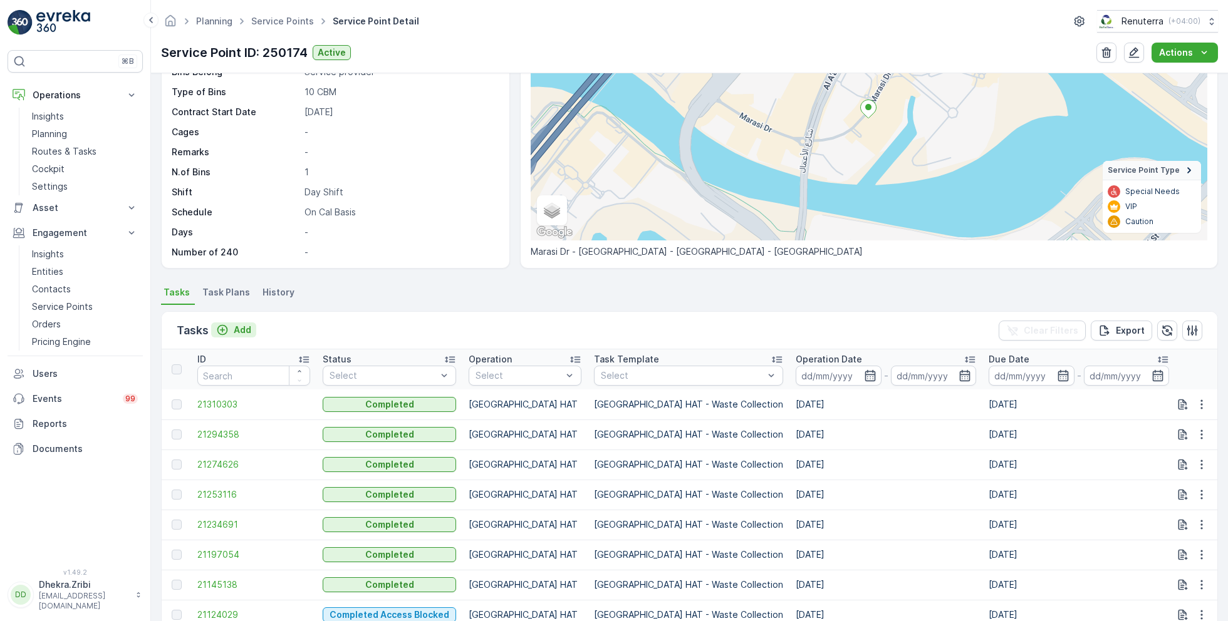
click at [241, 328] on p "Add" at bounding box center [243, 330] width 18 height 13
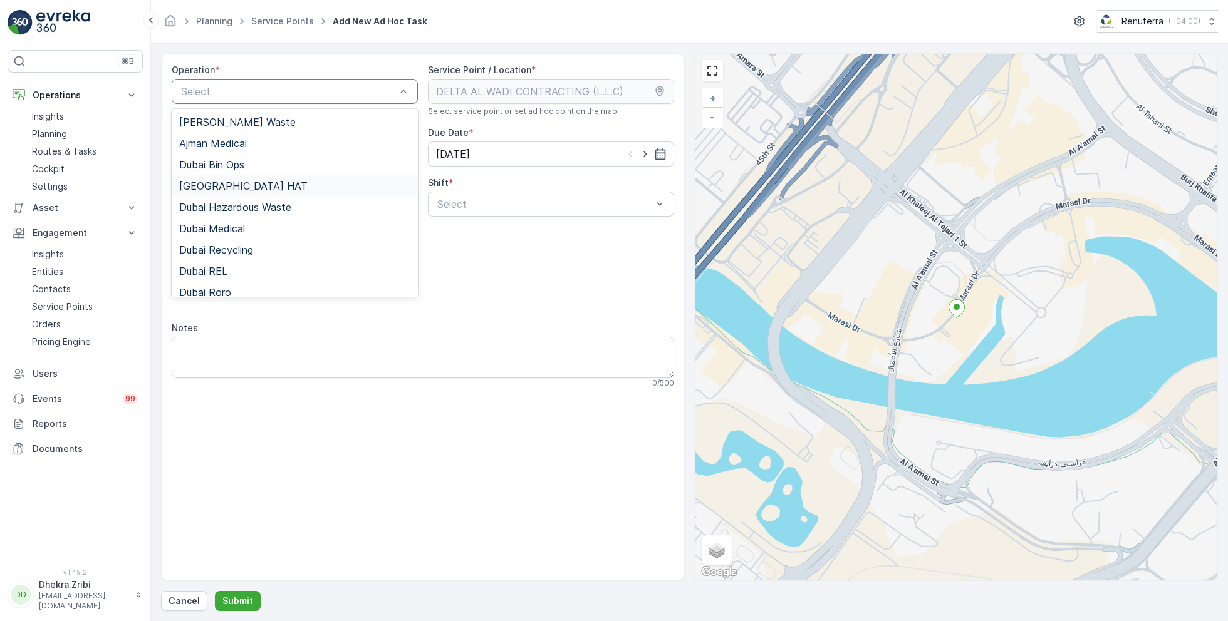
click at [233, 185] on div "Dubai HAT" at bounding box center [294, 185] width 231 height 11
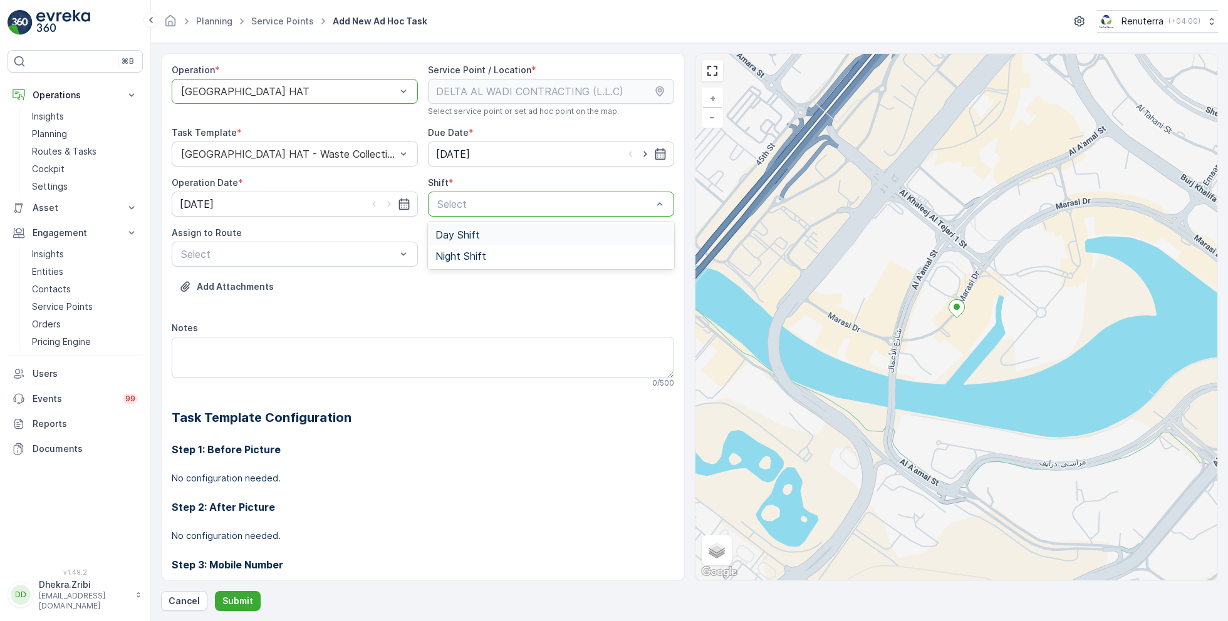
click at [463, 236] on span "Day Shift" at bounding box center [457, 234] width 44 height 11
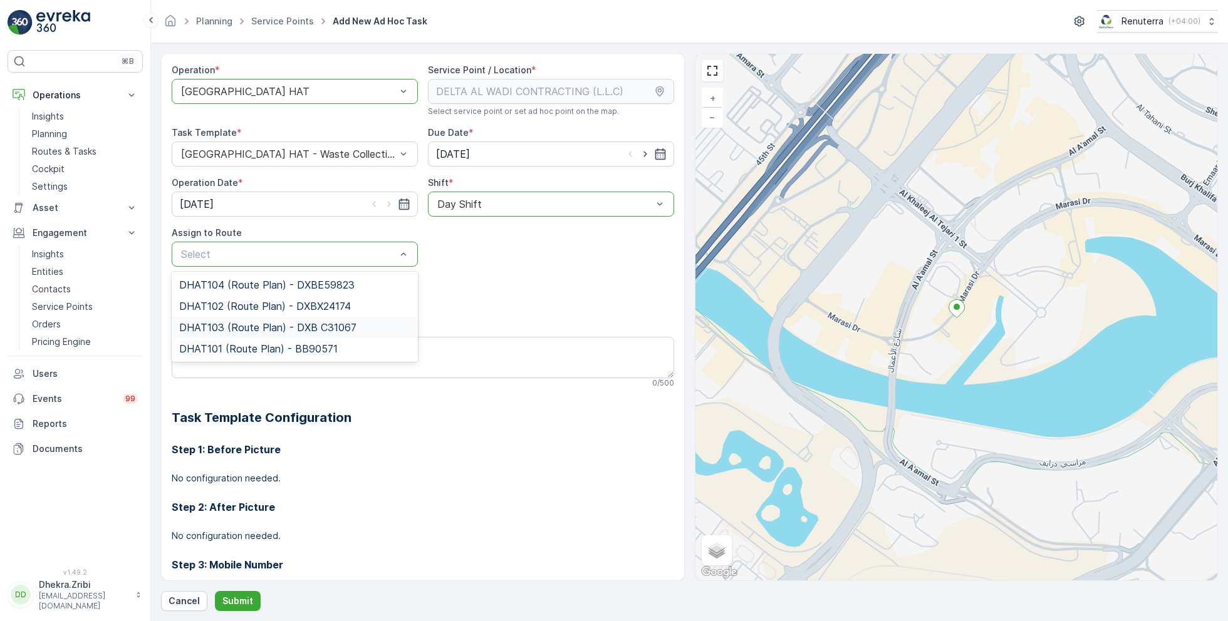
click at [260, 328] on span "DHAT103 (Route Plan) - DXB C31067" at bounding box center [267, 327] width 177 height 11
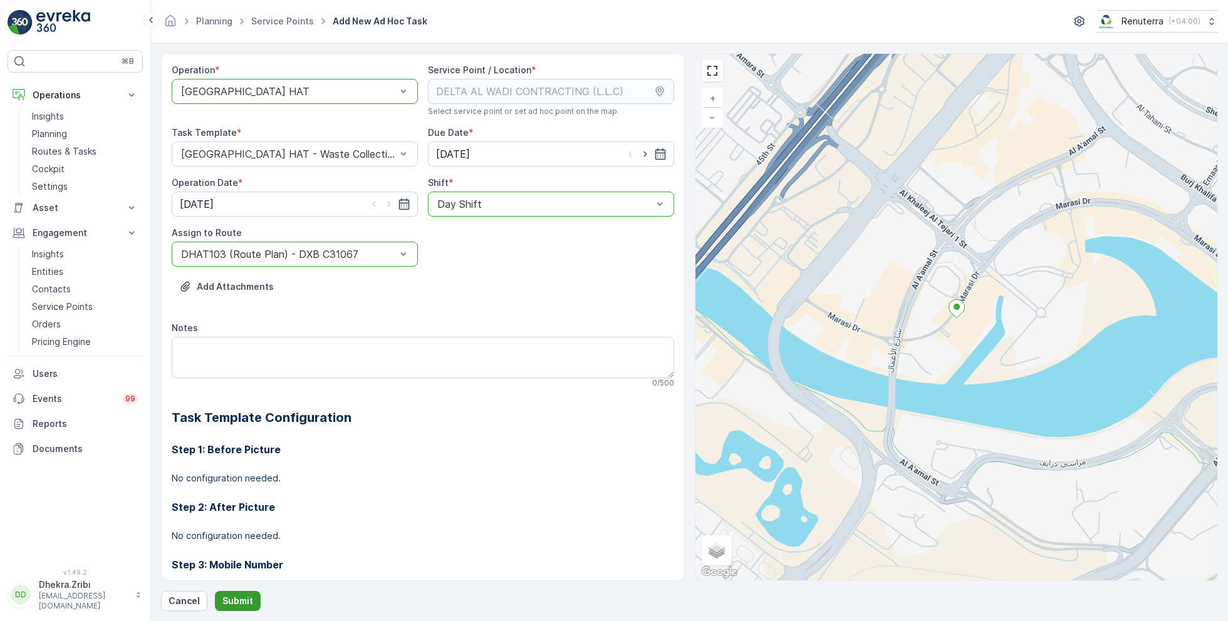
click at [236, 595] on p "Submit" at bounding box center [237, 601] width 31 height 13
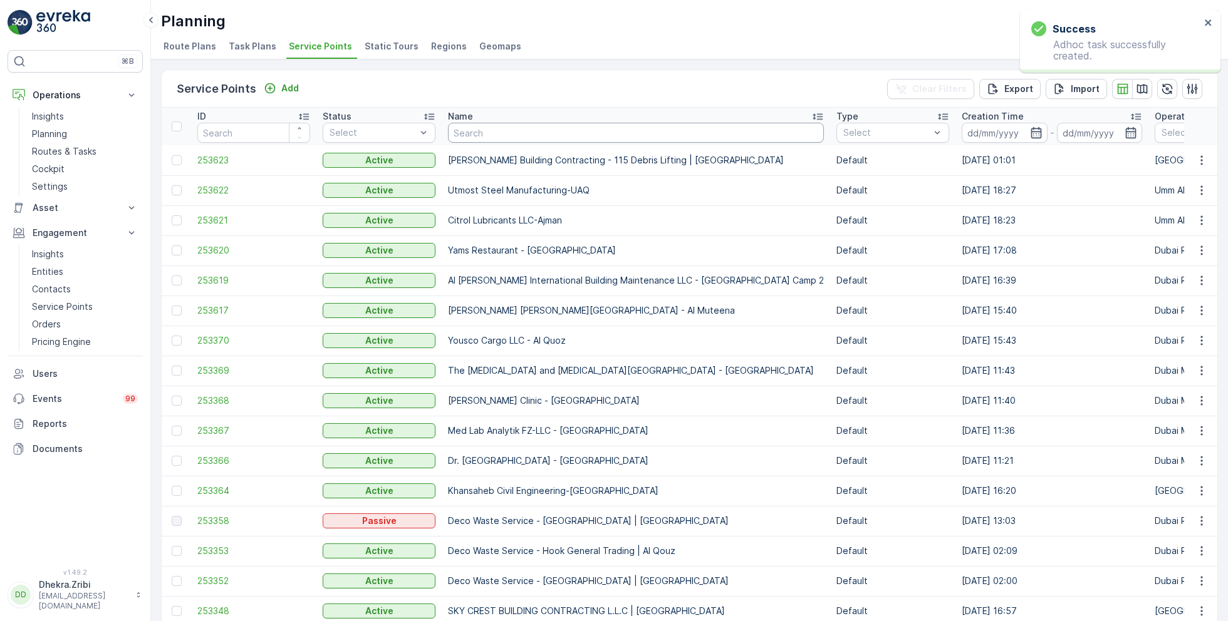
click at [494, 138] on input "text" at bounding box center [636, 133] width 376 height 20
paste input "Dupod Industires LLC"
type input "Dupod Industires LLC"
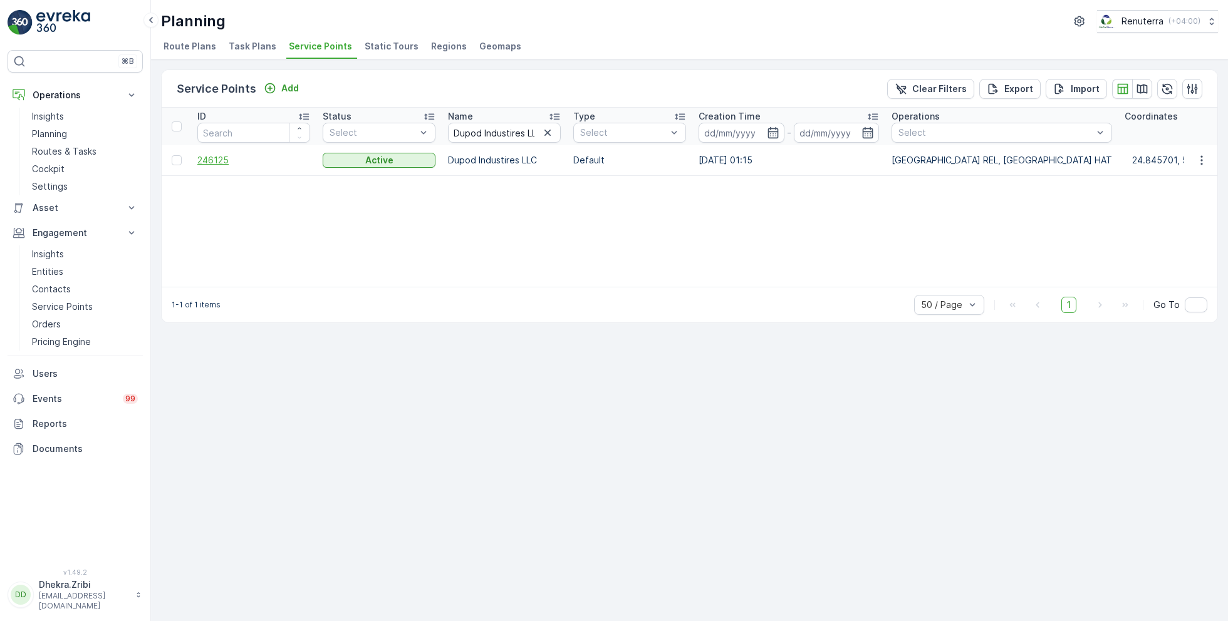
click at [219, 159] on span "246125" at bounding box center [253, 160] width 113 height 13
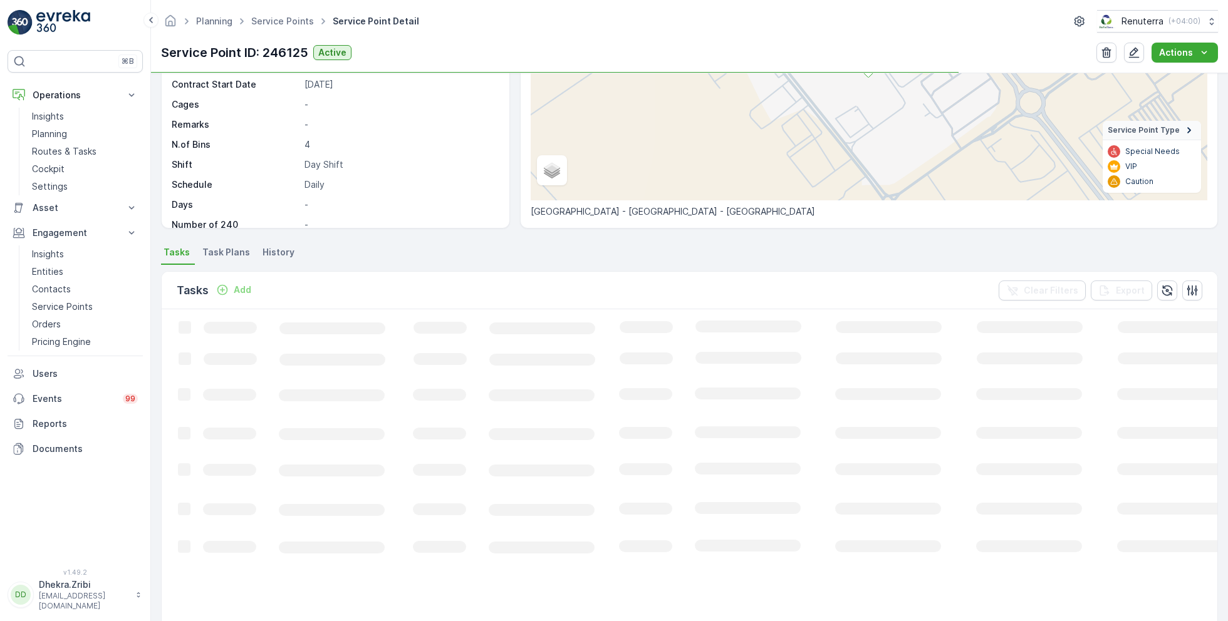
scroll to position [172, 0]
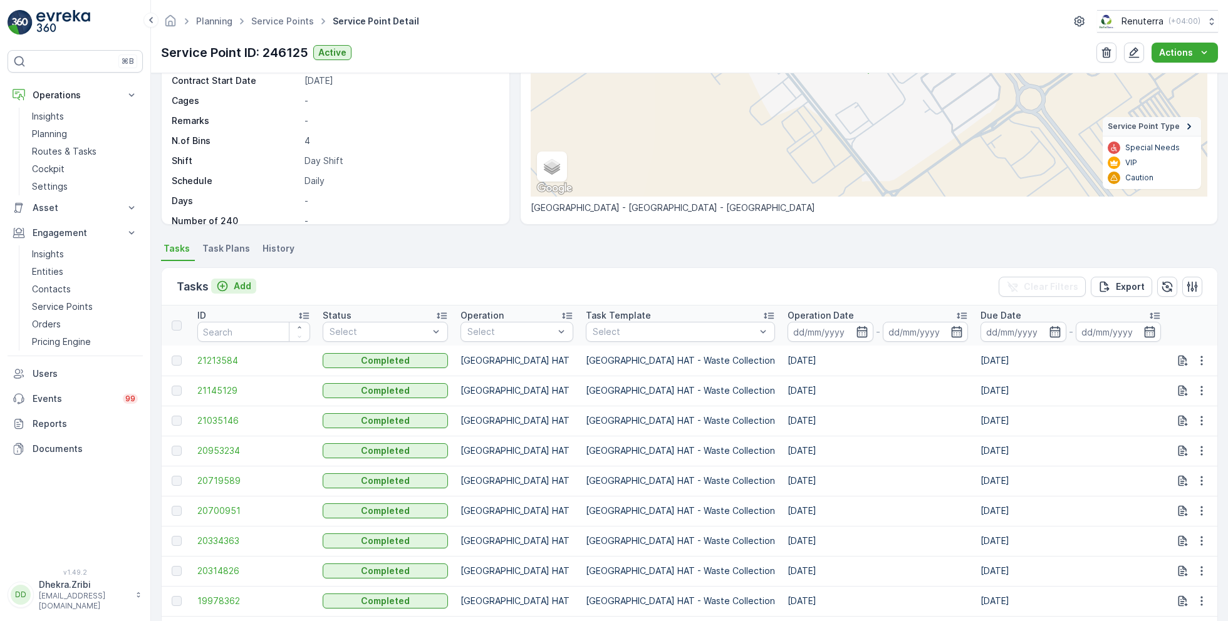
click at [245, 286] on p "Add" at bounding box center [243, 286] width 18 height 13
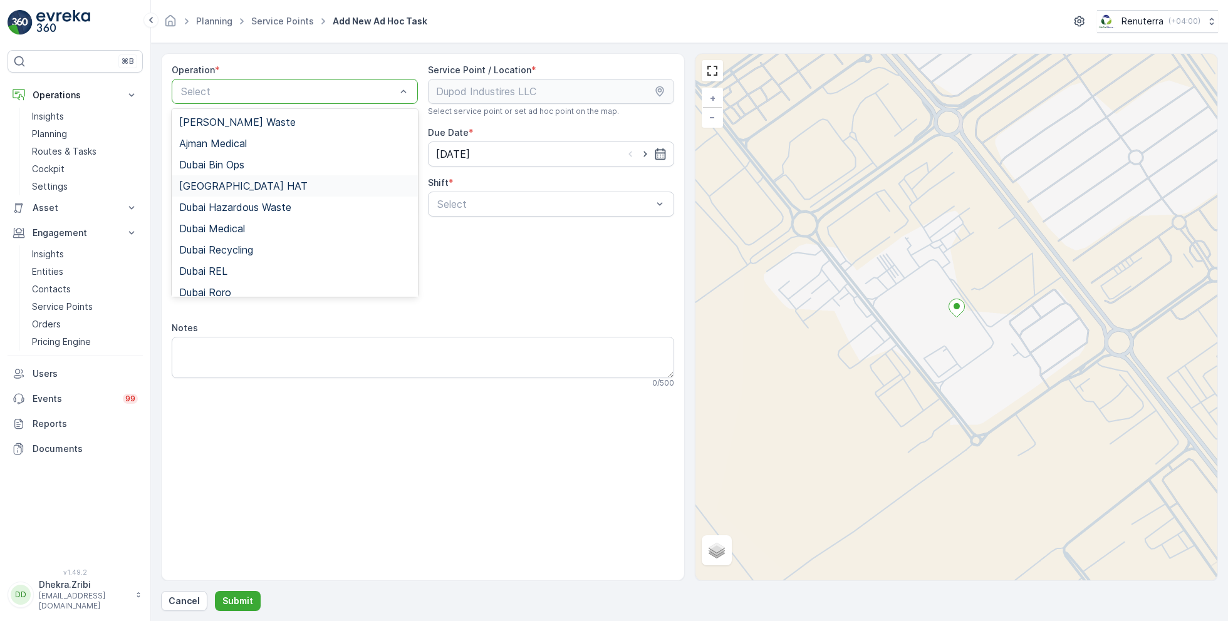
click at [249, 187] on div "Dubai HAT" at bounding box center [294, 185] width 231 height 11
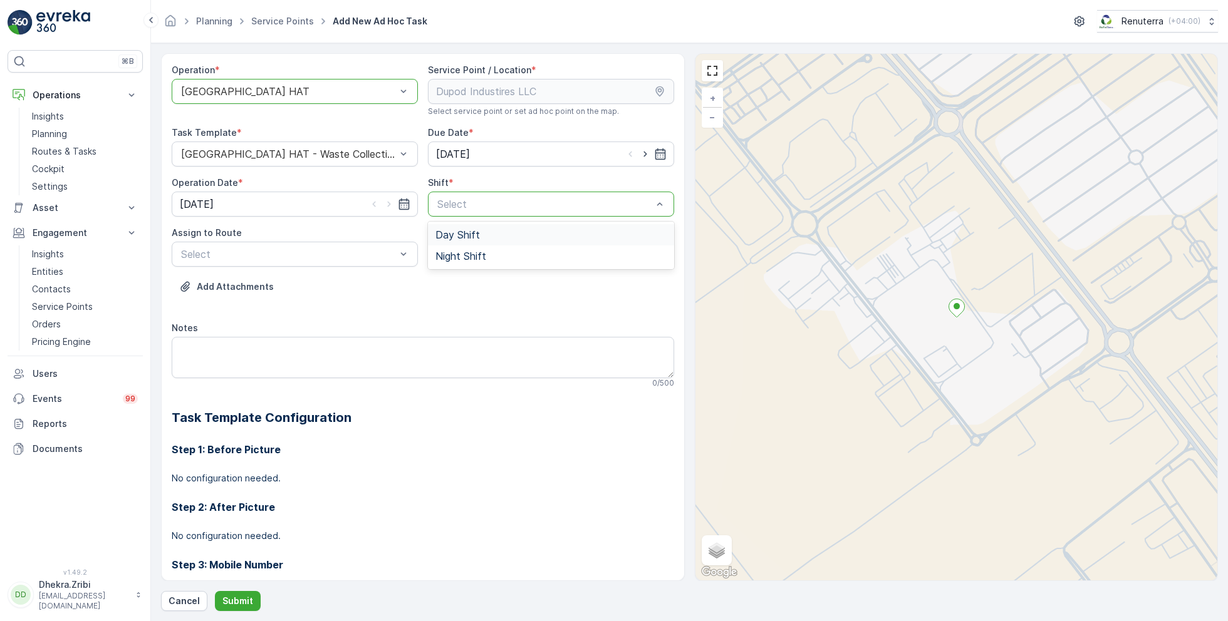
click at [482, 238] on div "Day Shift" at bounding box center [550, 234] width 231 height 11
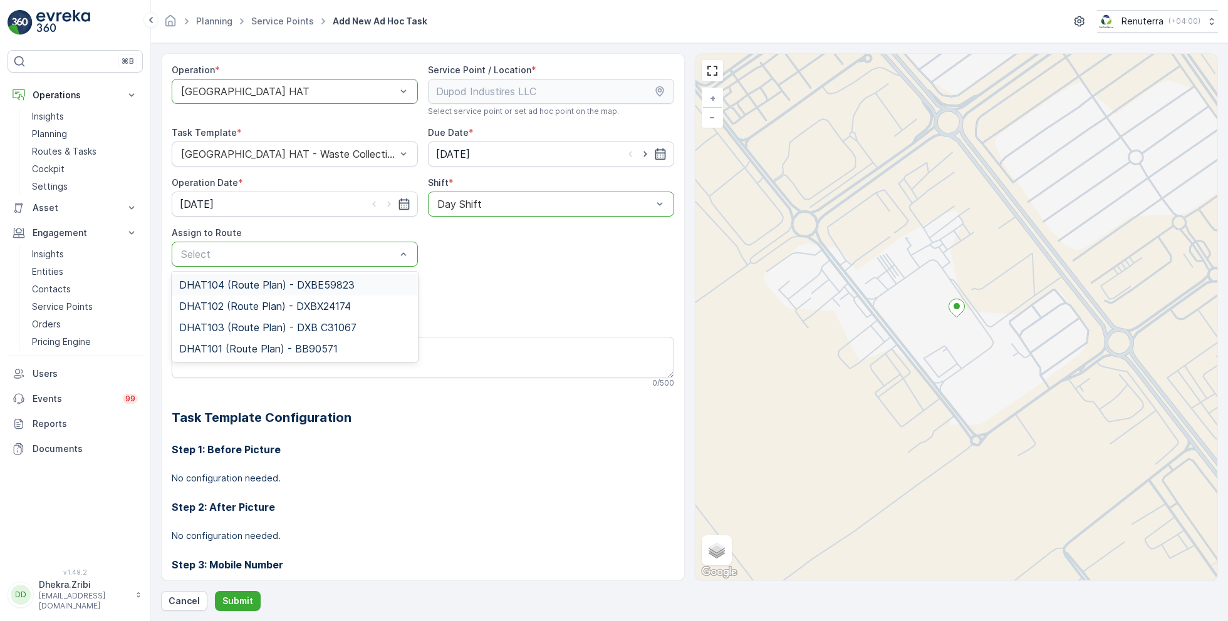
click at [252, 279] on span "DHAT104 (Route Plan) - DXBE59823" at bounding box center [266, 284] width 175 height 11
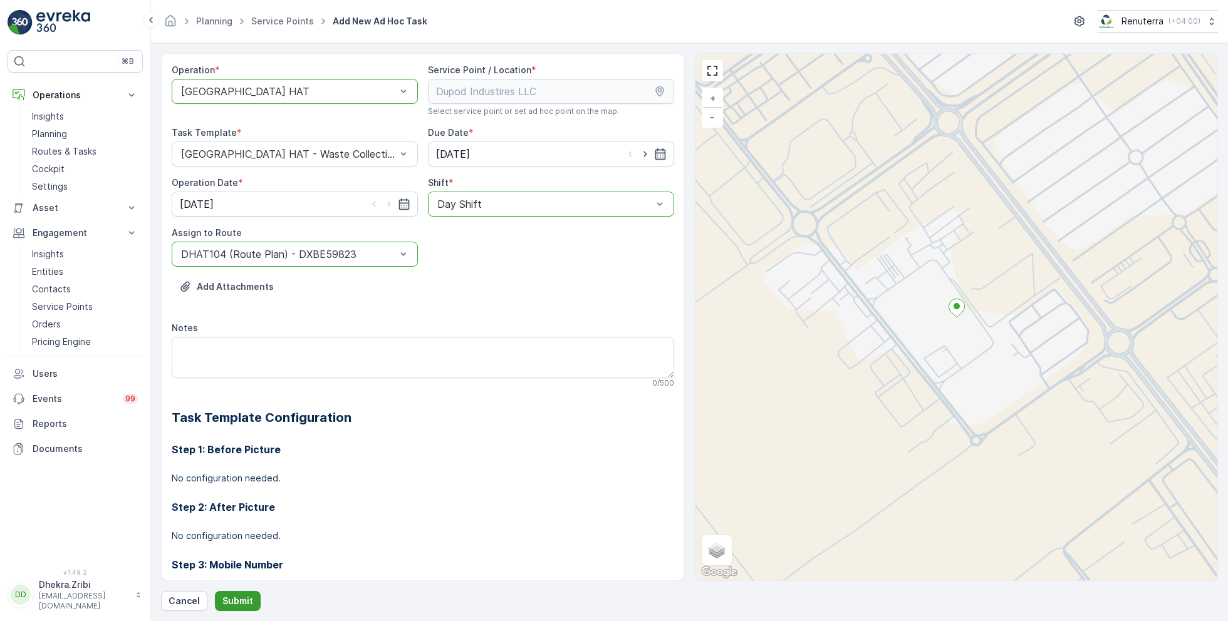
click at [237, 603] on p "Submit" at bounding box center [237, 601] width 31 height 13
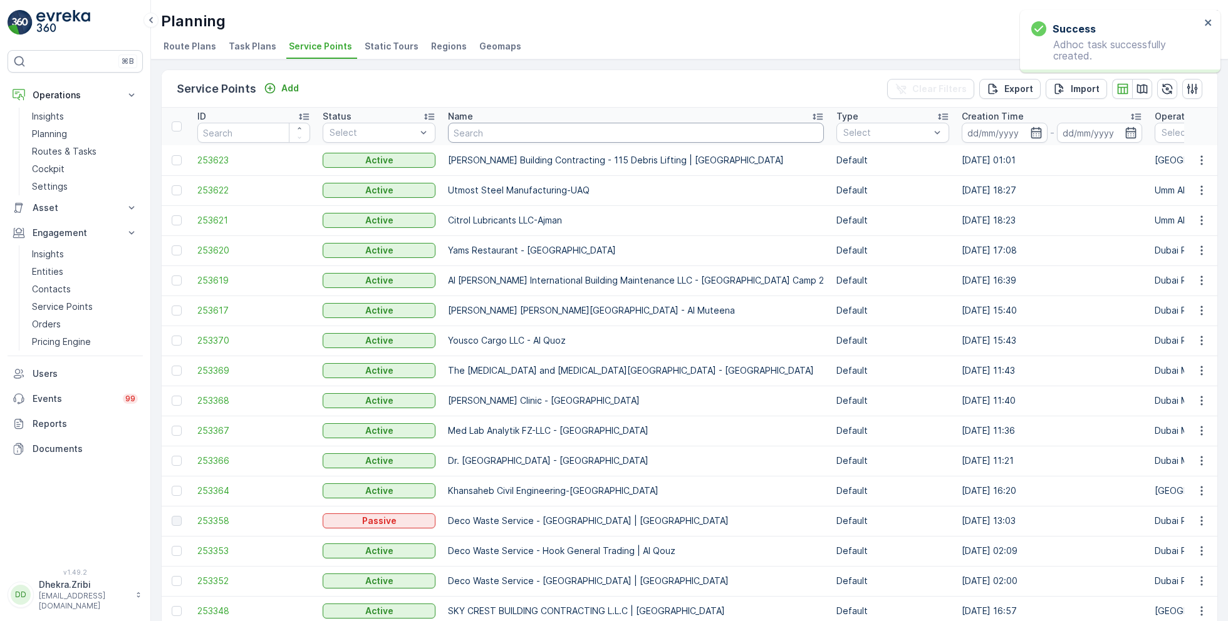
click at [494, 132] on input "text" at bounding box center [636, 133] width 376 height 20
paste input "Italian Planters L.L.C -Blue Water Residence"
type input "Italian Planters L.L.C -Blue Water Residence"
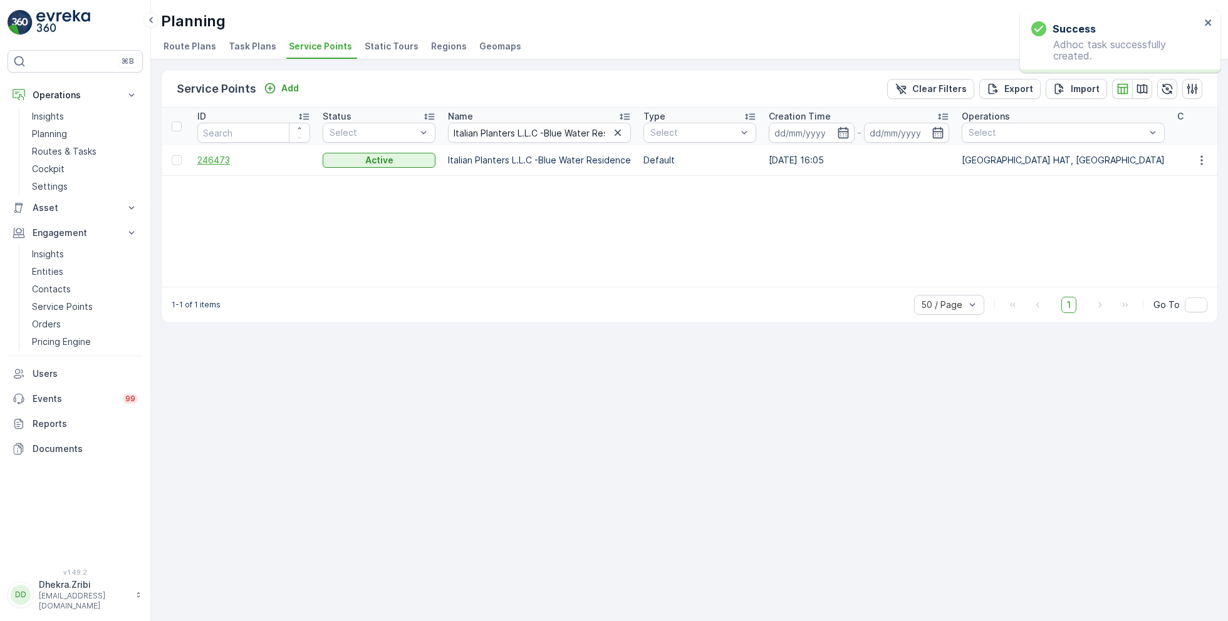
click at [221, 161] on span "246473" at bounding box center [253, 160] width 113 height 13
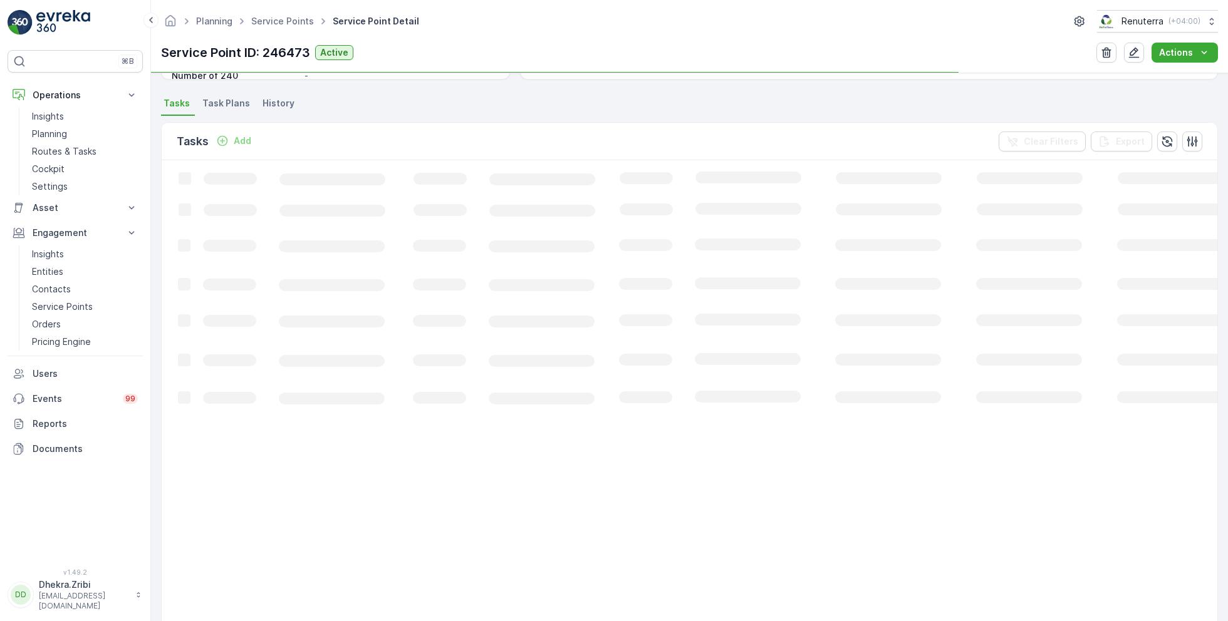
scroll to position [319, 0]
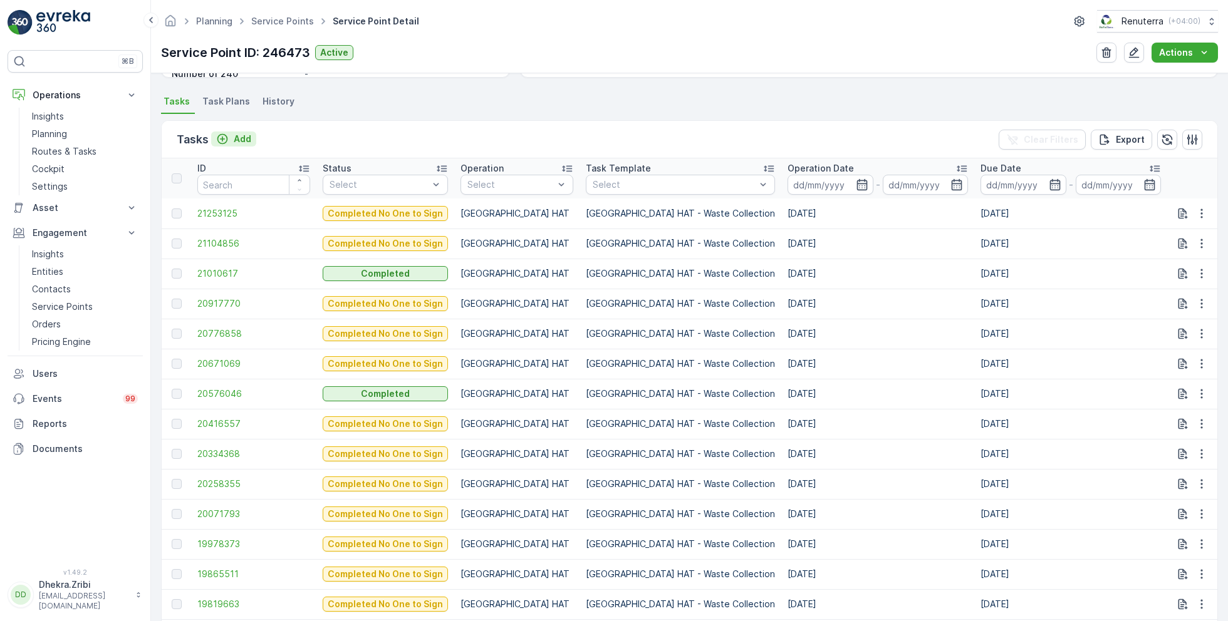
click at [237, 140] on p "Add" at bounding box center [243, 139] width 18 height 13
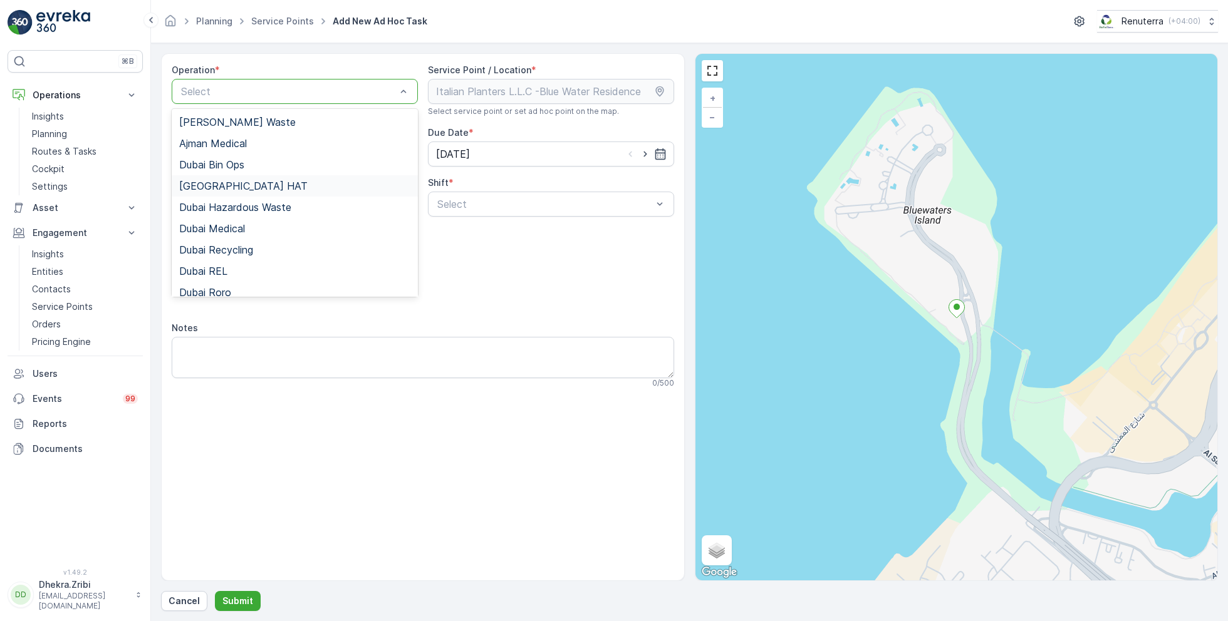
click at [242, 180] on div "Dubai HAT" at bounding box center [294, 185] width 231 height 11
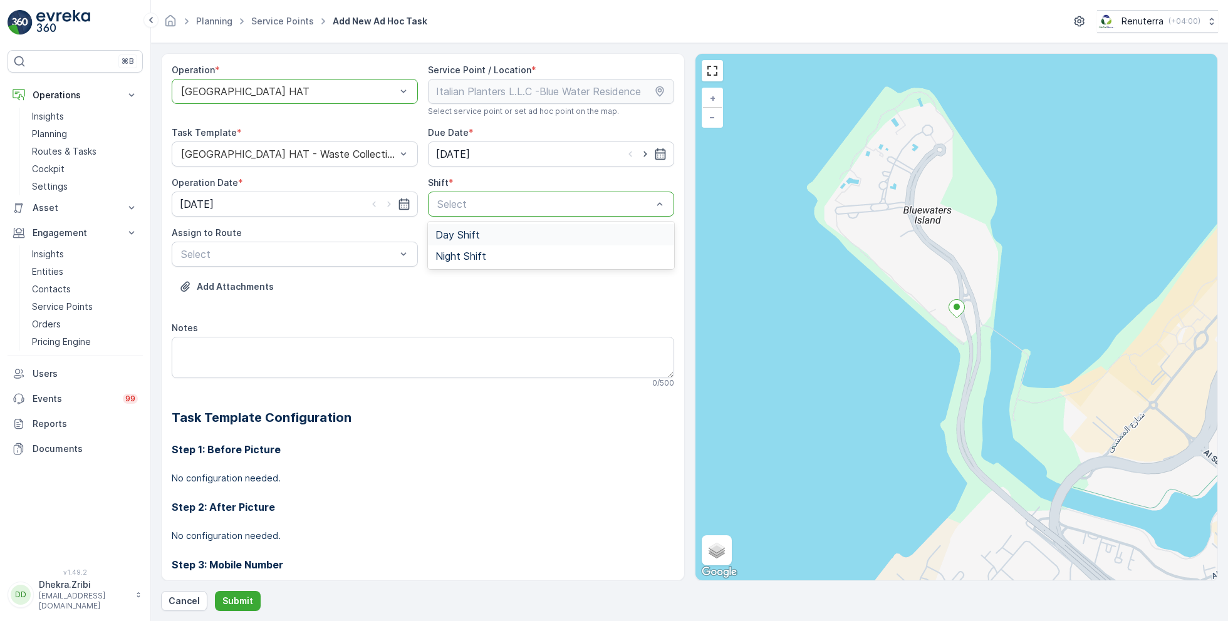
click at [459, 230] on span "Day Shift" at bounding box center [457, 234] width 44 height 11
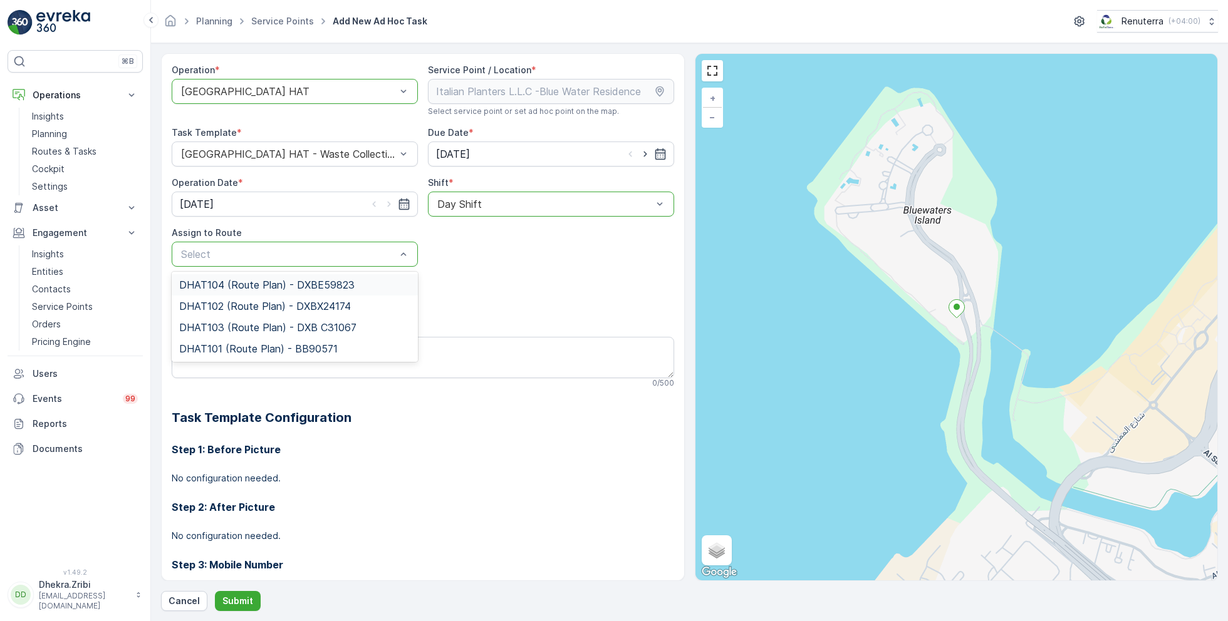
click at [284, 284] on span "DHAT104 (Route Plan) - DXBE59823" at bounding box center [266, 284] width 175 height 11
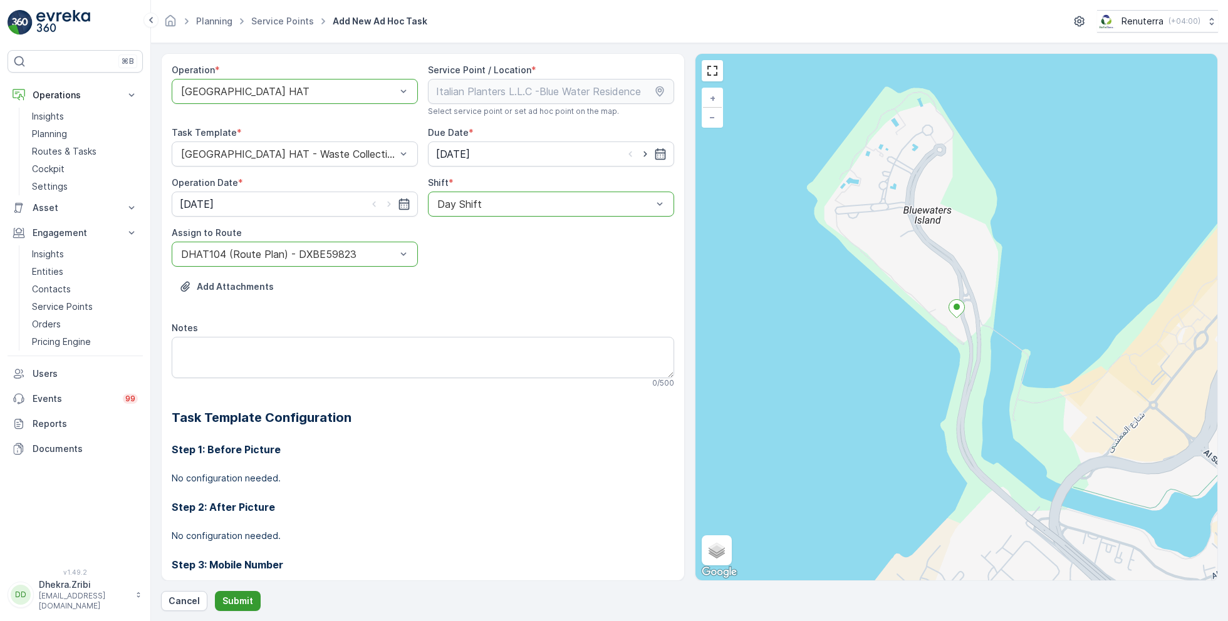
click at [239, 597] on p "Submit" at bounding box center [237, 601] width 31 height 13
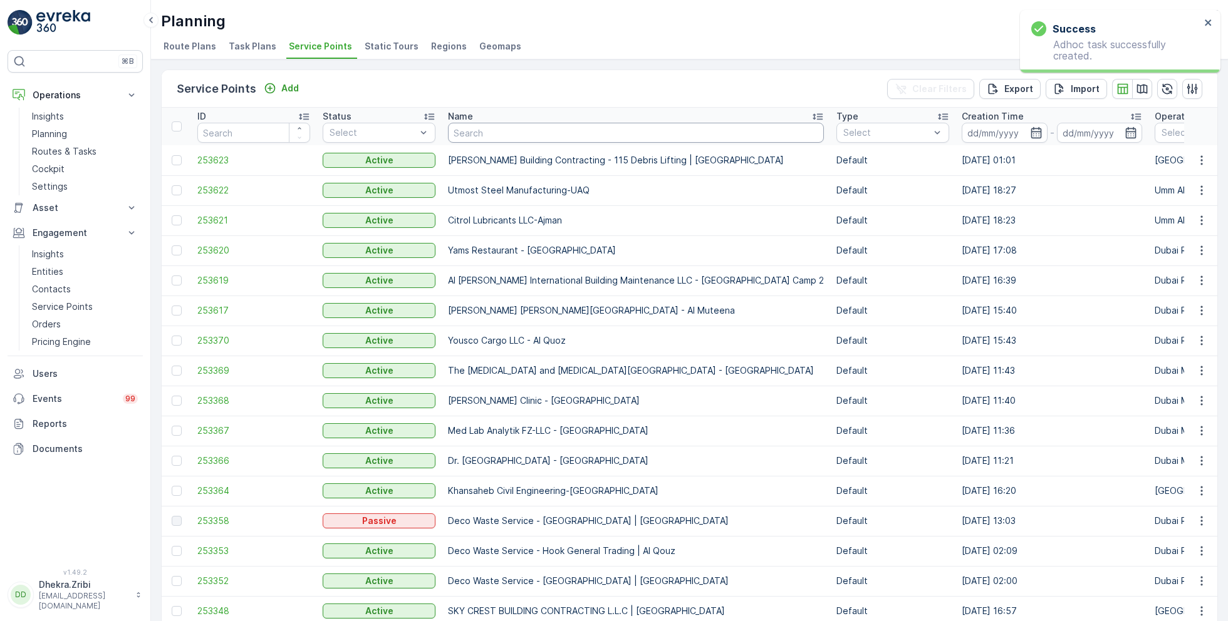
click at [497, 130] on input "text" at bounding box center [636, 133] width 376 height 20
paste input "Italian Planters L.L.C/ Damac"
type input "Italian Planters L.L.C/ Damac"
click at [495, 129] on input "Italian Planters L.L.C/ Damac" at bounding box center [636, 133] width 376 height 20
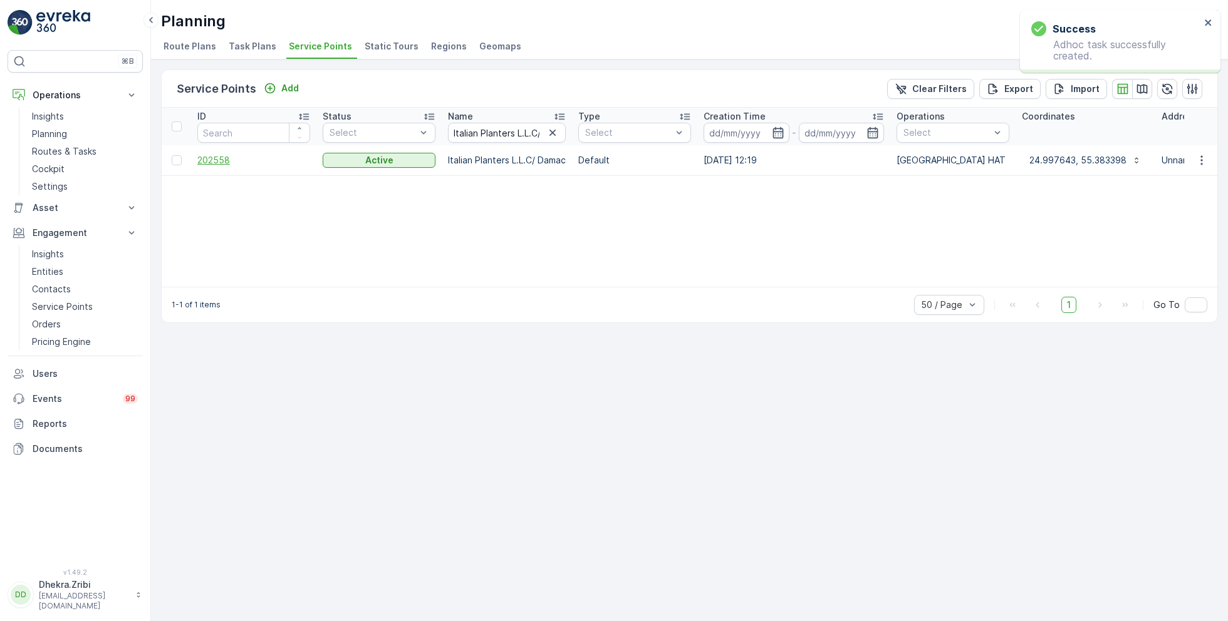
click at [229, 164] on span "202558" at bounding box center [253, 160] width 113 height 13
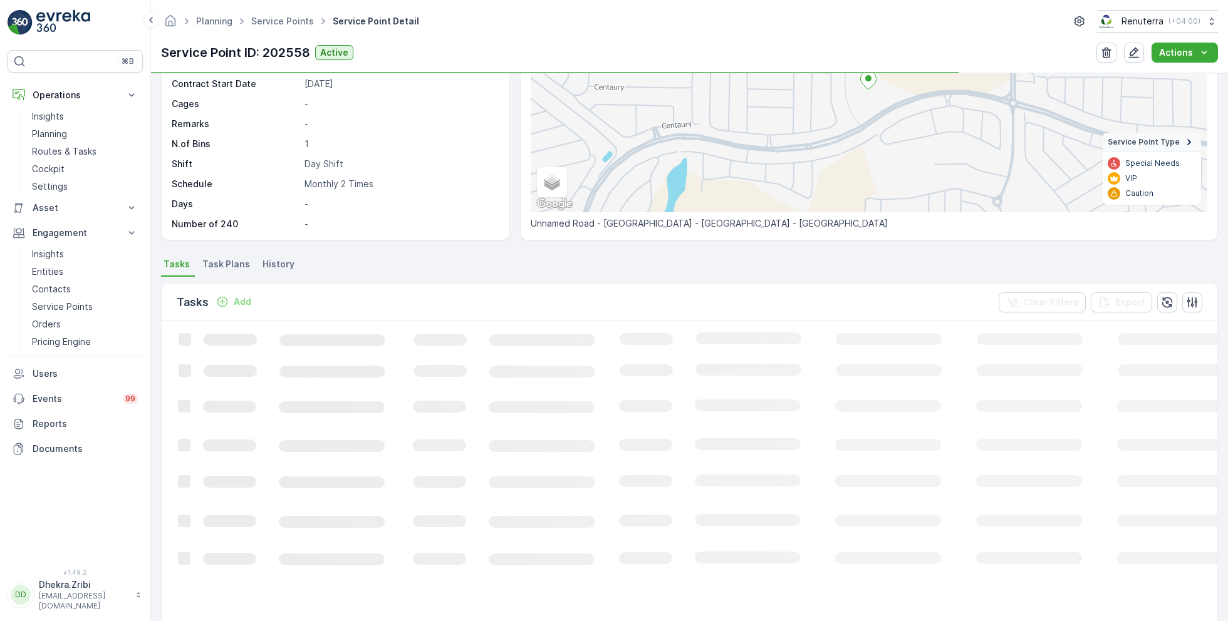
scroll to position [159, 0]
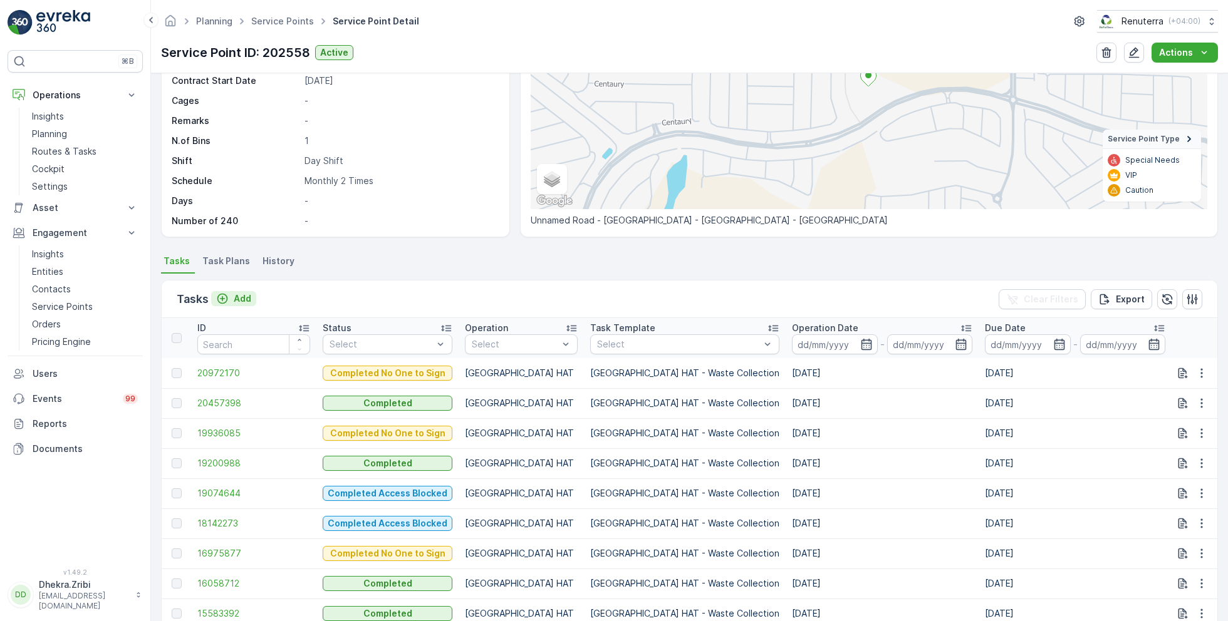
click at [242, 297] on p "Add" at bounding box center [243, 299] width 18 height 13
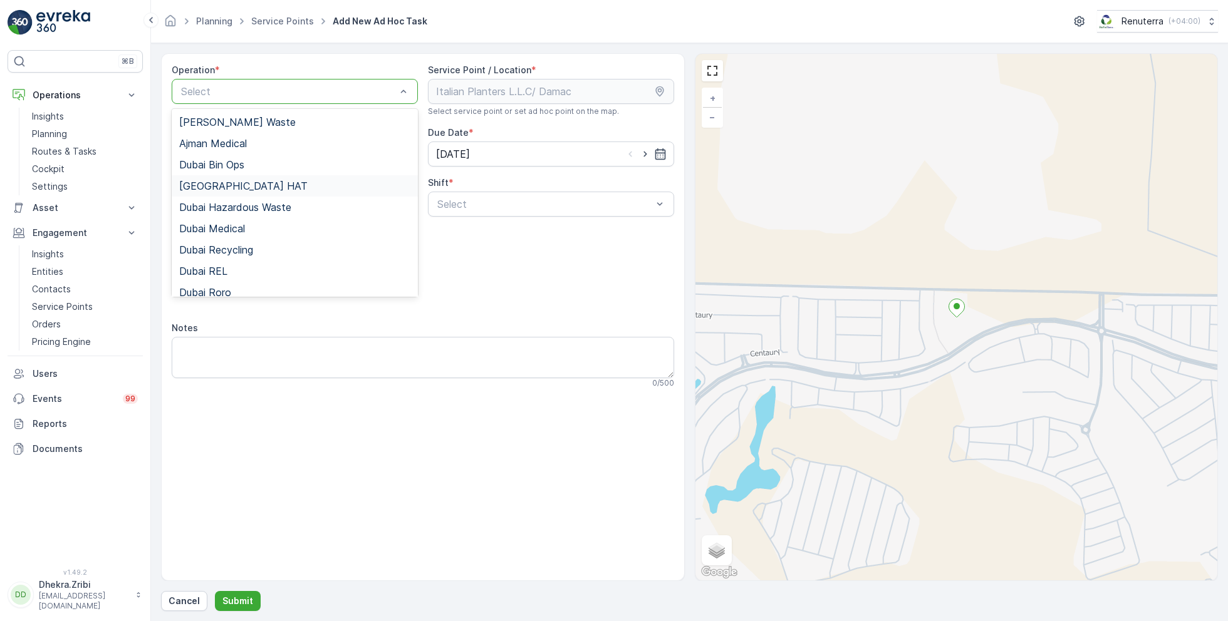
click at [234, 184] on div "Dubai HAT" at bounding box center [294, 185] width 231 height 11
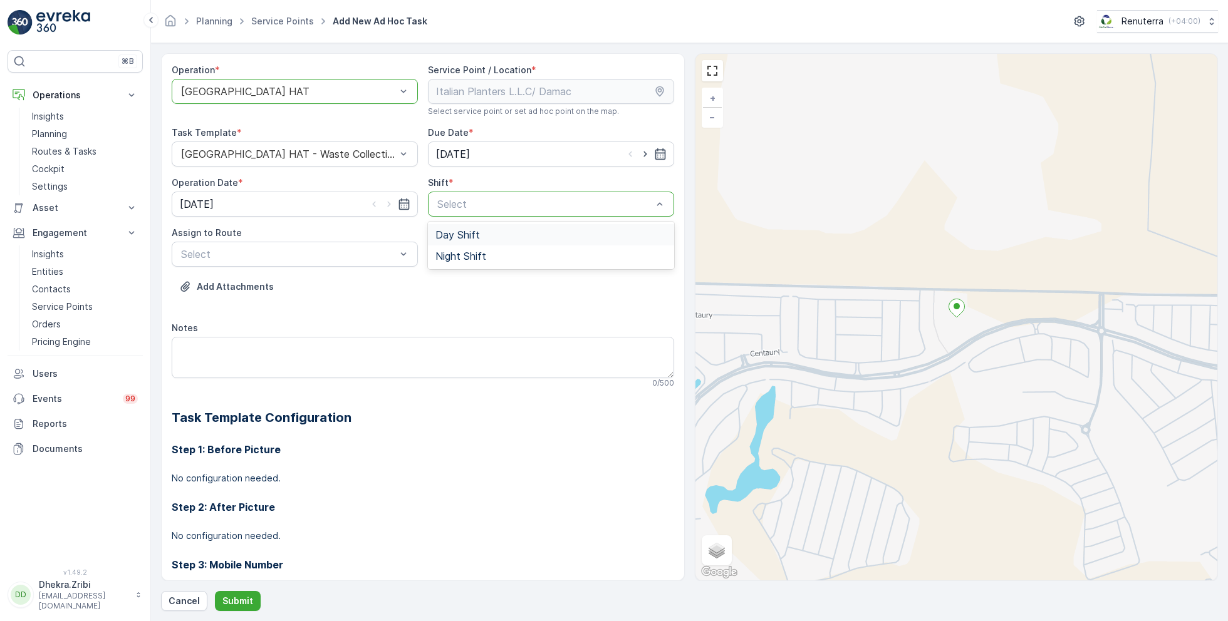
click at [455, 232] on span "Day Shift" at bounding box center [457, 234] width 44 height 11
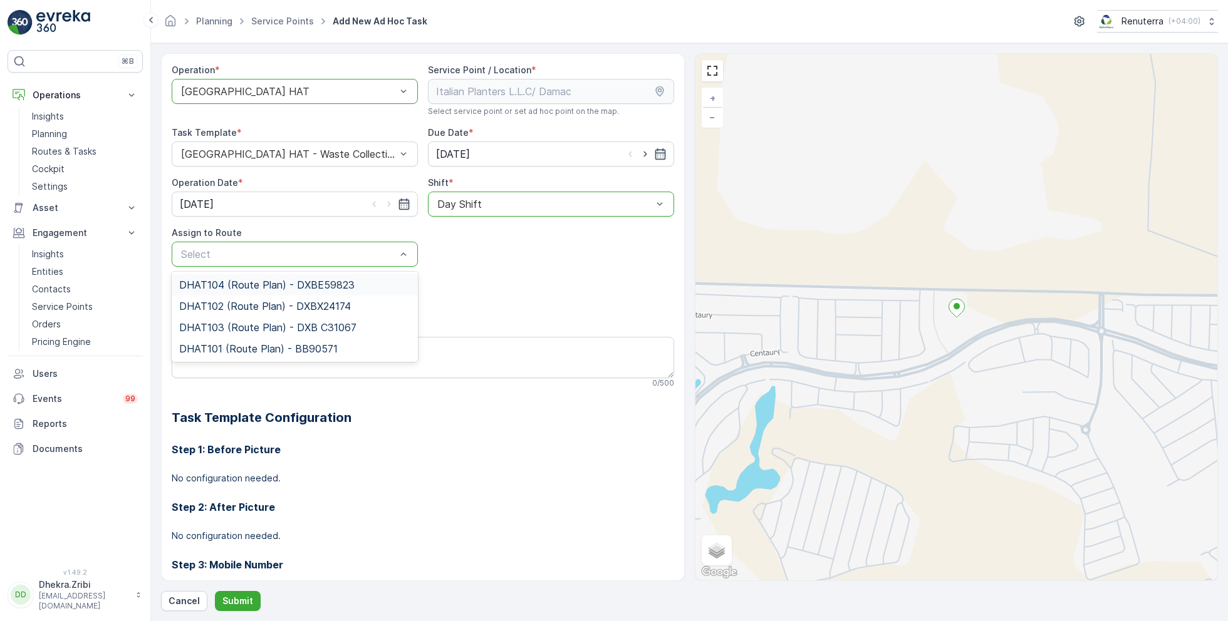
click at [291, 284] on span "DHAT104 (Route Plan) - DXBE59823" at bounding box center [266, 284] width 175 height 11
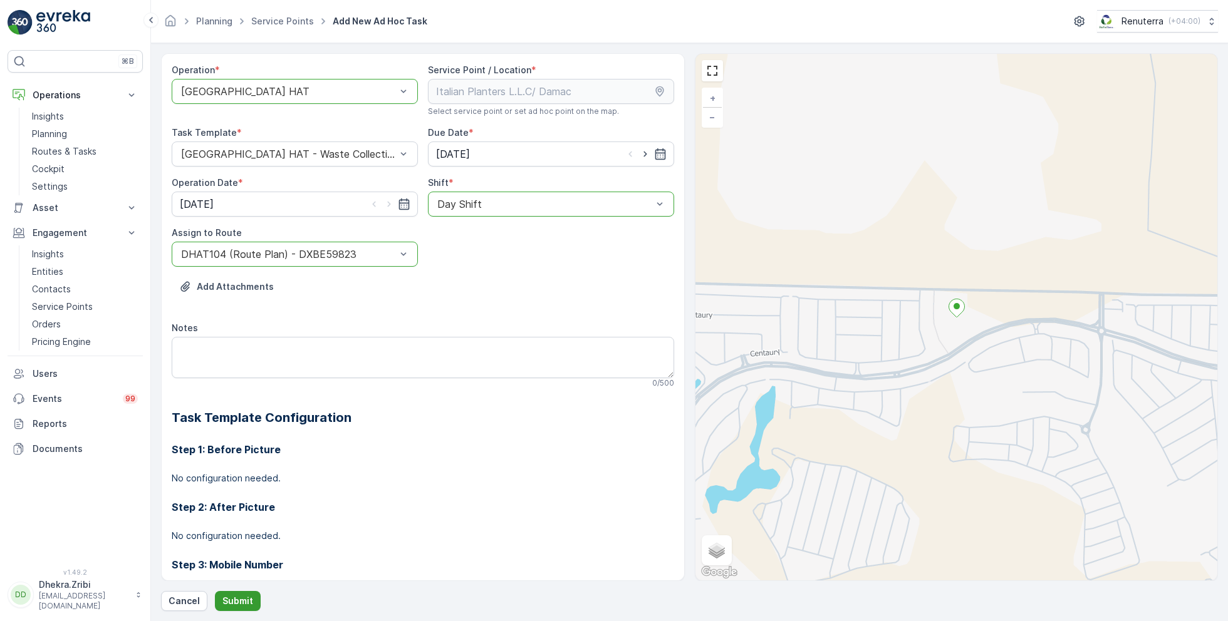
click at [236, 597] on p "Submit" at bounding box center [237, 601] width 31 height 13
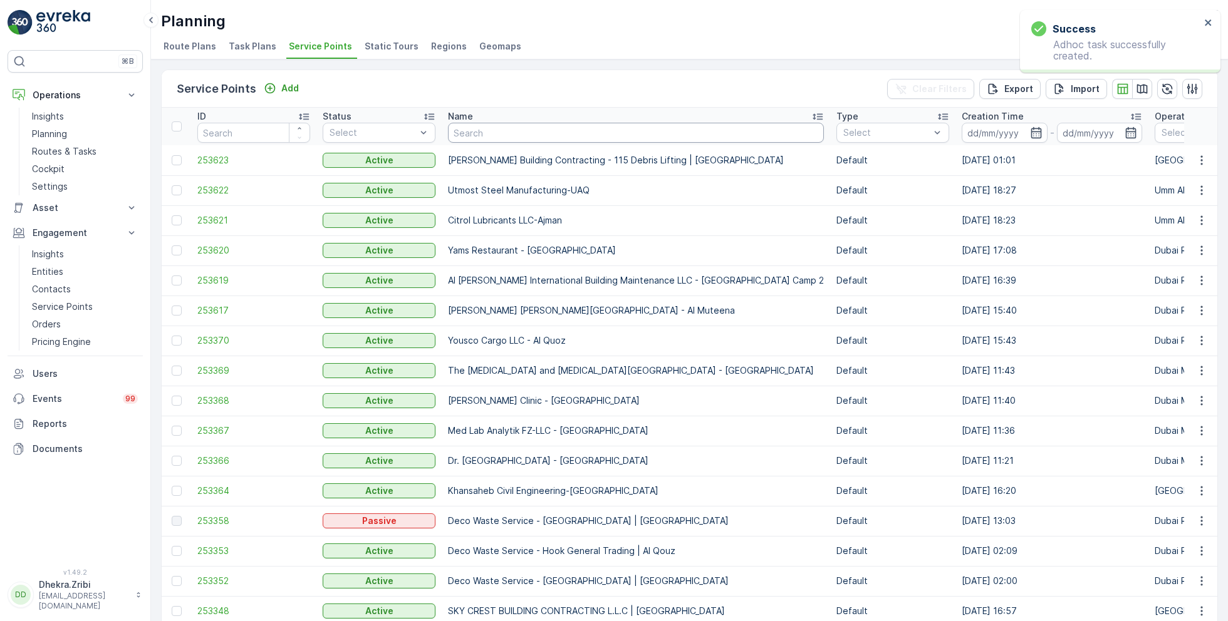
click at [492, 134] on input "text" at bounding box center [636, 133] width 376 height 20
paste input "Al Tayer Stocks (L.L.C.) - Umm Ramool"
type input "Al Tayer Stocks (L.L.C.) - Umm Ramool"
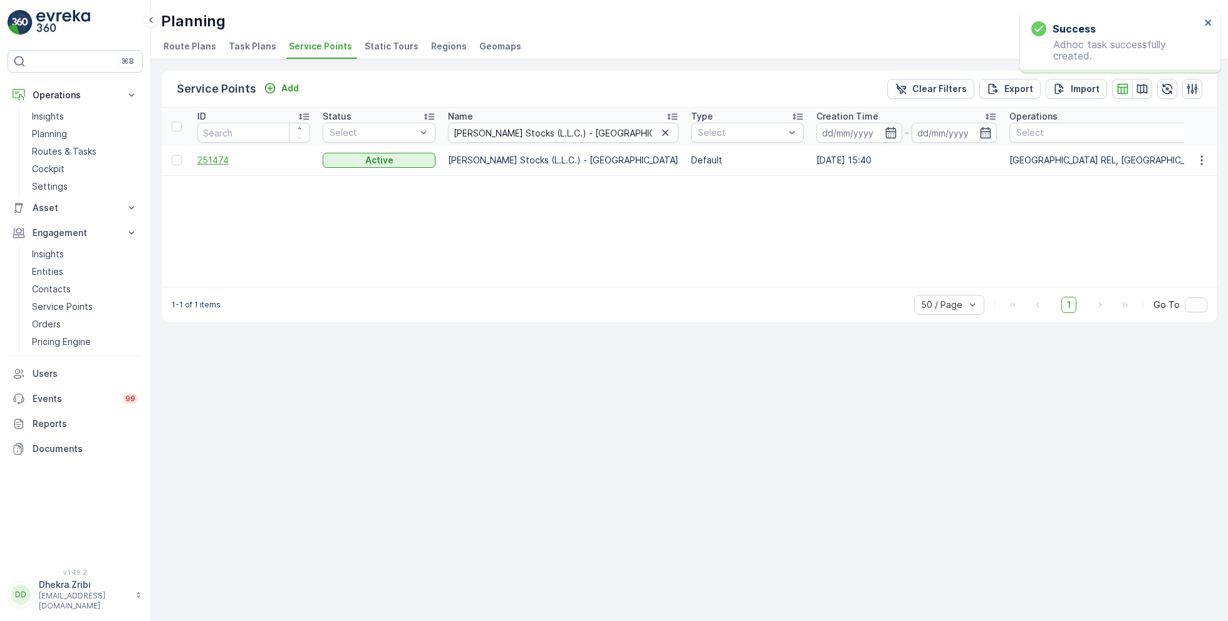
click at [226, 158] on span "251474" at bounding box center [253, 160] width 113 height 13
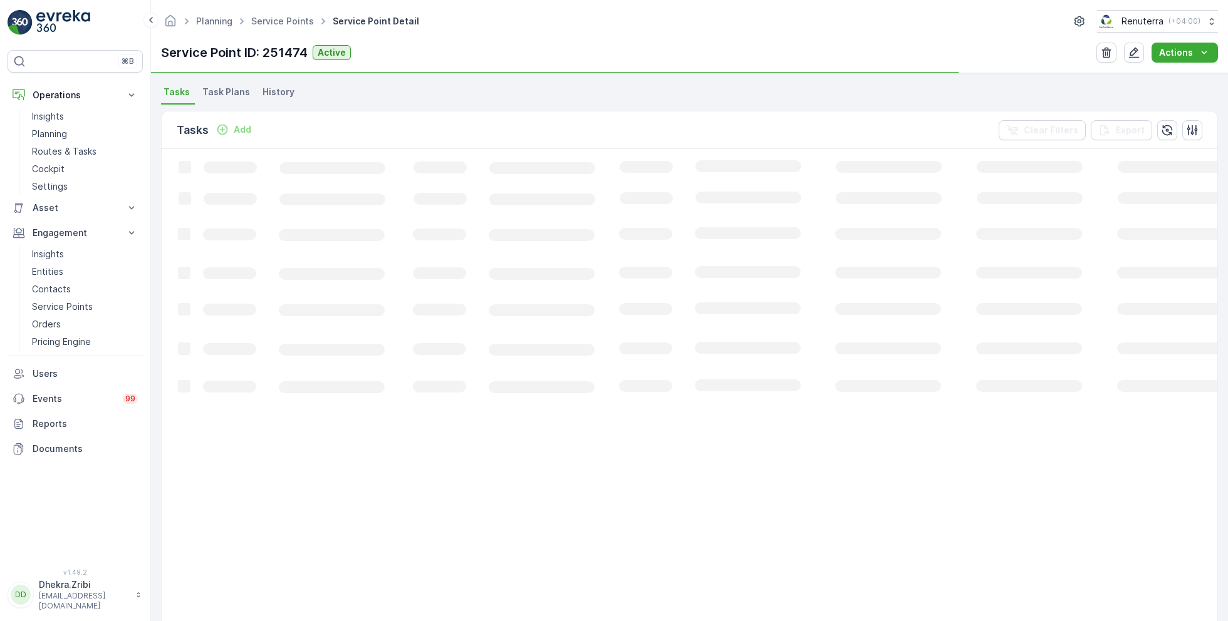
scroll to position [328, 0]
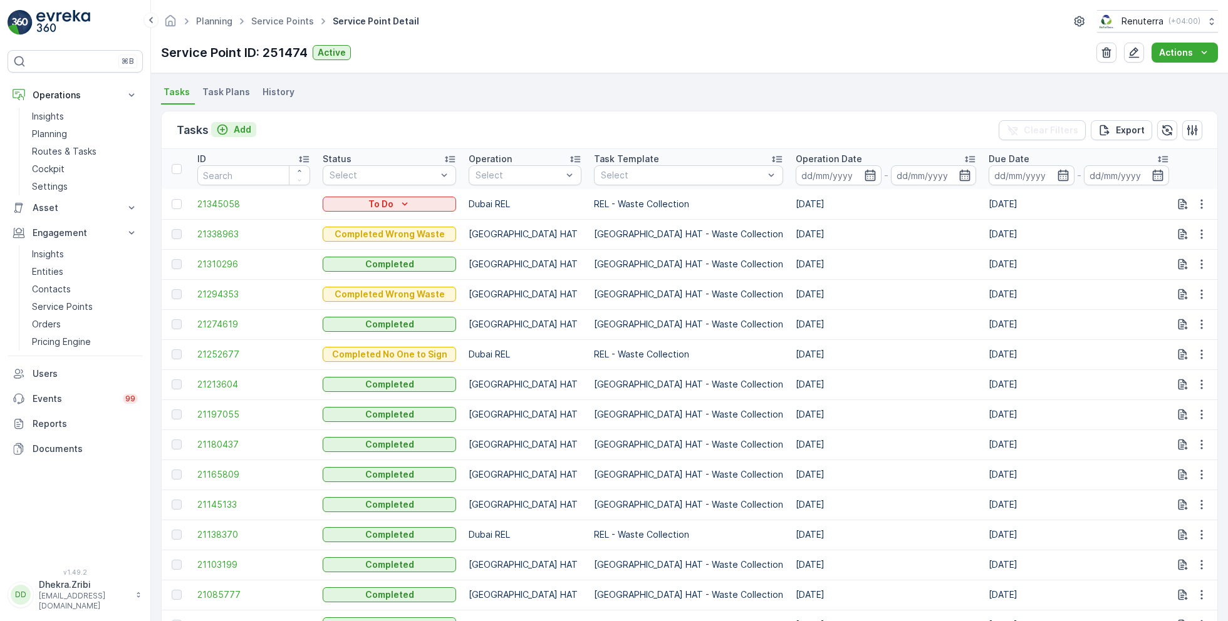
click at [244, 128] on p "Add" at bounding box center [243, 129] width 18 height 13
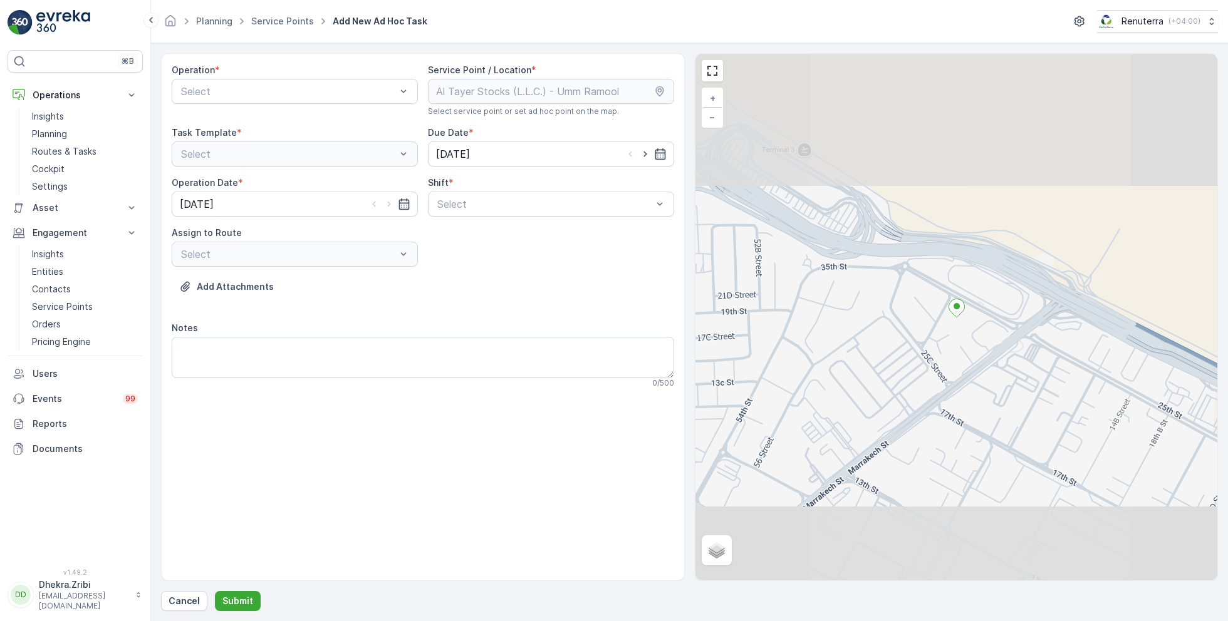
click at [237, 103] on div "Operation * Select" at bounding box center [295, 90] width 246 height 53
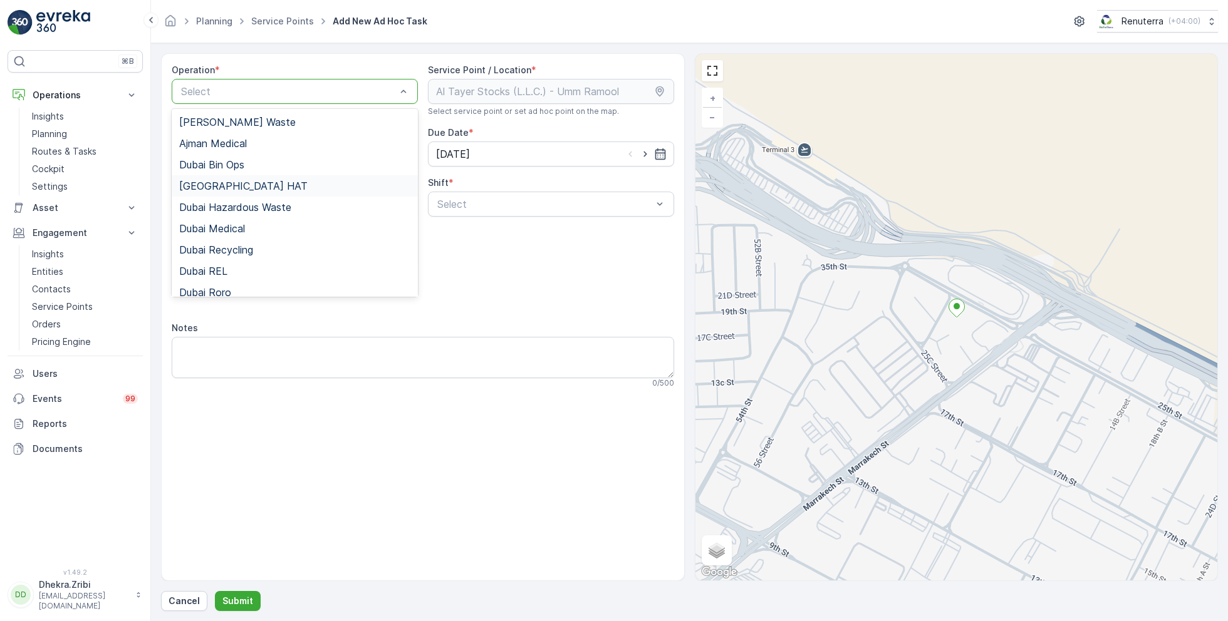
click at [222, 181] on span "Dubai HAT" at bounding box center [243, 185] width 128 height 11
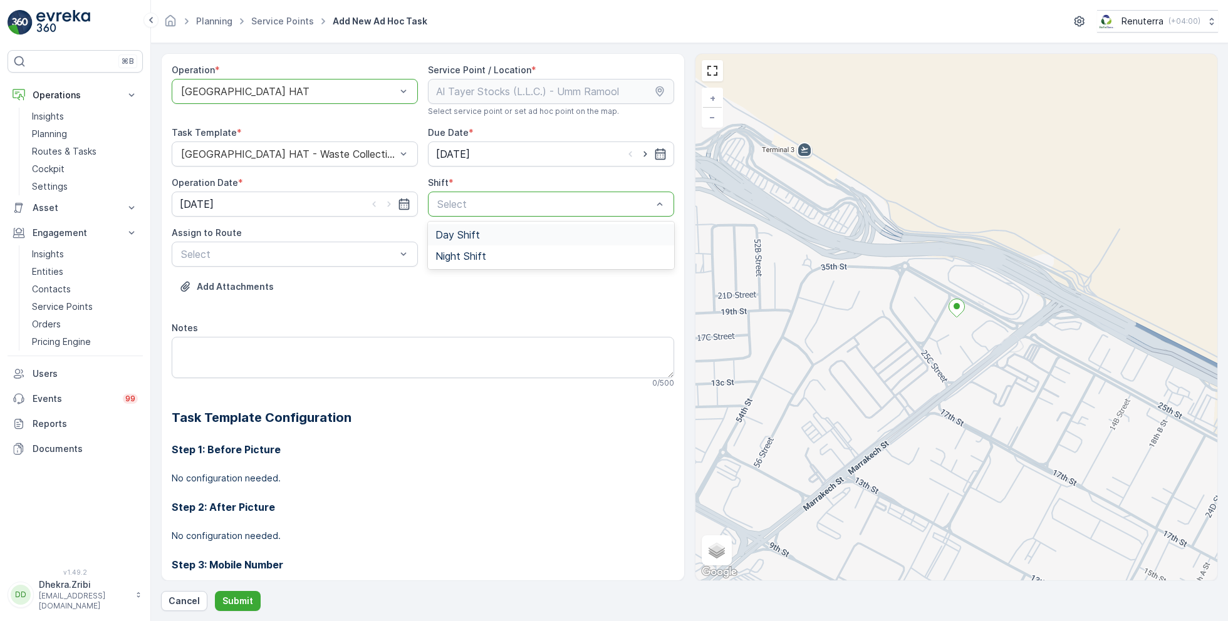
click at [450, 239] on span "Day Shift" at bounding box center [457, 234] width 44 height 11
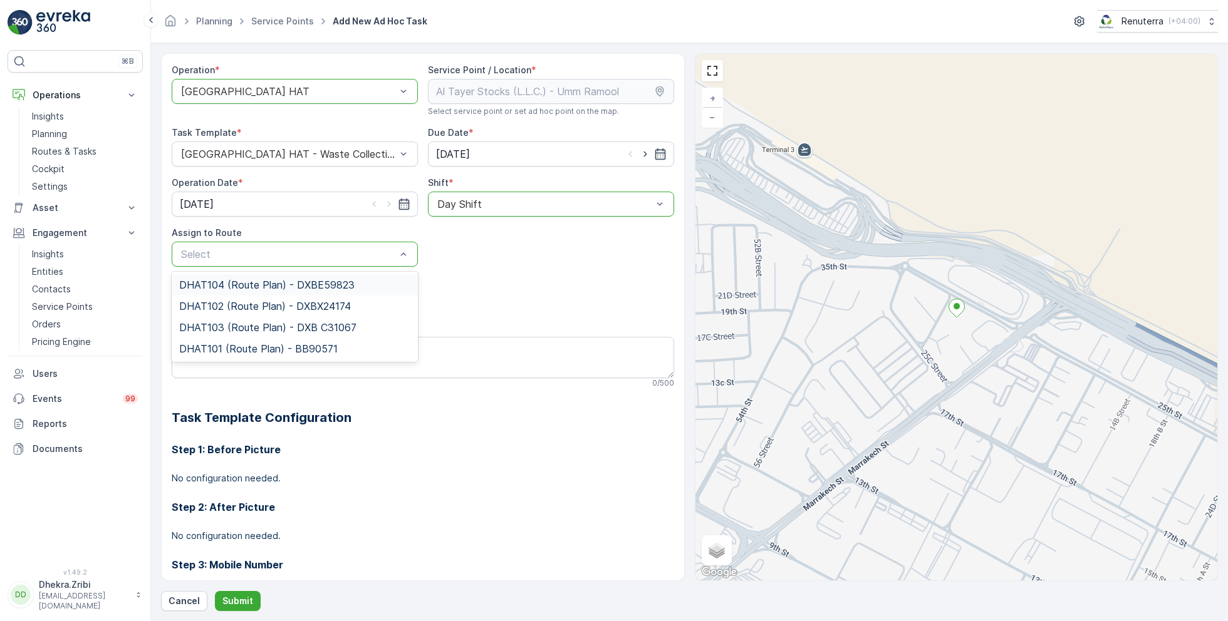
click at [273, 285] on span "DHAT104 (Route Plan) - DXBE59823" at bounding box center [266, 284] width 175 height 11
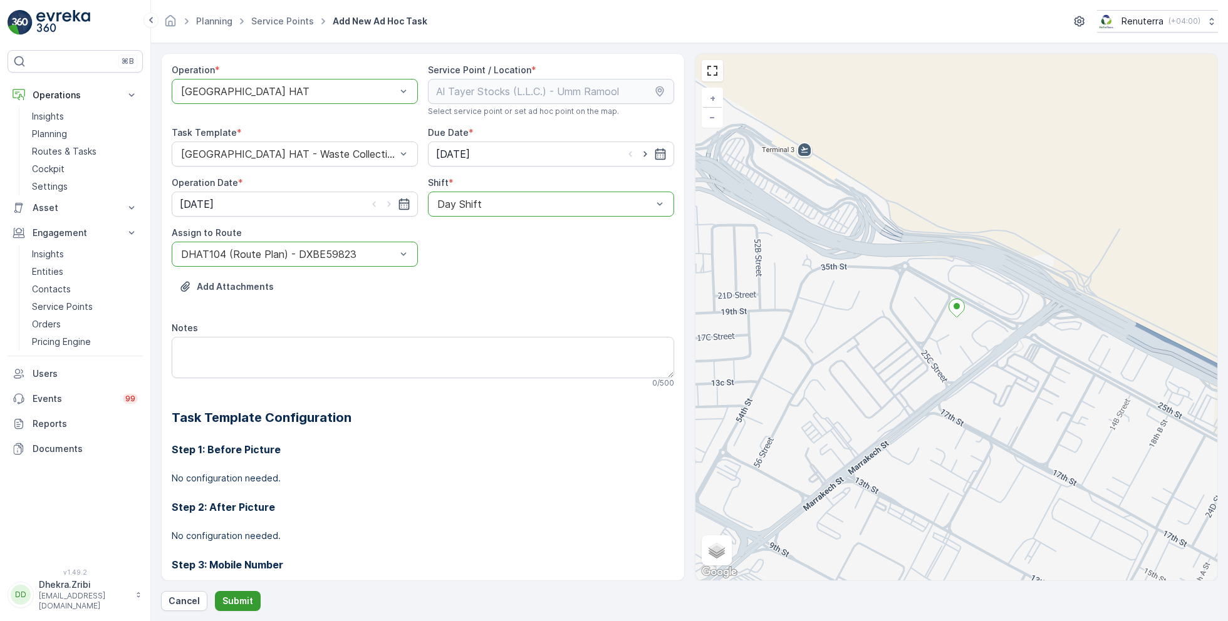
click at [238, 599] on p "Submit" at bounding box center [237, 601] width 31 height 13
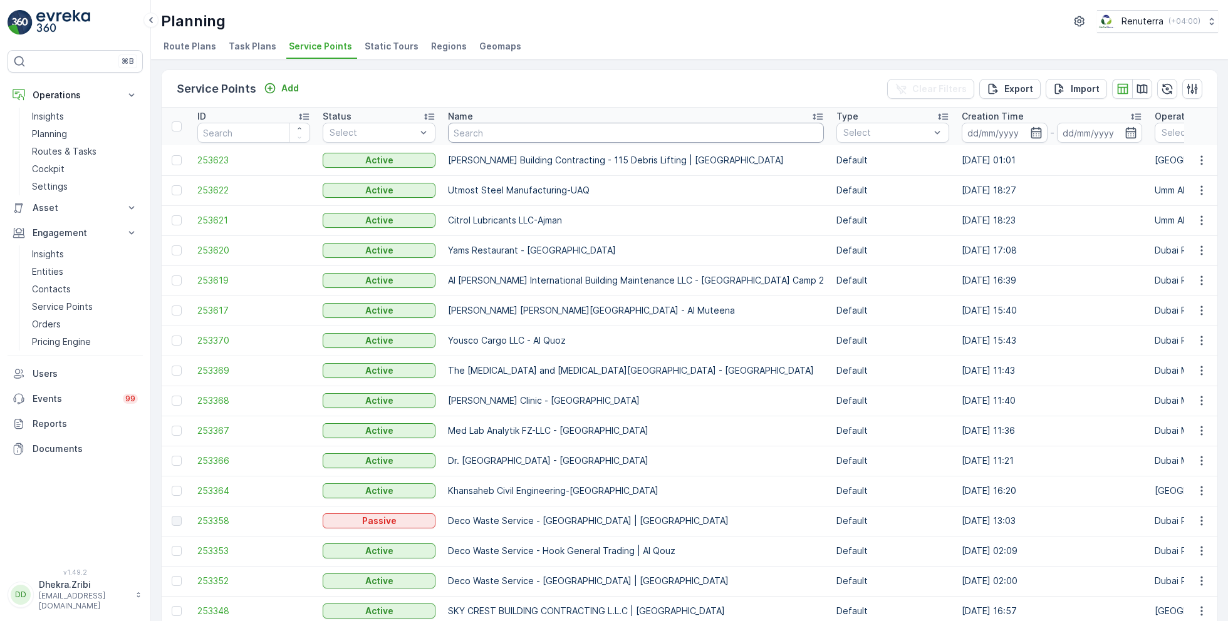
click at [509, 132] on input "text" at bounding box center [636, 133] width 376 height 20
paste input "Al Tayer Stocks (L.L.C.) - Umm Ramool"
type input "Al Tayer Stocks (L.L.C.) - Umm Ramool"
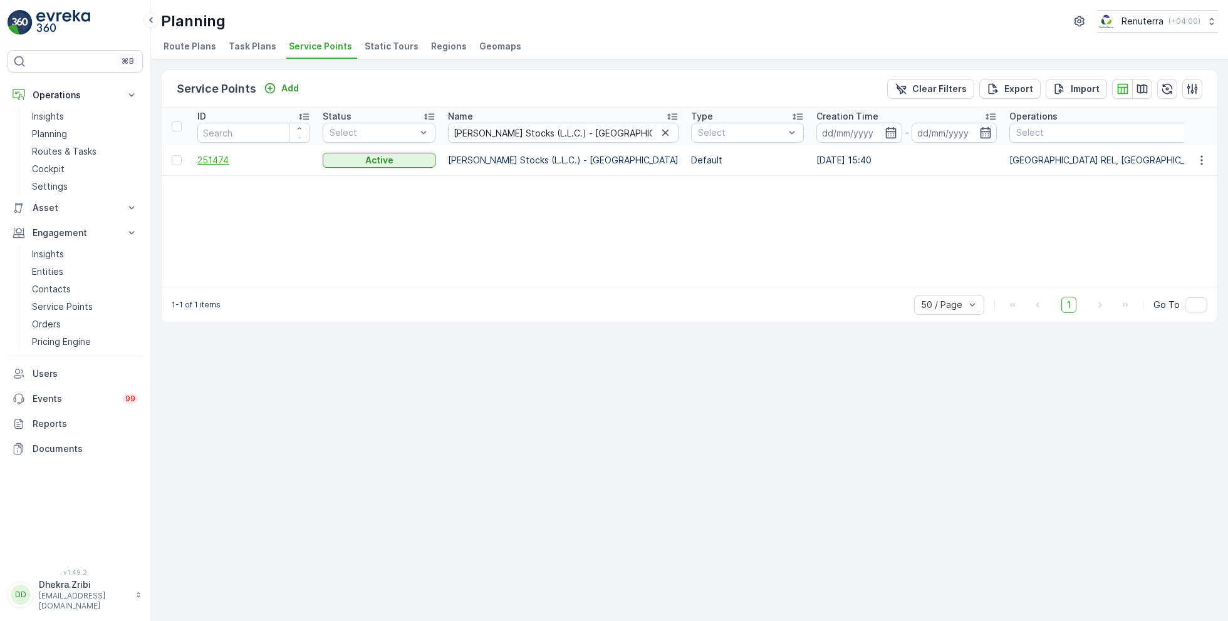
click at [223, 158] on span "251474" at bounding box center [253, 160] width 113 height 13
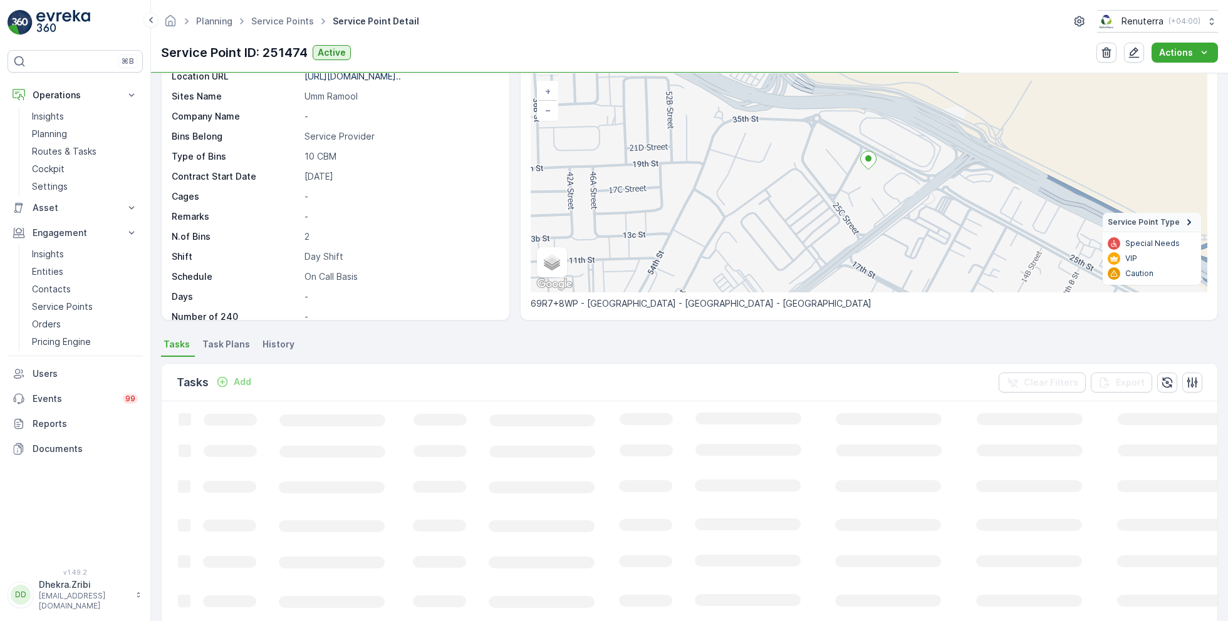
scroll to position [91, 0]
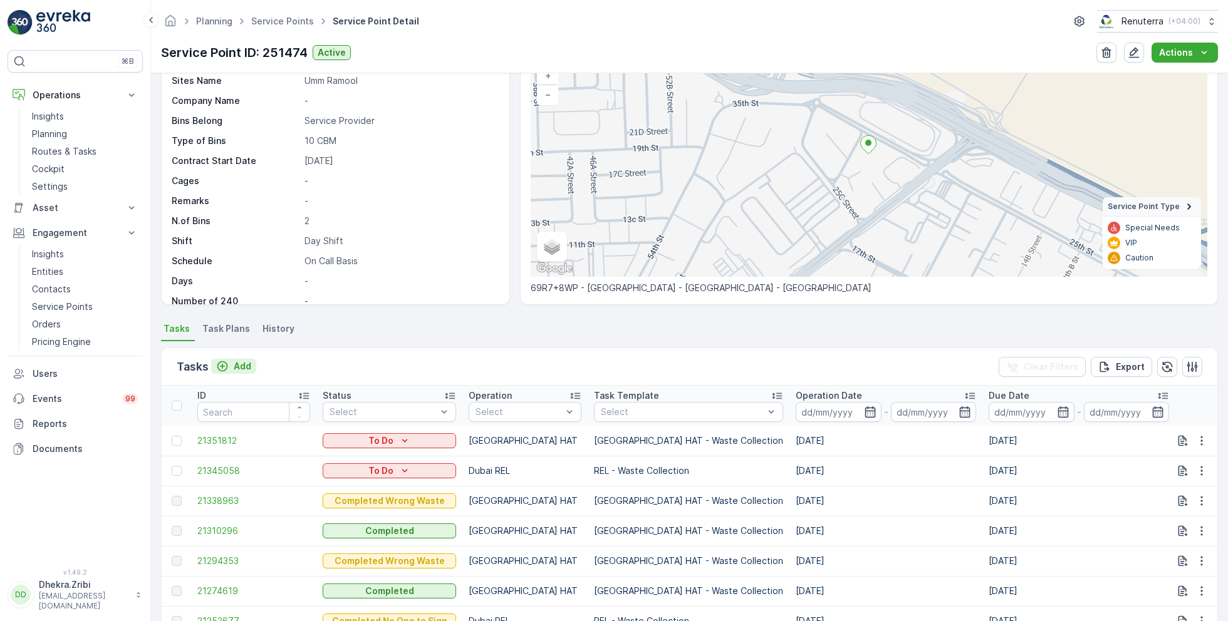
click at [243, 365] on p "Add" at bounding box center [243, 366] width 18 height 13
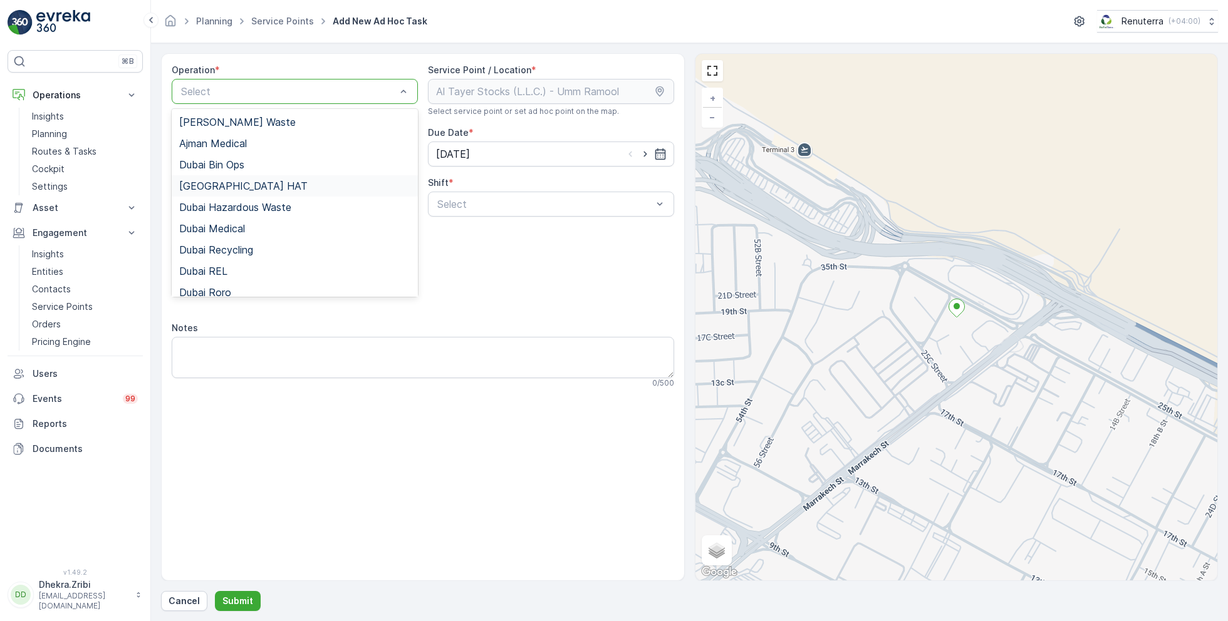
click at [239, 184] on div "Dubai HAT" at bounding box center [294, 185] width 231 height 11
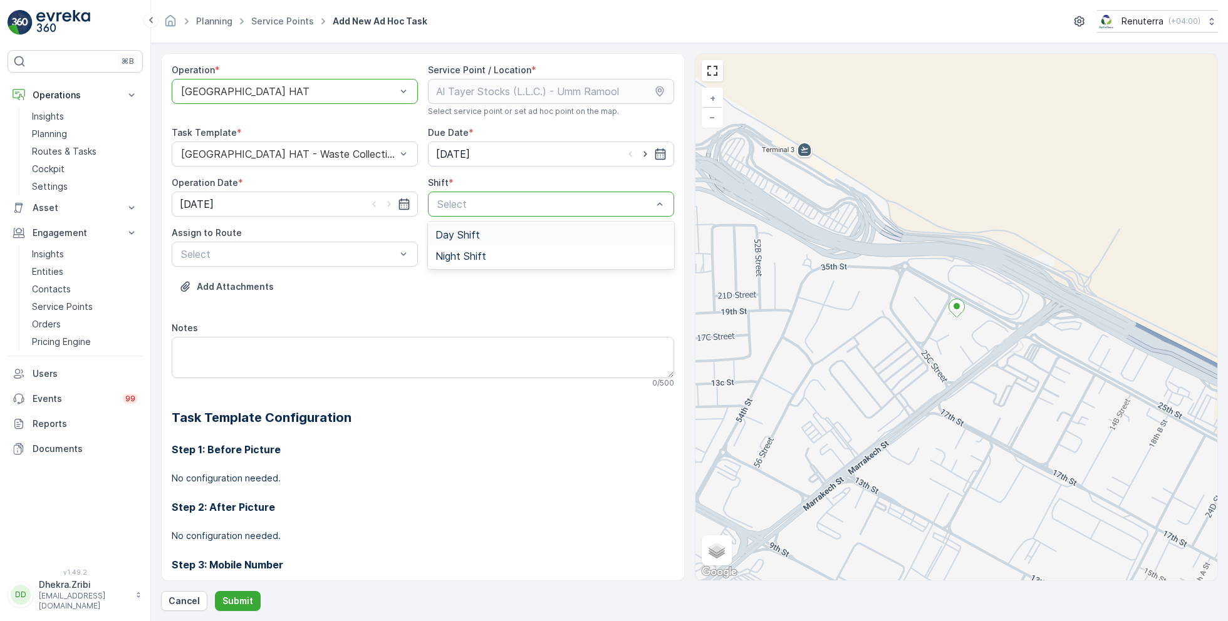
click at [469, 233] on span "Day Shift" at bounding box center [457, 234] width 44 height 11
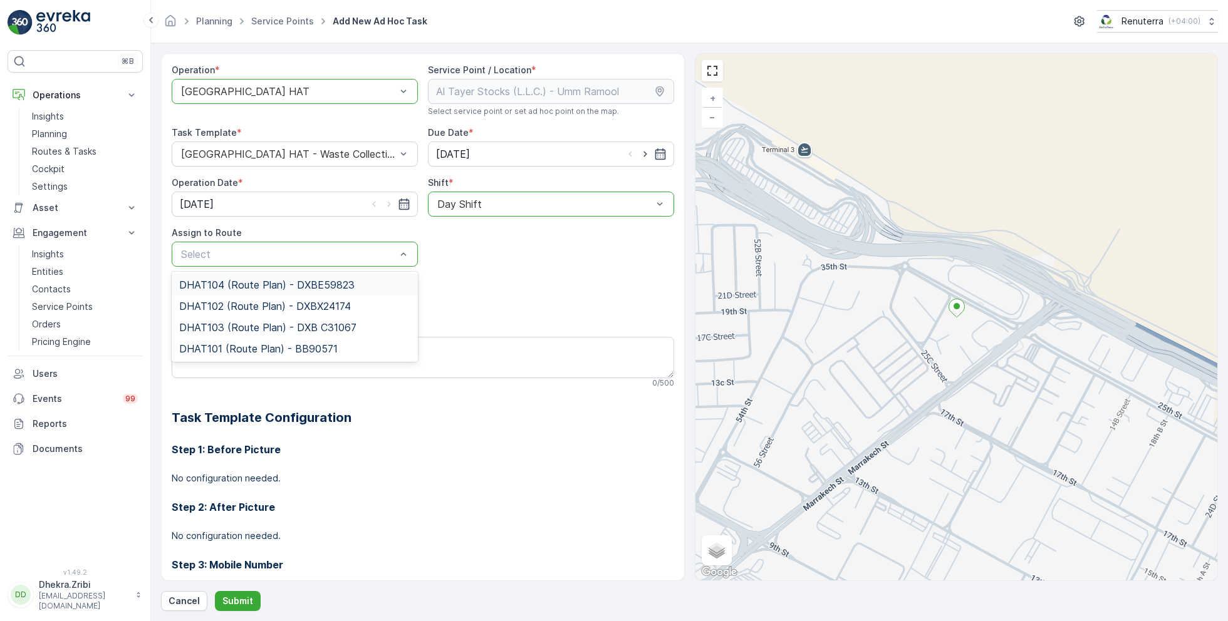
click at [286, 283] on span "DHAT104 (Route Plan) - DXBE59823" at bounding box center [266, 284] width 175 height 11
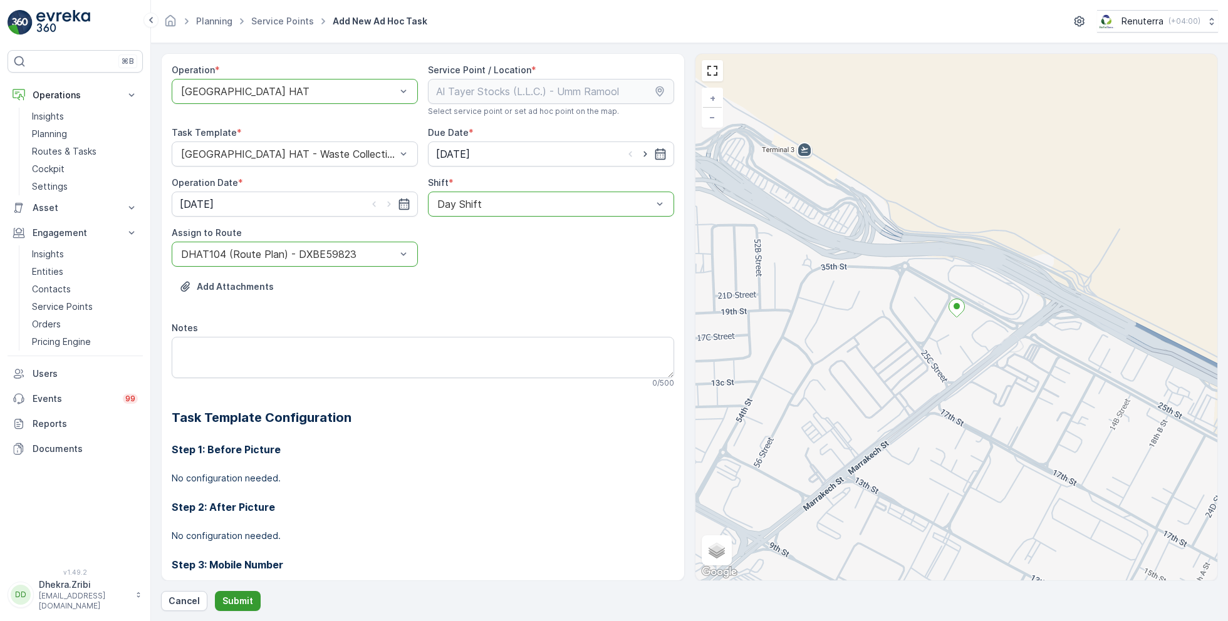
click at [233, 596] on p "Submit" at bounding box center [237, 601] width 31 height 13
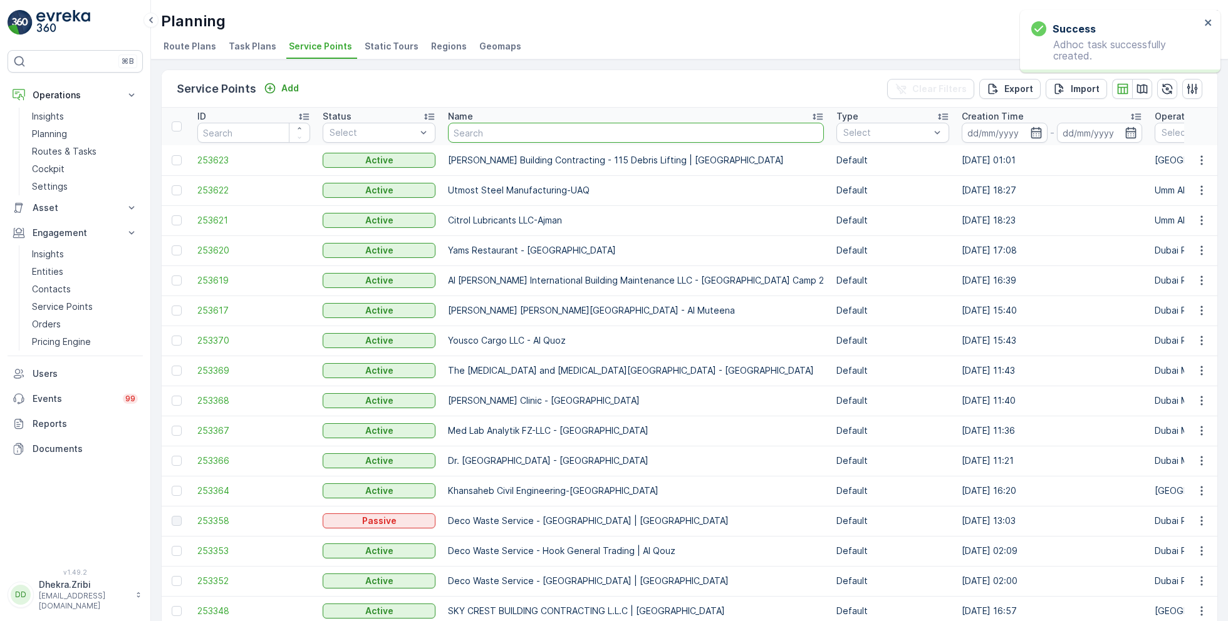
click at [496, 127] on input "text" at bounding box center [636, 133] width 376 height 20
paste input "Deco Waste Service - Shredex | Al Quoz"
type input "Deco Waste Service - Shredex | Al Quoz"
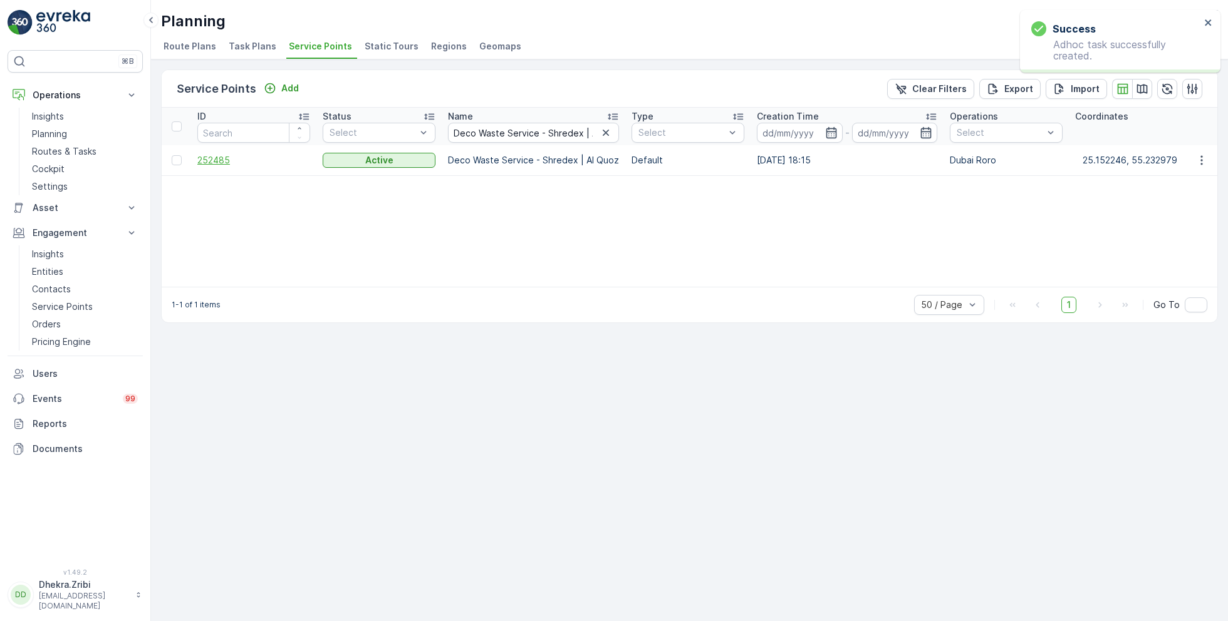
click at [216, 157] on span "252485" at bounding box center [253, 160] width 113 height 13
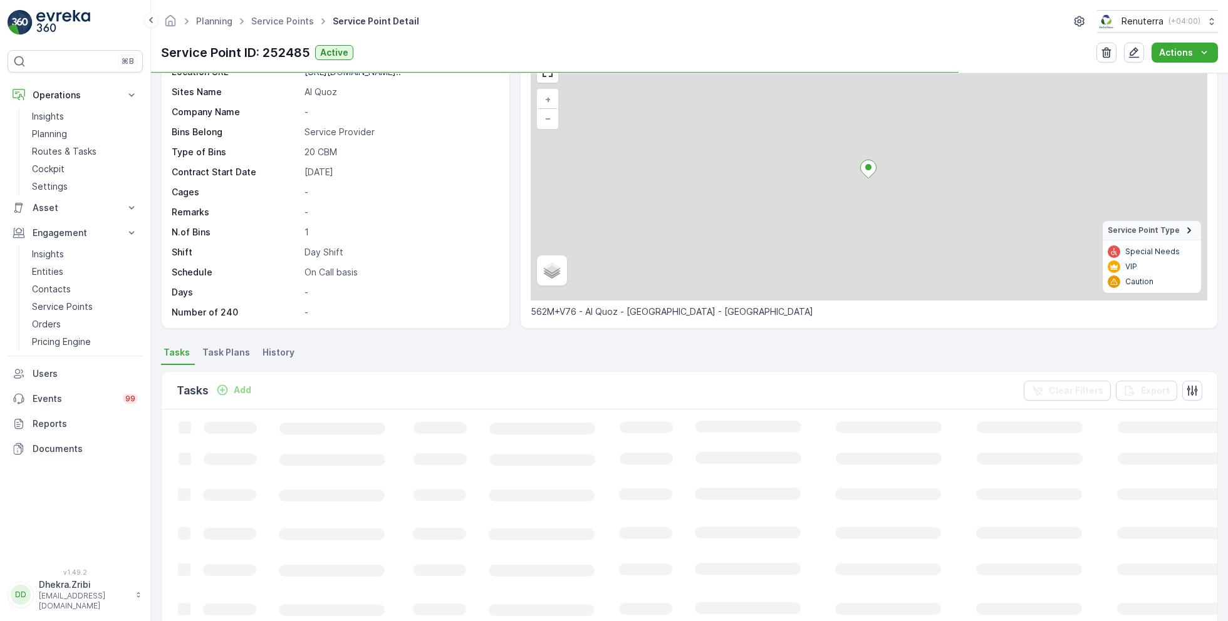
scroll to position [76, 0]
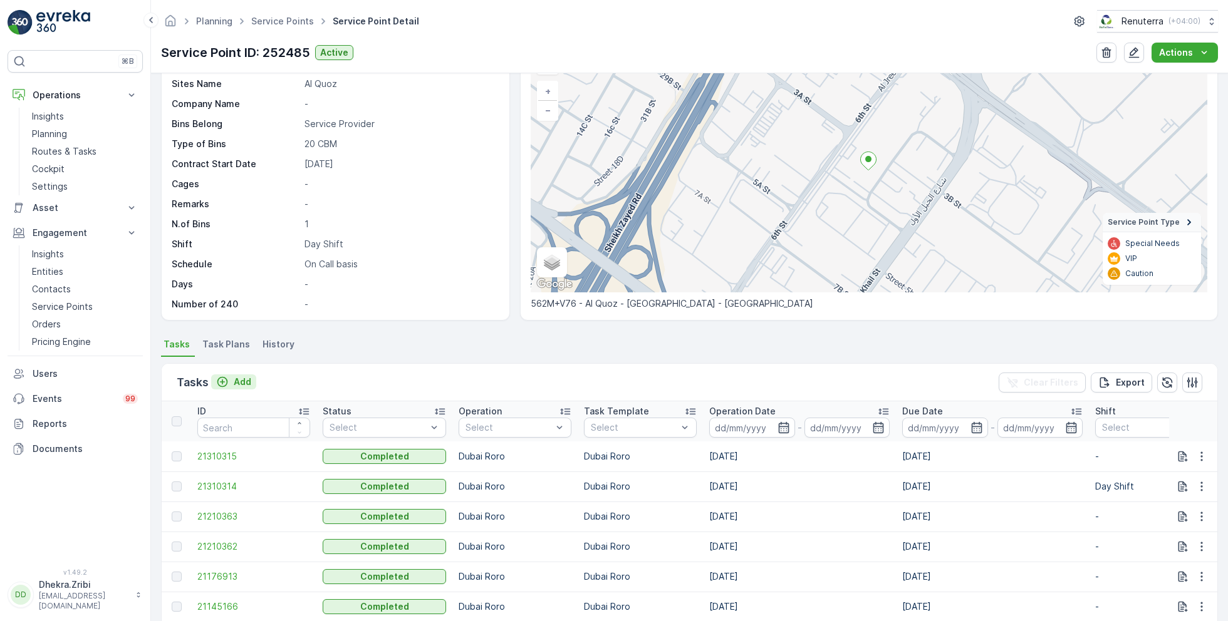
click at [243, 379] on p "Add" at bounding box center [243, 382] width 18 height 13
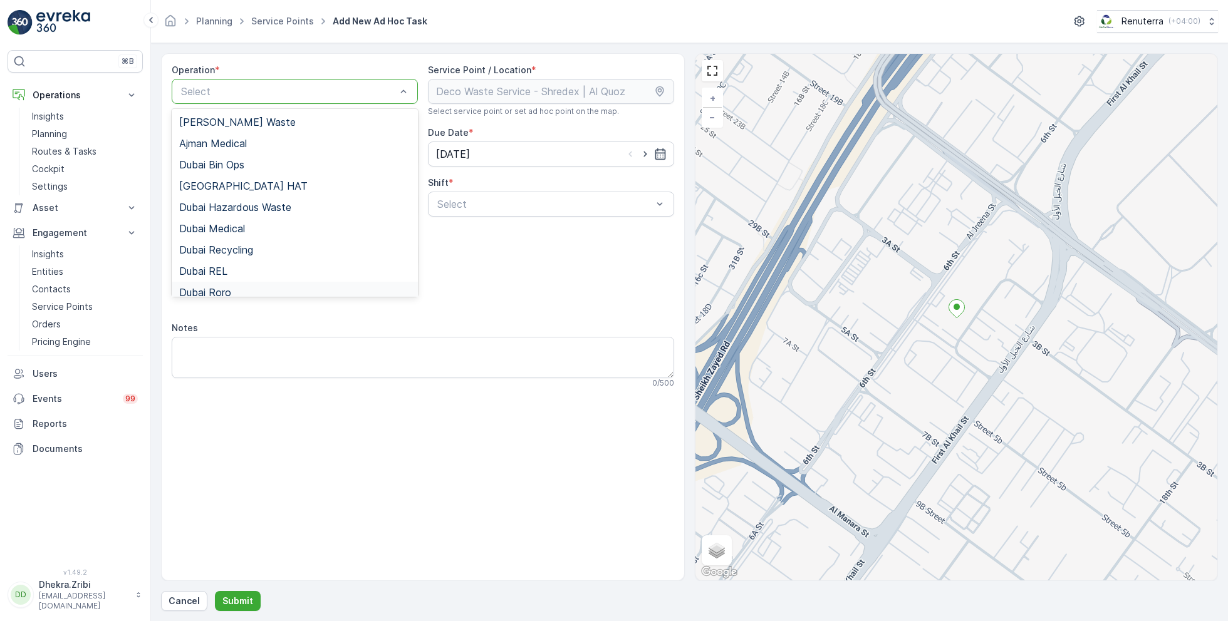
click at [247, 287] on div "Dubai Roro" at bounding box center [294, 292] width 231 height 11
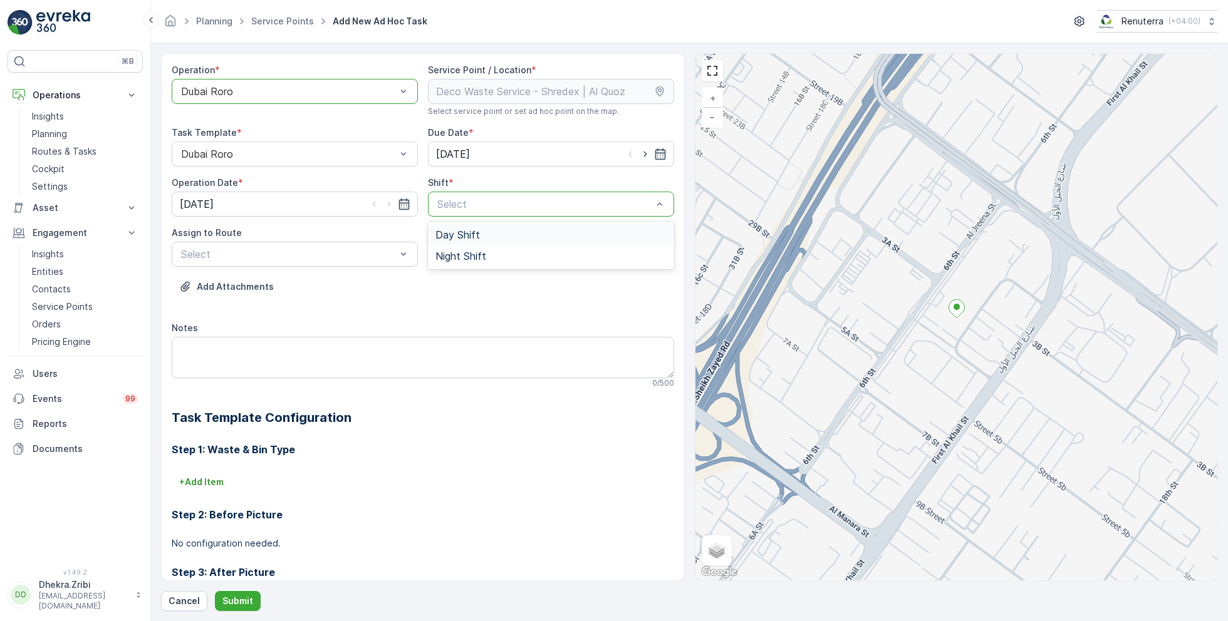
click at [468, 239] on span "Day Shift" at bounding box center [457, 234] width 44 height 11
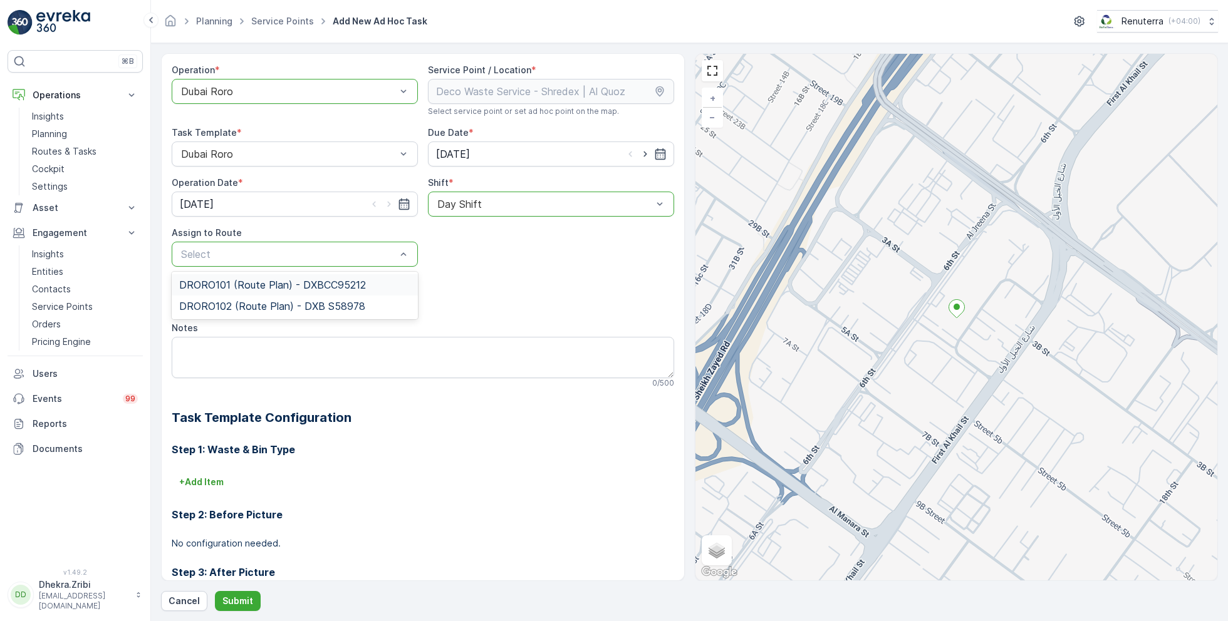
click at [280, 290] on span "DRORO101 (Route Plan) - DXBCC95212" at bounding box center [272, 284] width 187 height 11
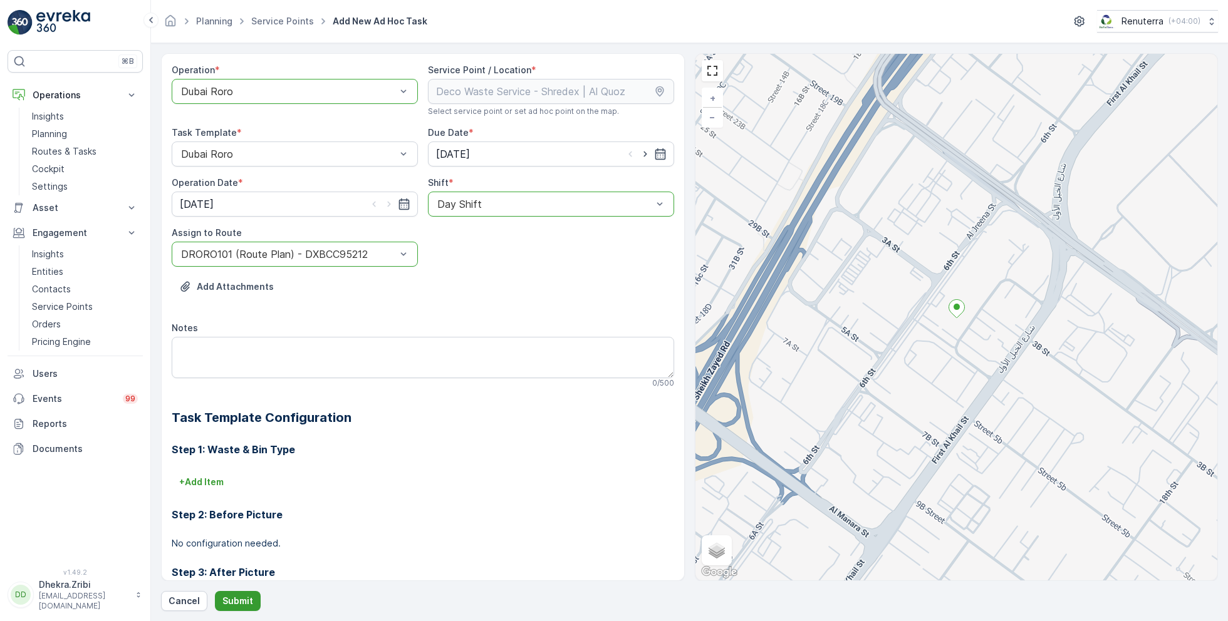
click at [237, 599] on p "Submit" at bounding box center [237, 601] width 31 height 13
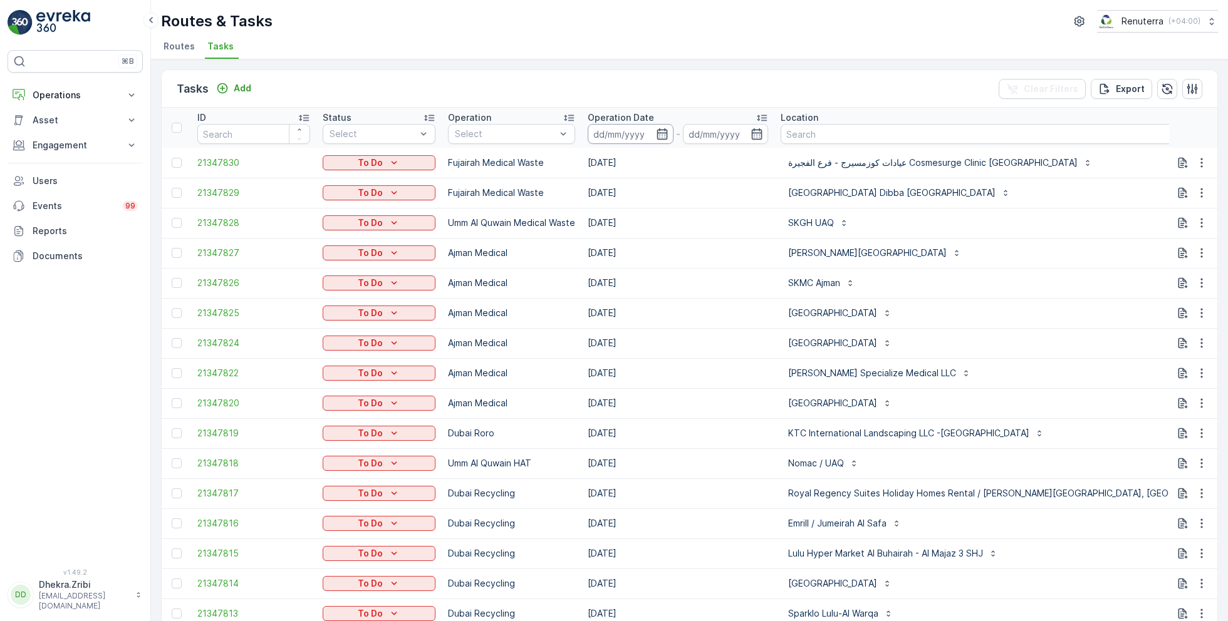
click at [670, 135] on input at bounding box center [631, 134] width 86 height 20
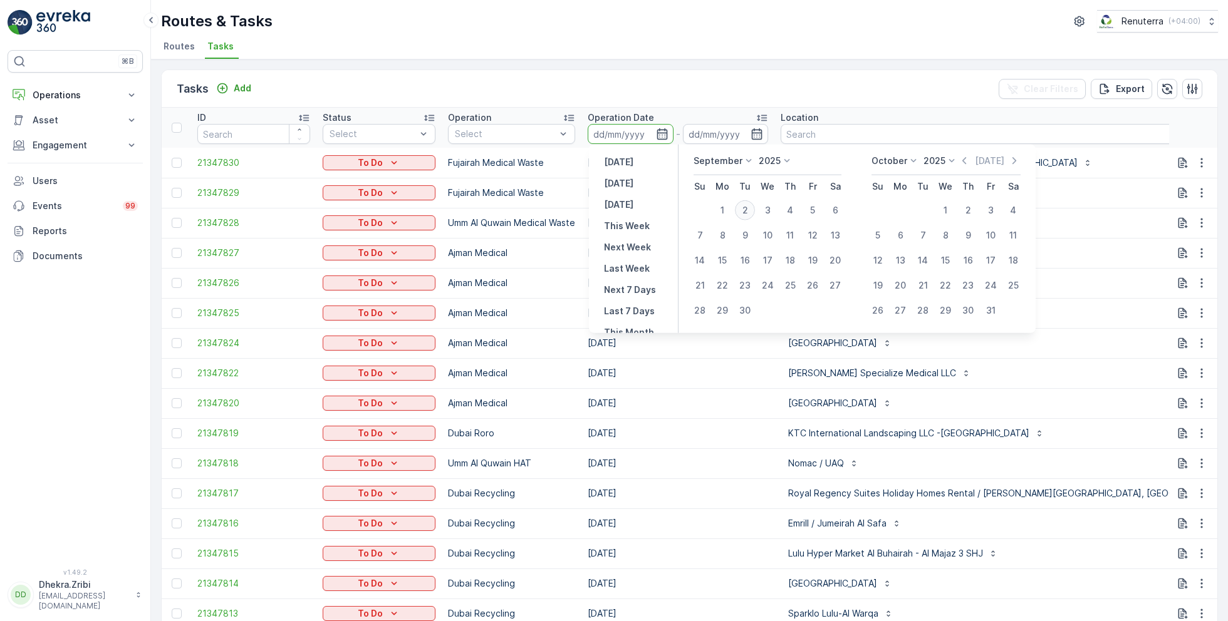
click at [747, 208] on div "2" at bounding box center [745, 210] width 20 height 20
type input "02.09.2025"
click at [747, 208] on div "2" at bounding box center [745, 210] width 20 height 20
type input "[DATE]"
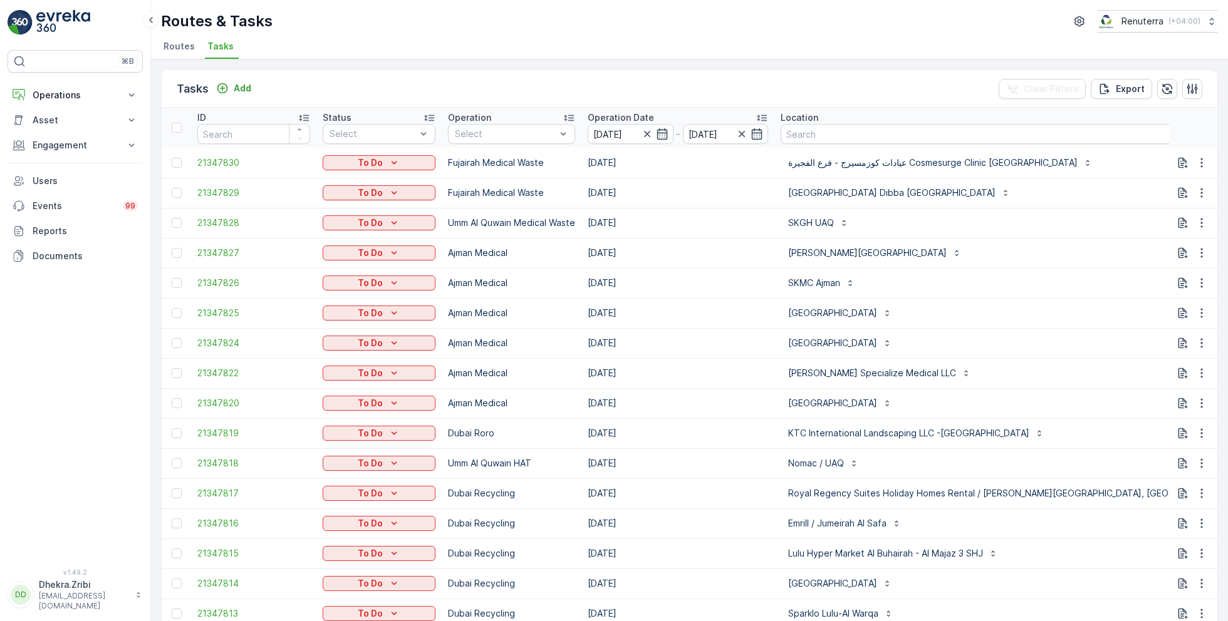
click at [663, 21] on div "Routes & Tasks Renuterra ( +04:00 )" at bounding box center [689, 21] width 1057 height 23
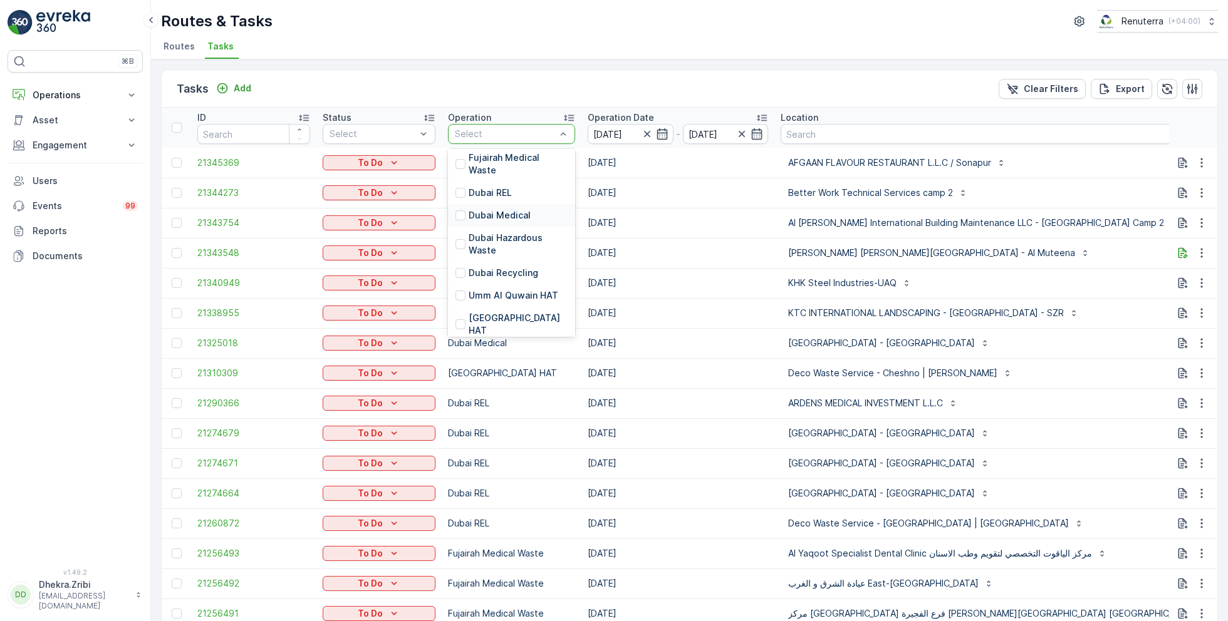
scroll to position [90, 0]
click at [501, 307] on p "[GEOGRAPHIC_DATA] HAT" at bounding box center [518, 319] width 99 height 25
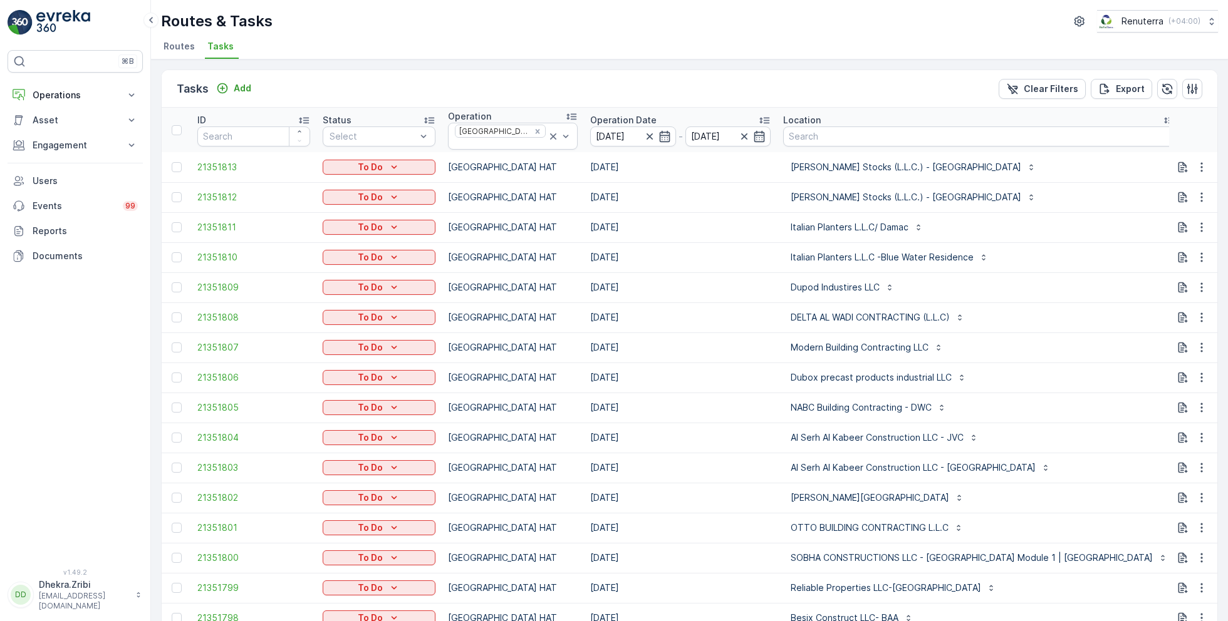
click at [1188, 129] on input "text" at bounding box center [1244, 138] width 113 height 20
type input "101"
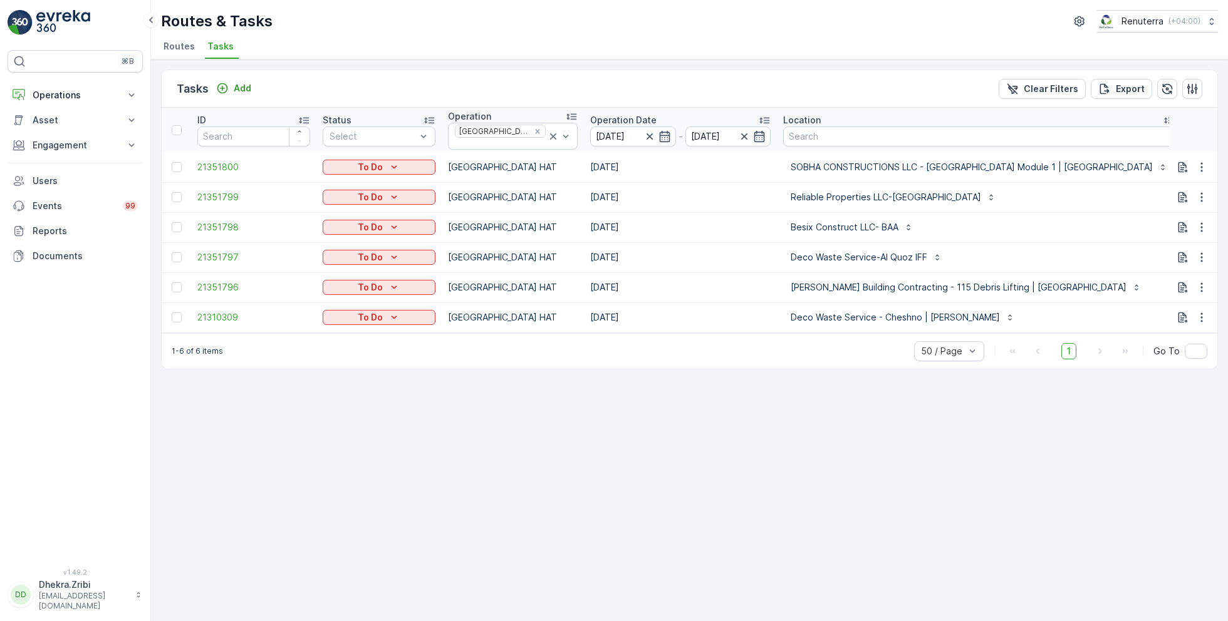
click at [1188, 133] on input "101" at bounding box center [1244, 138] width 113 height 20
type input "102"
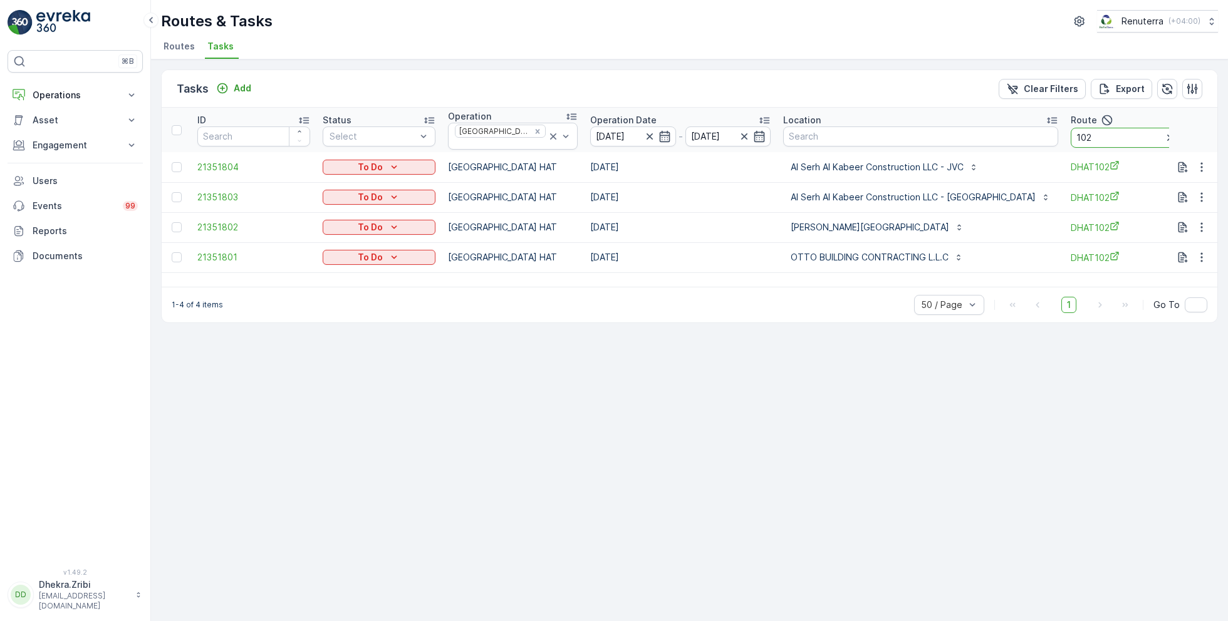
click at [1071, 139] on input "102" at bounding box center [1127, 138] width 113 height 20
type input "103"
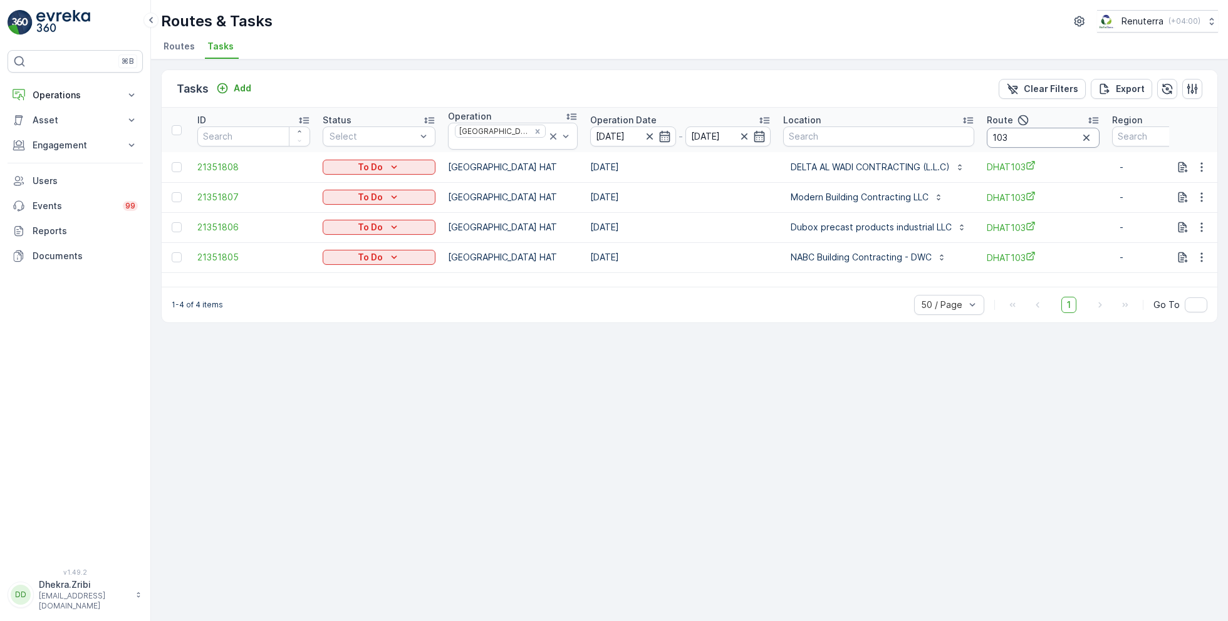
click at [1034, 129] on input "103" at bounding box center [1043, 138] width 113 height 20
click at [1019, 135] on input "103" at bounding box center [1043, 138] width 113 height 20
type input "104"
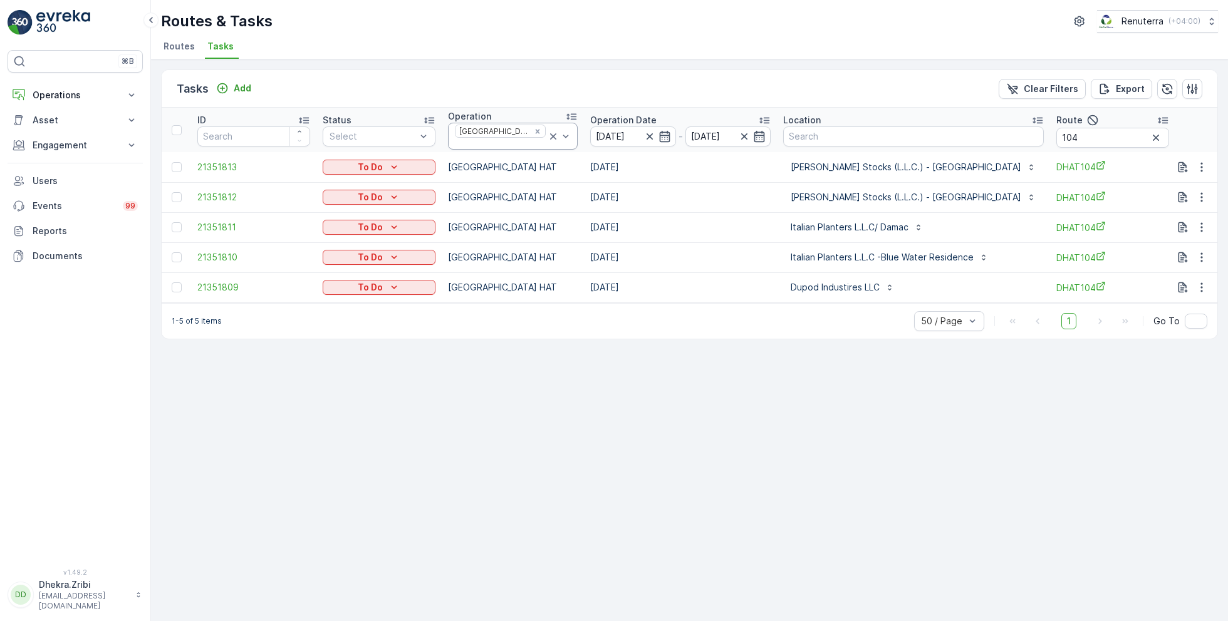
click at [547, 133] on icon at bounding box center [553, 136] width 13 height 13
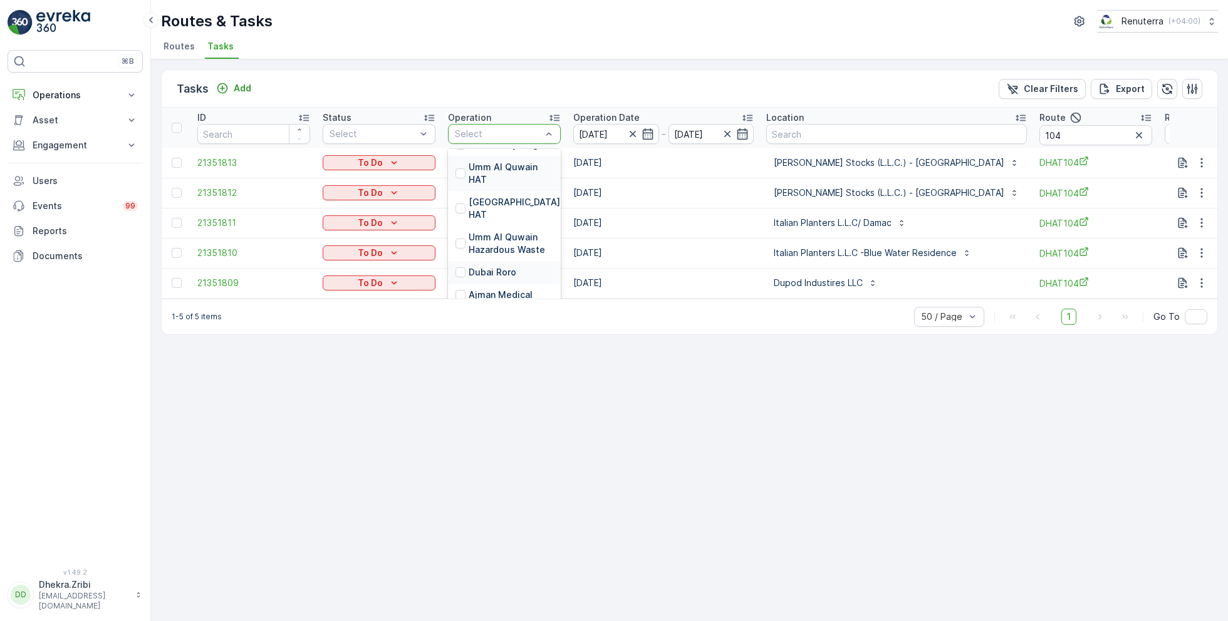
scroll to position [228, 0]
click at [499, 264] on p "Dubai Roro" at bounding box center [493, 270] width 48 height 13
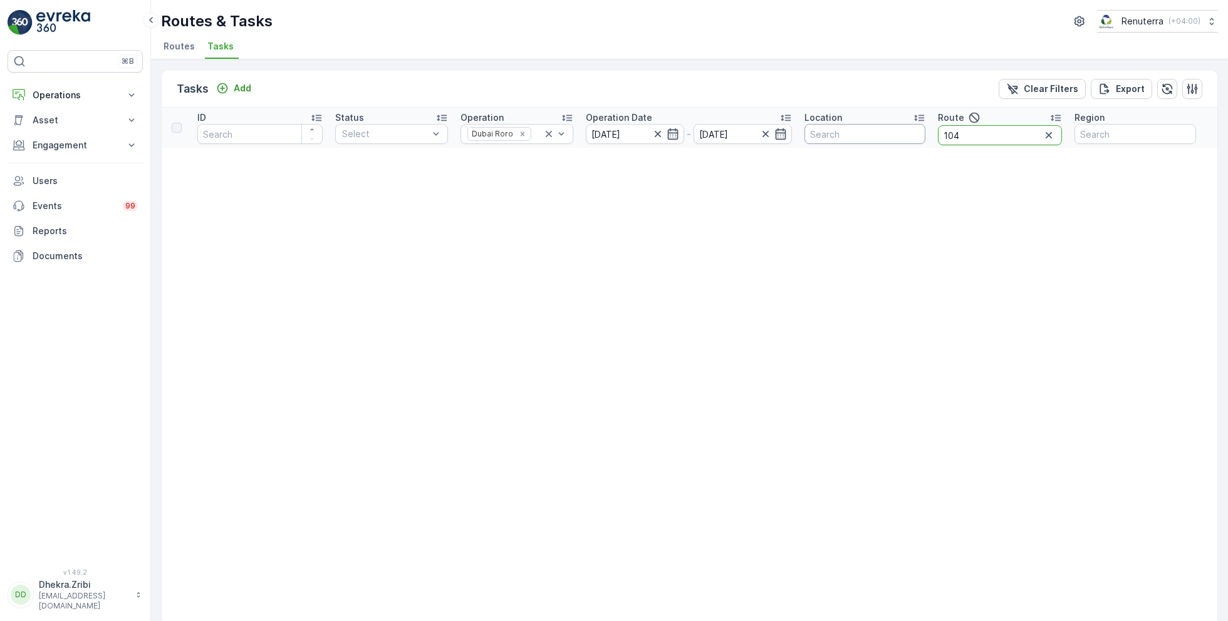
drag, startPoint x: 993, startPoint y: 138, endPoint x: 923, endPoint y: 135, distance: 70.2
click at [923, 135] on tr "ID Status Select Operation Dubai Roro Operation Date 02.09.2025 - 02.09.2025 Lo…" at bounding box center [690, 128] width 1056 height 40
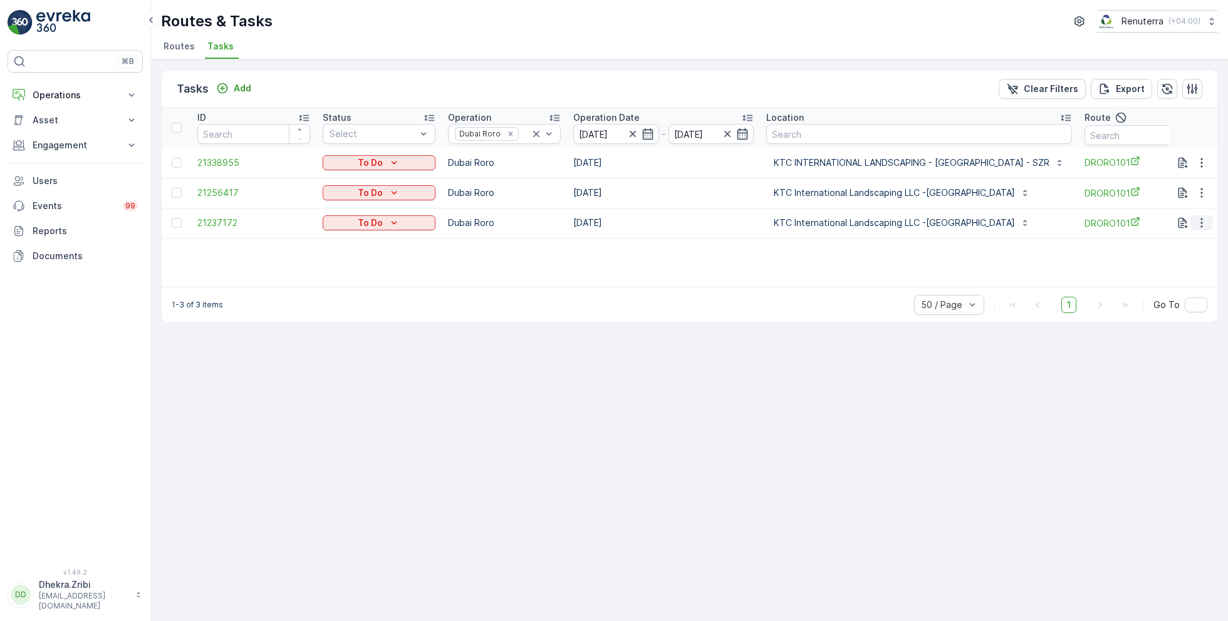
click at [1205, 222] on icon "button" at bounding box center [1201, 223] width 13 height 13
click at [1166, 299] on span "Remove from Route" at bounding box center [1181, 294] width 85 height 13
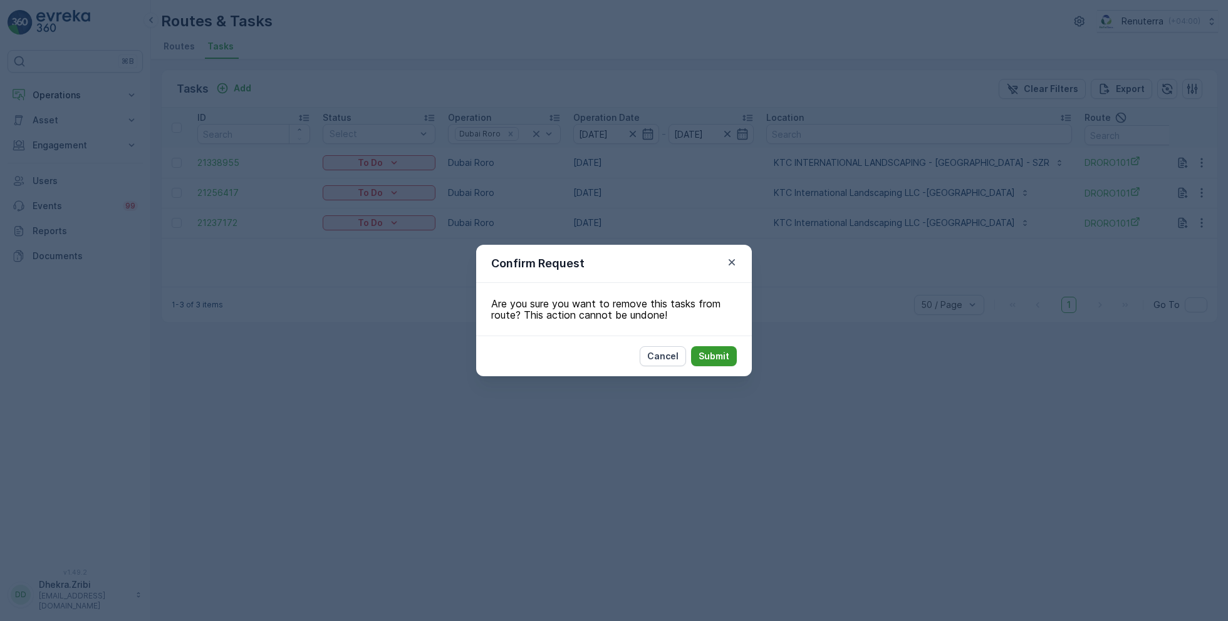
click at [719, 361] on p "Submit" at bounding box center [714, 356] width 31 height 13
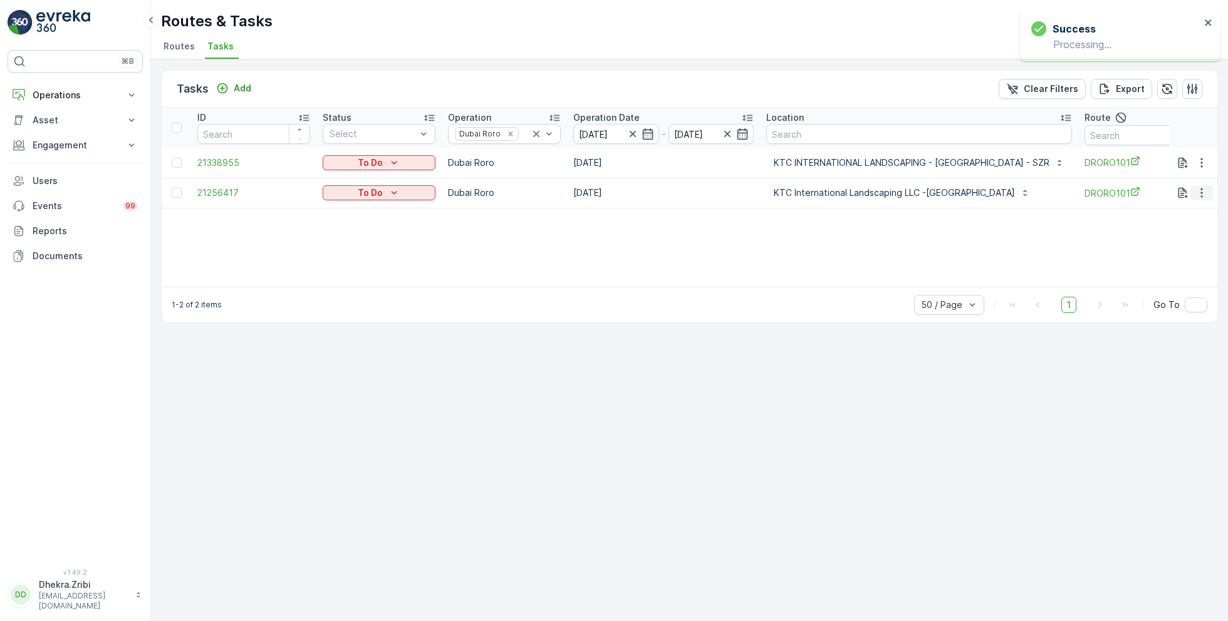
click at [1200, 191] on icon "button" at bounding box center [1201, 193] width 13 height 13
click at [1165, 264] on span "Remove from Route" at bounding box center [1181, 263] width 85 height 13
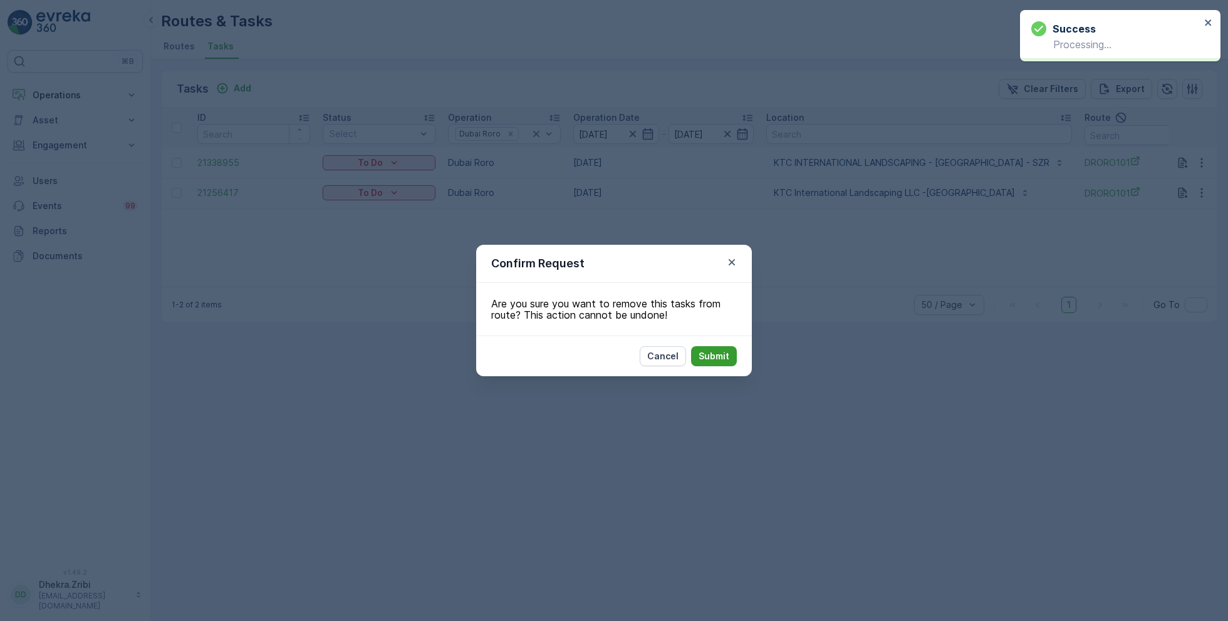
click at [714, 362] on p "Submit" at bounding box center [714, 356] width 31 height 13
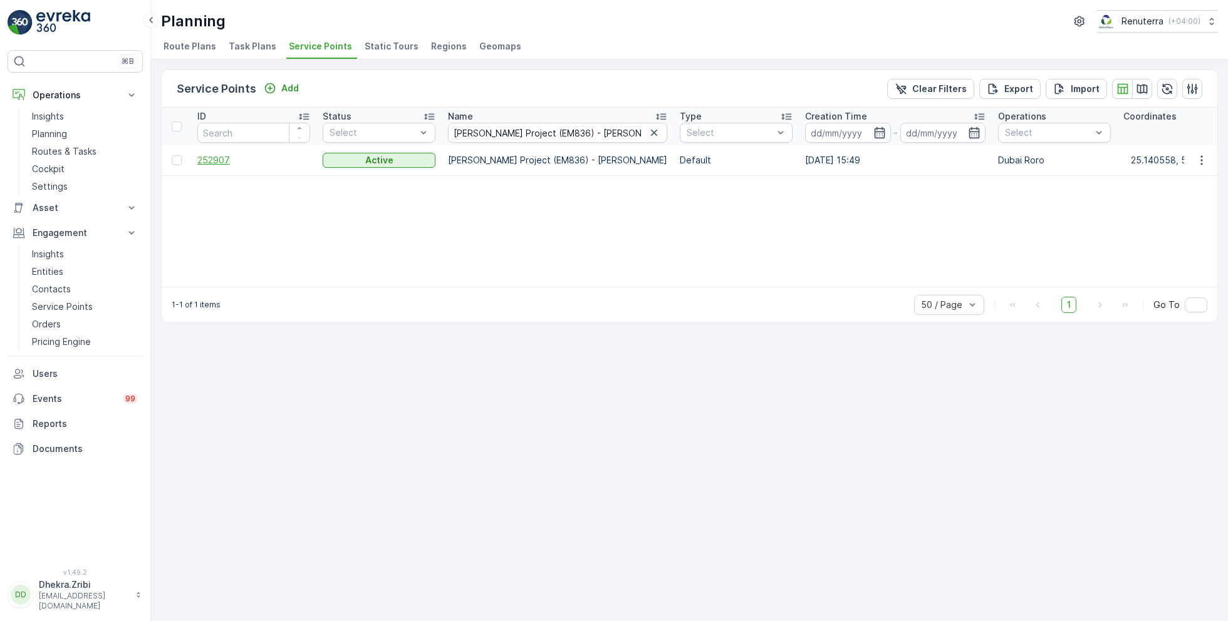
click at [214, 159] on span "252907" at bounding box center [253, 160] width 113 height 13
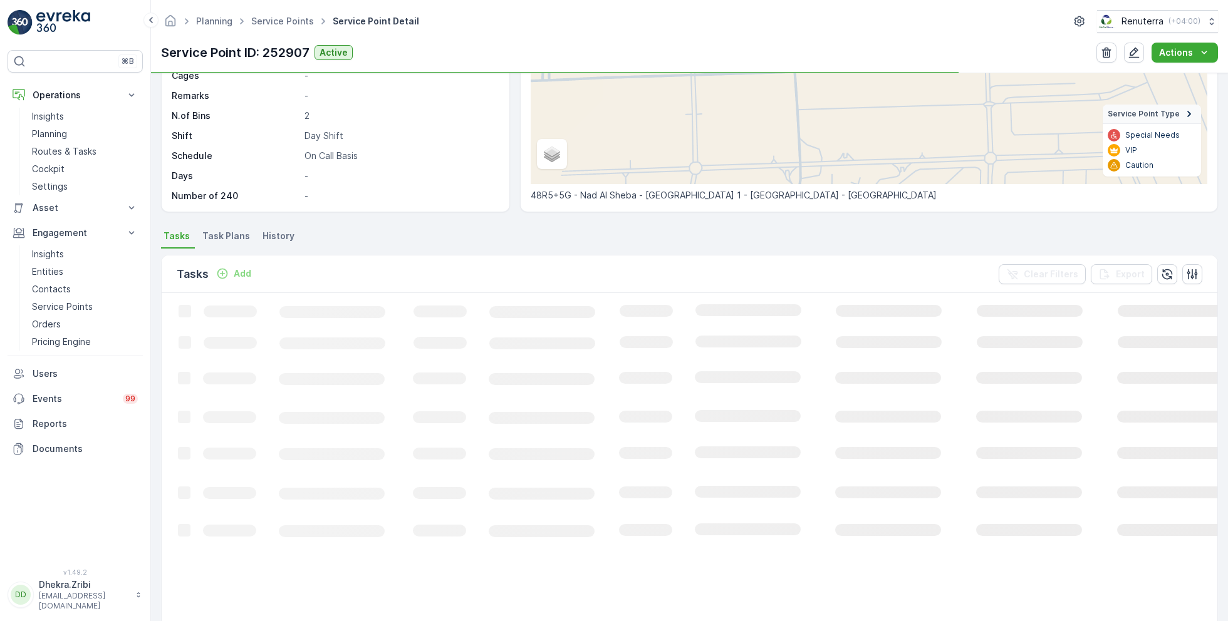
scroll to position [187, 0]
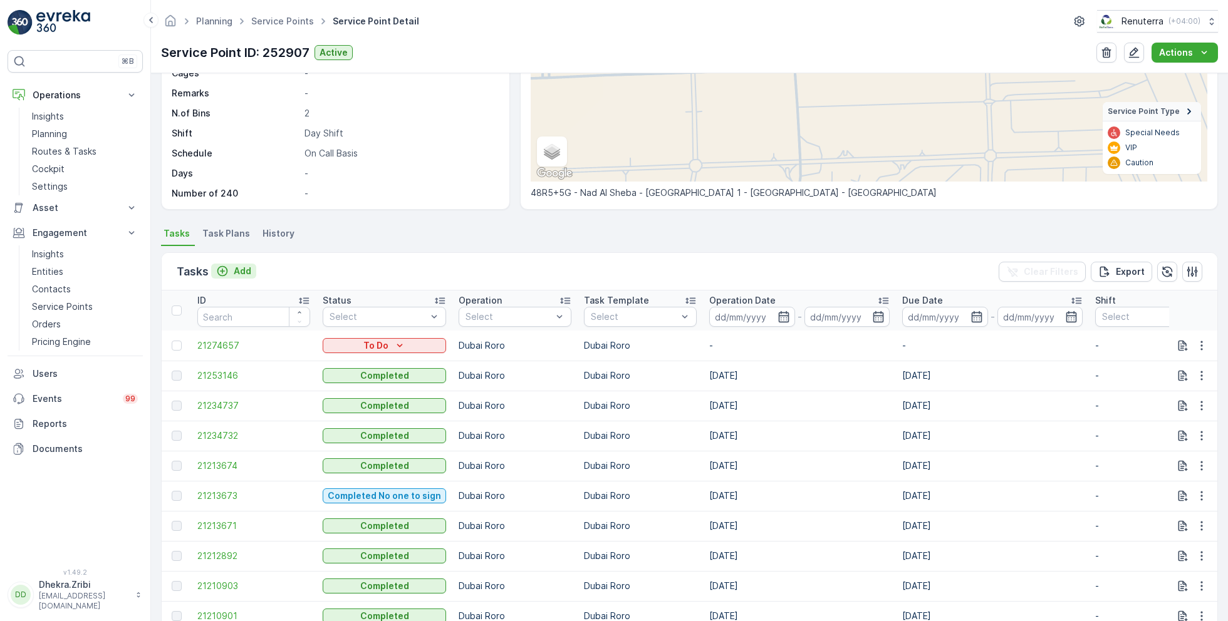
click at [245, 270] on p "Add" at bounding box center [243, 271] width 18 height 13
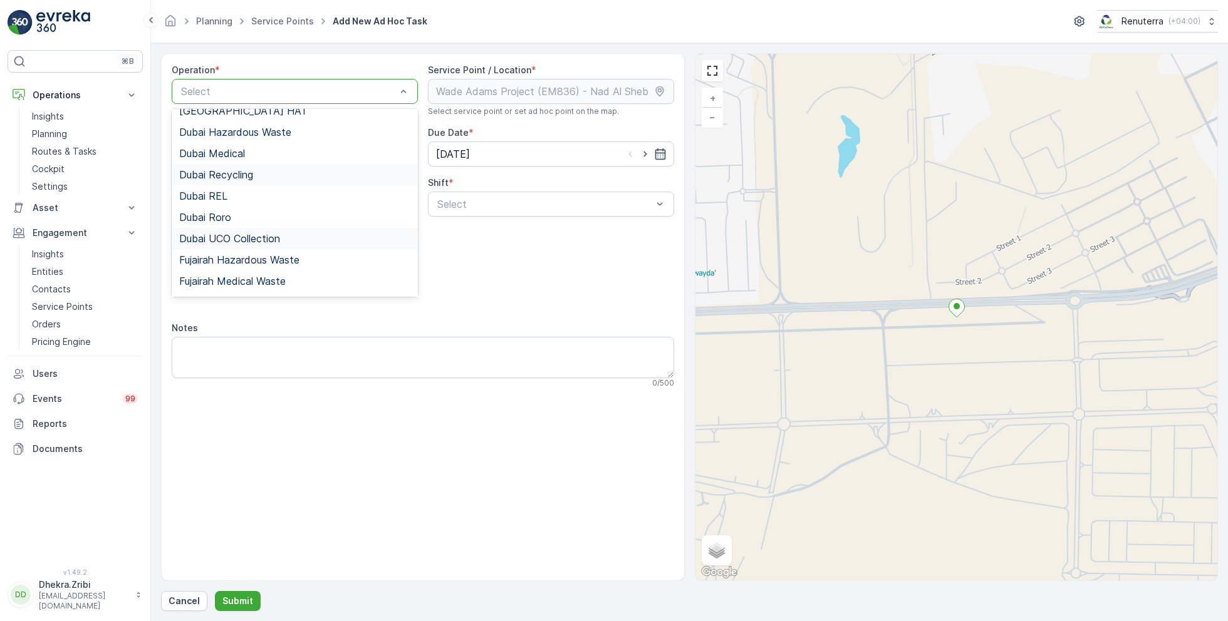
scroll to position [78, 0]
click at [244, 212] on div "Dubai Roro" at bounding box center [294, 214] width 231 height 11
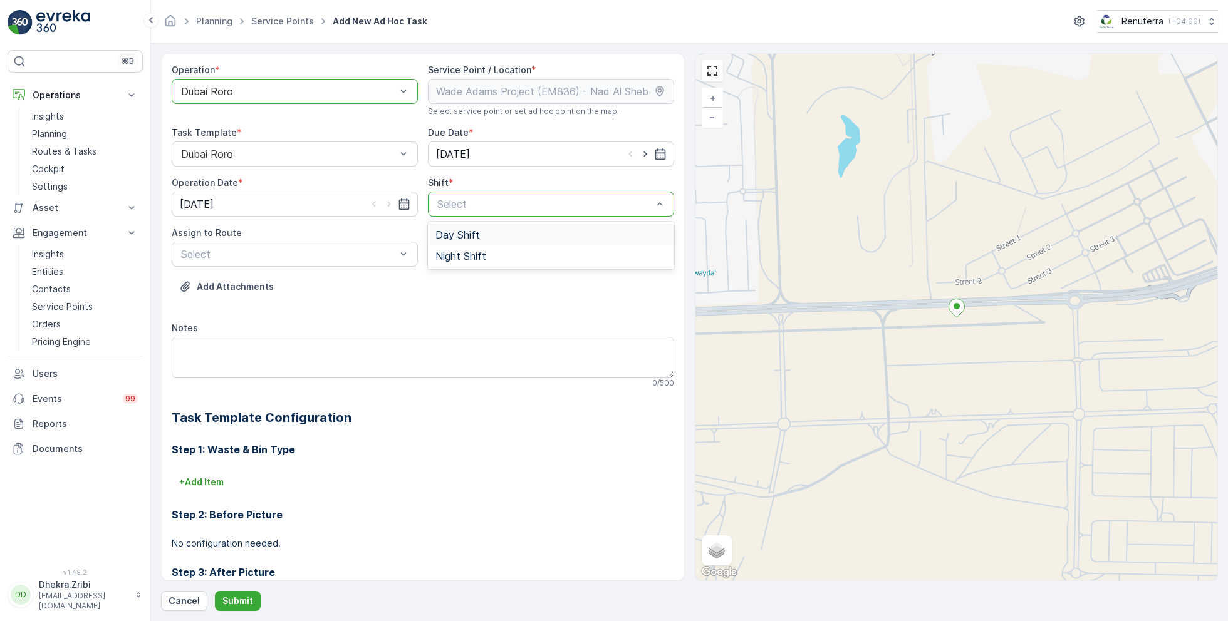
click at [461, 233] on span "Day Shift" at bounding box center [457, 234] width 44 height 11
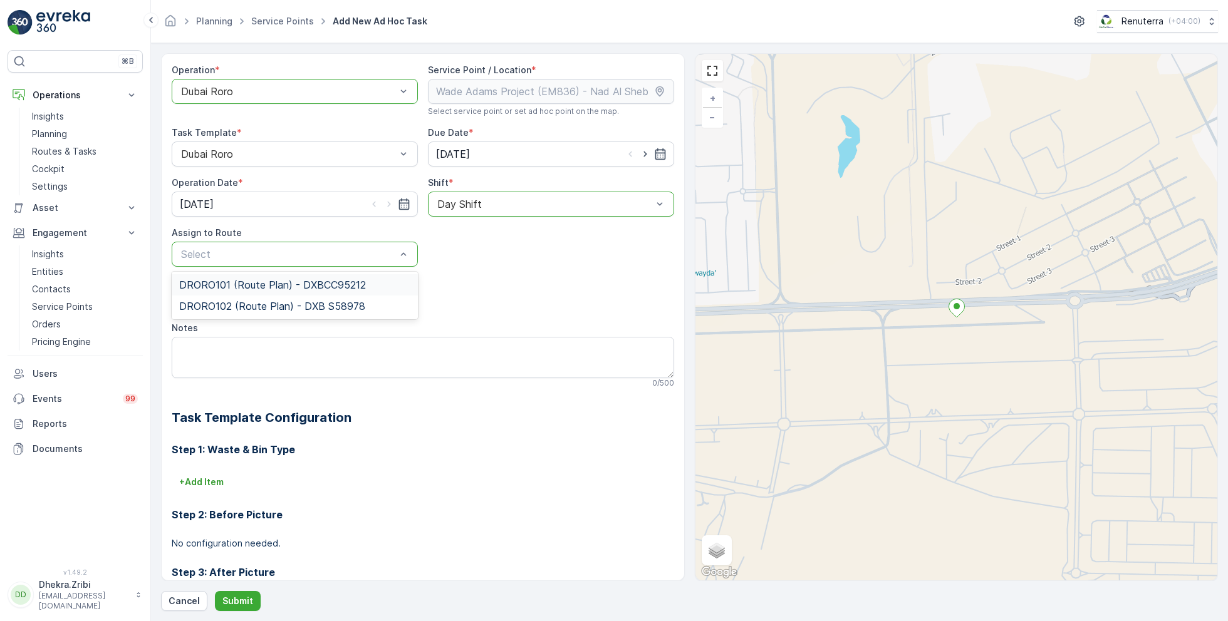
click at [298, 284] on span "DRORO101 (Route Plan) - DXBCC95212" at bounding box center [272, 284] width 187 height 11
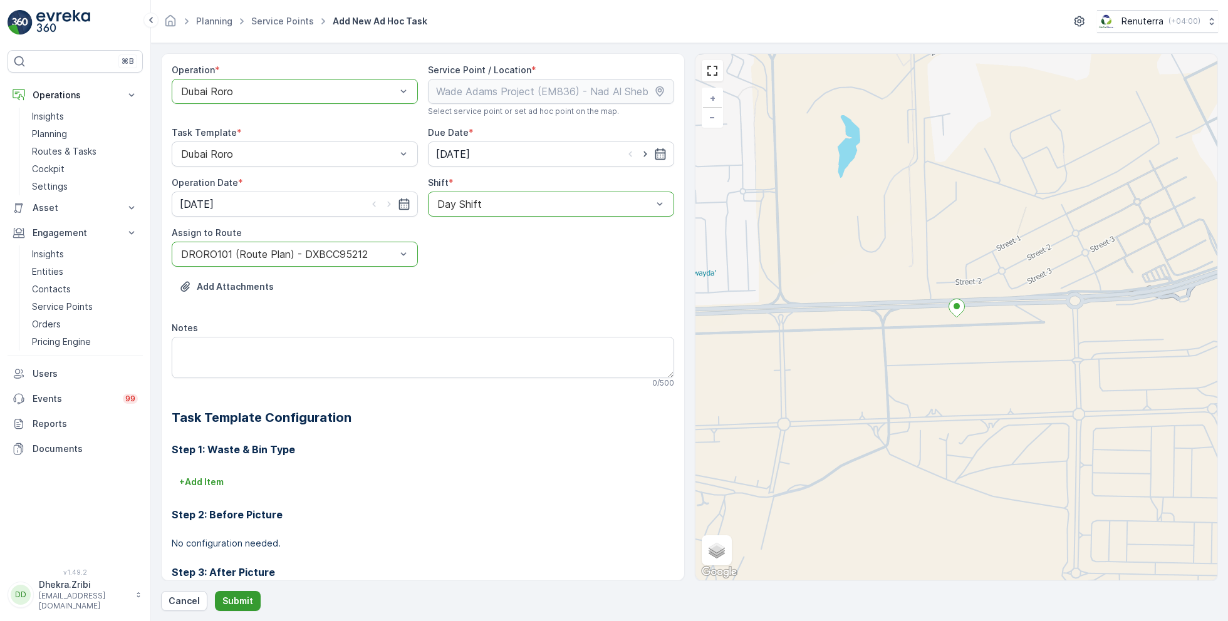
click at [239, 594] on button "Submit" at bounding box center [238, 601] width 46 height 20
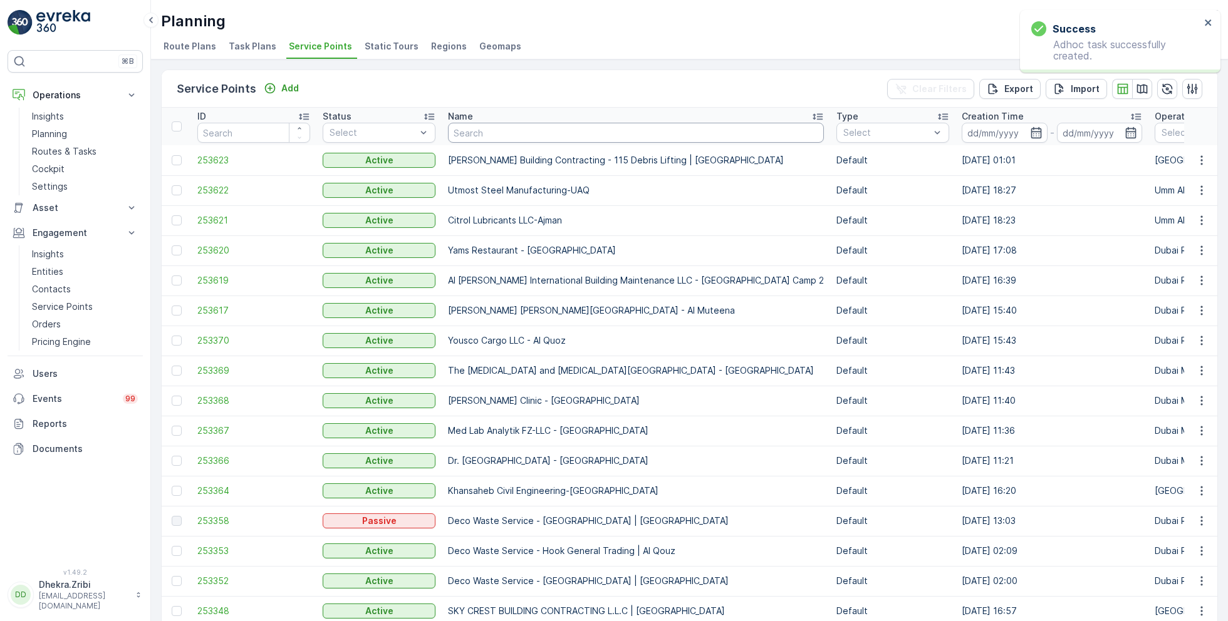
click at [481, 131] on input "text" at bounding box center [636, 133] width 376 height 20
paste input "[PERSON_NAME] Project (EM836) - [PERSON_NAME]"
type input "[PERSON_NAME] Project (EM836) - [PERSON_NAME]"
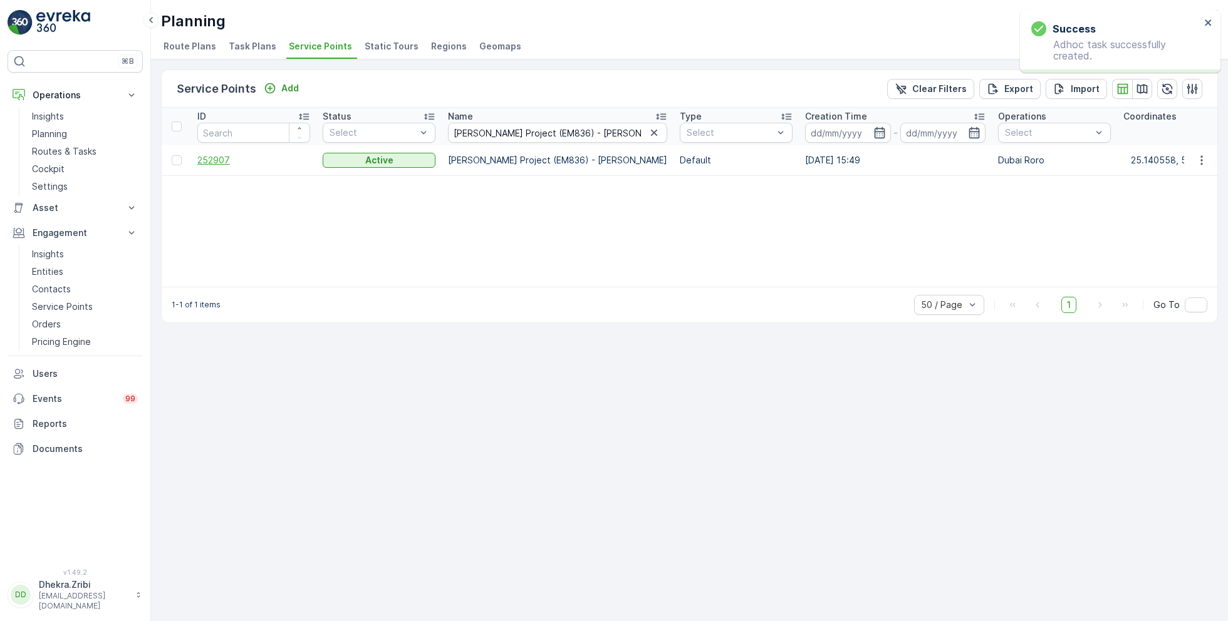
click at [213, 159] on span "252907" at bounding box center [253, 160] width 113 height 13
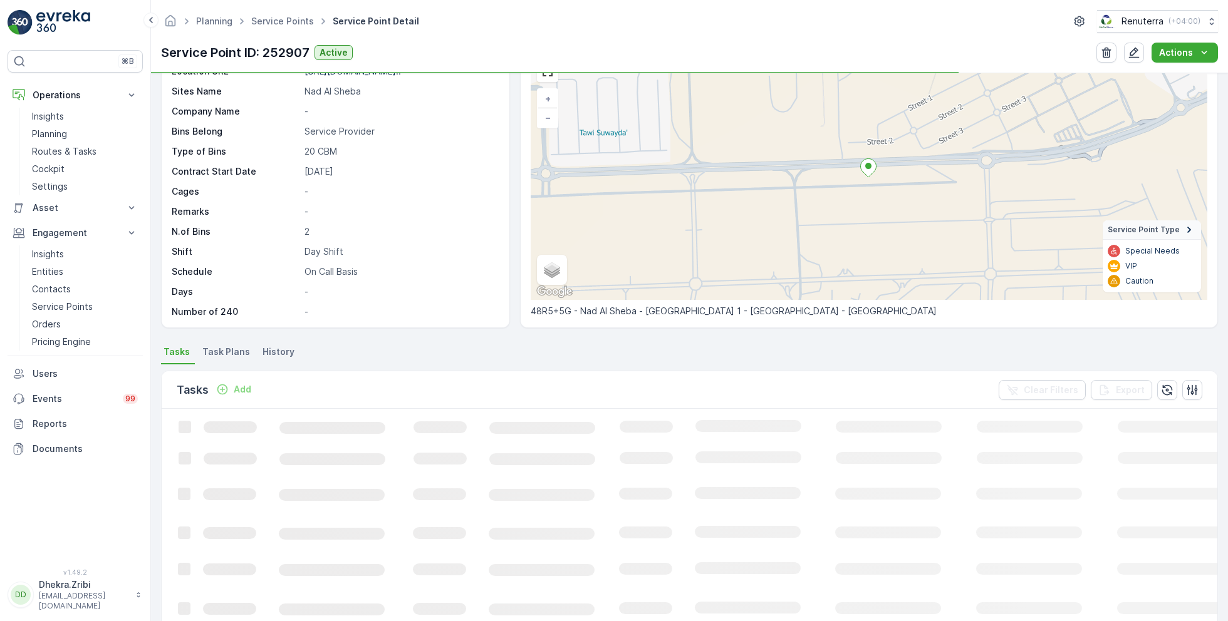
scroll to position [79, 0]
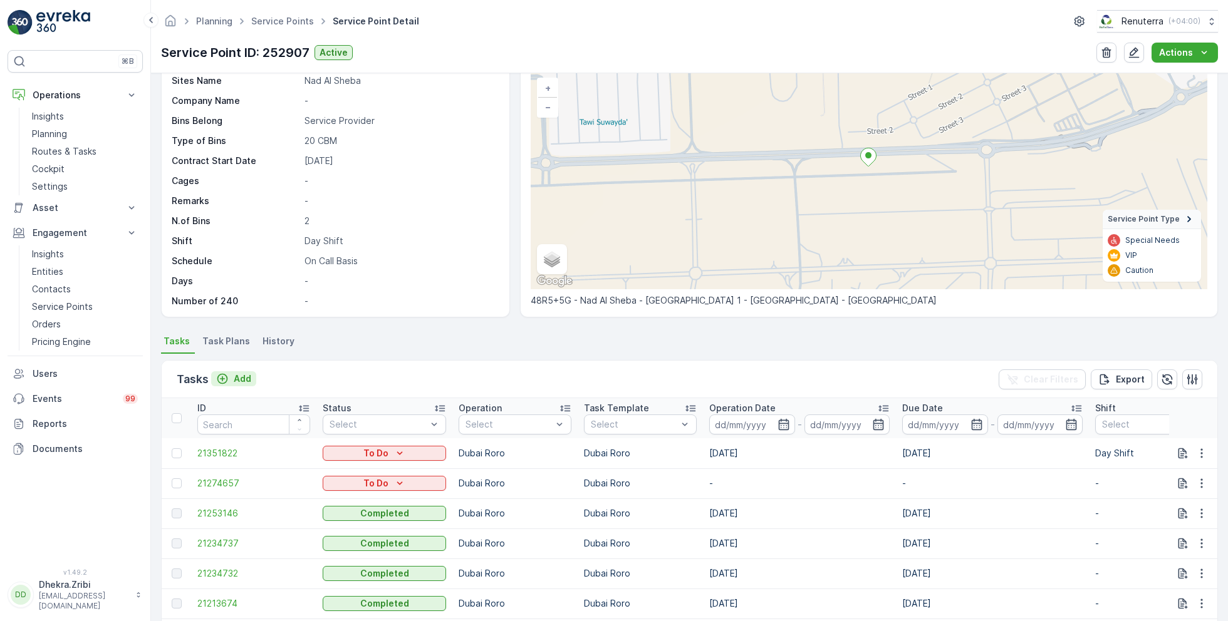
click at [241, 373] on p "Add" at bounding box center [243, 379] width 18 height 13
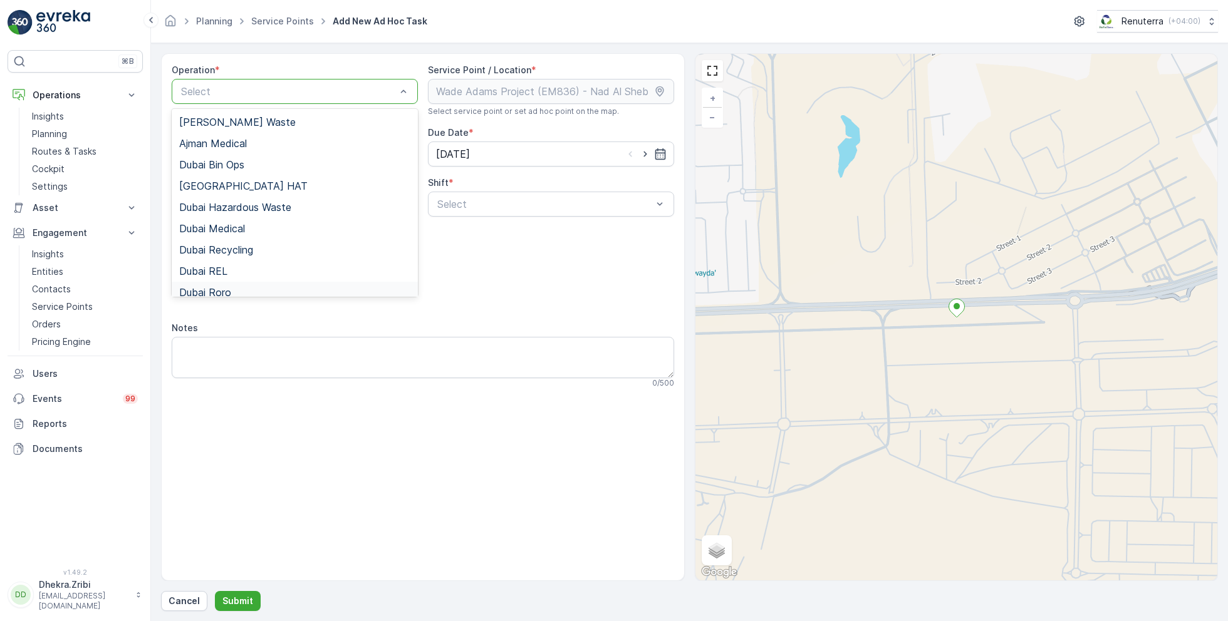
click at [236, 289] on div "Dubai Roro" at bounding box center [294, 292] width 231 height 11
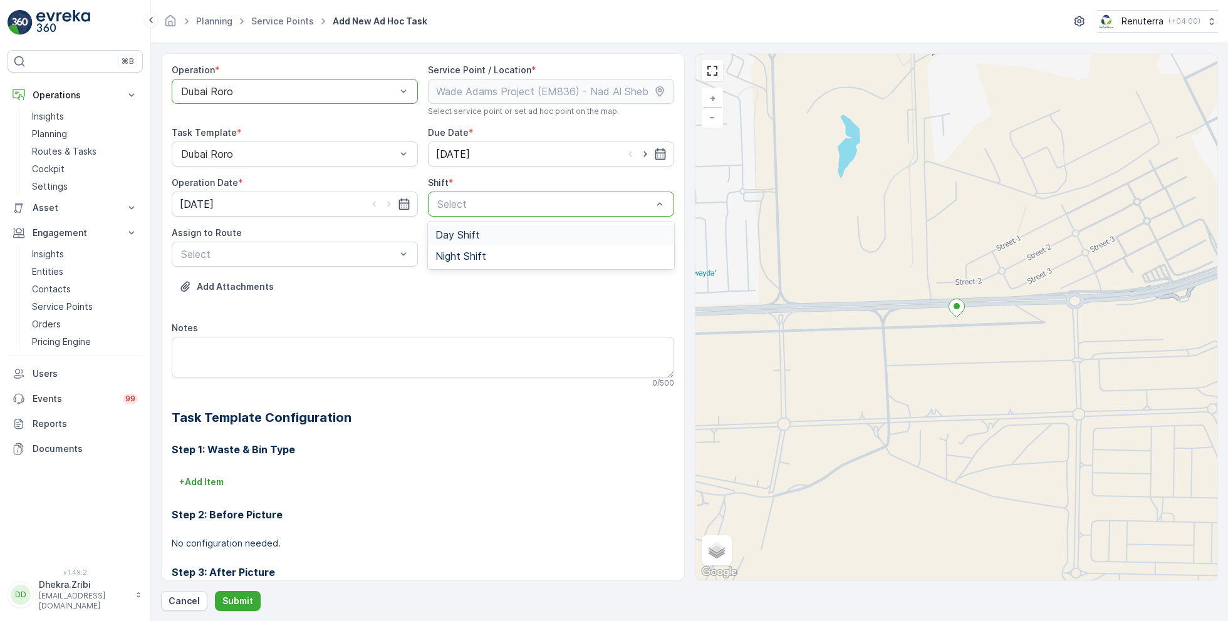
click at [474, 233] on span "Day Shift" at bounding box center [457, 234] width 44 height 11
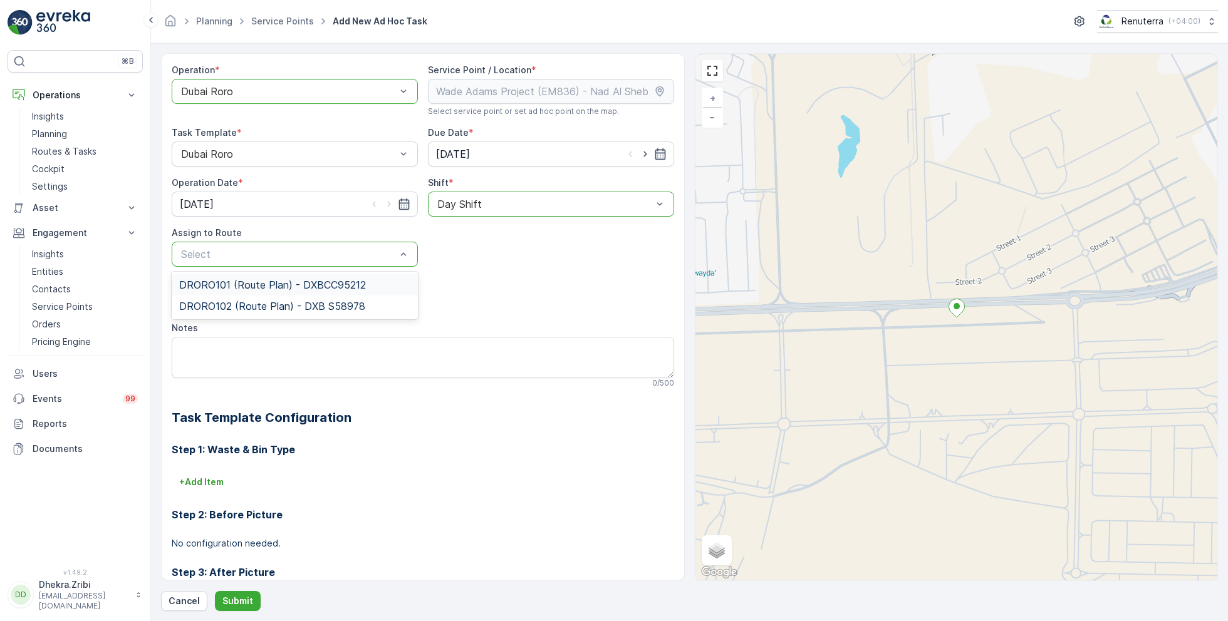
click at [265, 284] on span "DRORO101 (Route Plan) - DXBCC95212" at bounding box center [272, 284] width 187 height 11
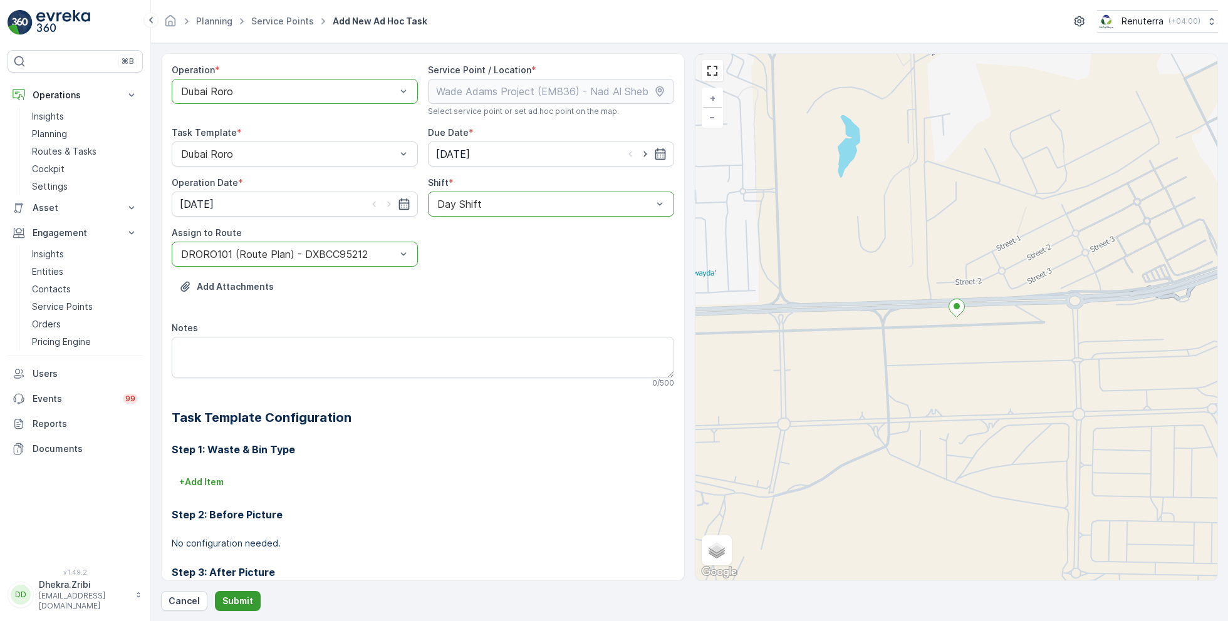
click at [237, 599] on p "Submit" at bounding box center [237, 601] width 31 height 13
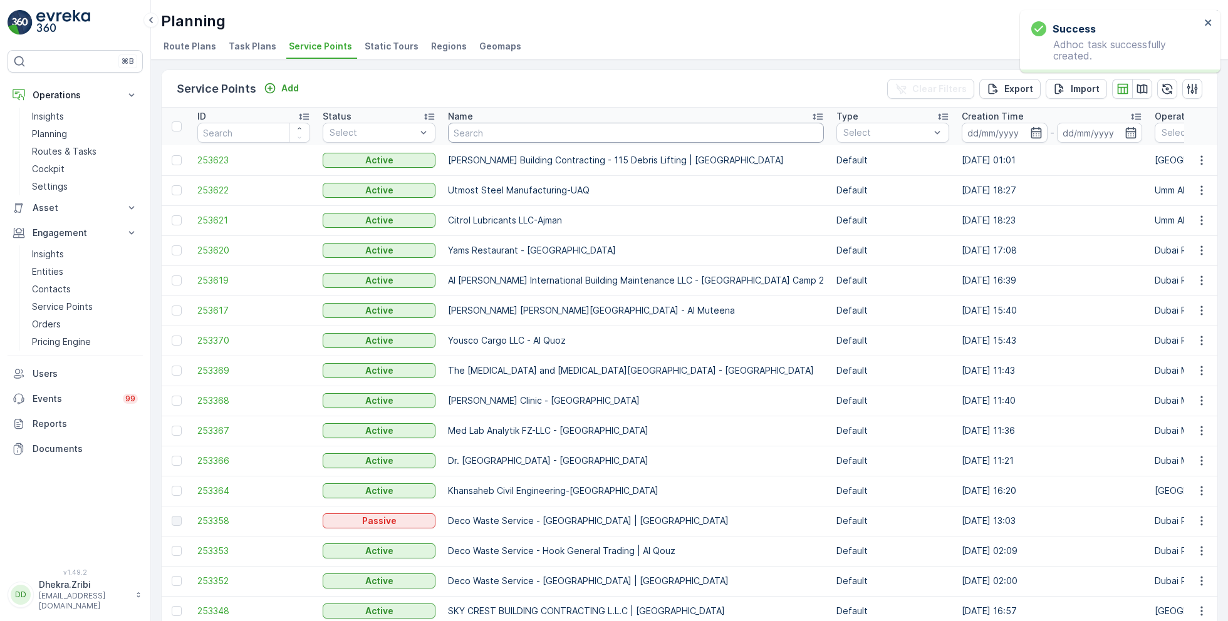
click at [492, 138] on input "text" at bounding box center [636, 133] width 376 height 20
paste input "KTC INTERNATIONAL LANDSCAPING - [GEOGRAPHIC_DATA] - SZR"
type input "KTC INTERNATIONAL LANDSCAPING - [GEOGRAPHIC_DATA] - SZR"
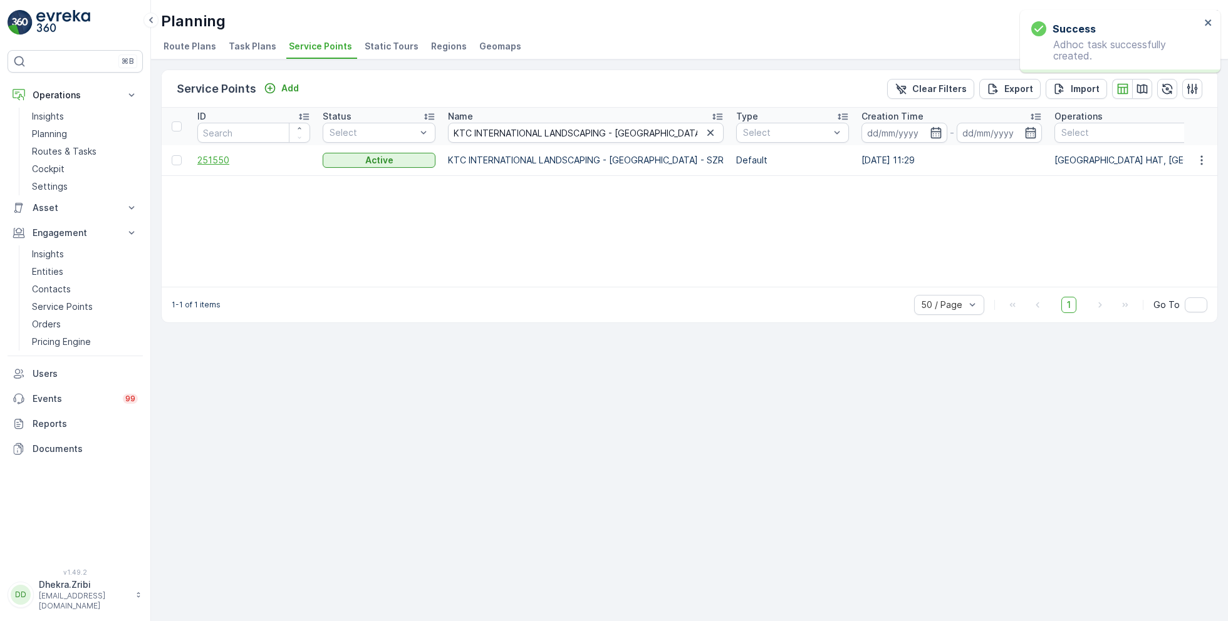
click at [227, 160] on span "251550" at bounding box center [253, 160] width 113 height 13
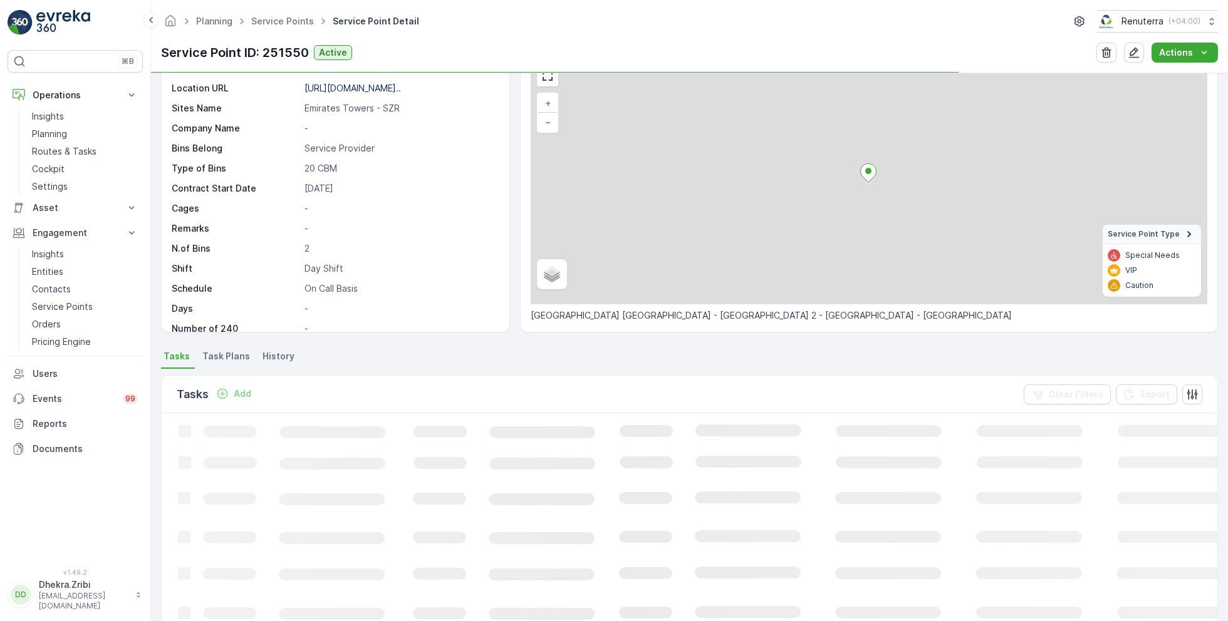
scroll to position [71, 0]
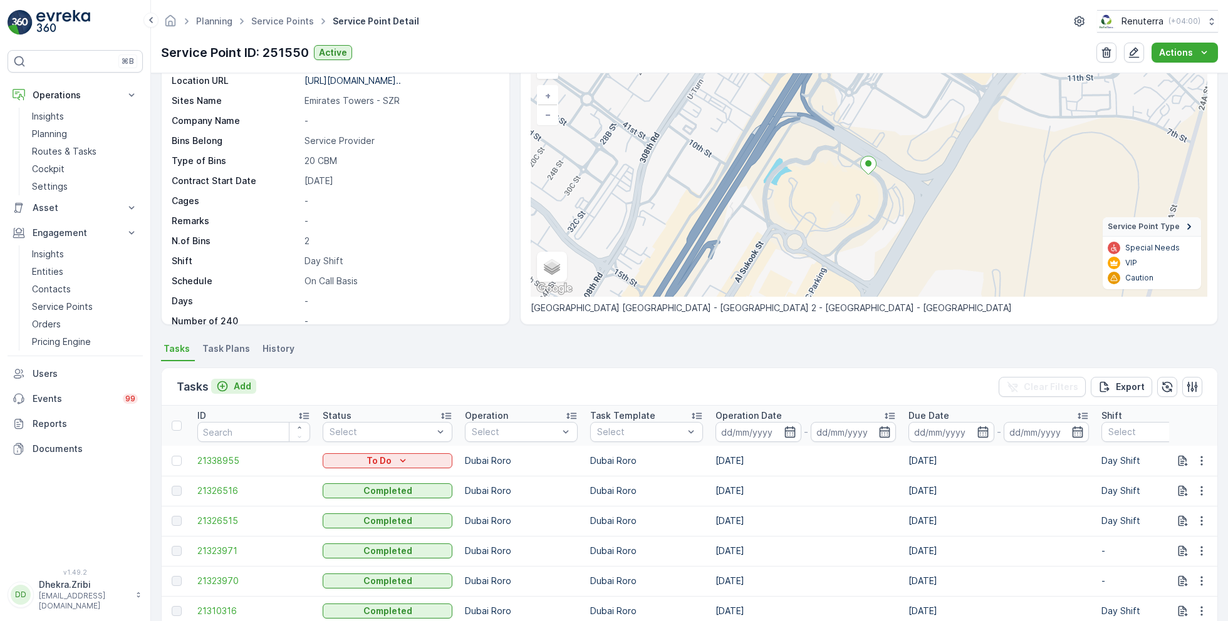
click at [242, 382] on p "Add" at bounding box center [243, 386] width 18 height 13
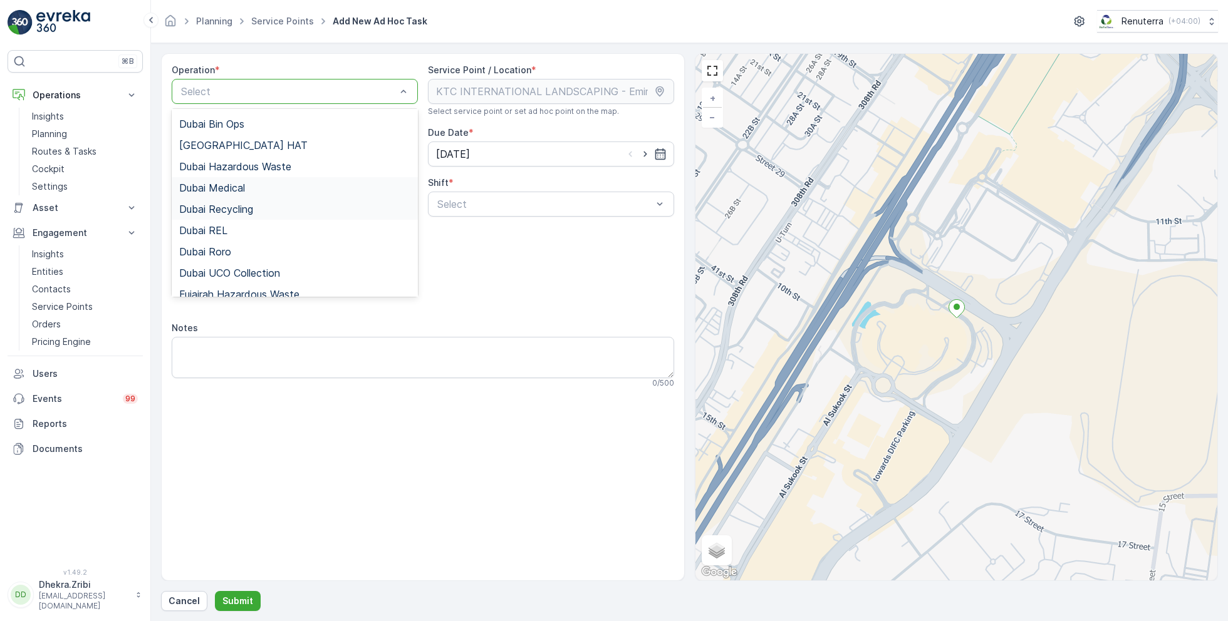
scroll to position [48, 0]
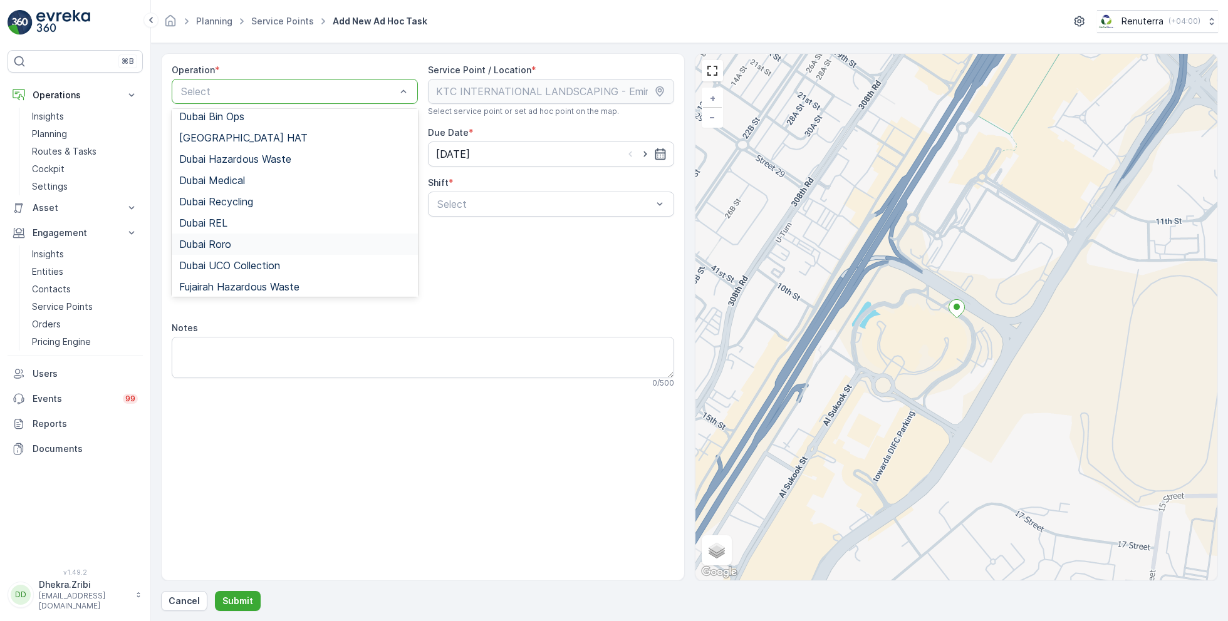
click at [226, 249] on span "Dubai Roro" at bounding box center [205, 244] width 52 height 11
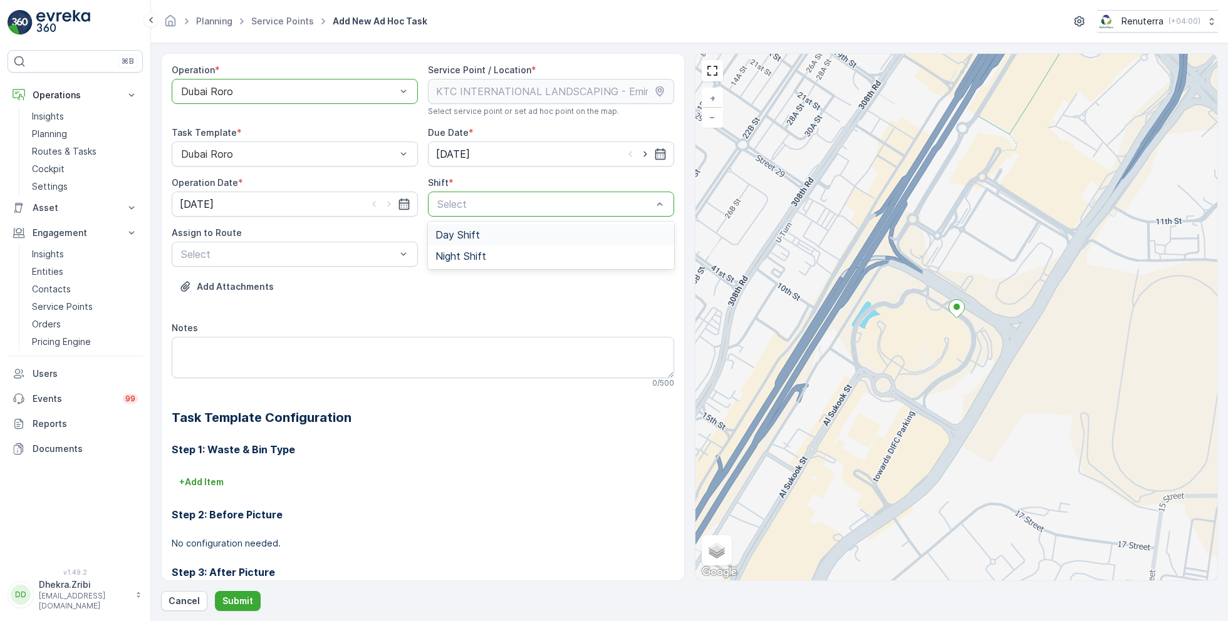
click at [455, 232] on span "Day Shift" at bounding box center [457, 234] width 44 height 11
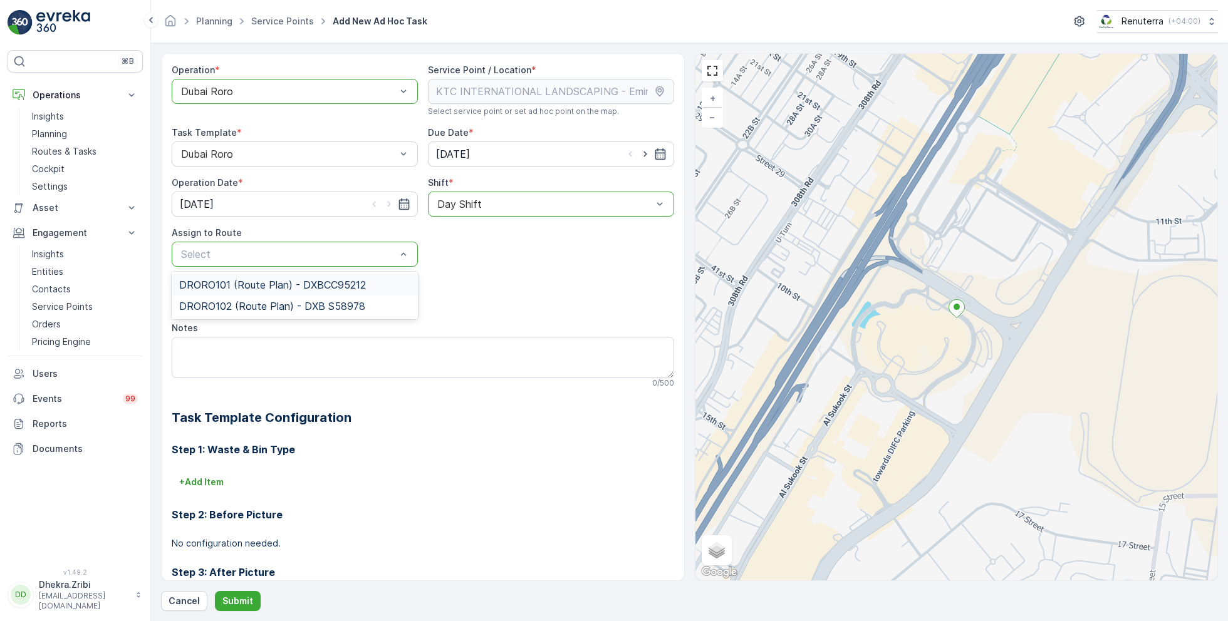
click at [259, 286] on span "DRORO101 (Route Plan) - DXBCC95212" at bounding box center [272, 284] width 187 height 11
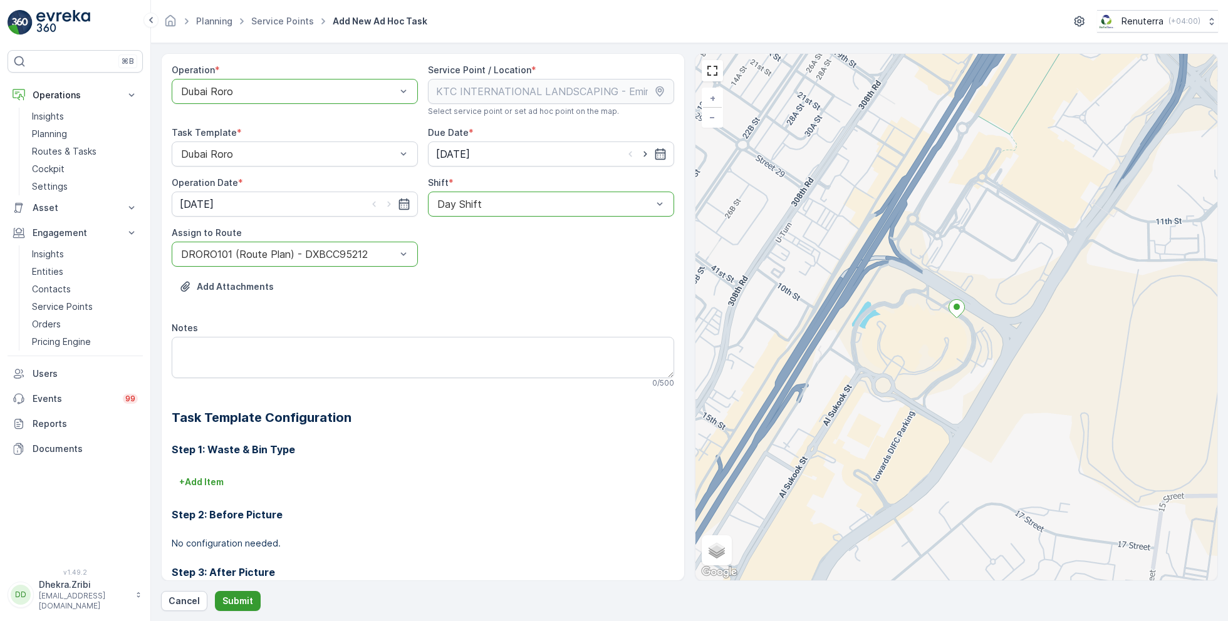
click at [235, 595] on p "Submit" at bounding box center [237, 601] width 31 height 13
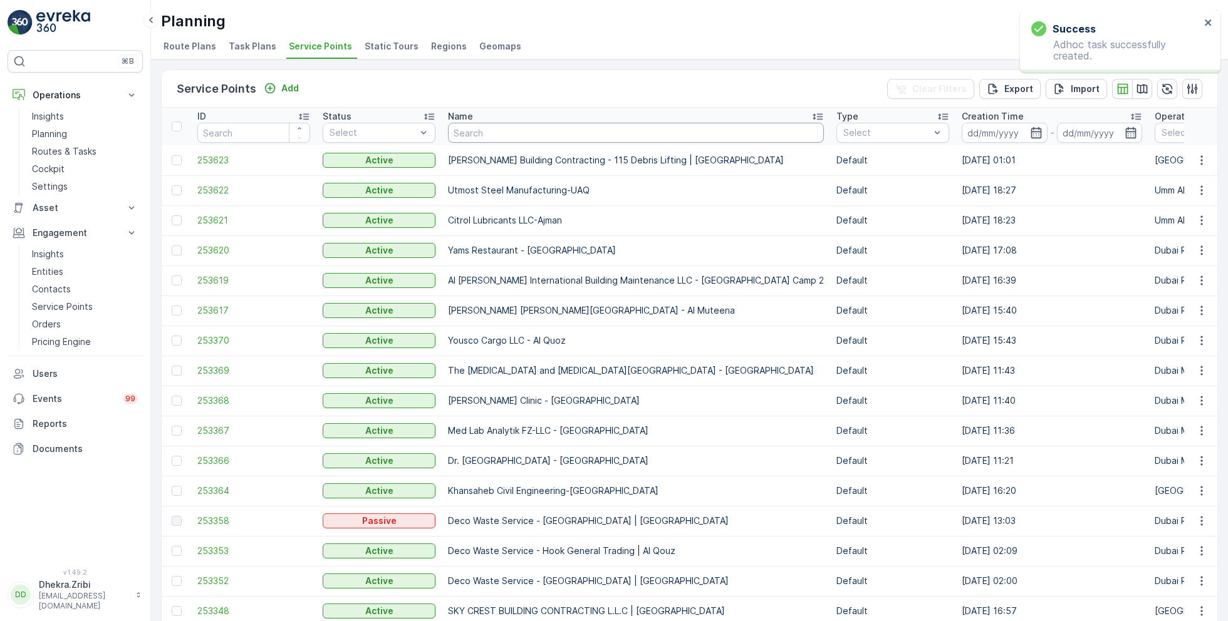
click at [465, 136] on input "text" at bounding box center [636, 133] width 376 height 20
type input "sbk"
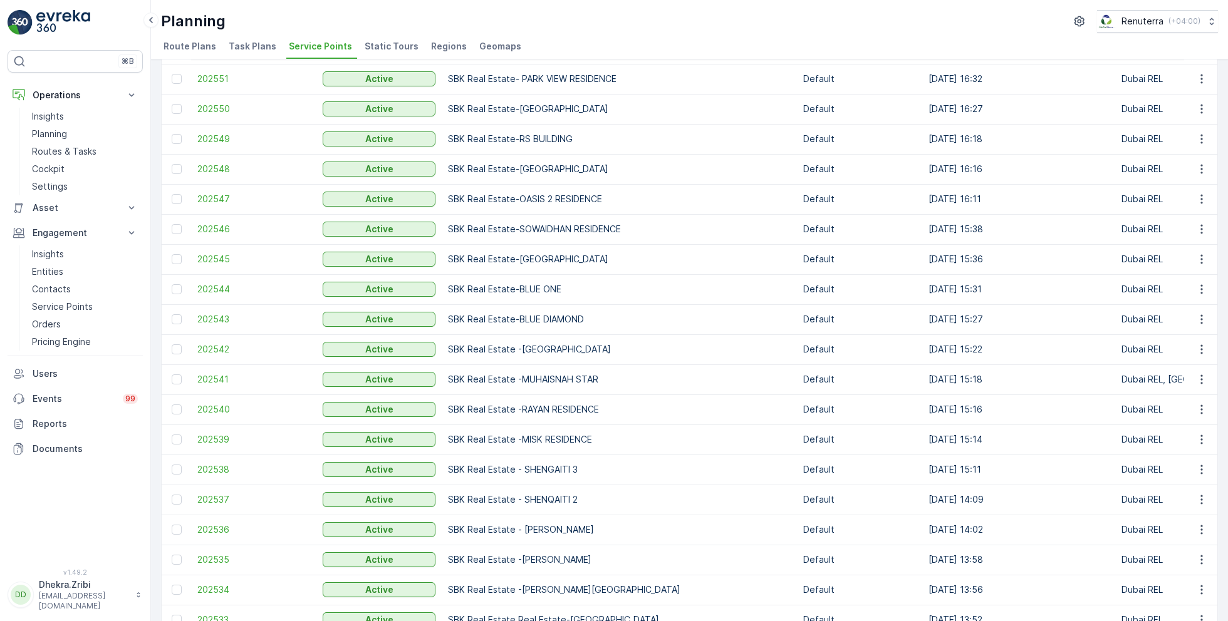
scroll to position [447, 0]
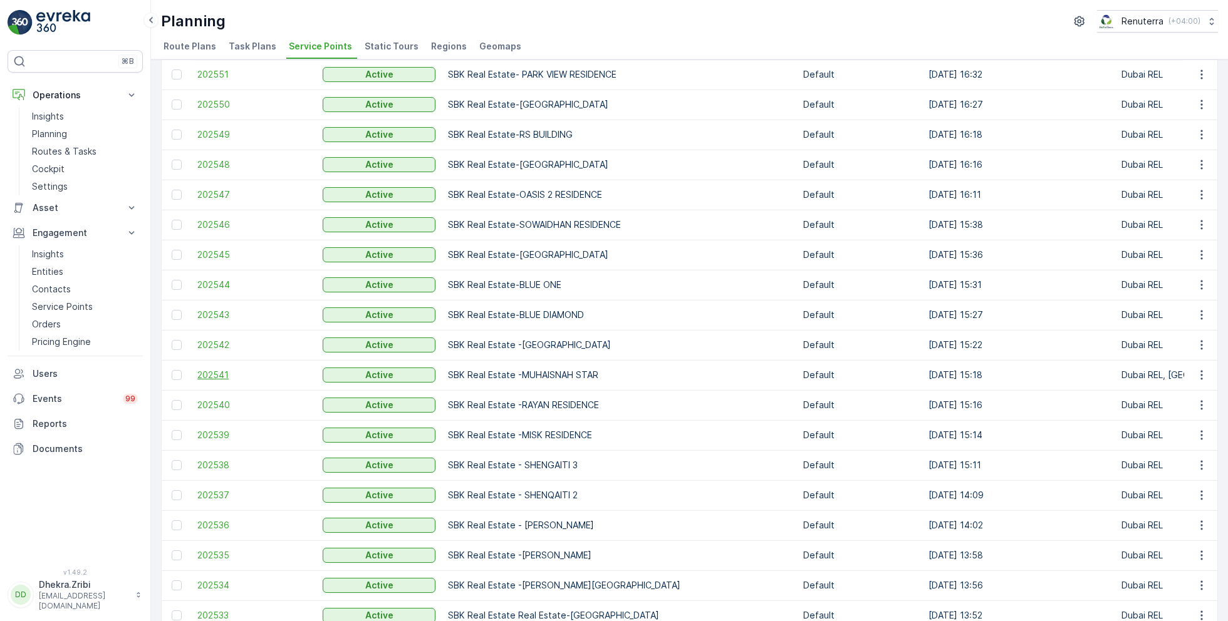
click at [224, 375] on span "202541" at bounding box center [253, 375] width 113 height 13
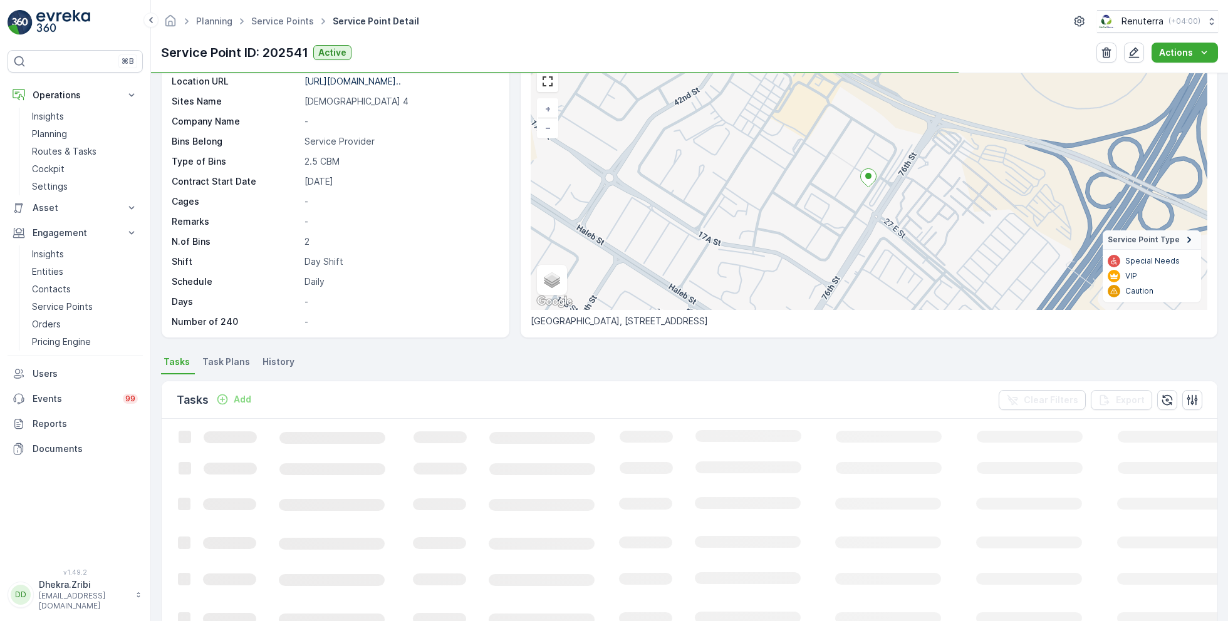
scroll to position [63, 0]
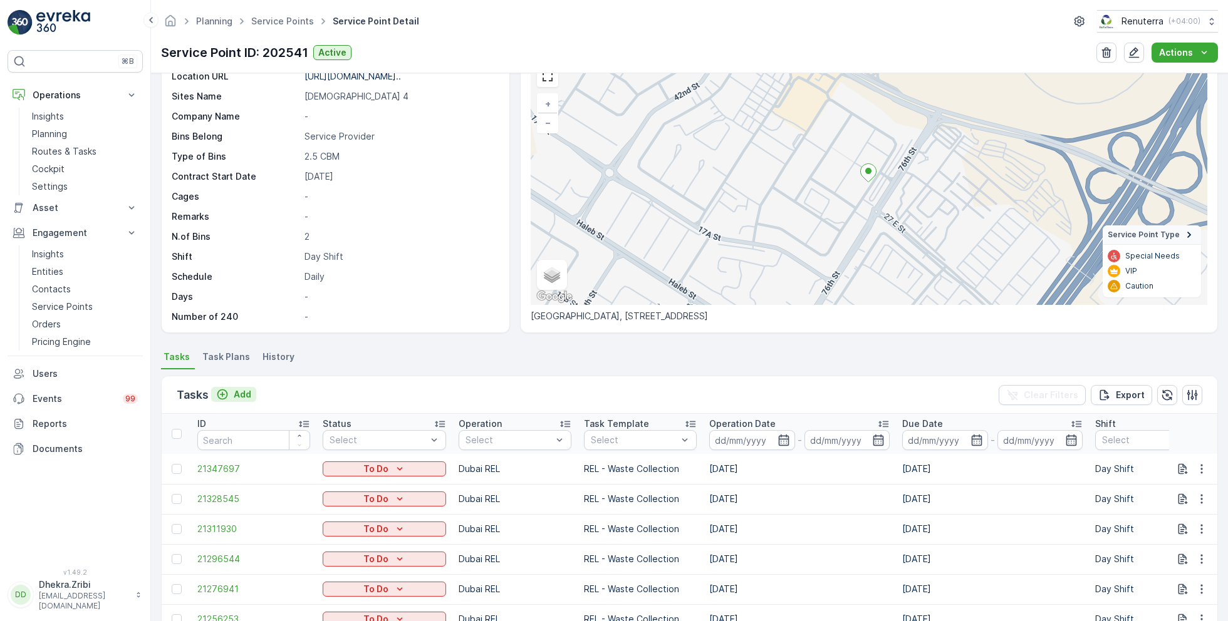
click at [243, 392] on p "Add" at bounding box center [243, 394] width 18 height 13
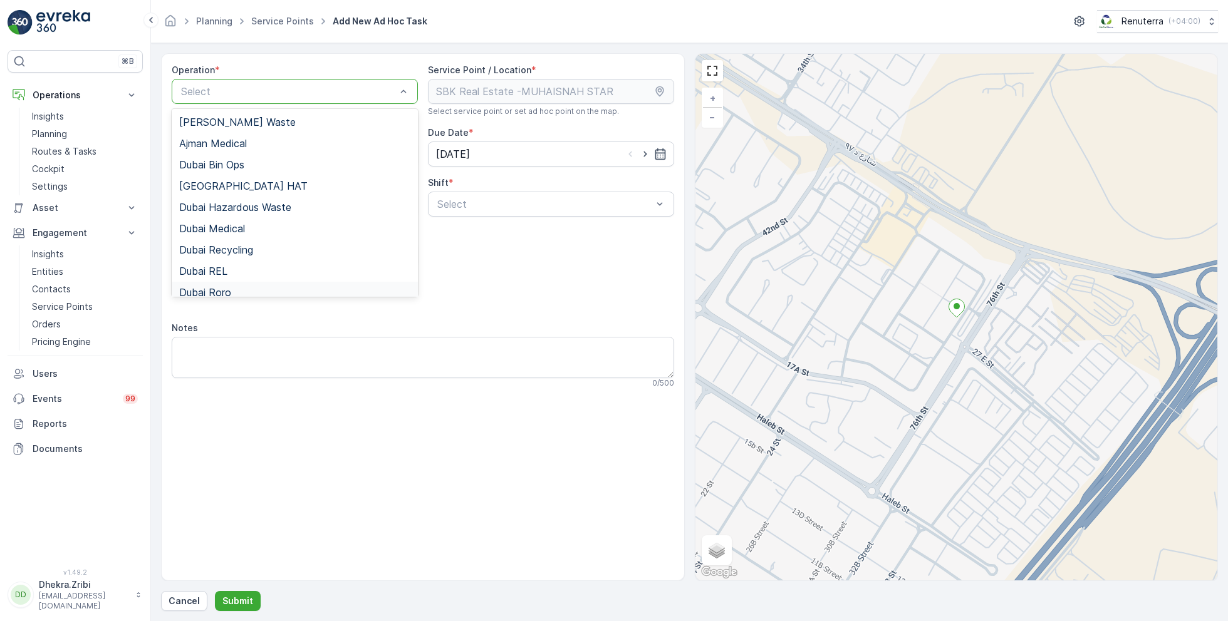
click at [239, 287] on div "Dubai Roro" at bounding box center [294, 292] width 231 height 11
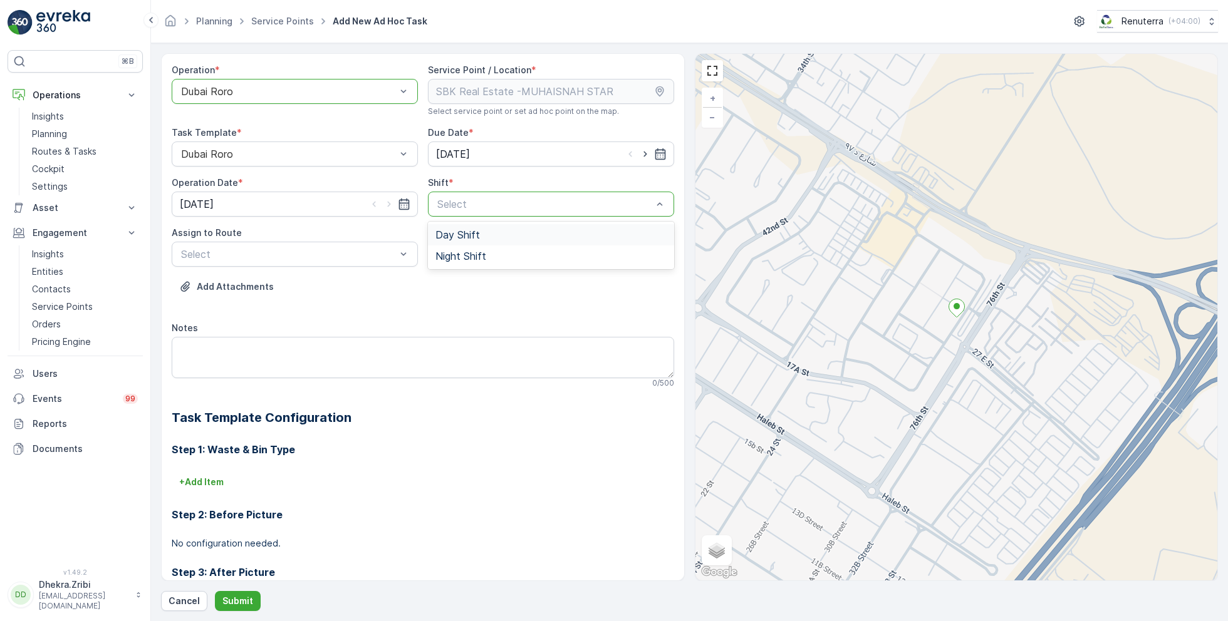
click at [452, 231] on span "Day Shift" at bounding box center [457, 234] width 44 height 11
click at [299, 301] on span "DRORO102 (Route Plan) - DXB S58978" at bounding box center [272, 306] width 186 height 11
click at [236, 595] on p "Submit" at bounding box center [237, 601] width 31 height 13
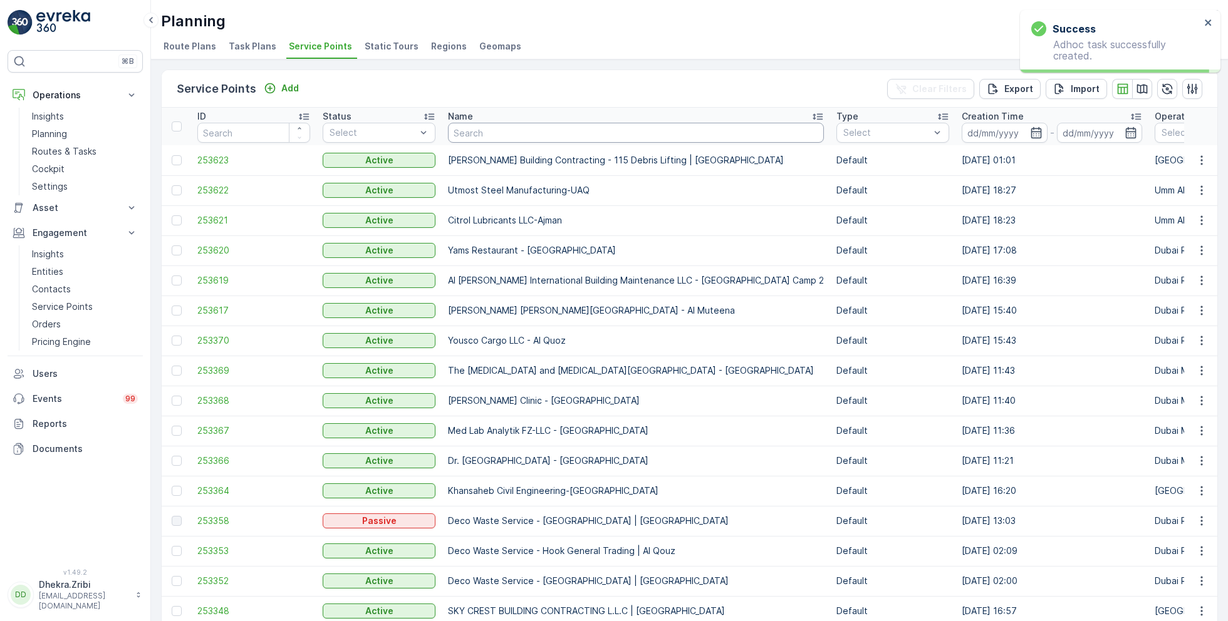
click at [469, 125] on input "text" at bounding box center [636, 133] width 376 height 20
type input "deco waste"
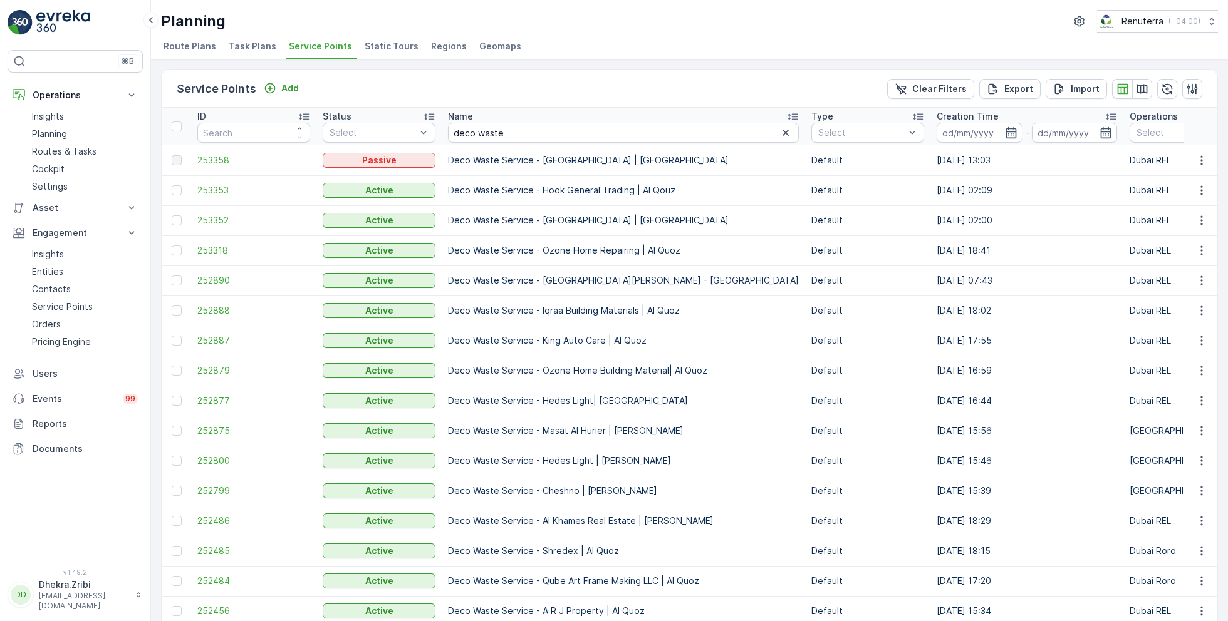
click at [217, 494] on span "252799" at bounding box center [253, 491] width 113 height 13
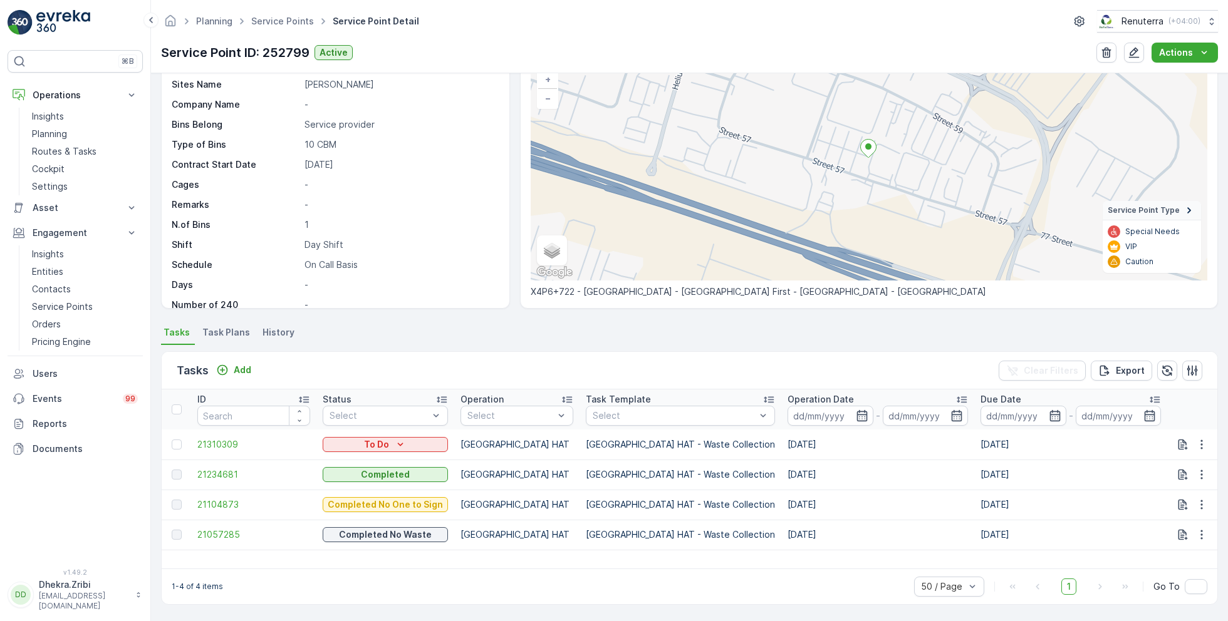
scroll to position [86, 0]
click at [240, 370] on p "Add" at bounding box center [243, 371] width 18 height 13
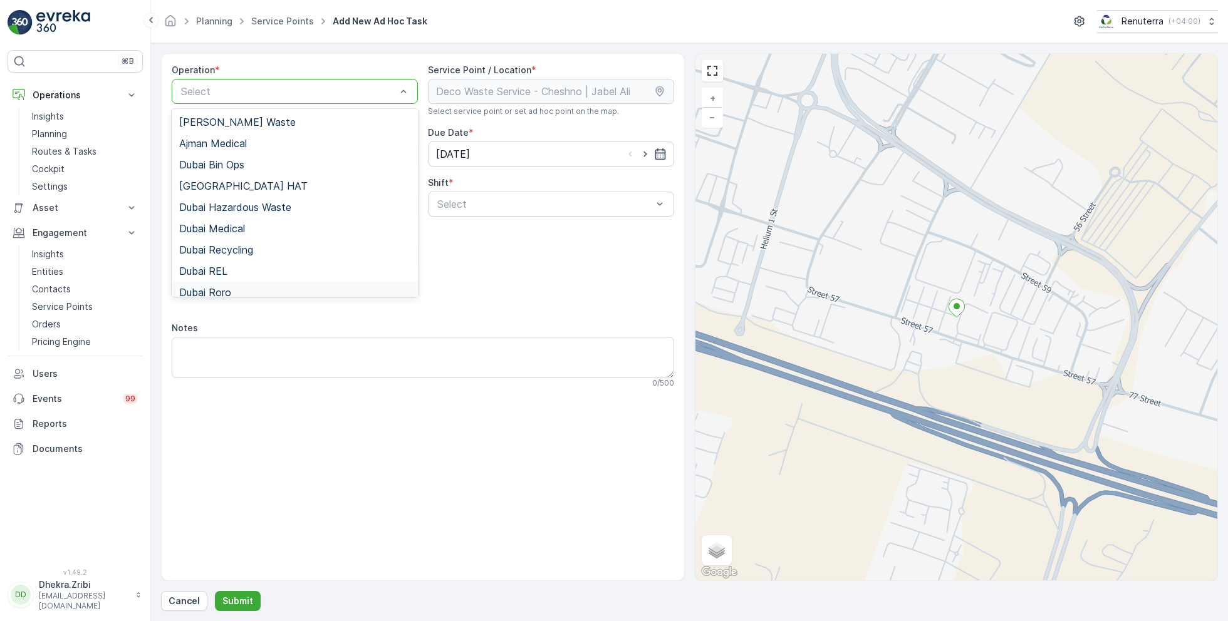
click at [229, 287] on span "Dubai Roro" at bounding box center [205, 292] width 52 height 11
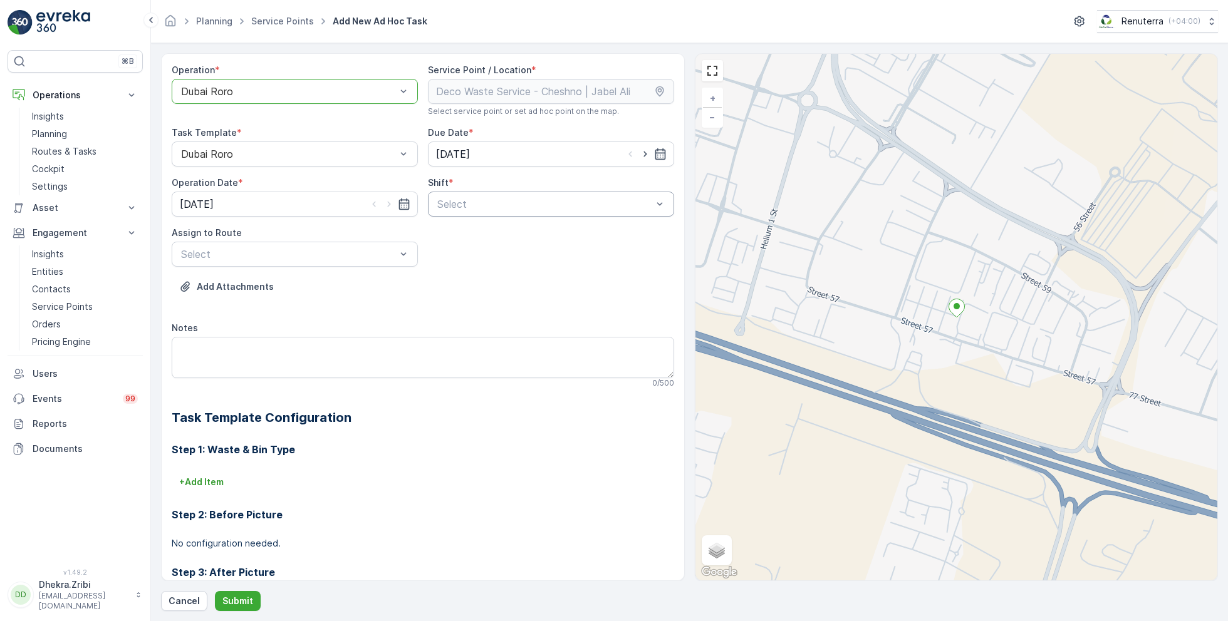
click at [477, 213] on div "Select" at bounding box center [551, 204] width 246 height 25
click at [456, 229] on span "Day Shift" at bounding box center [457, 234] width 44 height 11
click at [291, 305] on span "DRORO102 (Route Plan) - DXB S58978" at bounding box center [272, 306] width 186 height 11
click at [241, 605] on p "Submit" at bounding box center [237, 601] width 31 height 13
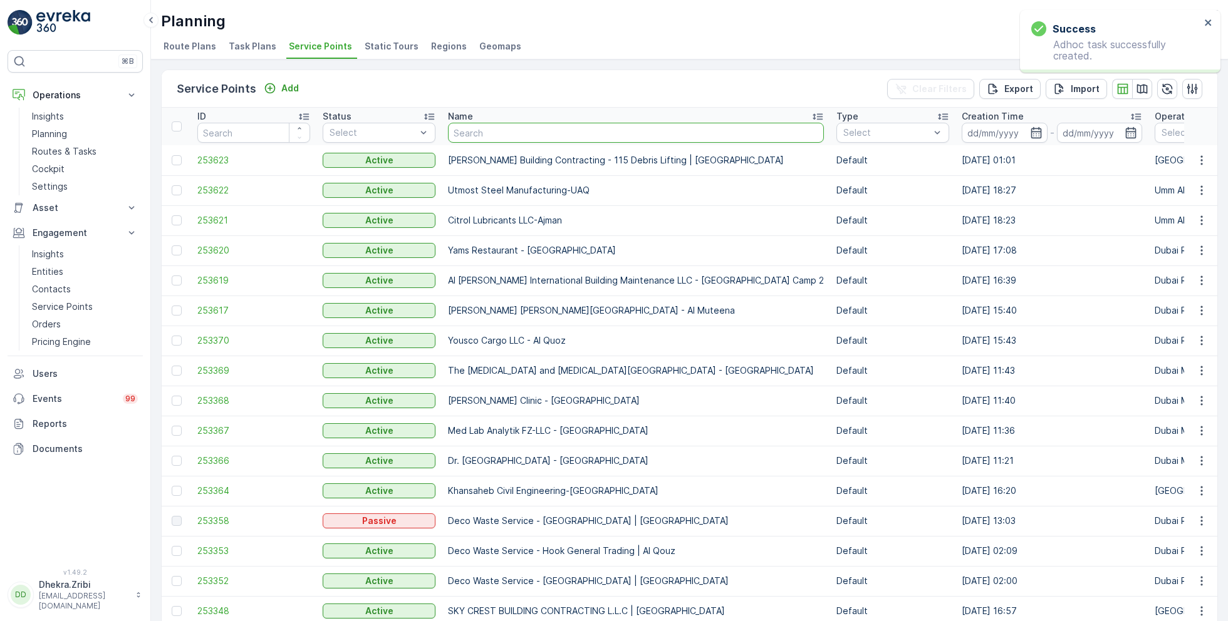
click at [573, 133] on input "text" at bounding box center [636, 133] width 376 height 20
paste input "[PERSON_NAME] Project (EM836) - [PERSON_NAME]"
type input "[PERSON_NAME] Project (EM836) - [PERSON_NAME]"
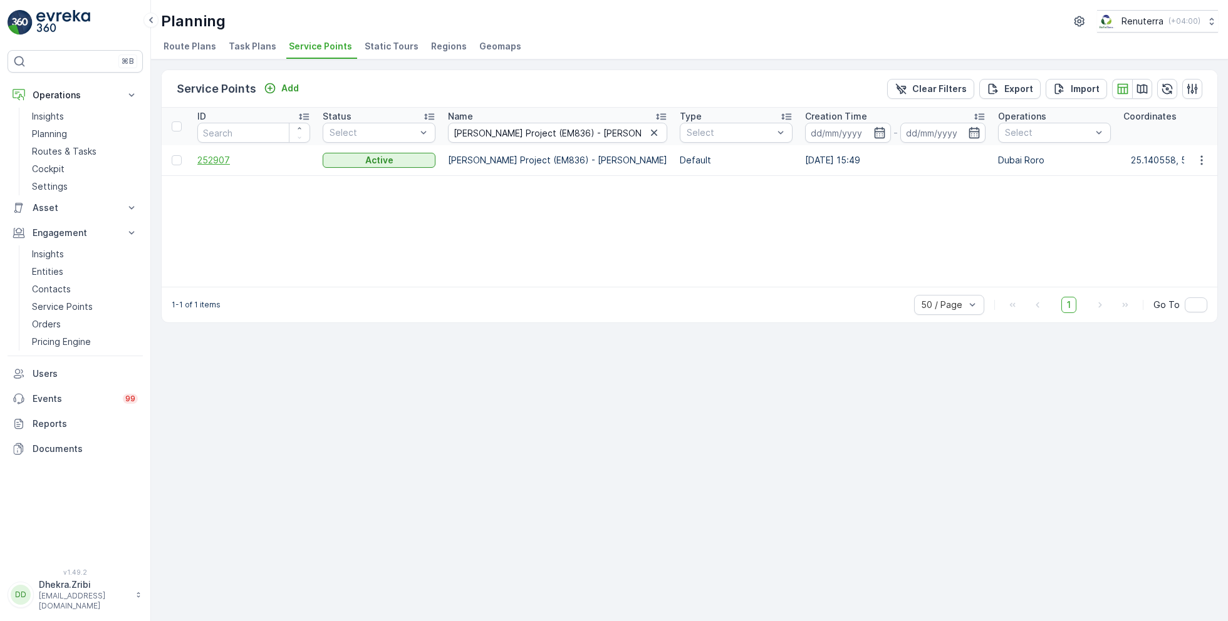
click at [226, 162] on span "252907" at bounding box center [253, 160] width 113 height 13
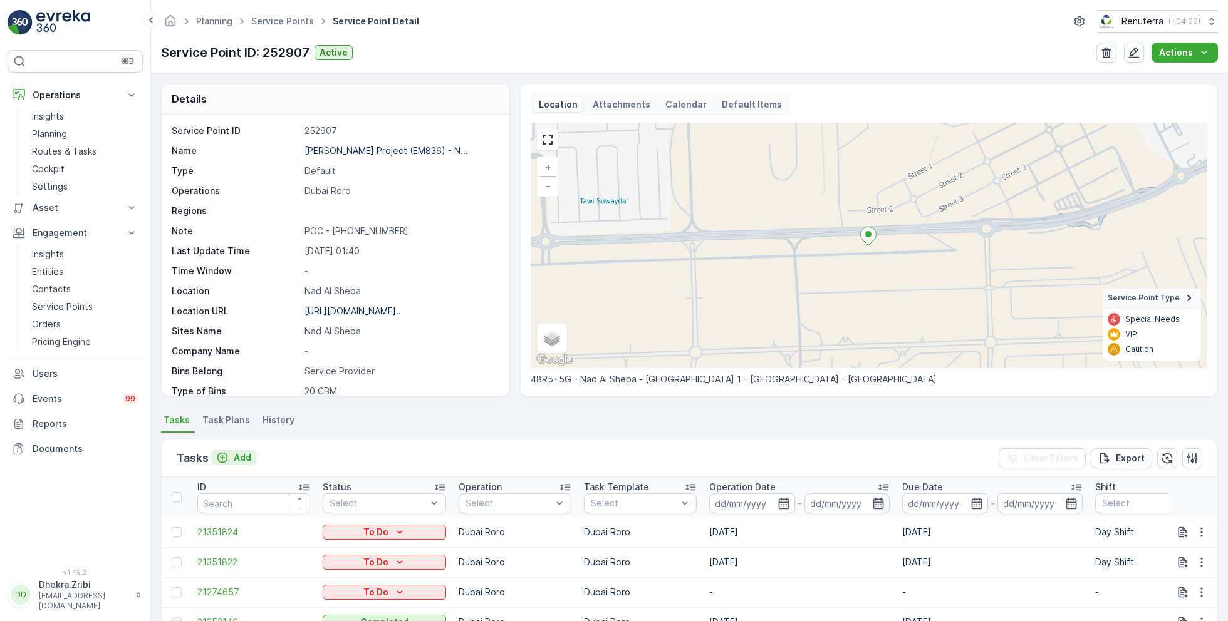
click at [239, 453] on p "Add" at bounding box center [243, 458] width 18 height 13
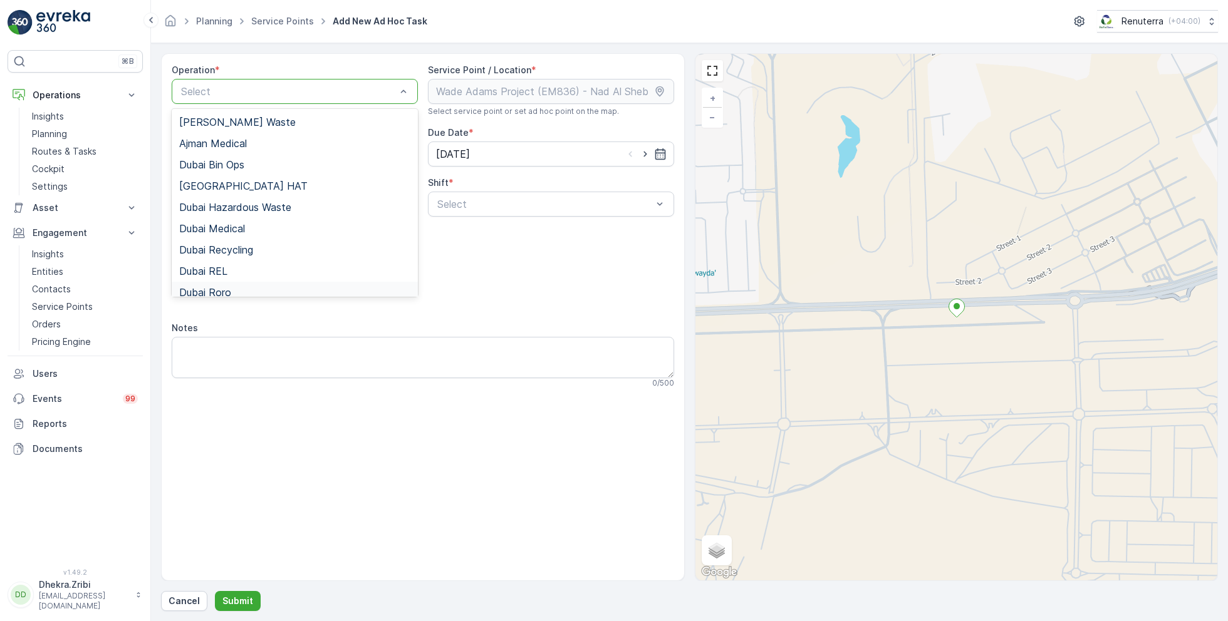
click at [246, 285] on div "Dubai Roro" at bounding box center [295, 292] width 246 height 21
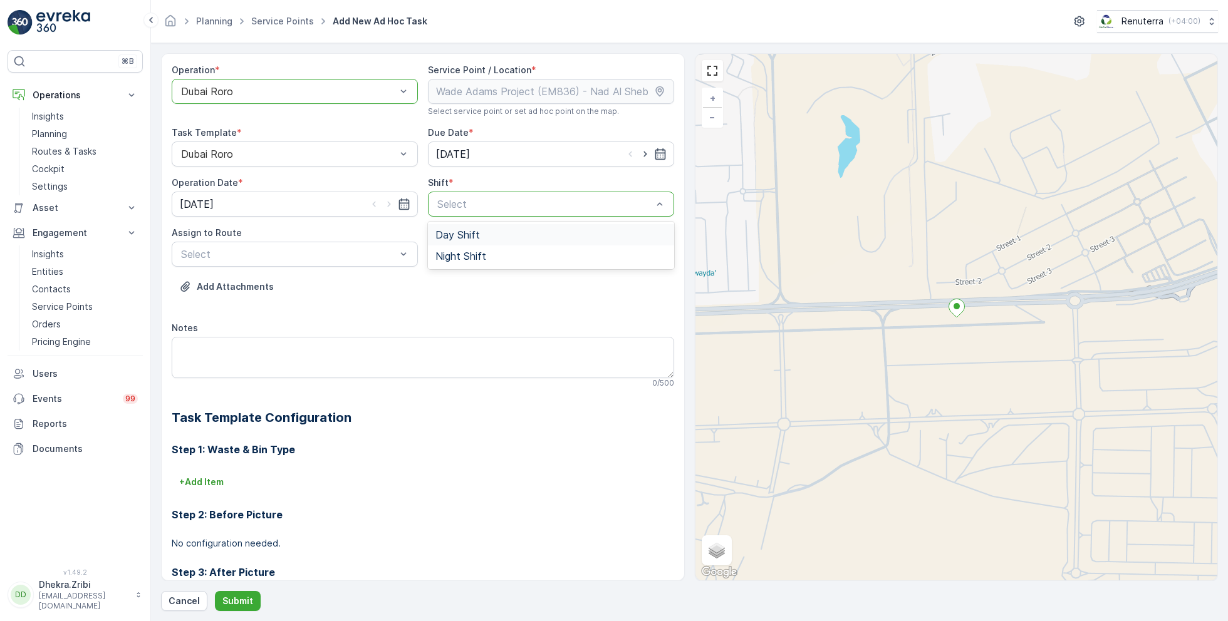
click at [464, 236] on span "Day Shift" at bounding box center [457, 234] width 44 height 11
click at [265, 303] on span "DRORO102 (Route Plan) - DXB S58978" at bounding box center [272, 306] width 186 height 11
click at [232, 607] on p "Submit" at bounding box center [237, 601] width 31 height 13
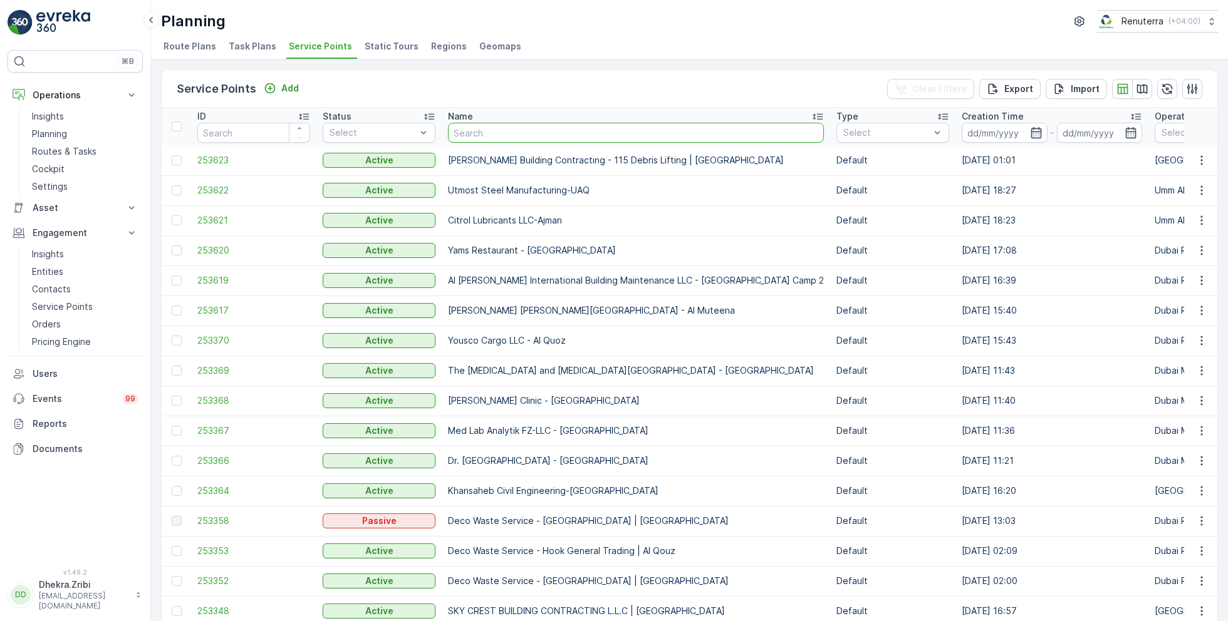
click at [510, 133] on input "text" at bounding box center [636, 133] width 376 height 20
paste input "KTC INTERNATIONAL LANDSCAPING - [GEOGRAPHIC_DATA] - SZR"
type input "KTC INTERNATIONAL LANDSCAPING - [GEOGRAPHIC_DATA] - SZR"
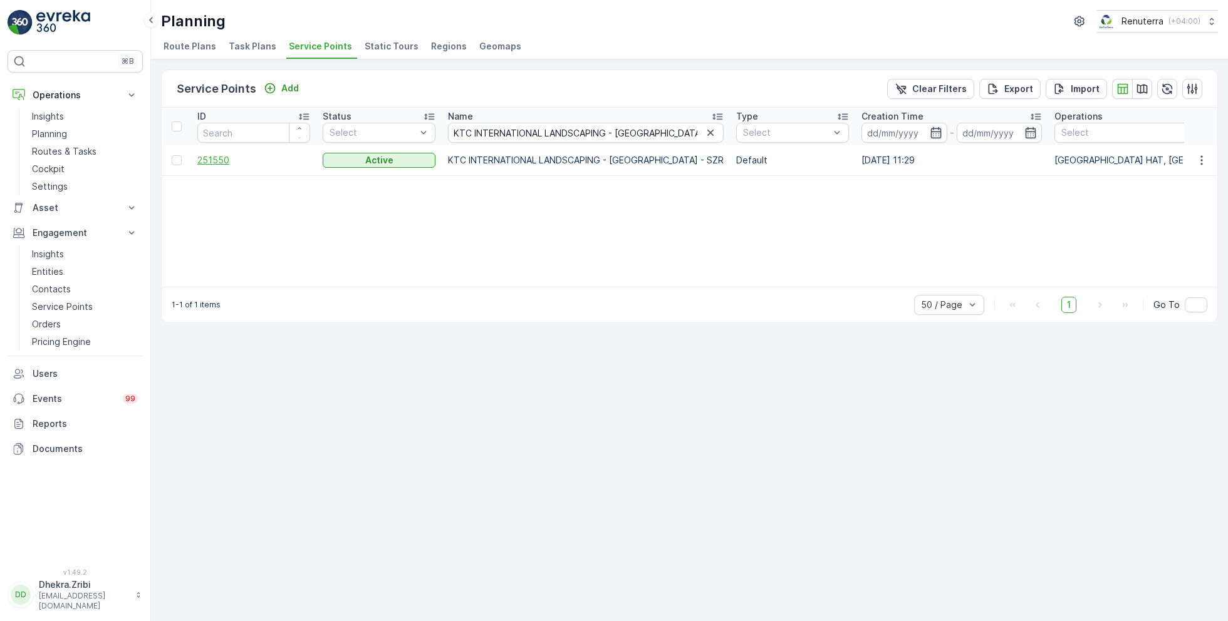
click at [217, 162] on span "251550" at bounding box center [253, 160] width 113 height 13
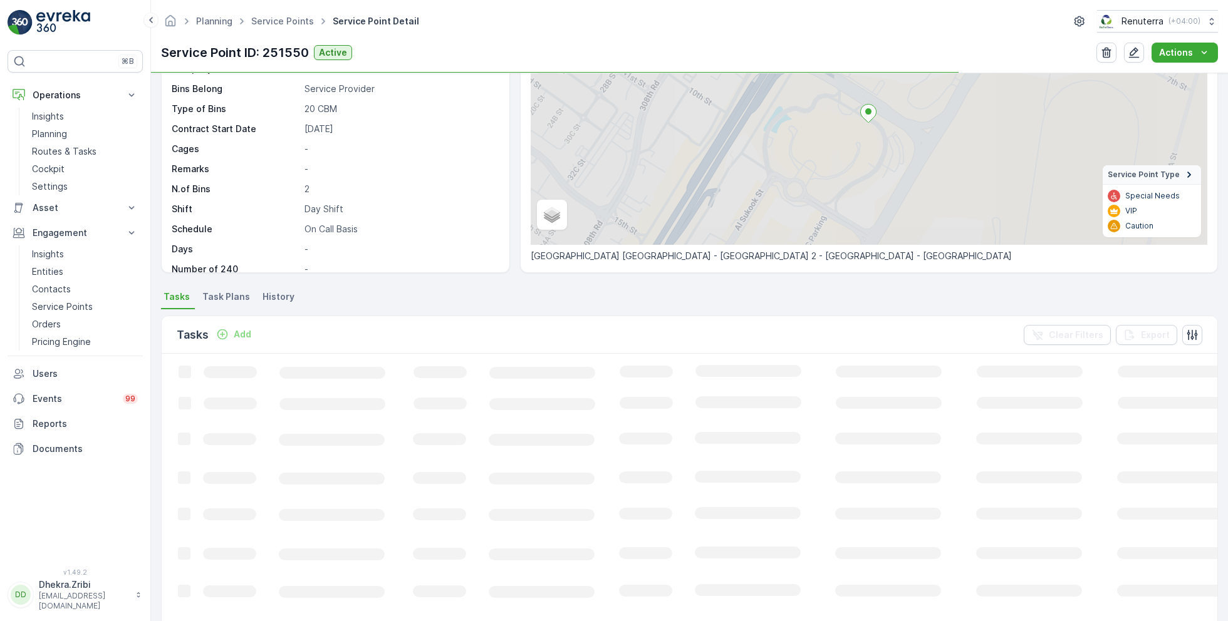
scroll to position [123, 0]
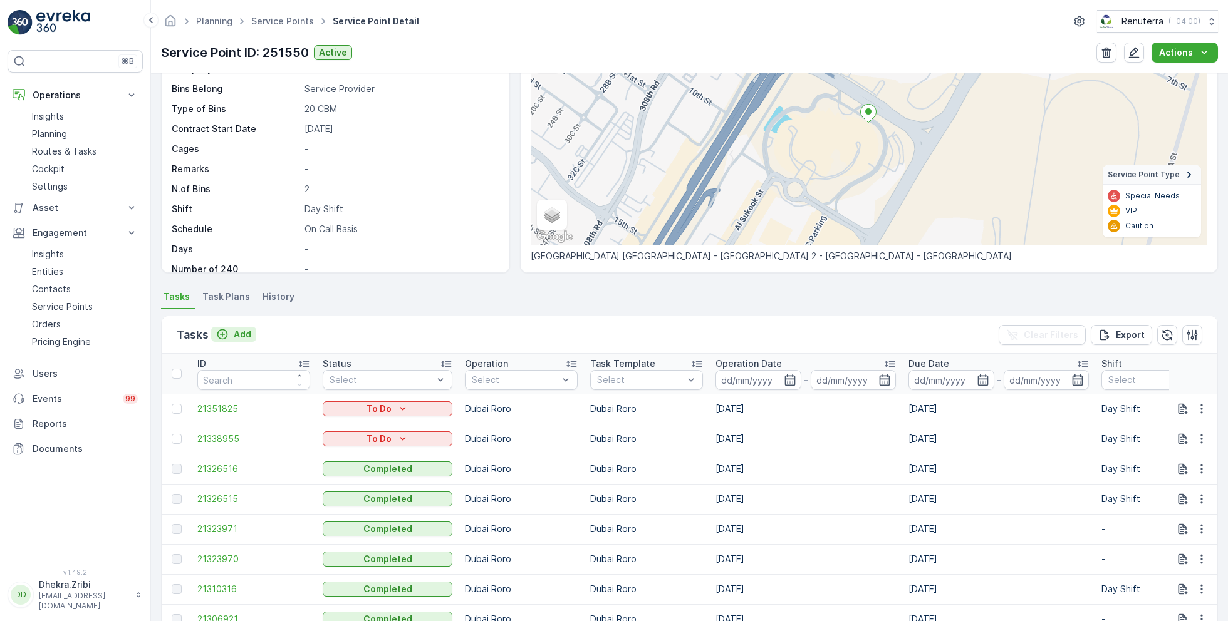
click at [241, 334] on p "Add" at bounding box center [243, 334] width 18 height 13
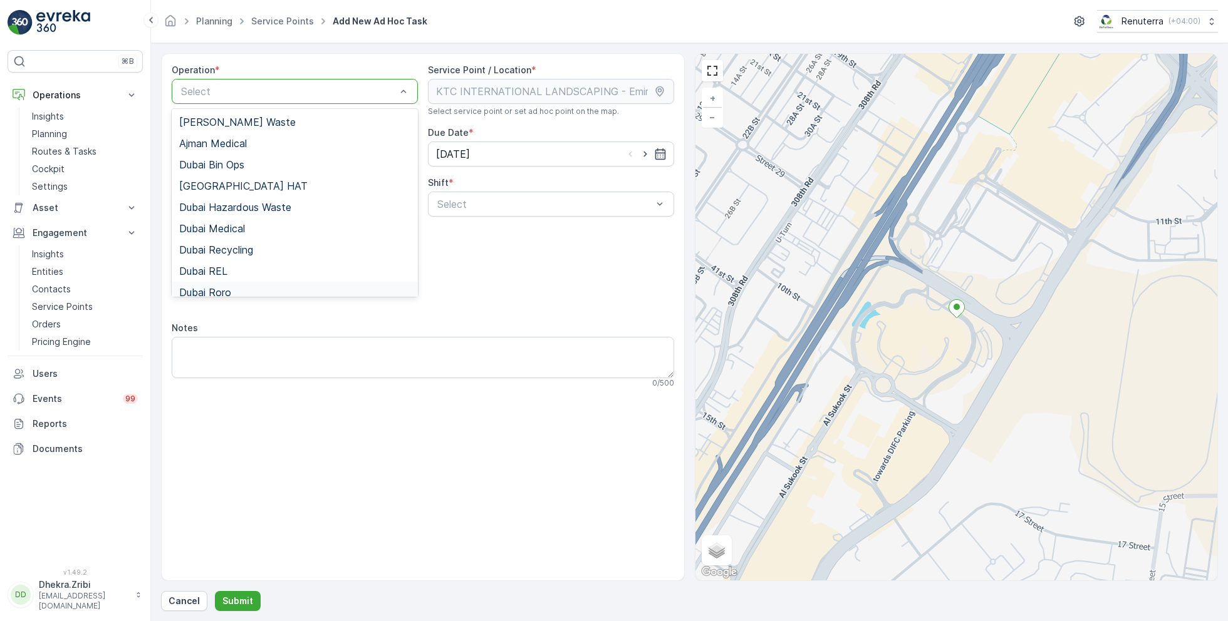
click at [234, 287] on div "Dubai Roro" at bounding box center [294, 292] width 231 height 11
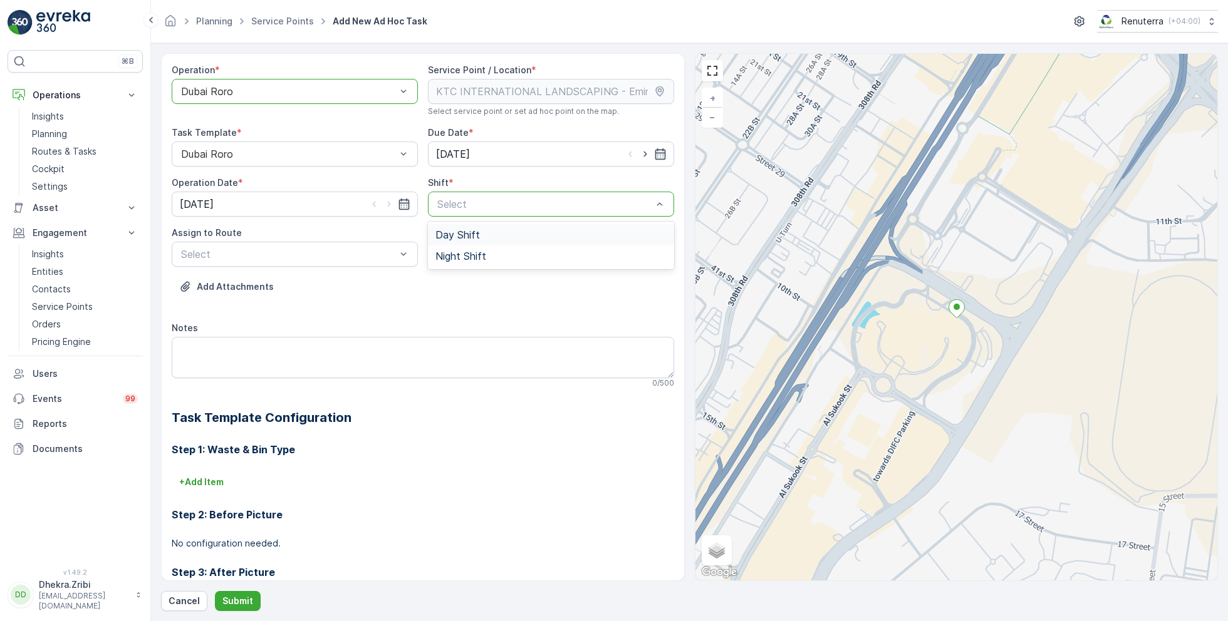
click at [454, 238] on span "Day Shift" at bounding box center [457, 234] width 44 height 11
click at [262, 306] on span "DRORO102 (Route Plan) - DXB S58978" at bounding box center [272, 306] width 186 height 11
click at [235, 595] on p "Submit" at bounding box center [237, 601] width 31 height 13
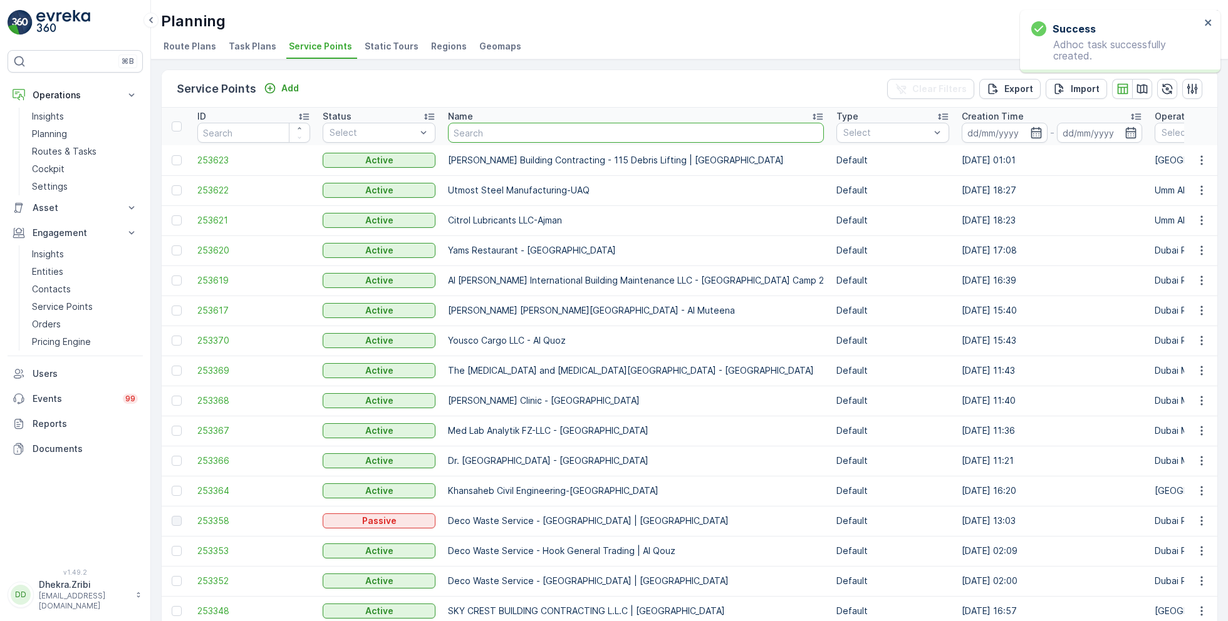
click at [517, 135] on input "text" at bounding box center [636, 133] width 376 height 20
paste input "KTC INTERNATIONAL LANDSCAPING - [GEOGRAPHIC_DATA] - SZR"
type input "KTC INTERNATIONAL LANDSCAPING - [GEOGRAPHIC_DATA] - SZR"
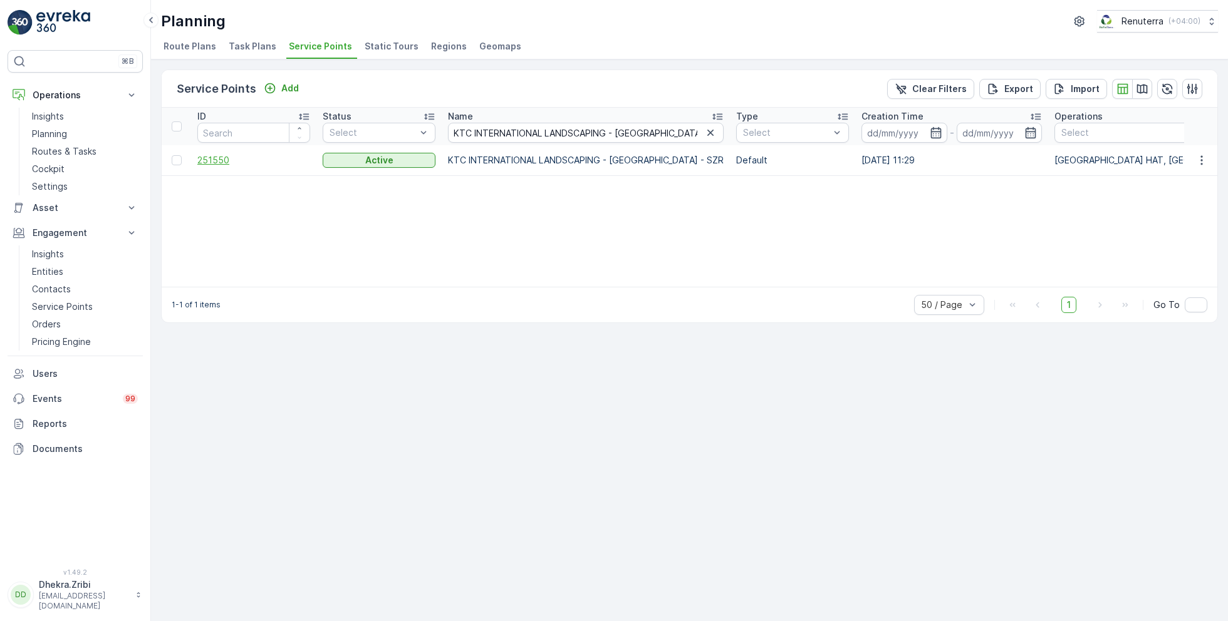
click at [215, 158] on span "251550" at bounding box center [253, 160] width 113 height 13
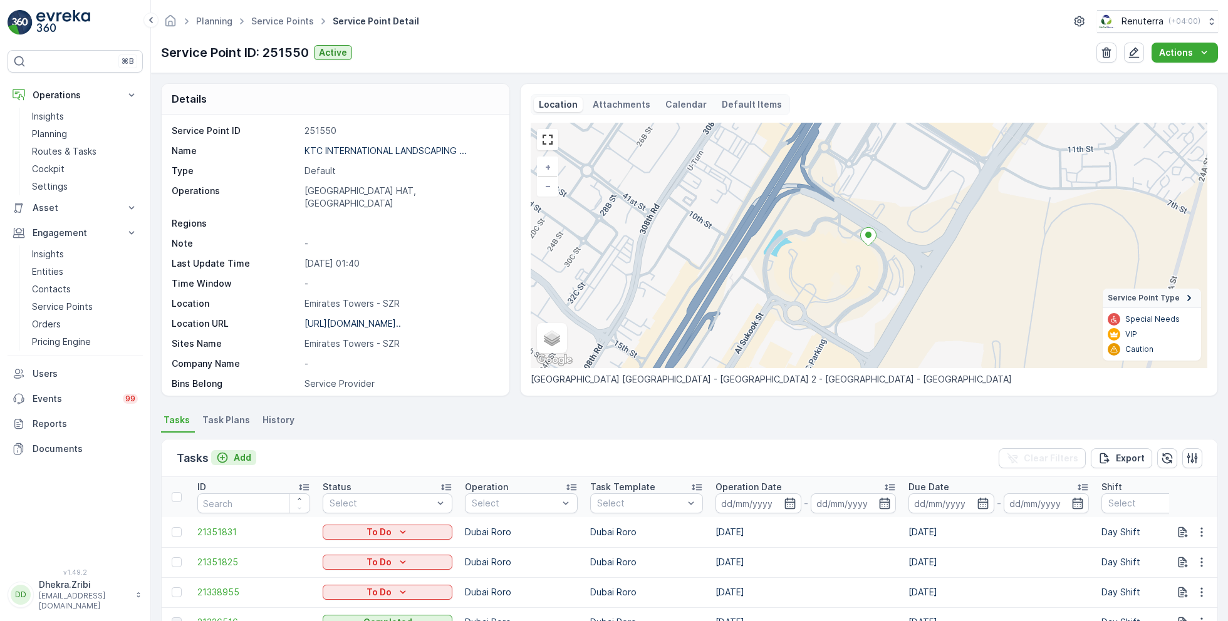
click at [242, 452] on p "Add" at bounding box center [243, 458] width 18 height 13
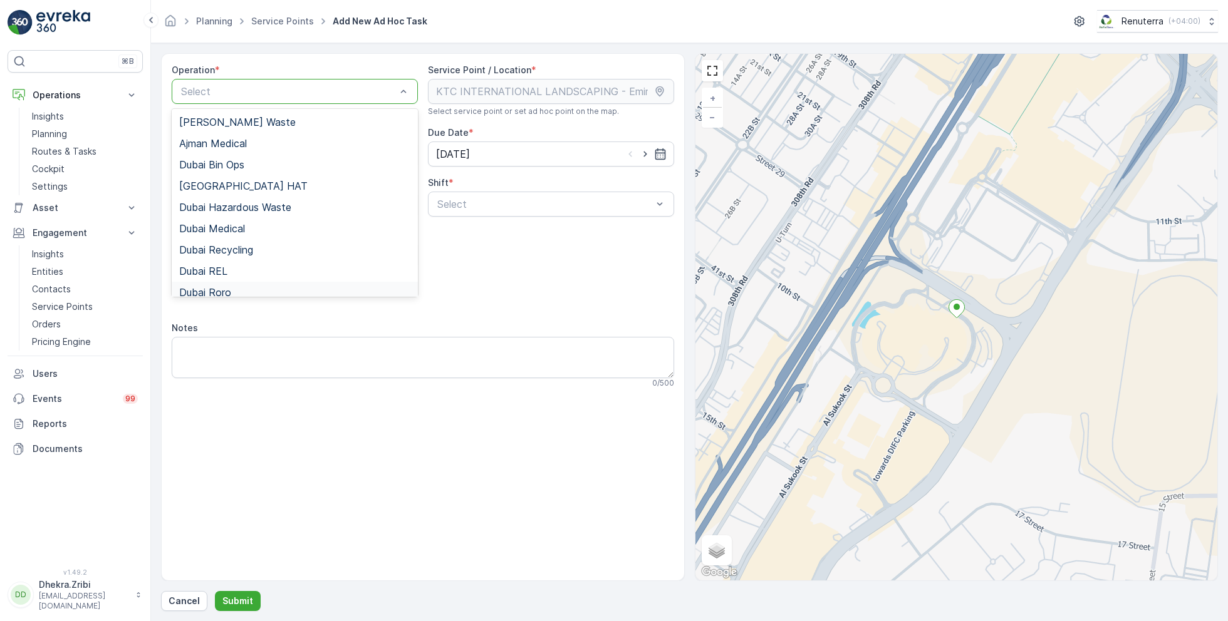
click at [237, 290] on div "Dubai Roro" at bounding box center [294, 292] width 231 height 11
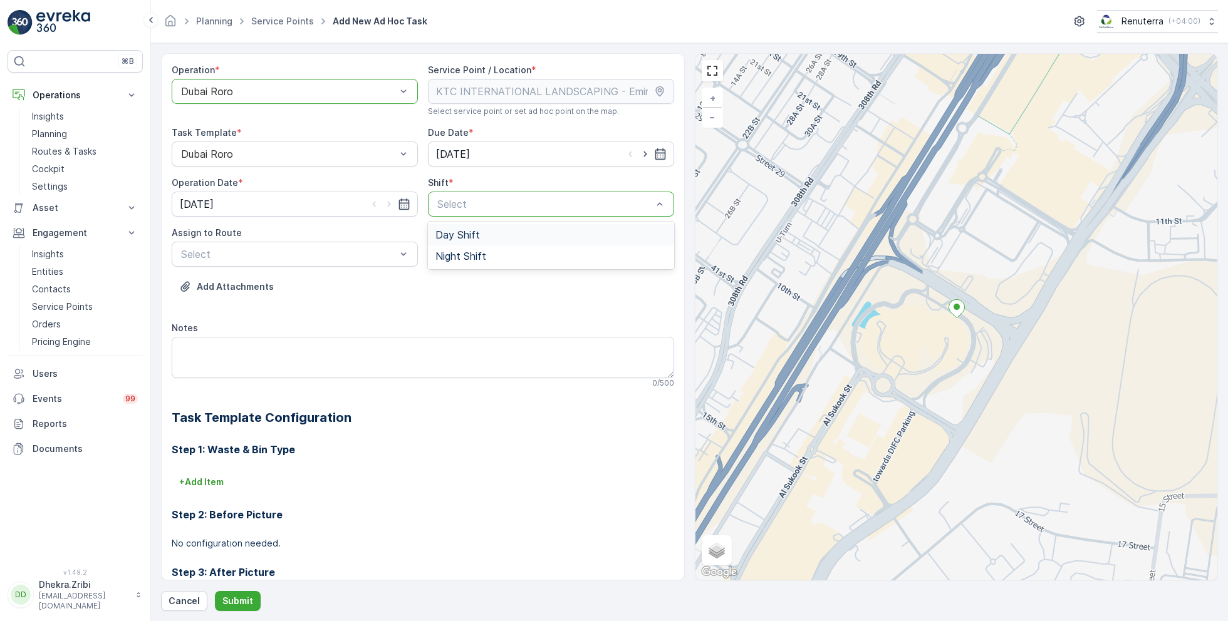
click at [457, 239] on span "Day Shift" at bounding box center [457, 234] width 44 height 11
click at [348, 262] on div "Select" at bounding box center [295, 254] width 246 height 25
click at [237, 305] on span "DRORO102 (Route Plan) - DXB S58978" at bounding box center [272, 306] width 186 height 11
click at [230, 595] on button "Submit" at bounding box center [238, 601] width 46 height 20
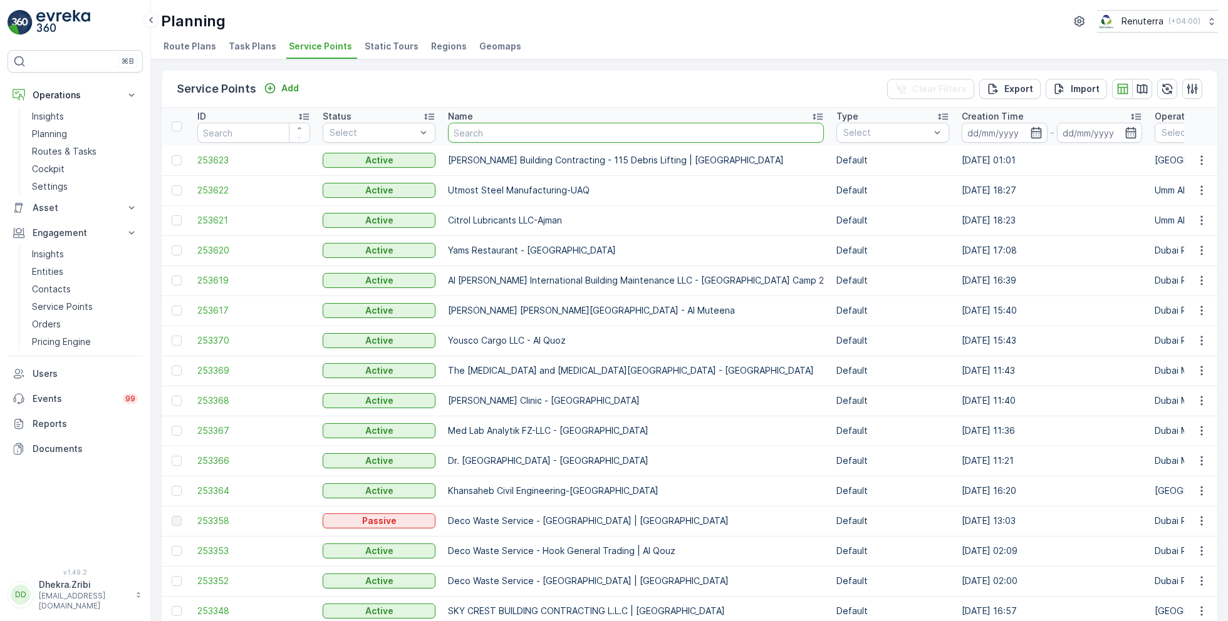
click at [475, 132] on input "text" at bounding box center [636, 133] width 376 height 20
type input "sawa"
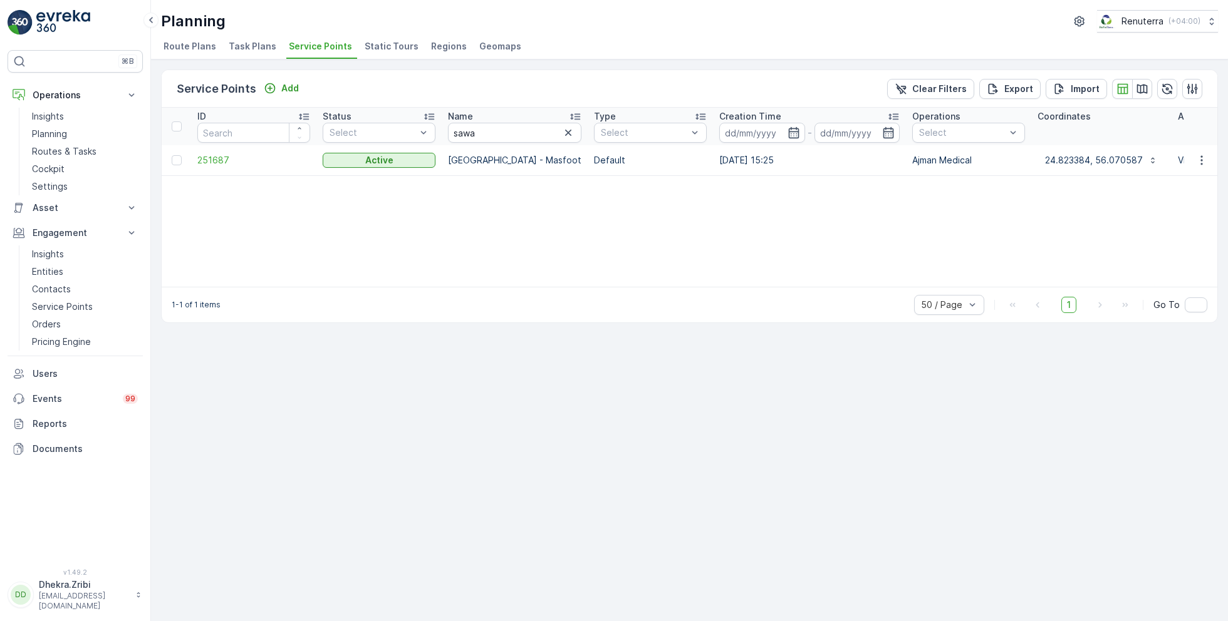
click at [216, 166] on td "251687" at bounding box center [253, 160] width 125 height 30
click at [215, 156] on span "251687" at bounding box center [253, 160] width 113 height 13
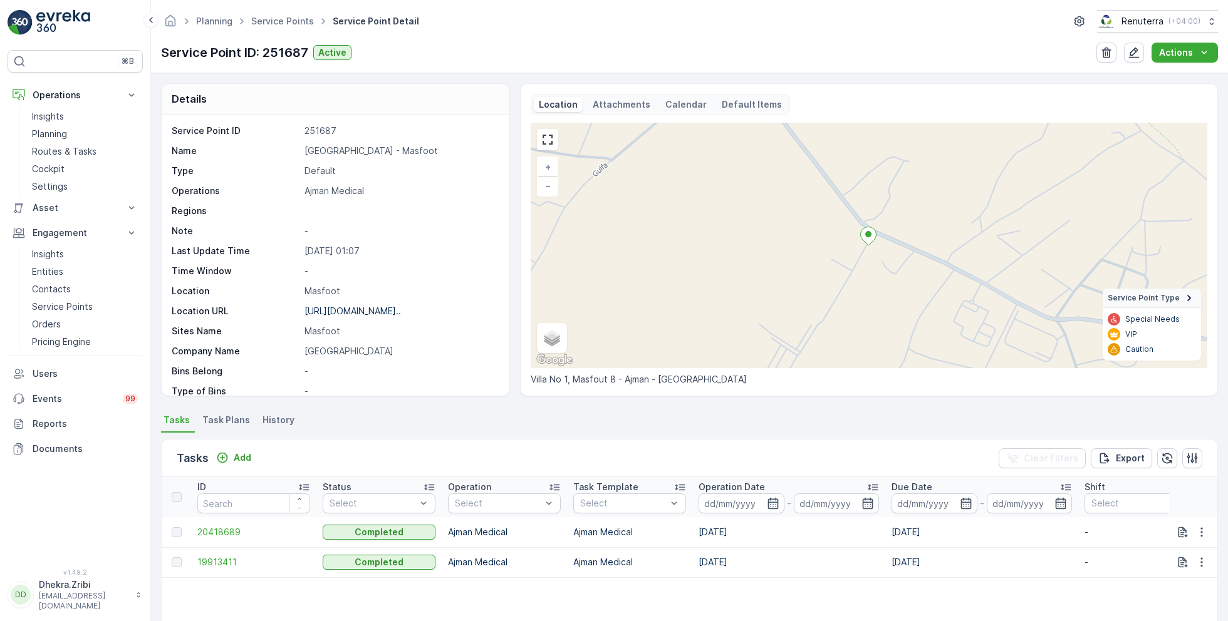
click at [232, 418] on span "Task Plans" at bounding box center [226, 420] width 48 height 13
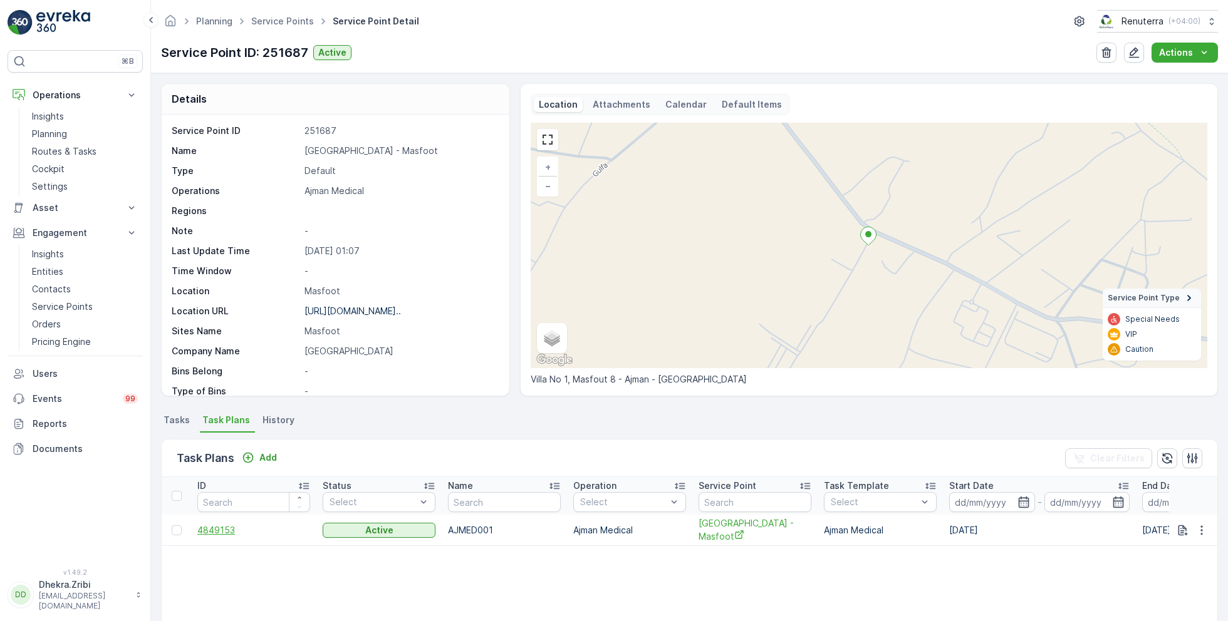
click at [230, 524] on span "4849153" at bounding box center [253, 530] width 113 height 13
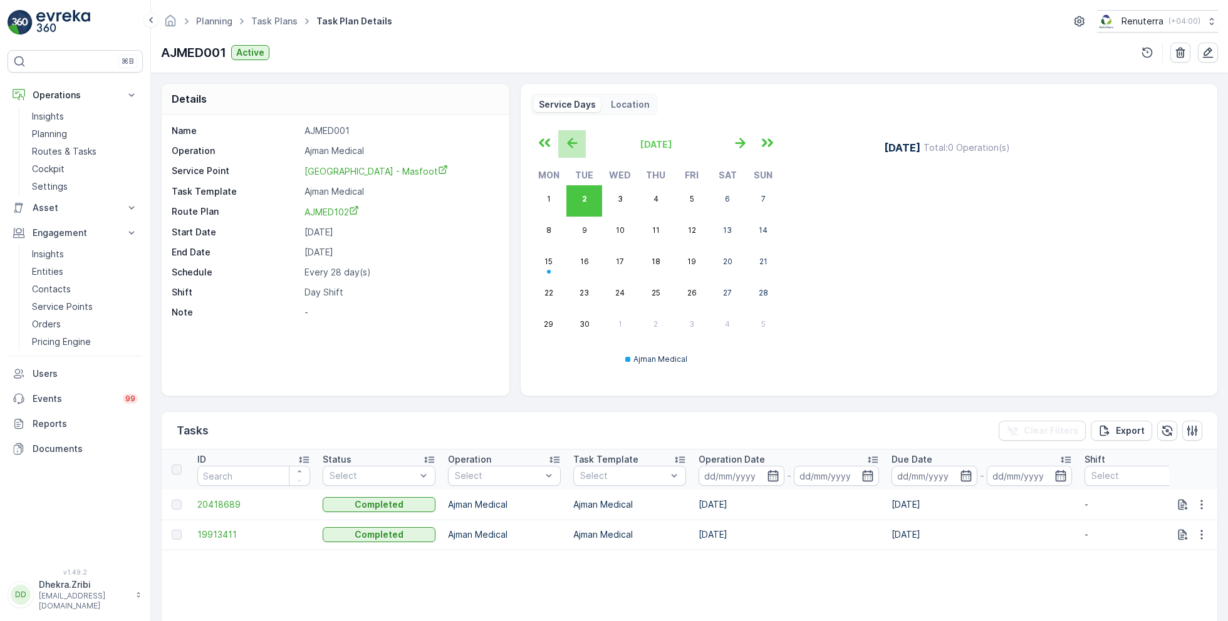
click at [573, 142] on icon "button" at bounding box center [572, 143] width 21 height 21
click at [742, 145] on icon "button" at bounding box center [740, 143] width 21 height 21
click at [740, 144] on icon "button" at bounding box center [740, 143] width 10 height 11
click at [570, 143] on icon "button" at bounding box center [572, 143] width 21 height 21
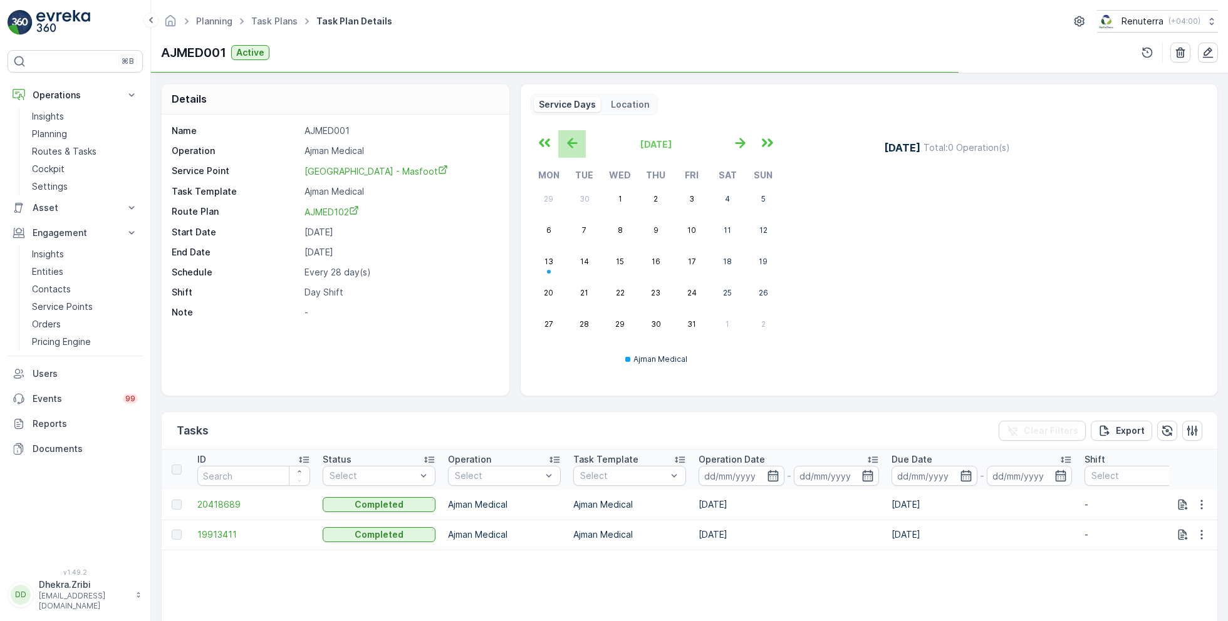
click at [570, 143] on icon "button" at bounding box center [572, 143] width 21 height 21
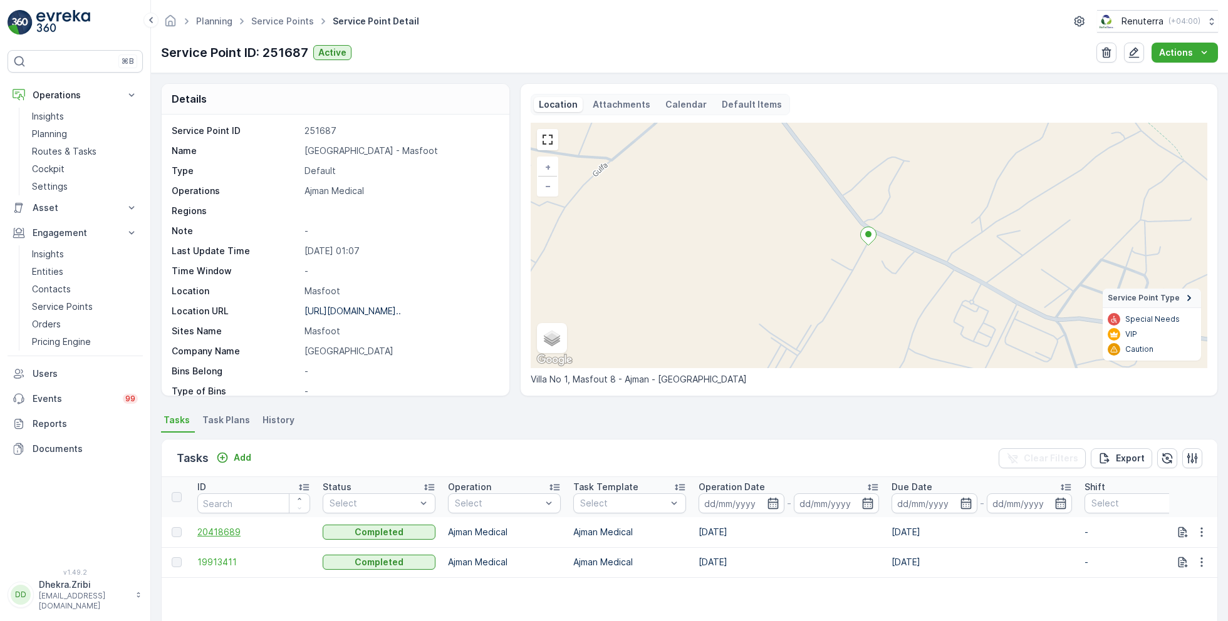
click at [228, 528] on span "20418689" at bounding box center [253, 532] width 113 height 13
click at [217, 560] on span "19913411" at bounding box center [253, 562] width 113 height 13
click at [233, 420] on span "Task Plans" at bounding box center [226, 420] width 48 height 13
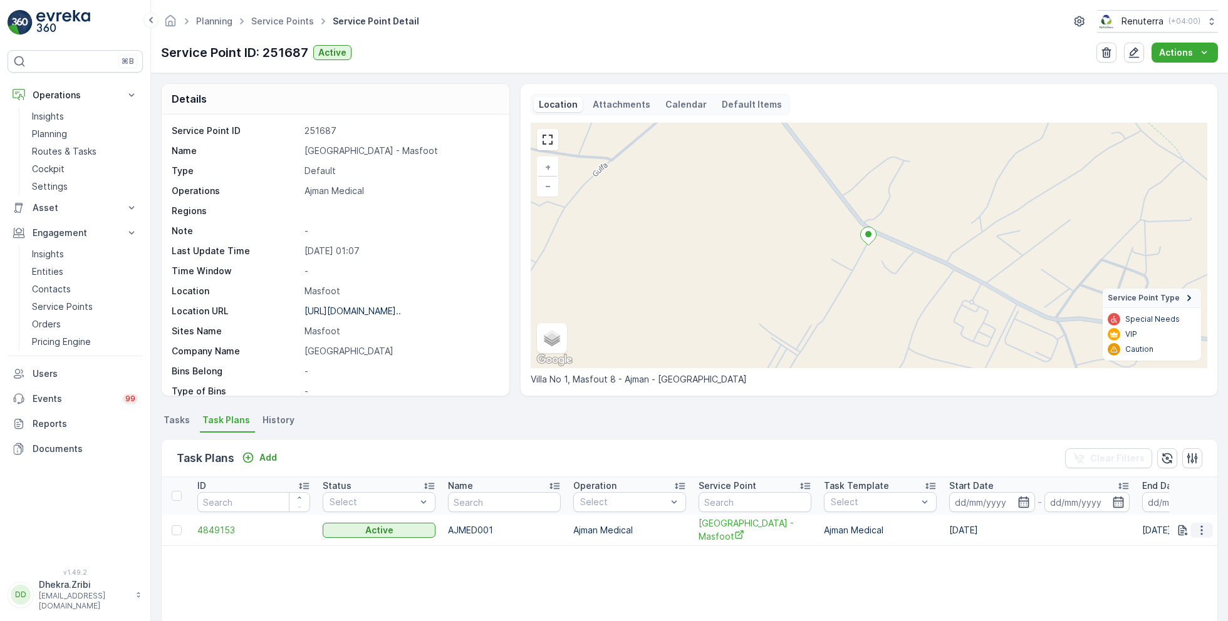
click at [1202, 528] on icon "button" at bounding box center [1201, 530] width 13 height 13
click at [1180, 560] on span "Edit Task Plan" at bounding box center [1179, 565] width 58 height 13
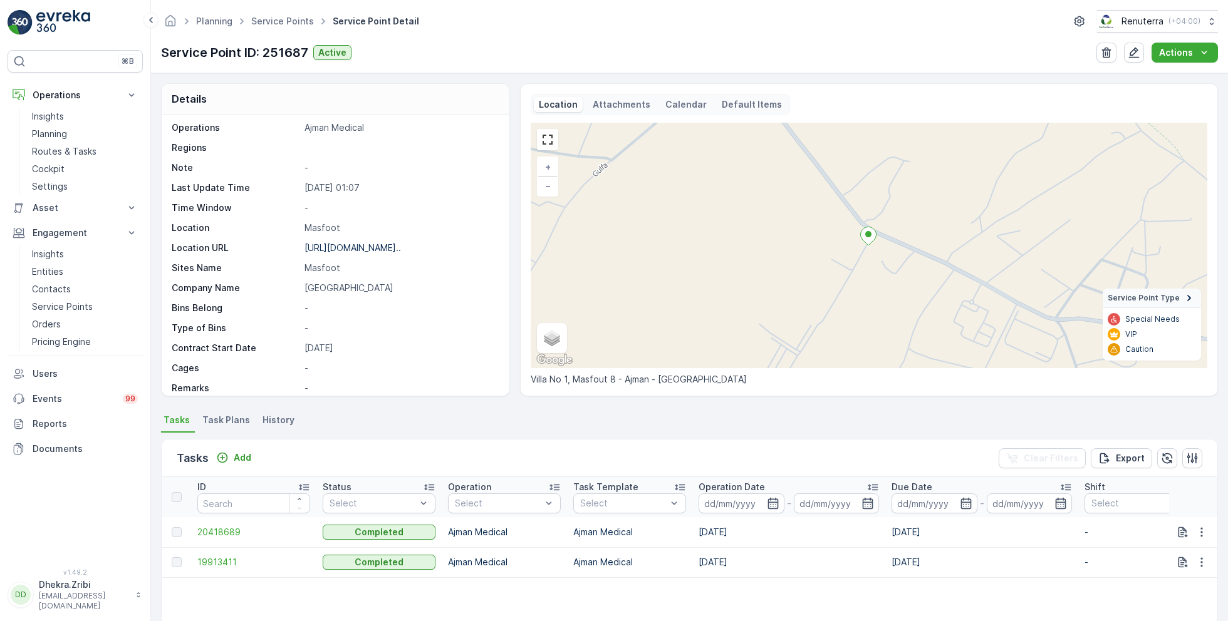
scroll to position [172, 0]
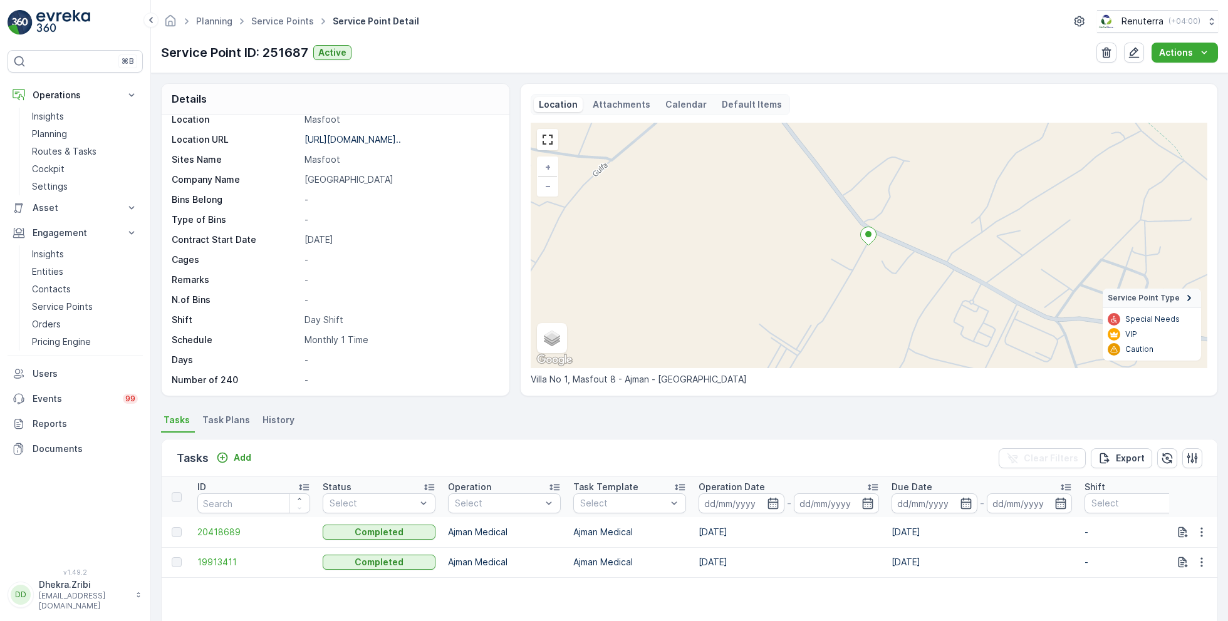
click at [229, 418] on span "Task Plans" at bounding box center [226, 420] width 48 height 13
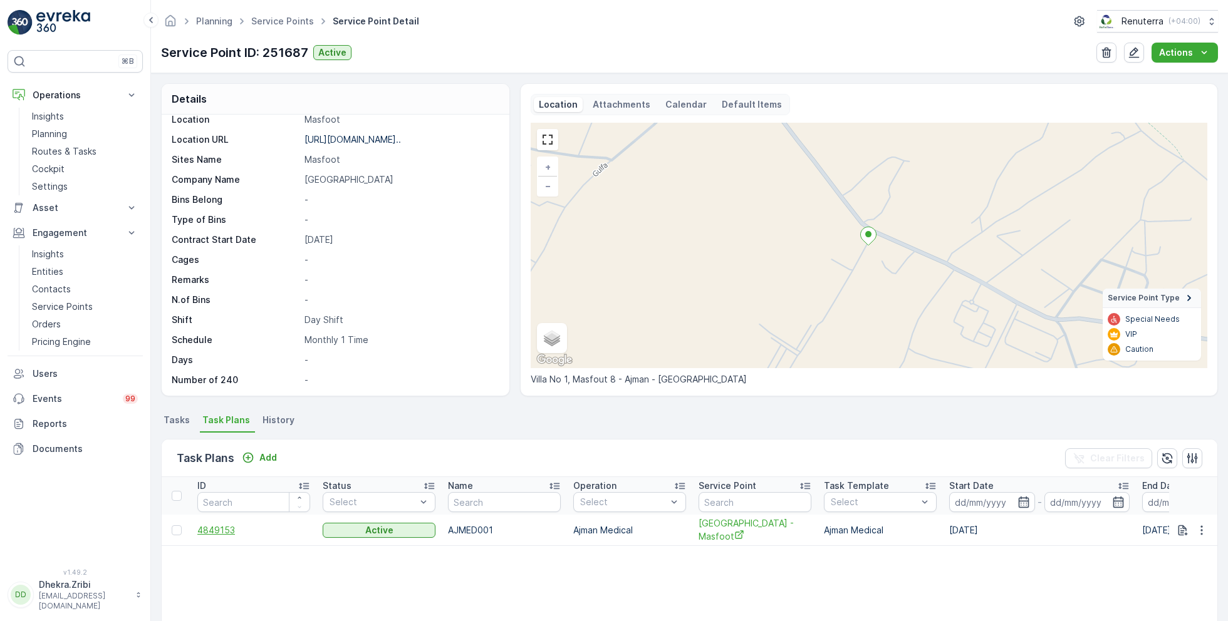
click at [219, 526] on span "4849153" at bounding box center [253, 530] width 113 height 13
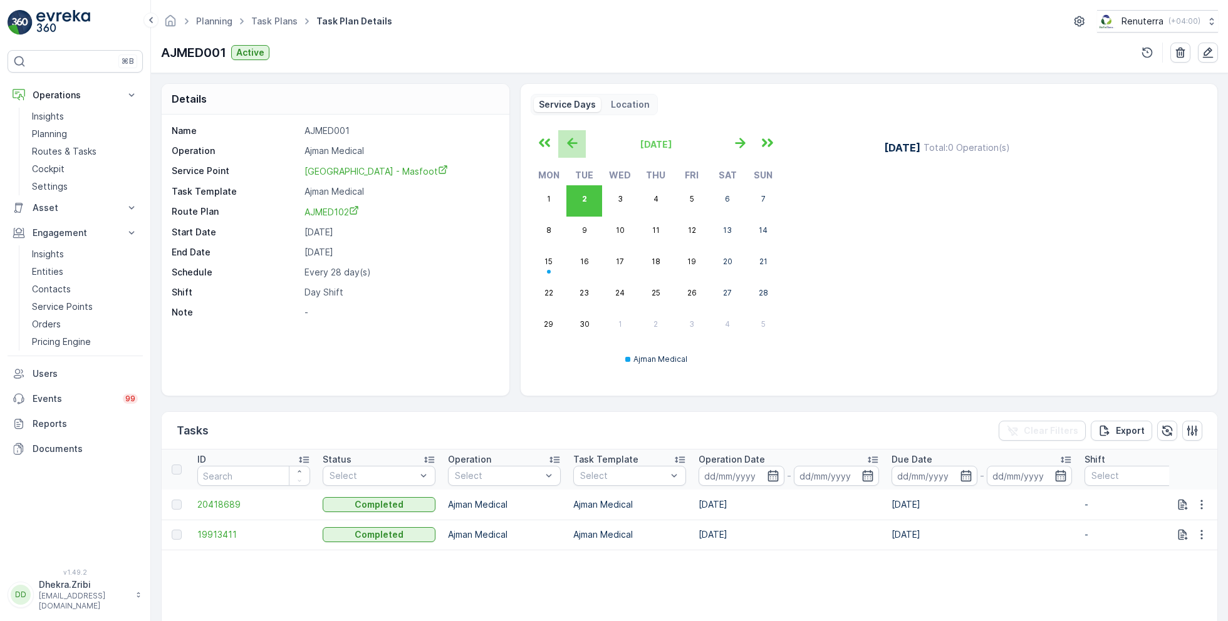
click at [569, 141] on icon "button" at bounding box center [572, 143] width 10 height 11
click at [744, 148] on icon "button" at bounding box center [740, 143] width 21 height 21
click at [568, 140] on icon "button" at bounding box center [572, 143] width 10 height 11
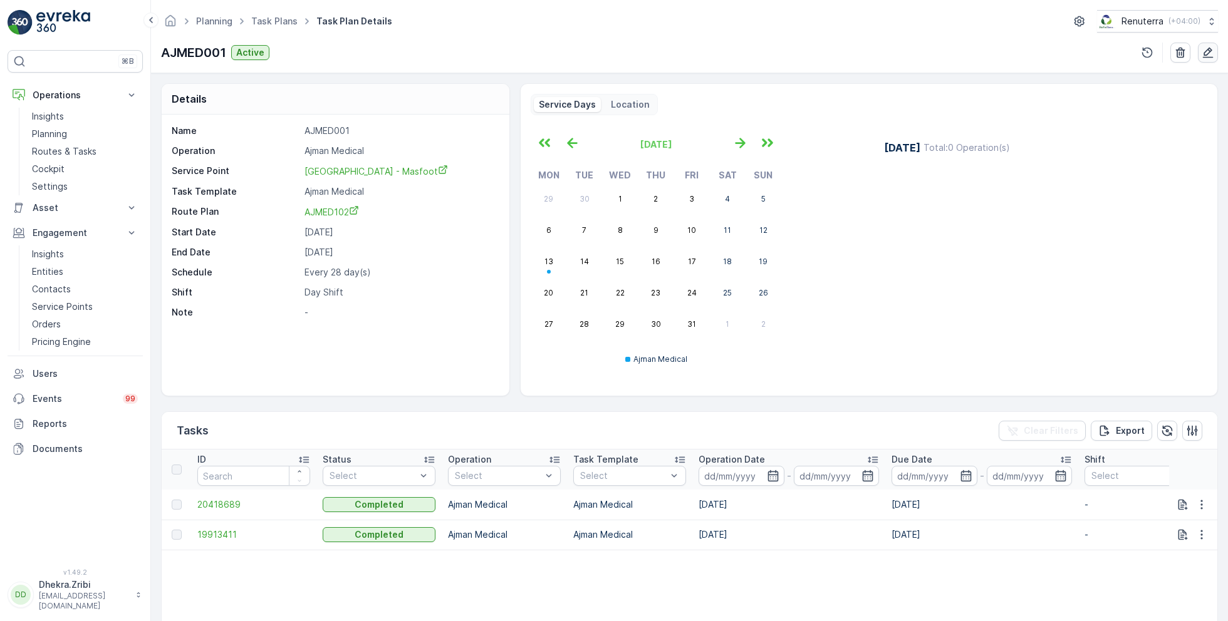
click at [1203, 47] on icon "button" at bounding box center [1208, 52] width 13 height 13
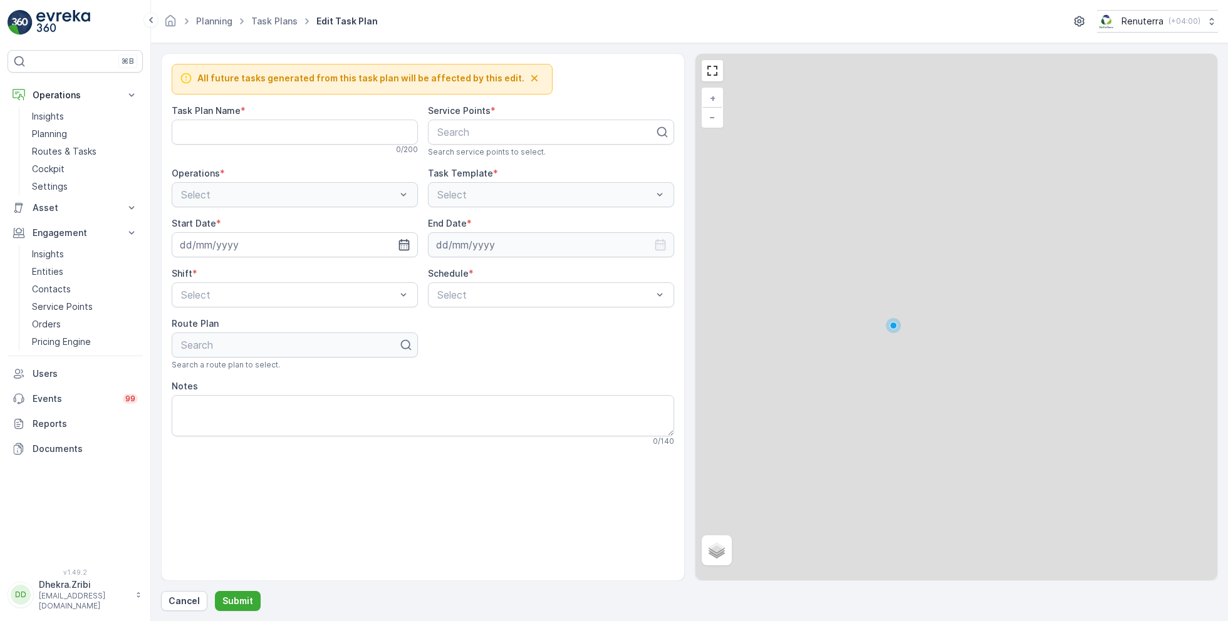
type Name "AJMED001"
type input "23.06.2025"
type input "31.12.2026"
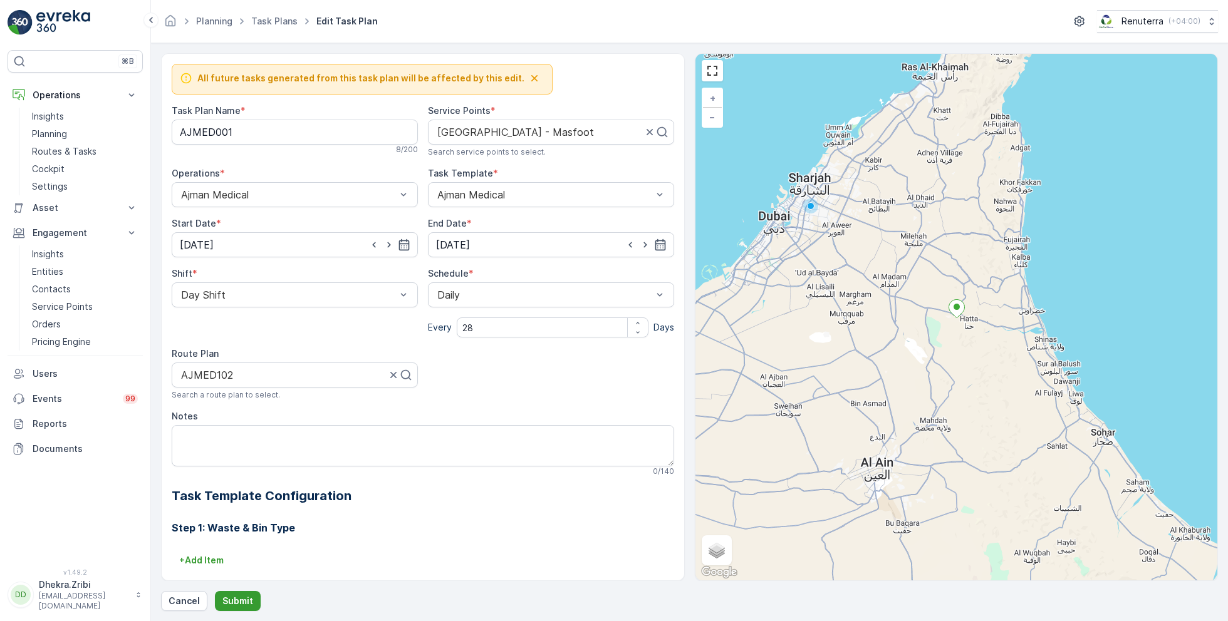
click at [240, 600] on p "Submit" at bounding box center [237, 601] width 31 height 13
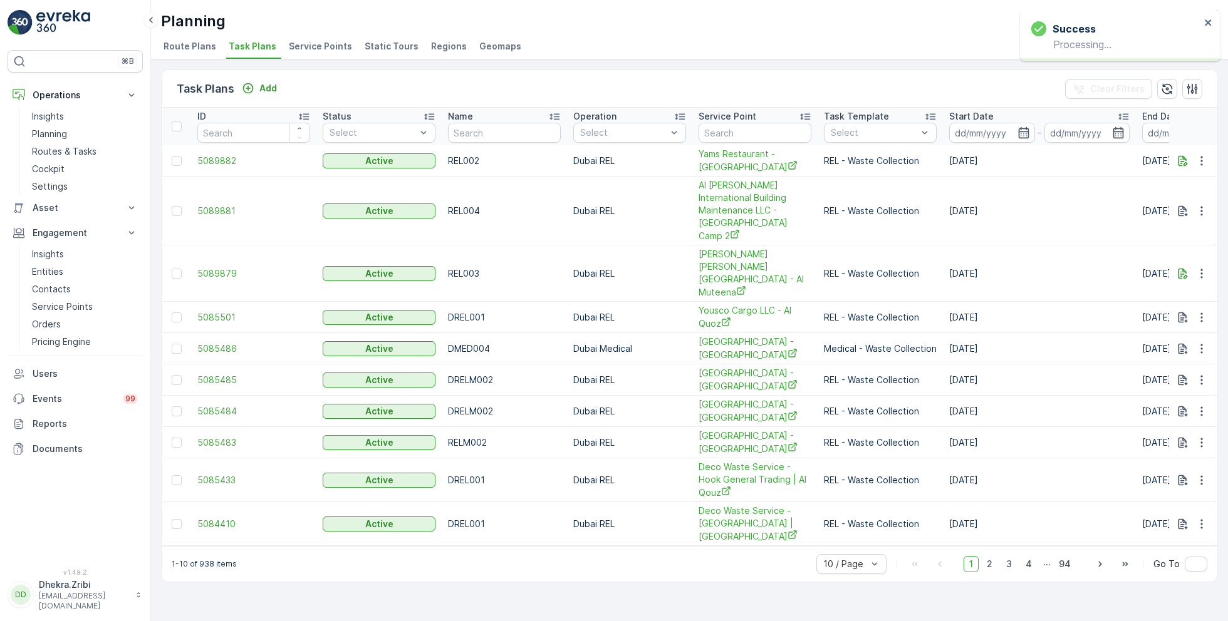
click at [321, 46] on span "Service Points" at bounding box center [320, 46] width 63 height 13
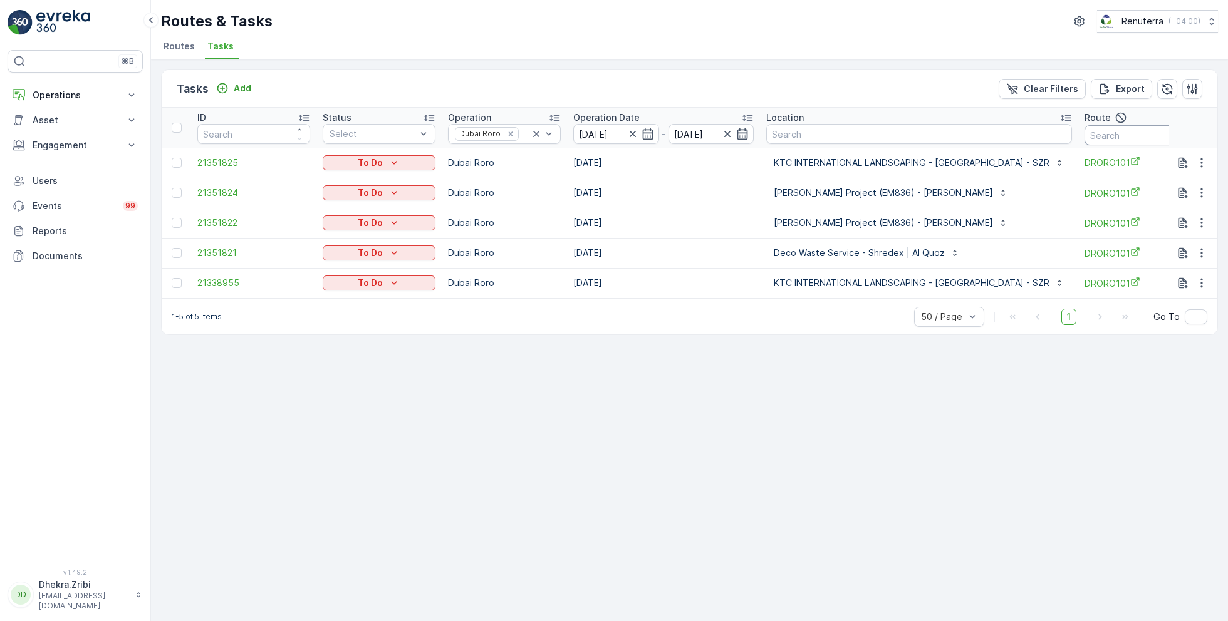
click at [1093, 140] on input "text" at bounding box center [1140, 135] width 113 height 20
type input "102"
